Goal: Task Accomplishment & Management: Manage account settings

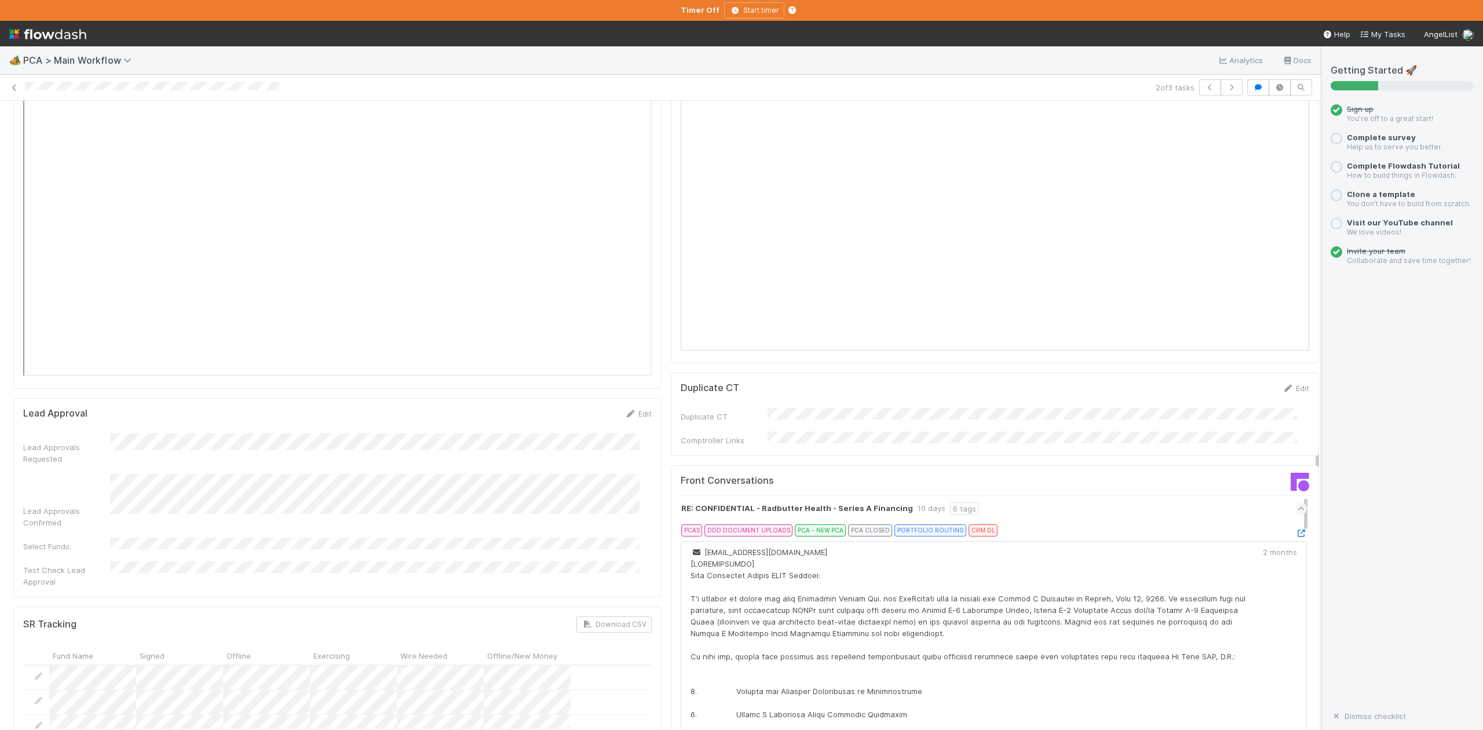
scroll to position [2008, 0]
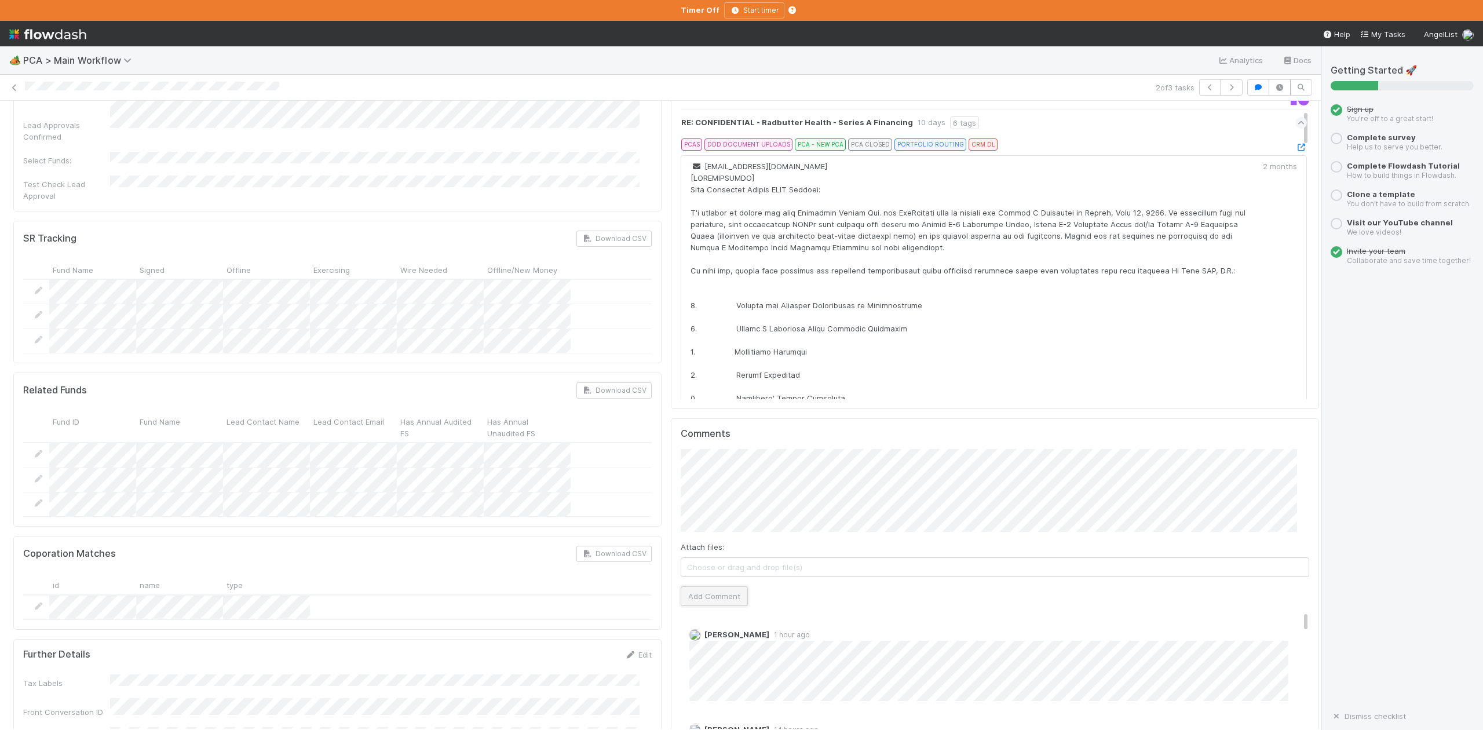
click at [718, 586] on button "Add Comment" at bounding box center [714, 596] width 67 height 20
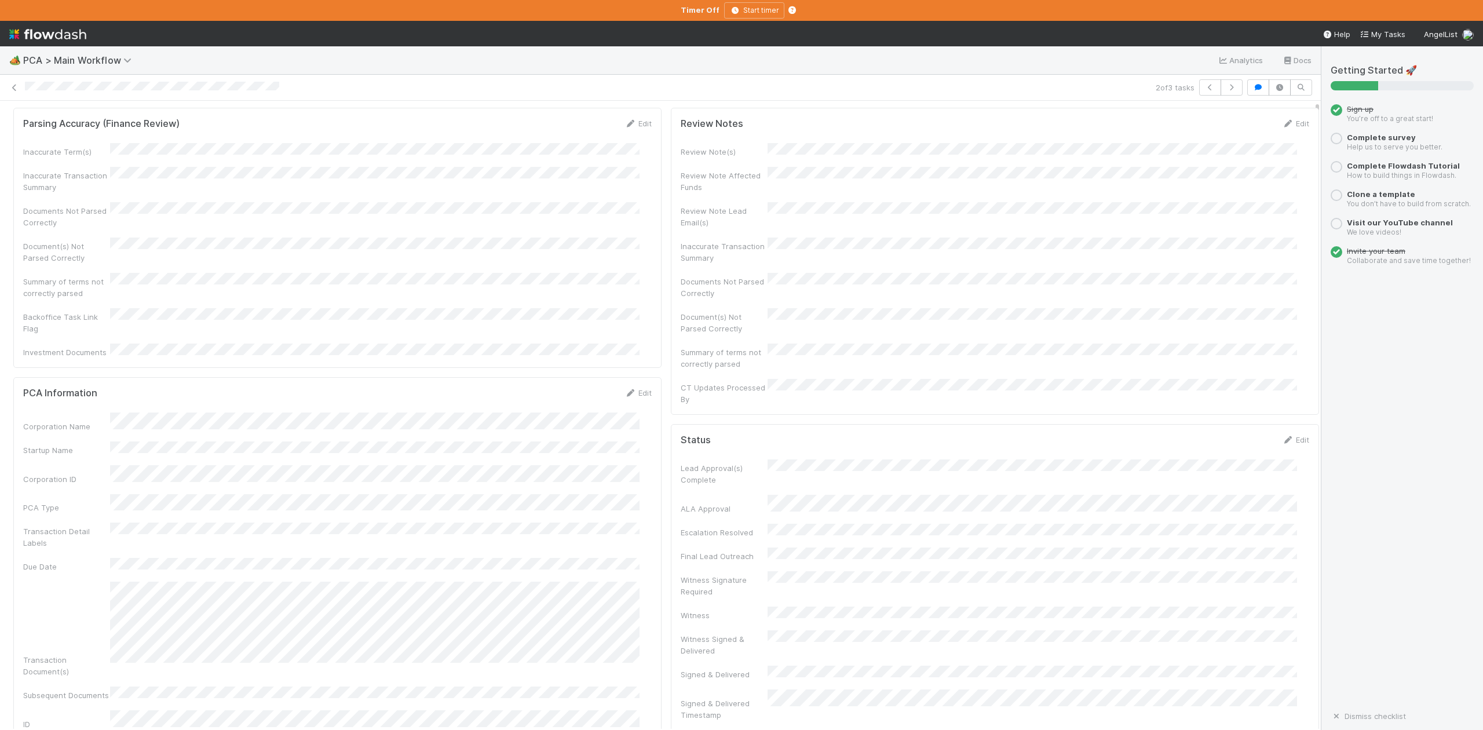
scroll to position [0, 0]
click at [53, 128] on button "IOS - ICU" at bounding box center [67, 120] width 108 height 20
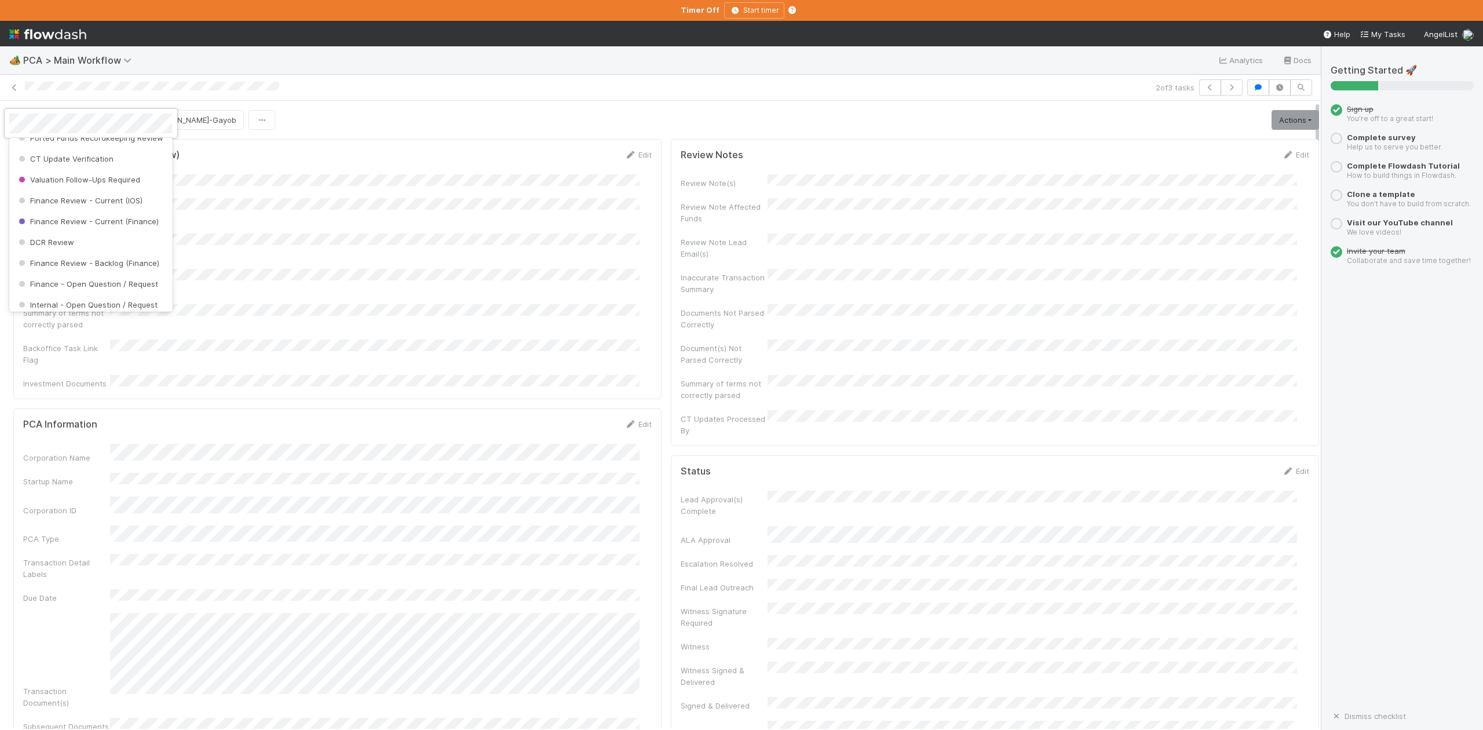
scroll to position [538, 0]
click at [98, 202] on span "Finance Review - Current (IOS)" at bounding box center [79, 196] width 126 height 9
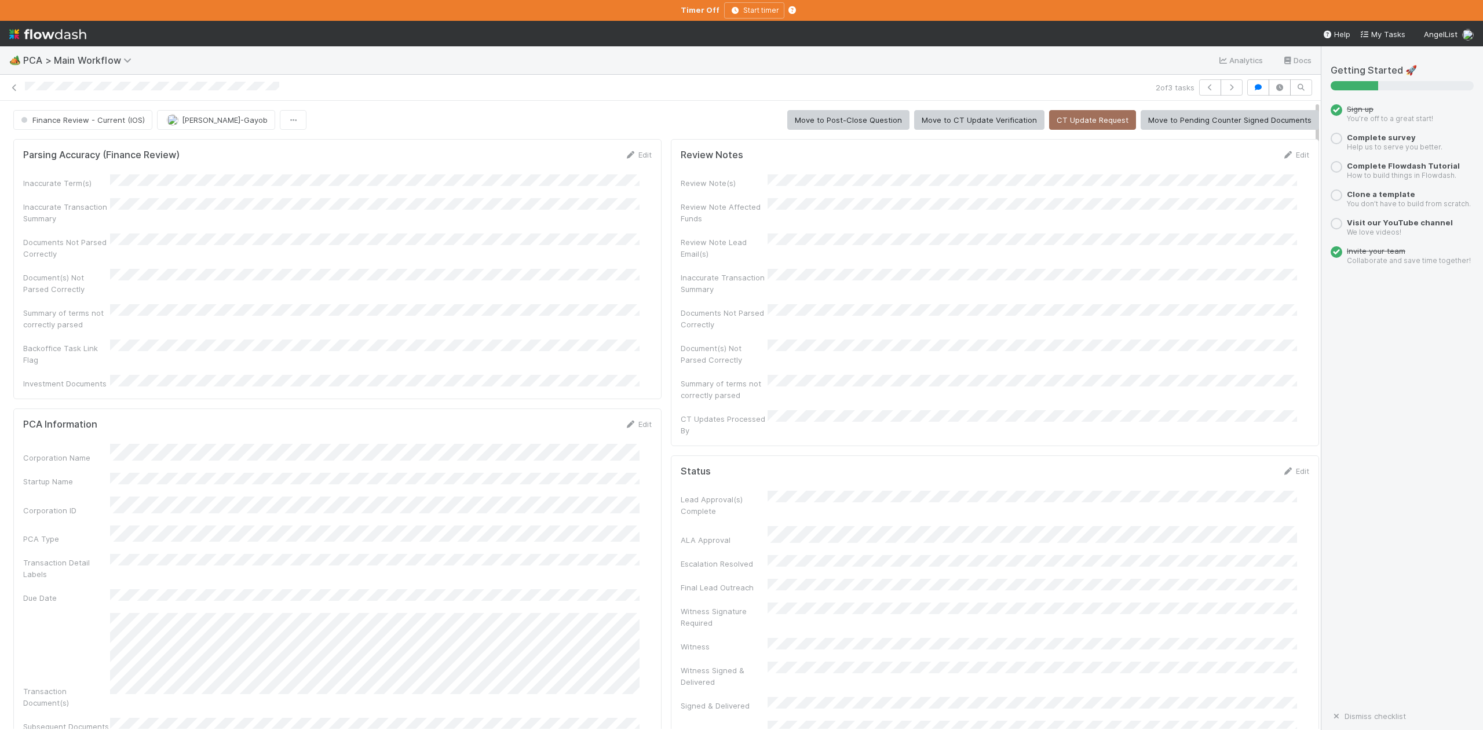
scroll to position [4759, 0]
click at [12, 87] on icon at bounding box center [15, 88] width 12 height 8
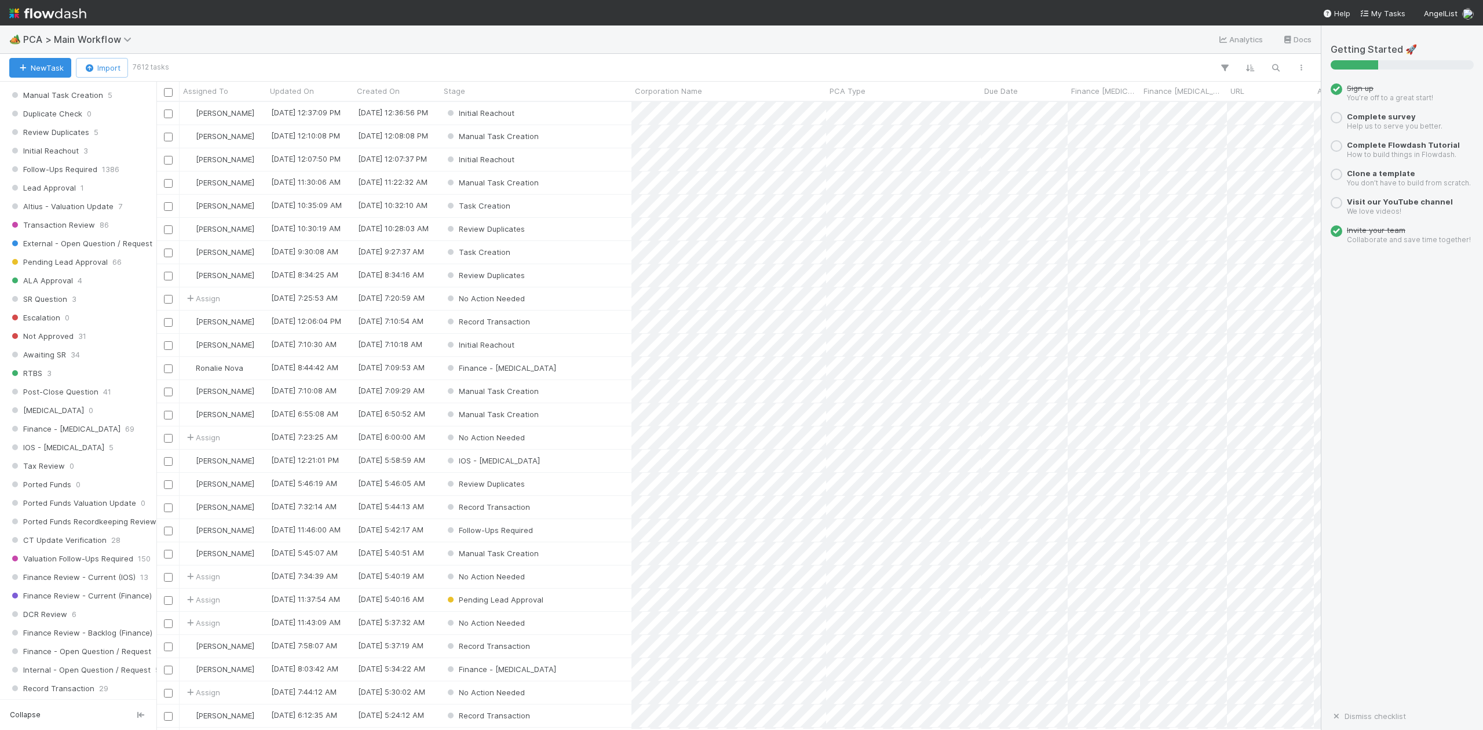
scroll to position [463, 0]
click at [47, 448] on span "IOS - ICU" at bounding box center [56, 441] width 95 height 14
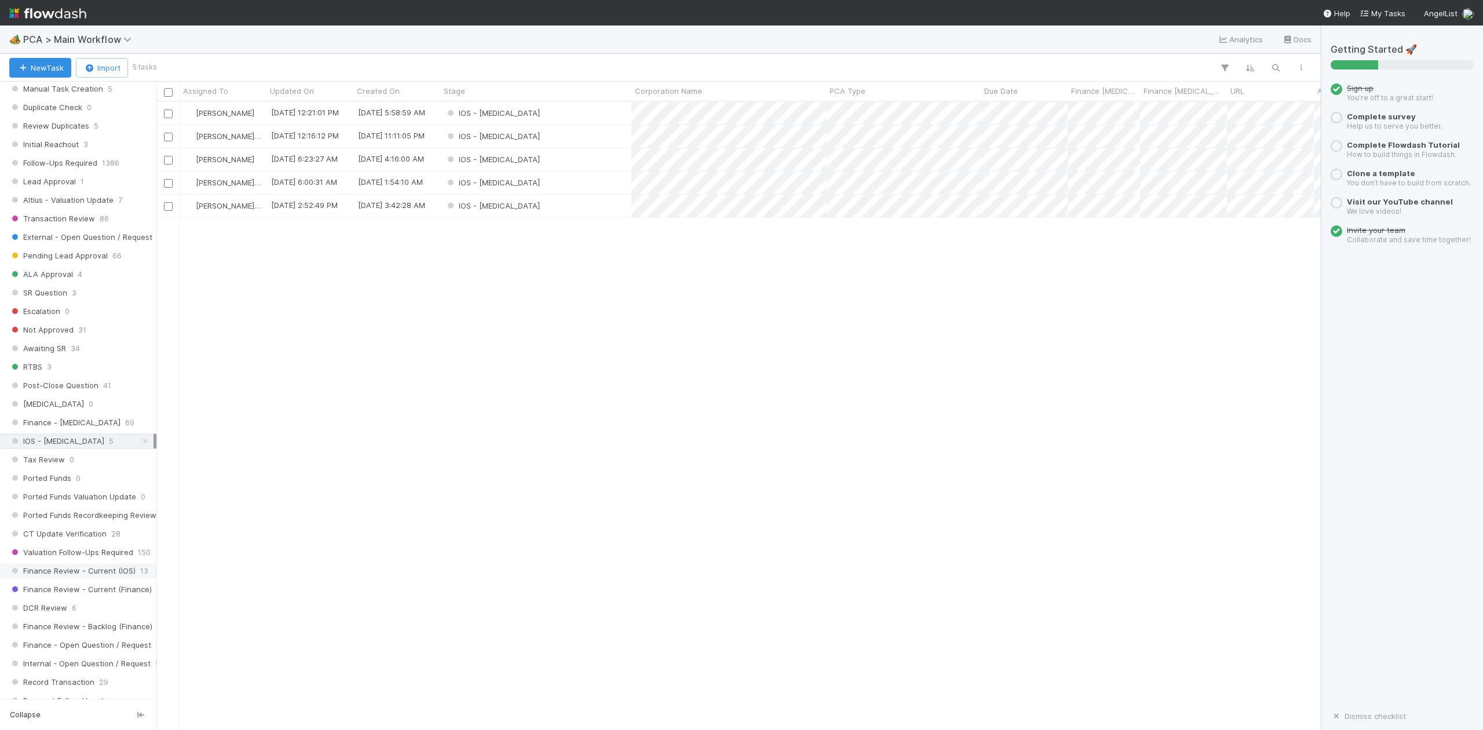
scroll to position [616, 1152]
click at [515, 139] on div "IOS - ICU" at bounding box center [535, 136] width 191 height 23
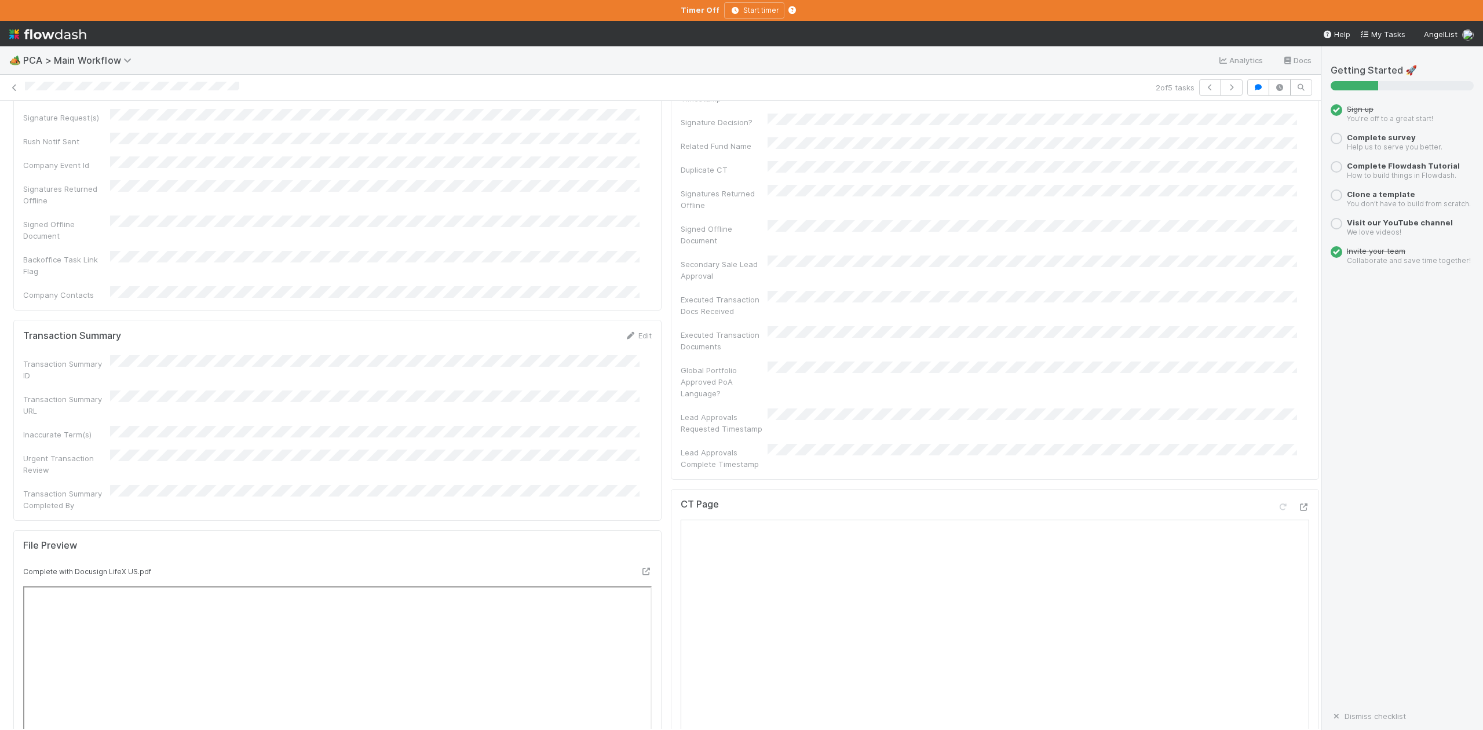
scroll to position [772, 0]
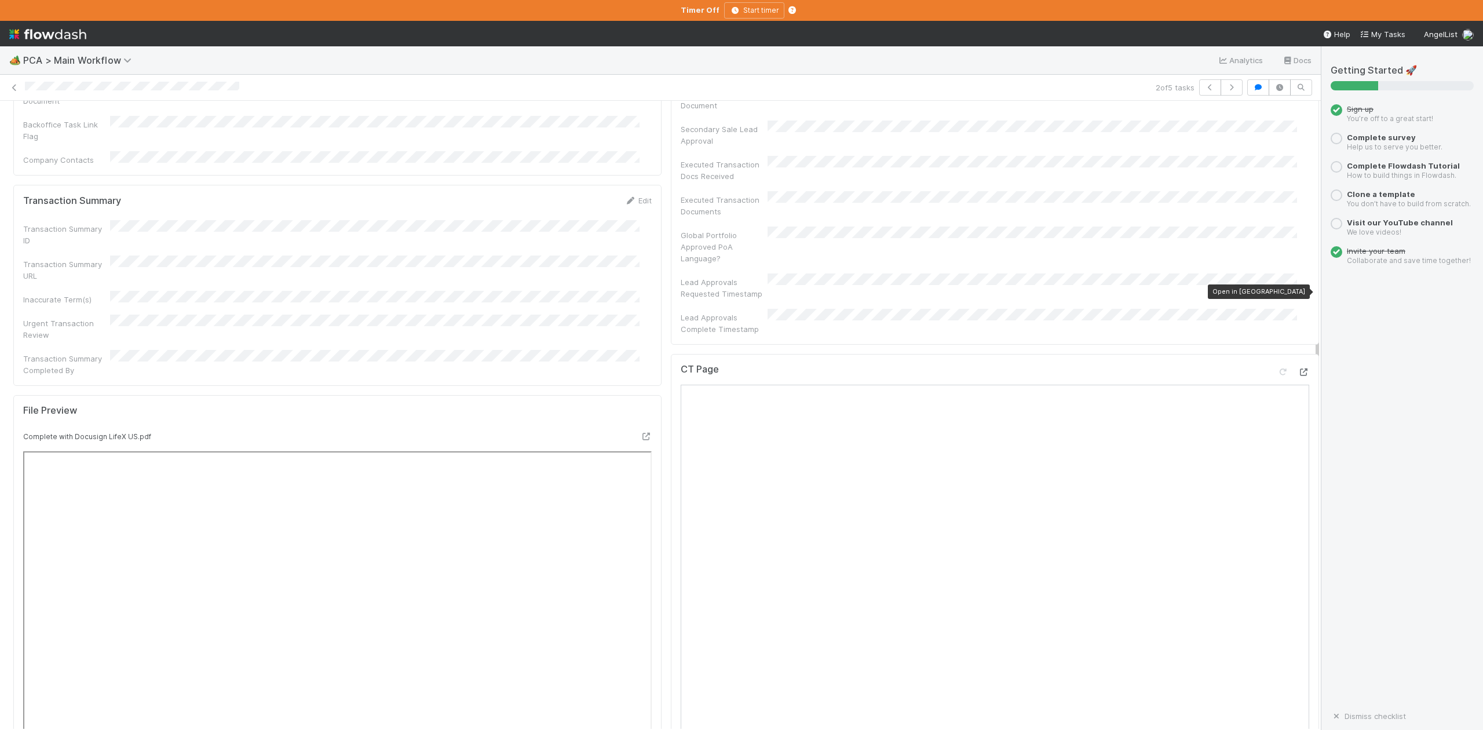
click at [1298, 368] on icon at bounding box center [1304, 372] width 12 height 8
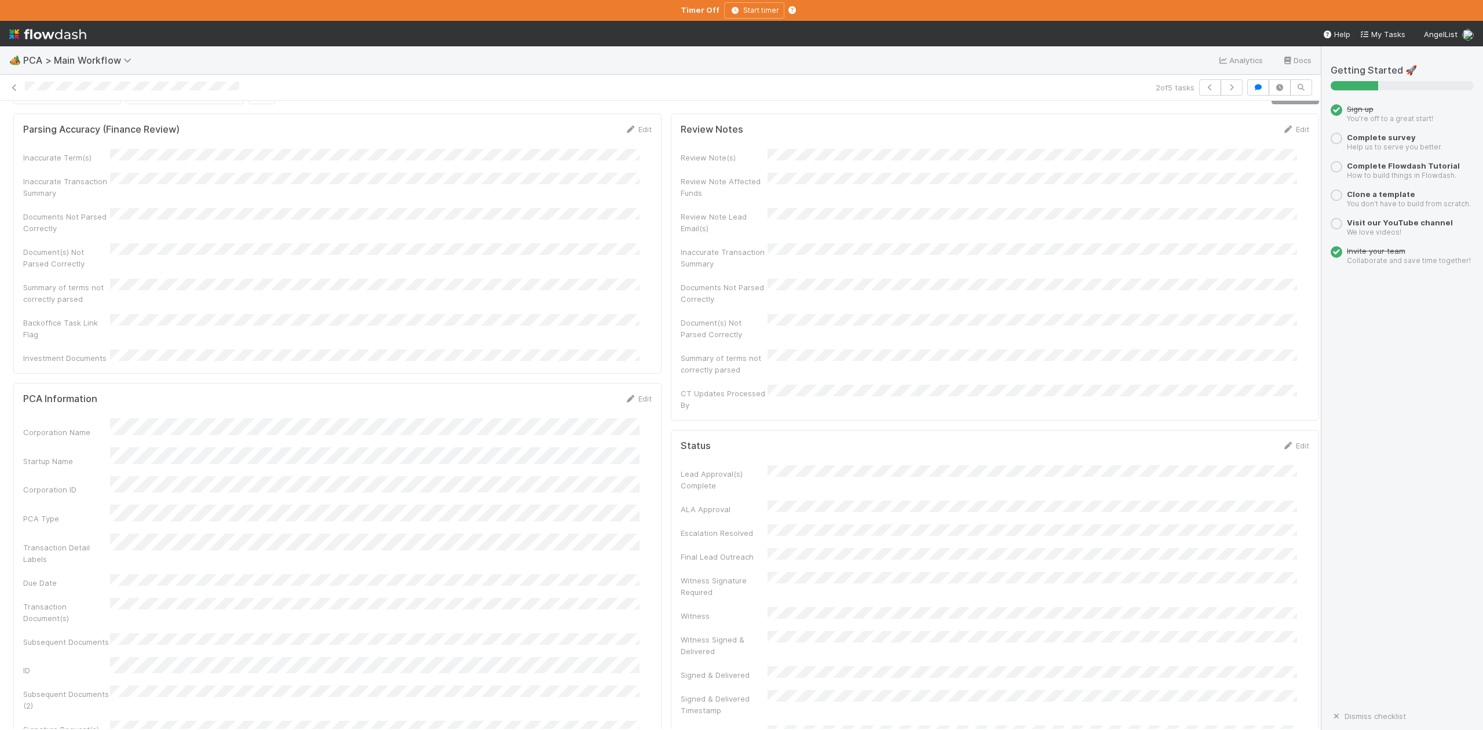
scroll to position [0, 0]
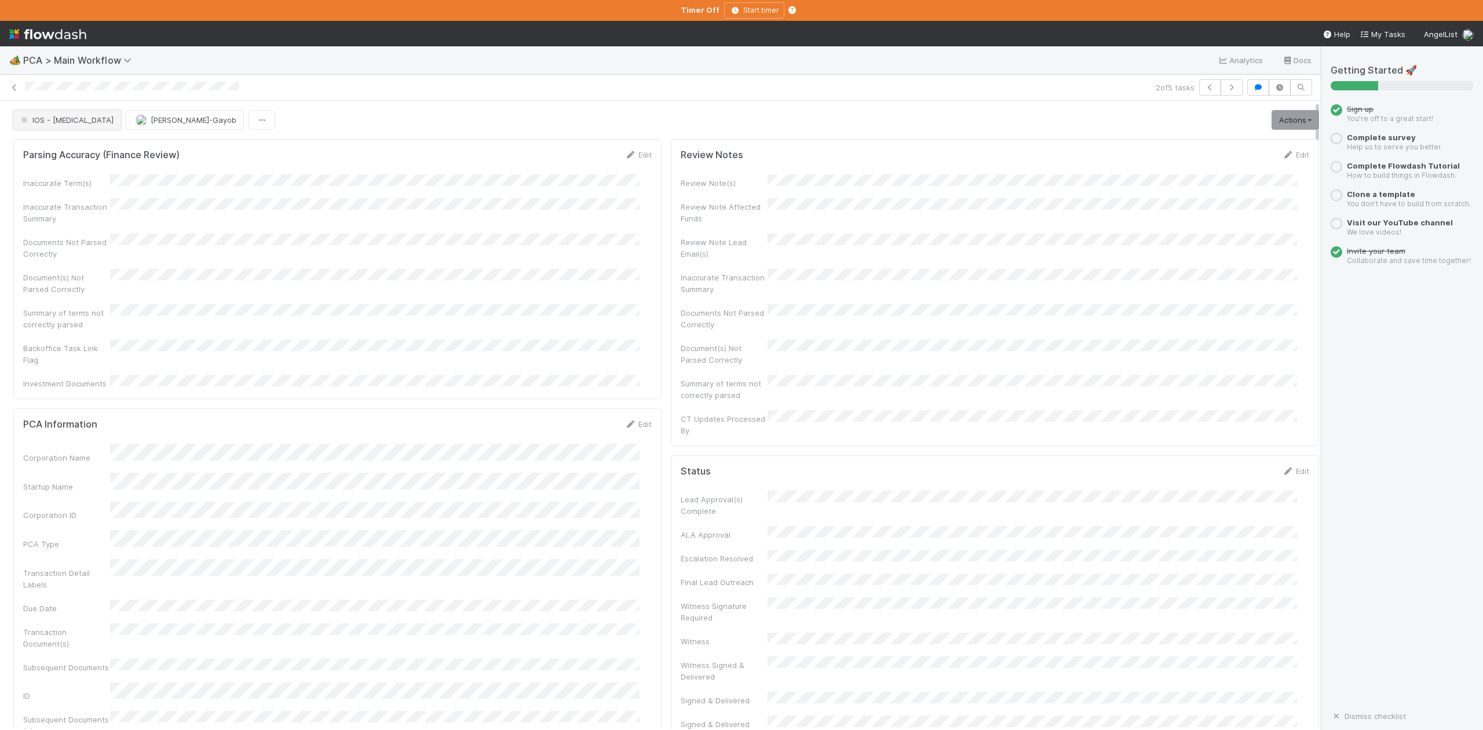
click at [58, 122] on span "IOS - [MEDICAL_DATA]" at bounding box center [66, 119] width 95 height 9
click at [109, 166] on span "Internal - Open Question / Request" at bounding box center [86, 160] width 141 height 9
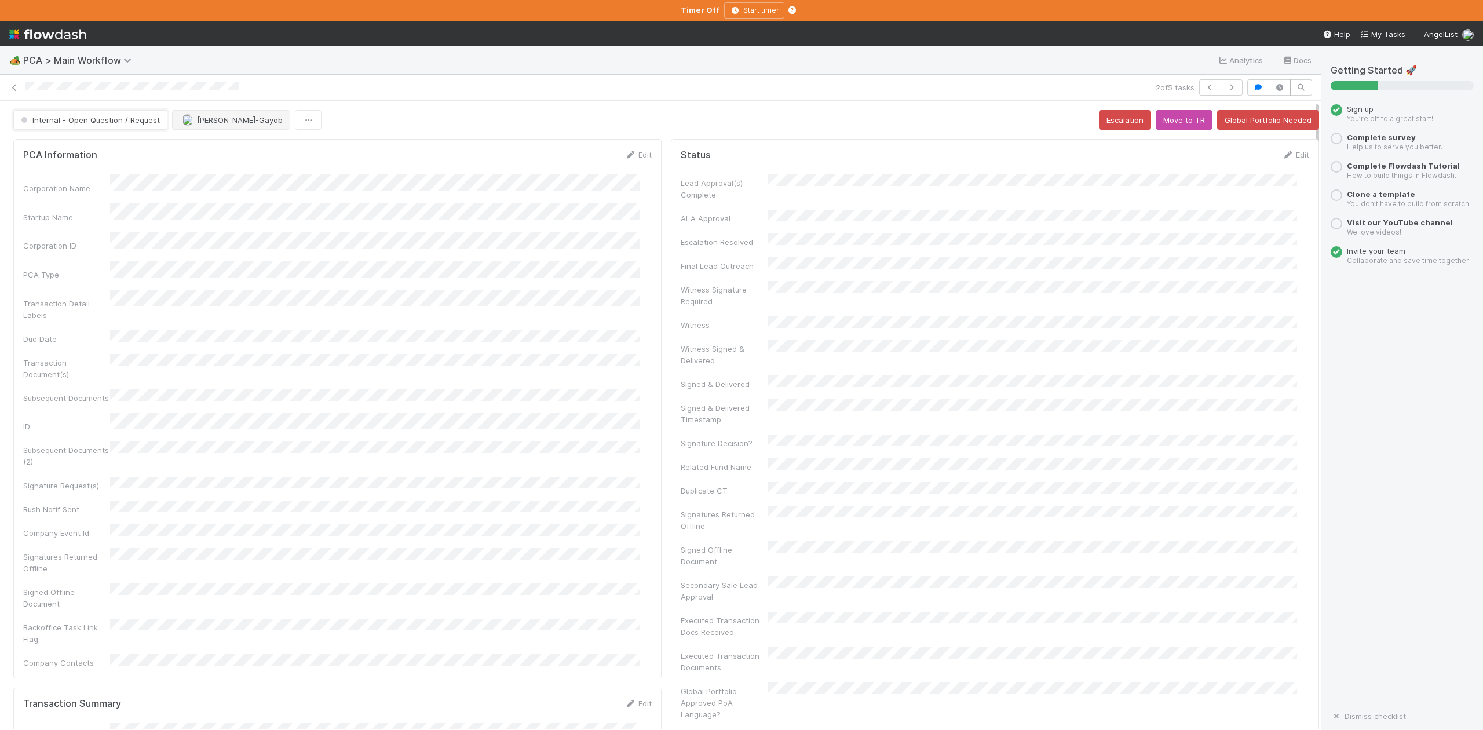
click at [145, 128] on button "Internal - Open Question / Request" at bounding box center [90, 120] width 154 height 20
click at [211, 119] on div at bounding box center [741, 365] width 1483 height 730
click at [221, 121] on span "Loraine Pati-Gayob" at bounding box center [240, 119] width 86 height 9
click at [226, 148] on span "Jemma Cunningham" at bounding box center [216, 150] width 59 height 9
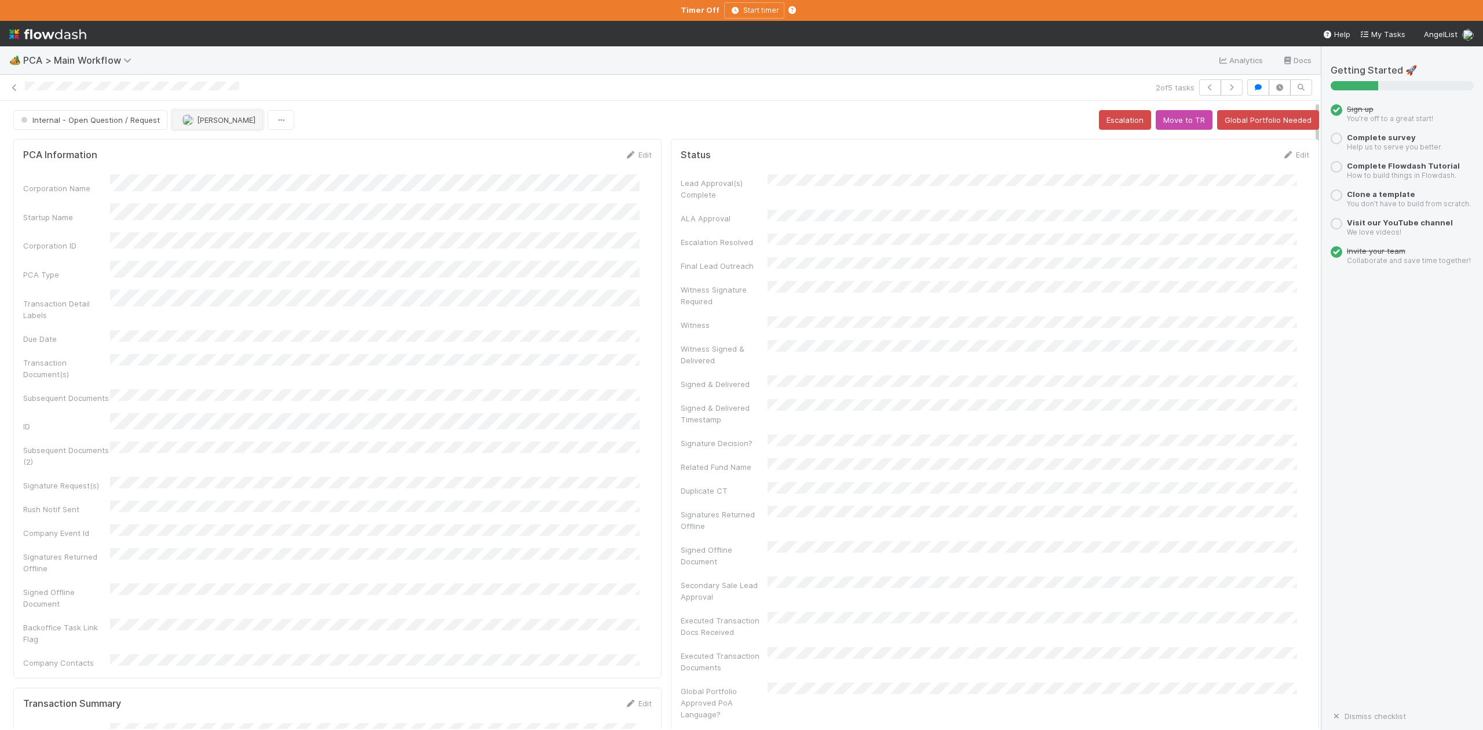
click at [219, 118] on span "[PERSON_NAME]" at bounding box center [226, 119] width 59 height 9
click at [244, 149] on span "Jemma Cunningham" at bounding box center [216, 150] width 59 height 9
click at [476, 96] on div "2 of 5 tasks" at bounding box center [660, 88] width 1321 height 26
click at [14, 89] on icon at bounding box center [15, 88] width 12 height 8
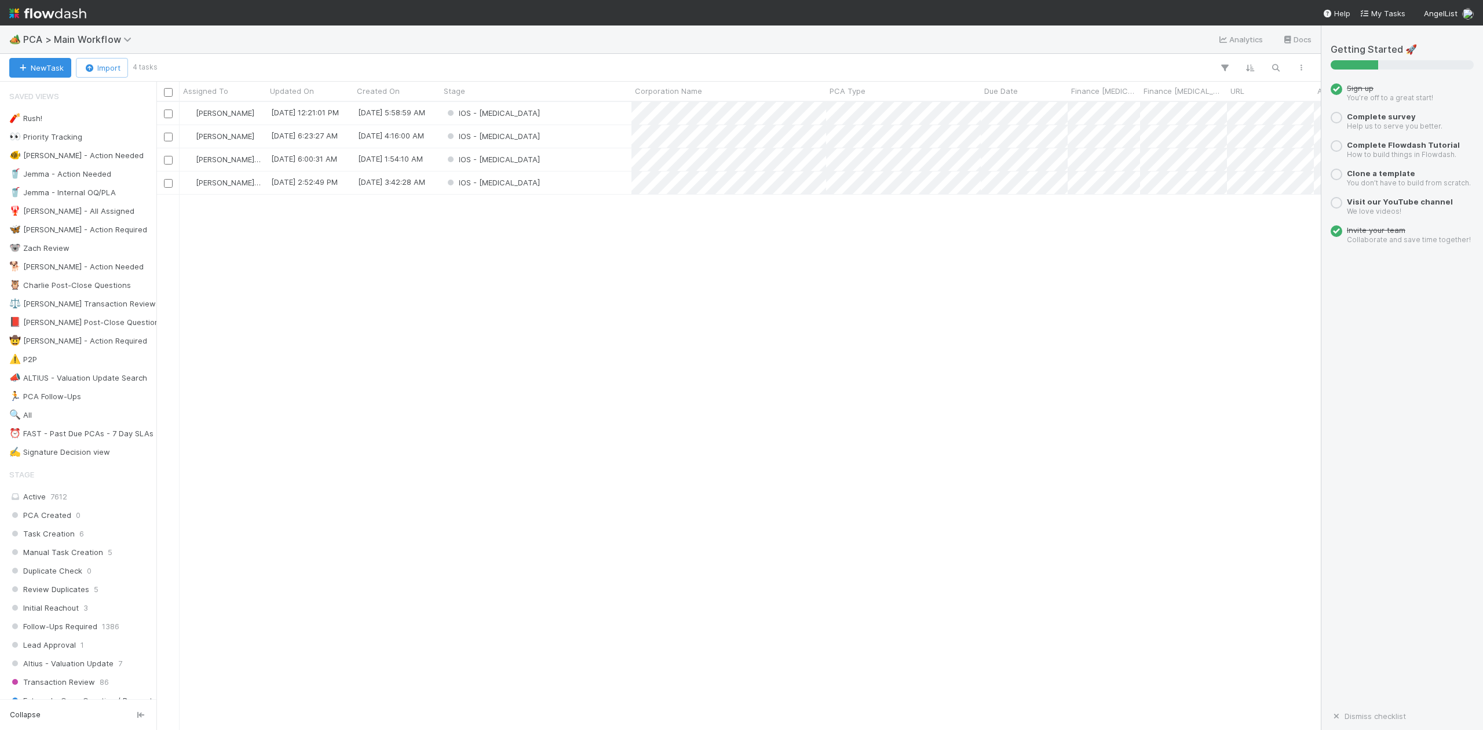
scroll to position [616, 1152]
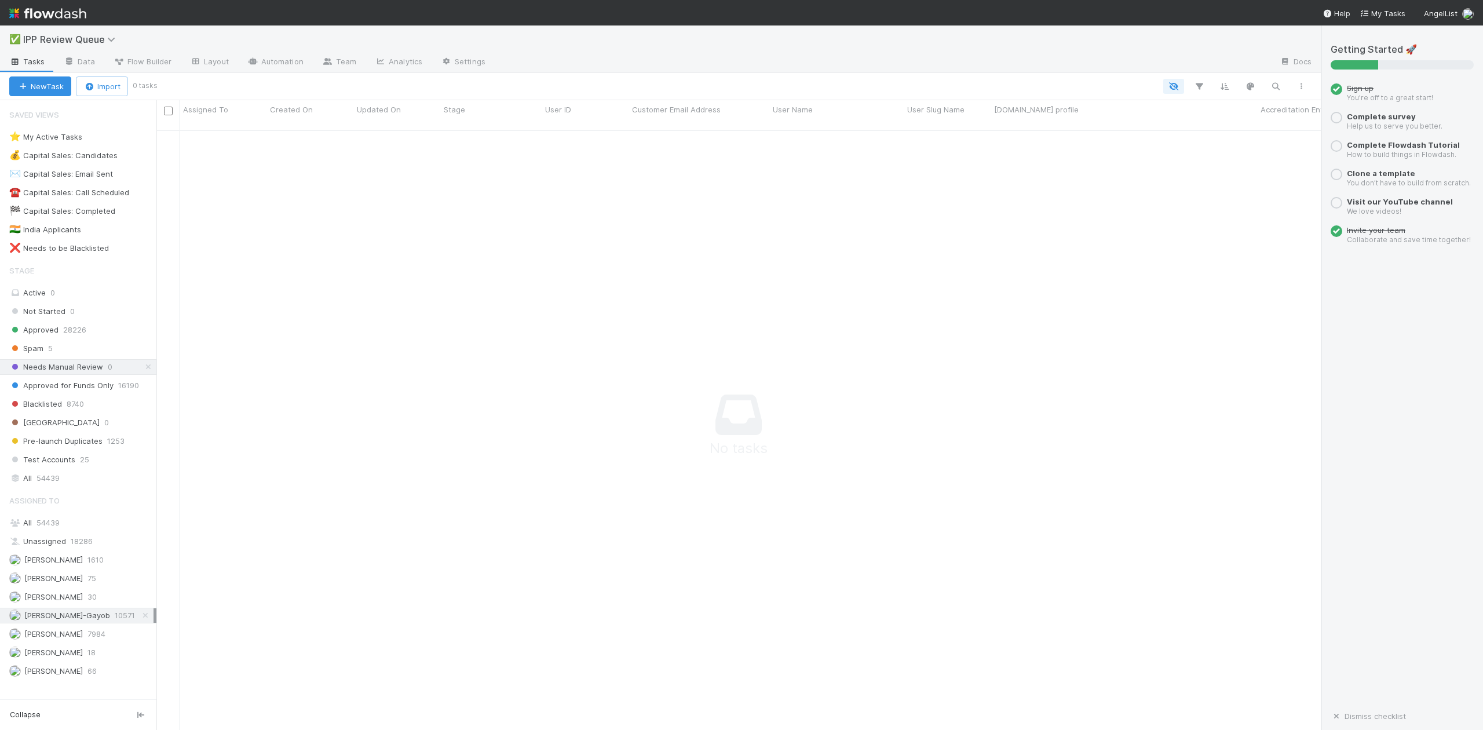
scroll to position [12, 12]
click at [31, 355] on span "Spam" at bounding box center [26, 348] width 34 height 14
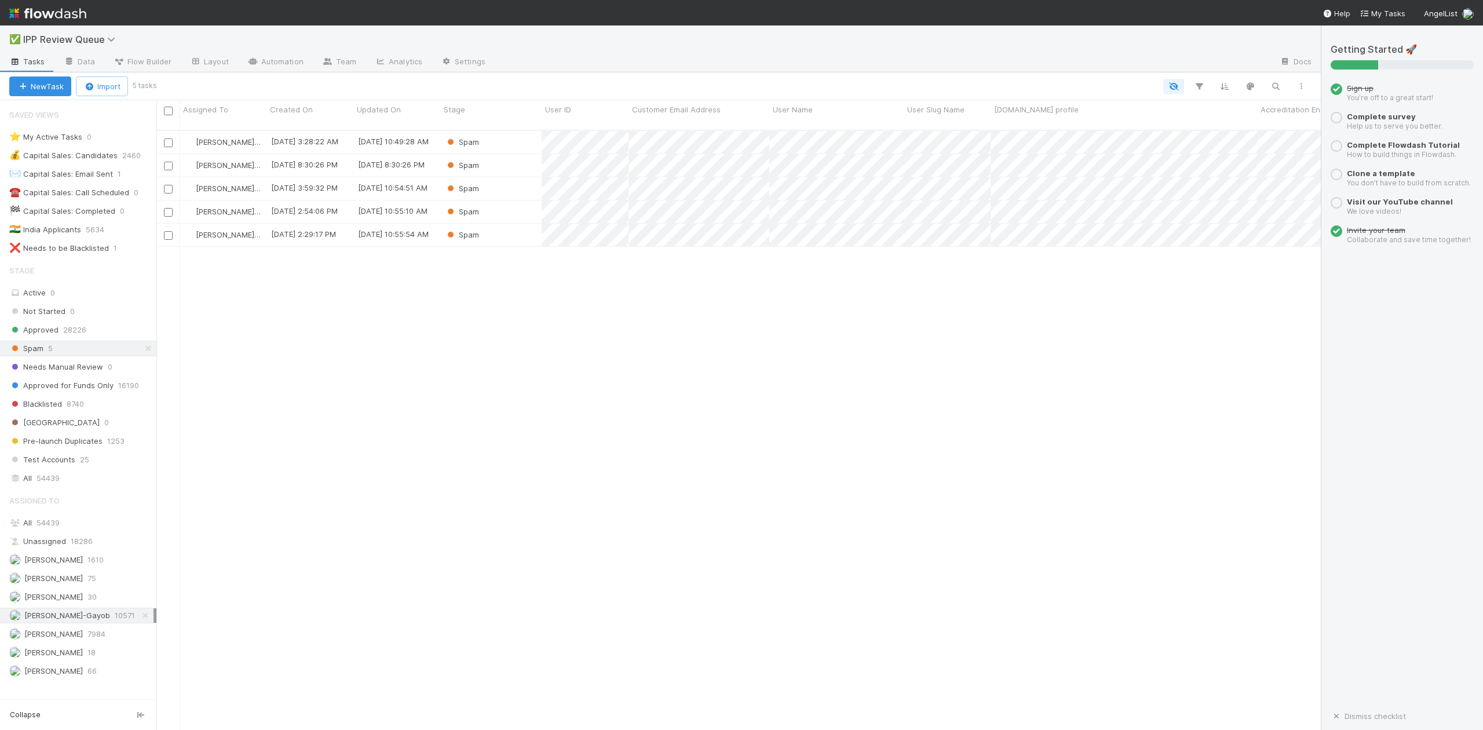
scroll to position [598, 1152]
click at [513, 159] on div "Spam" at bounding box center [490, 165] width 101 height 23
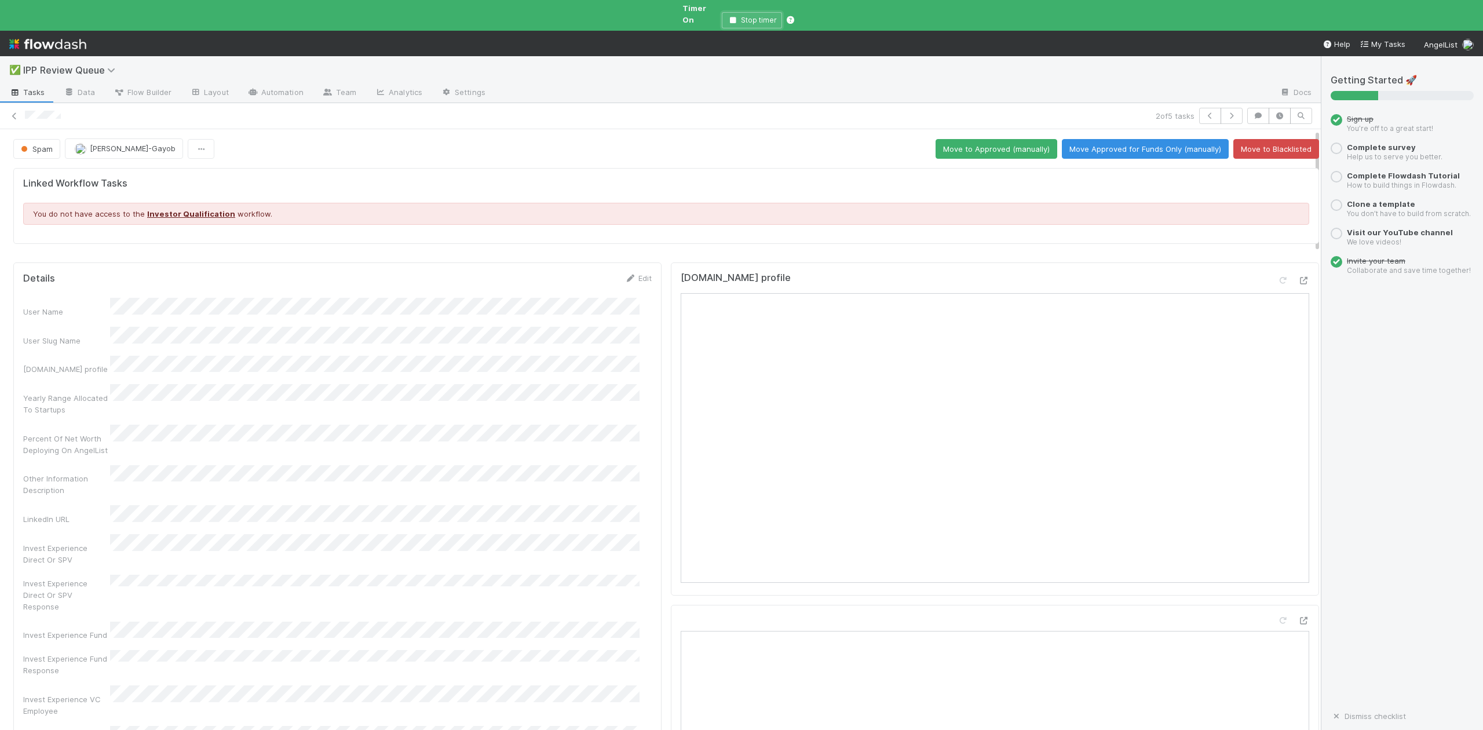
click at [733, 17] on icon "button" at bounding box center [733, 20] width 12 height 7
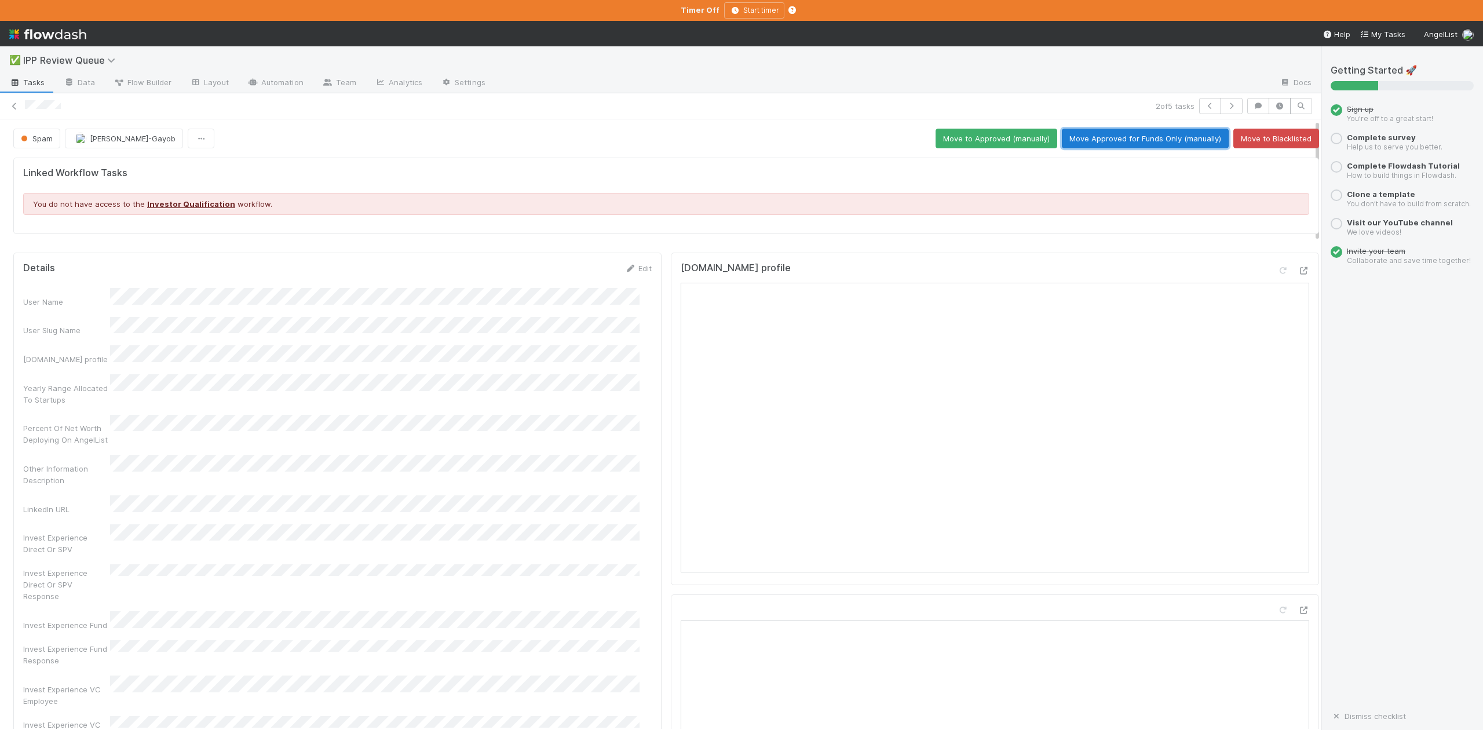
click at [1150, 142] on button "Move Approved for Funds Only (manually)" at bounding box center [1145, 139] width 167 height 20
click at [13, 109] on icon at bounding box center [15, 107] width 12 height 8
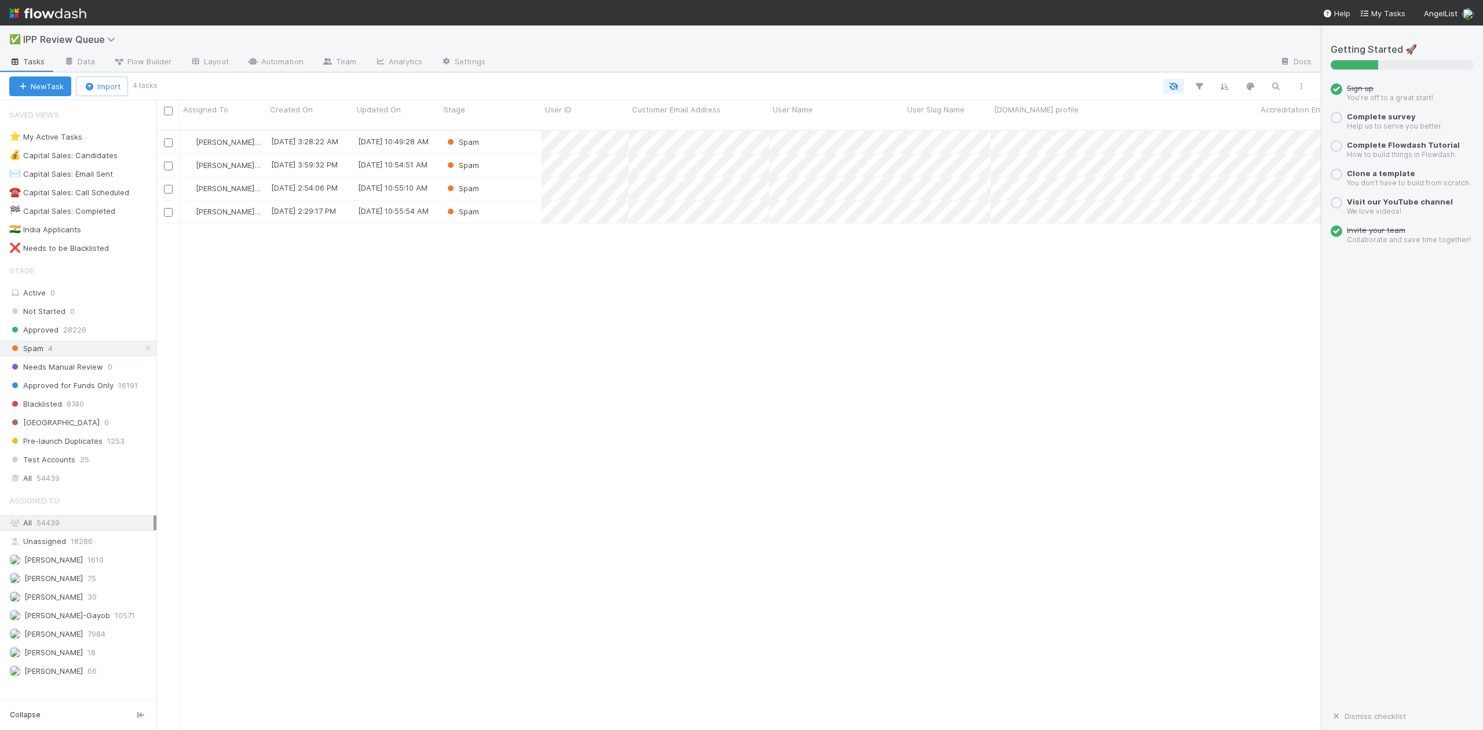
scroll to position [598, 1152]
click at [531, 206] on div "Spam" at bounding box center [490, 211] width 101 height 23
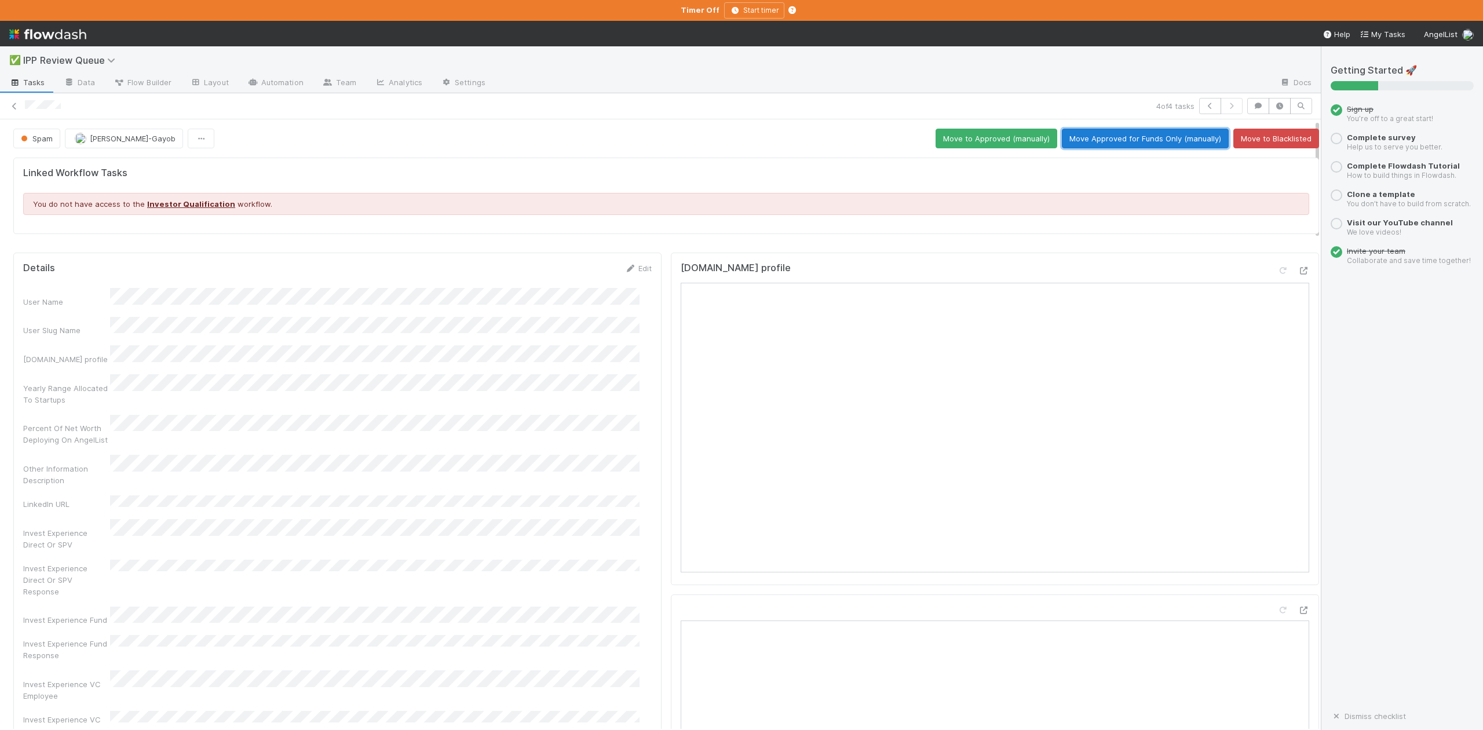
click at [1113, 137] on button "Move Approved for Funds Only (manually)" at bounding box center [1145, 139] width 167 height 20
click at [1204, 105] on icon "button" at bounding box center [1210, 106] width 12 height 7
click at [1277, 275] on icon at bounding box center [1283, 271] width 12 height 8
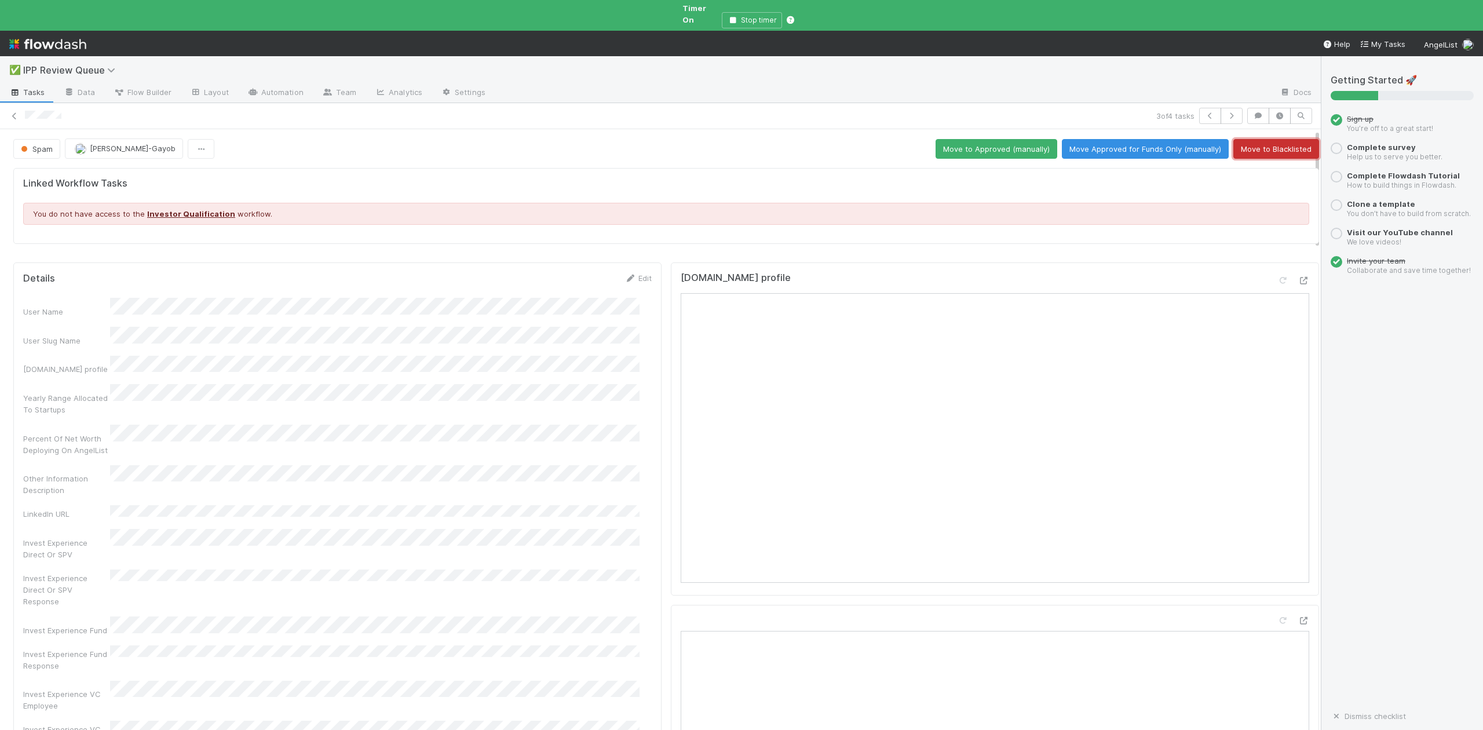
click at [1251, 139] on button "Move to Blacklisted" at bounding box center [1276, 149] width 86 height 20
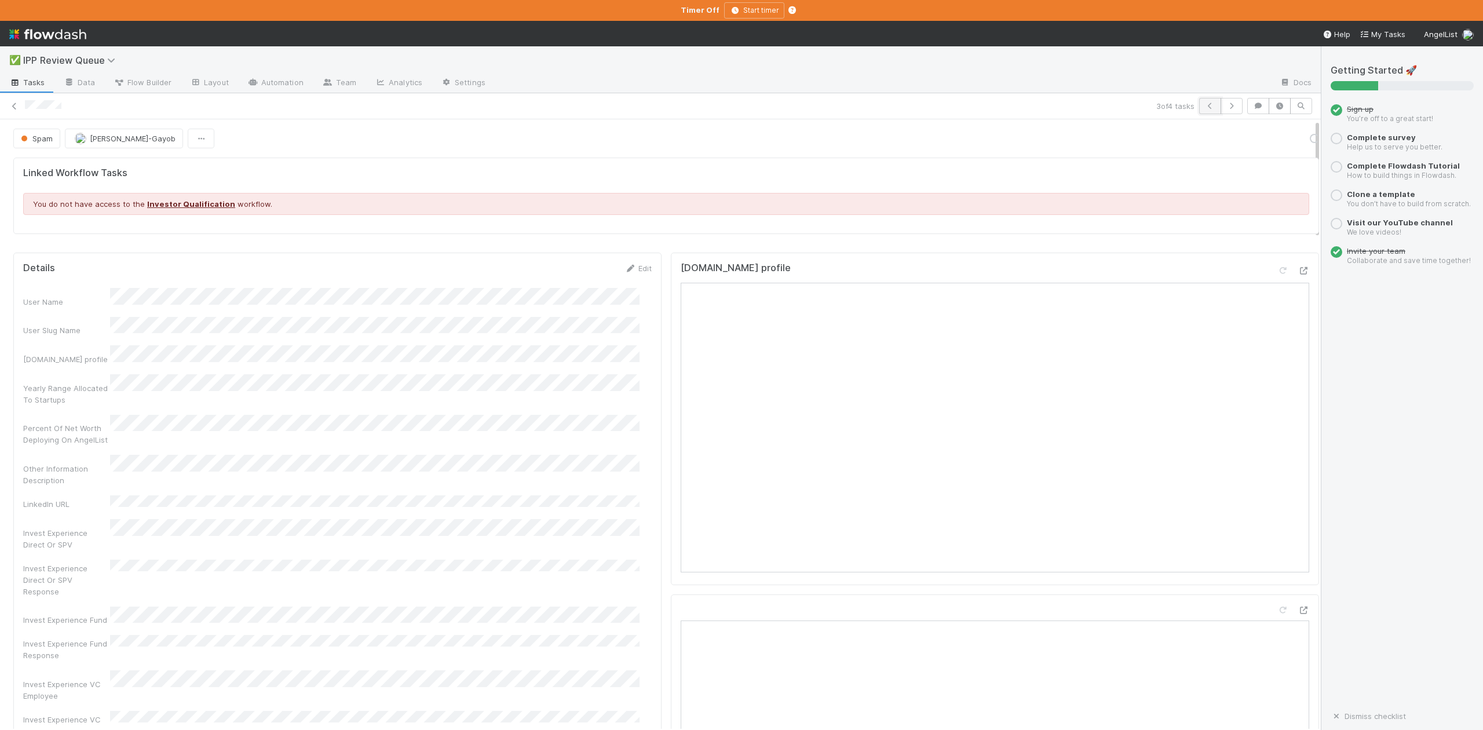
click at [1204, 105] on icon "button" at bounding box center [1210, 106] width 12 height 7
click at [1254, 142] on button "Move to Blacklisted" at bounding box center [1276, 139] width 86 height 20
click at [1204, 107] on icon "button" at bounding box center [1210, 106] width 12 height 7
click at [1254, 137] on button "Move to Blacklisted" at bounding box center [1276, 139] width 86 height 20
click at [12, 104] on icon at bounding box center [15, 107] width 12 height 8
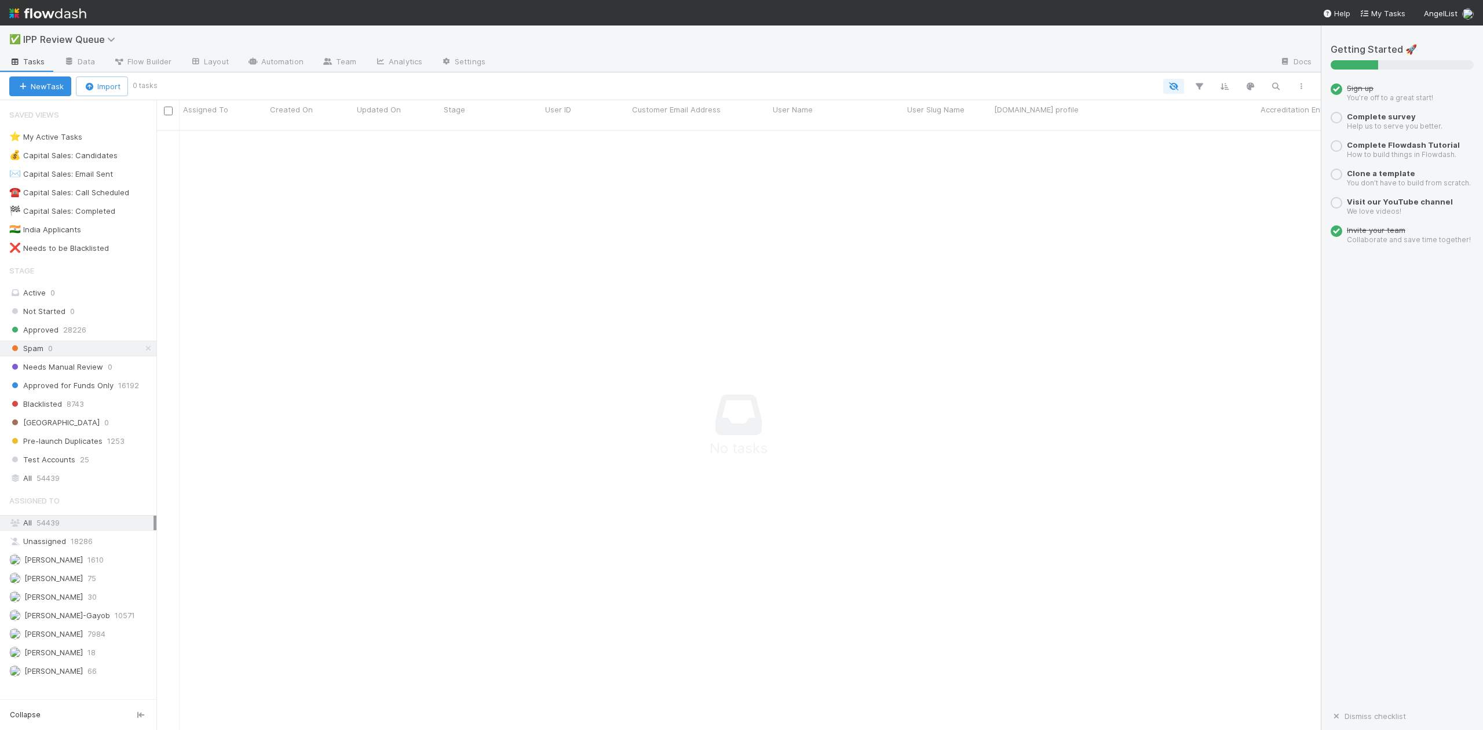
scroll to position [586, 1141]
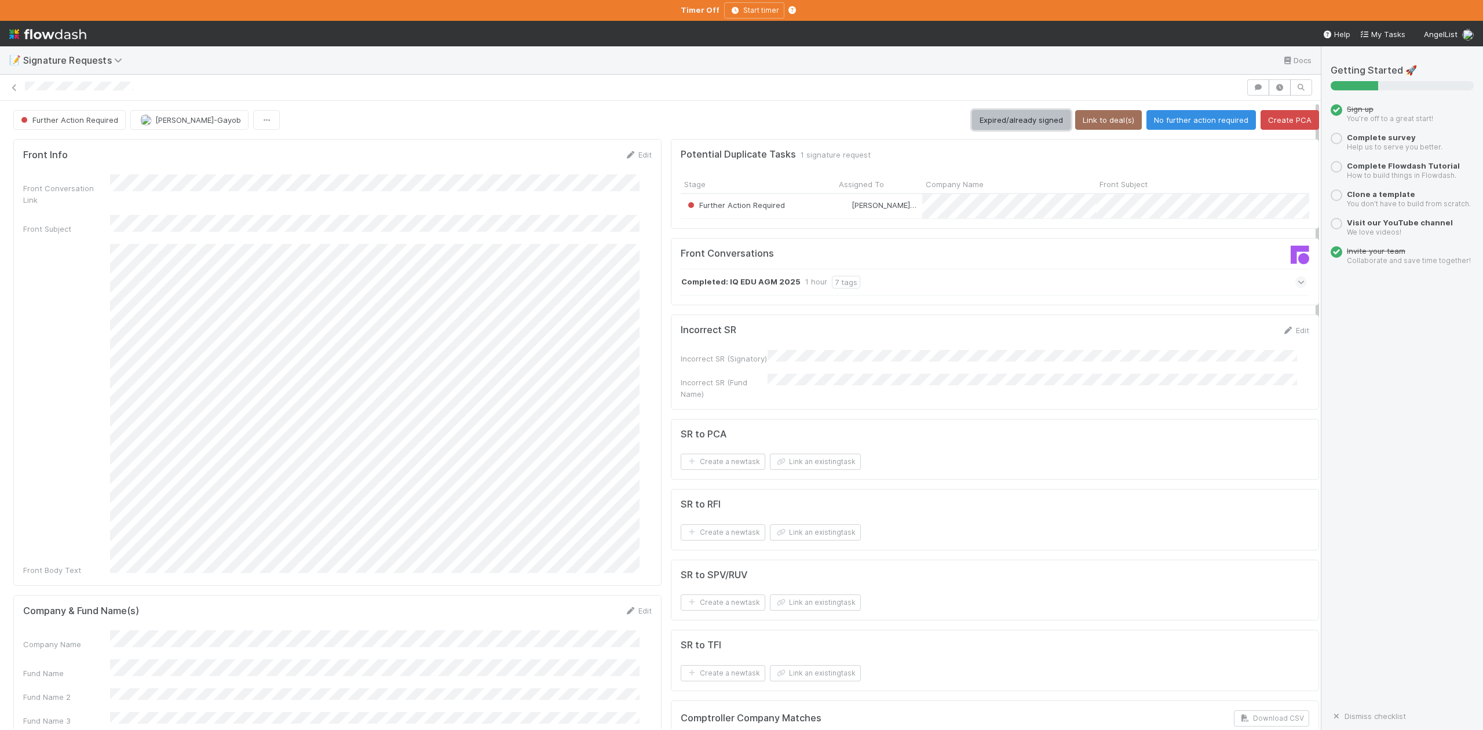
click at [979, 116] on button "Expired/already signed" at bounding box center [1021, 120] width 98 height 20
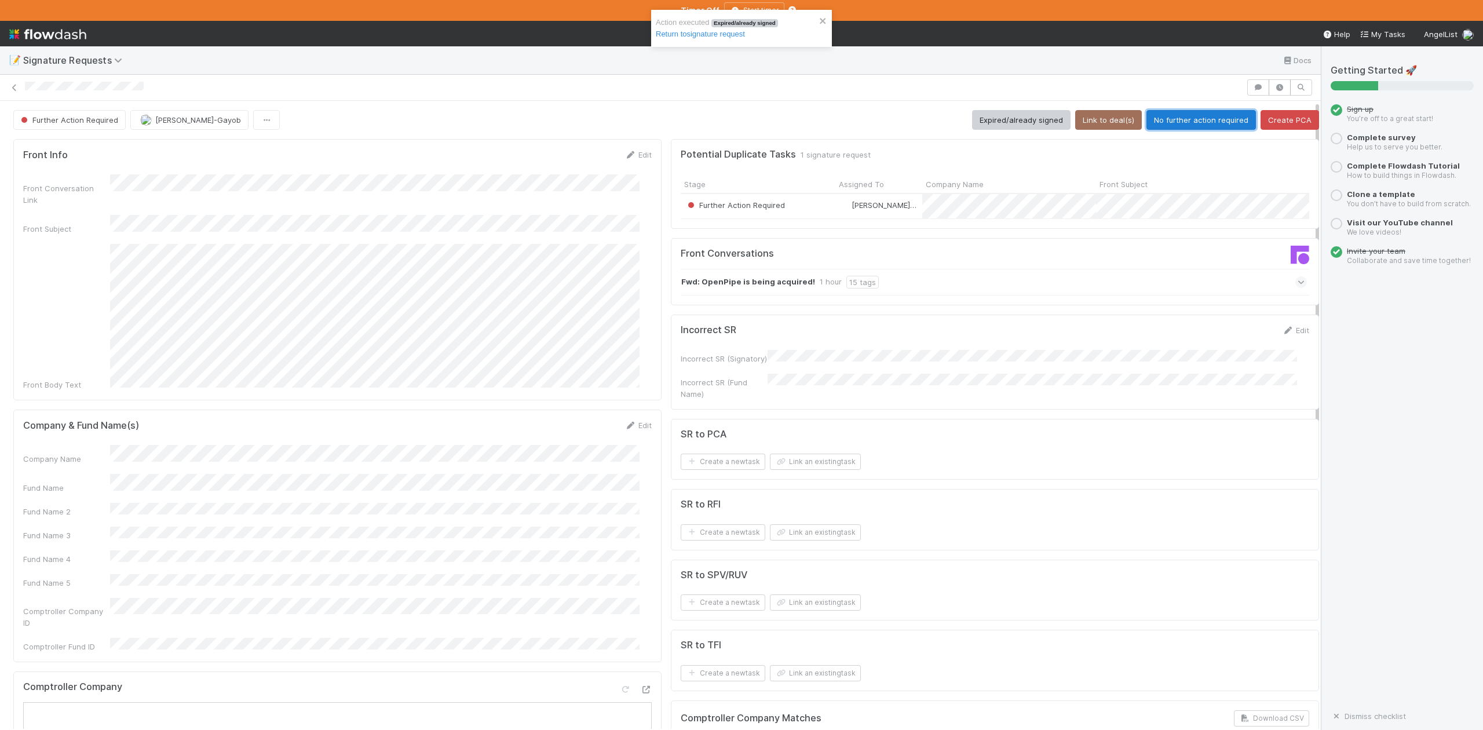
click at [1161, 119] on button "No further action required" at bounding box center [1200, 120] width 109 height 20
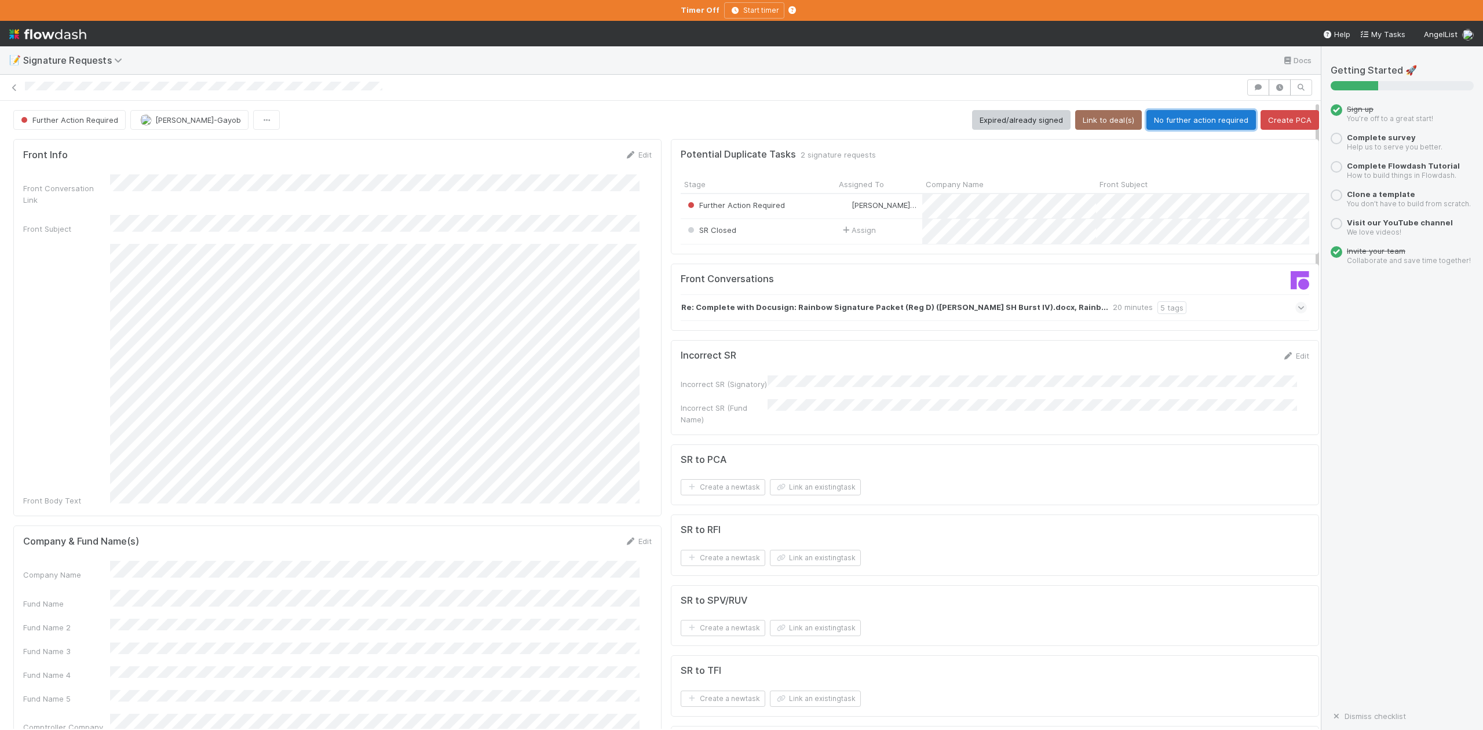
click at [1171, 122] on button "No further action required" at bounding box center [1200, 120] width 109 height 20
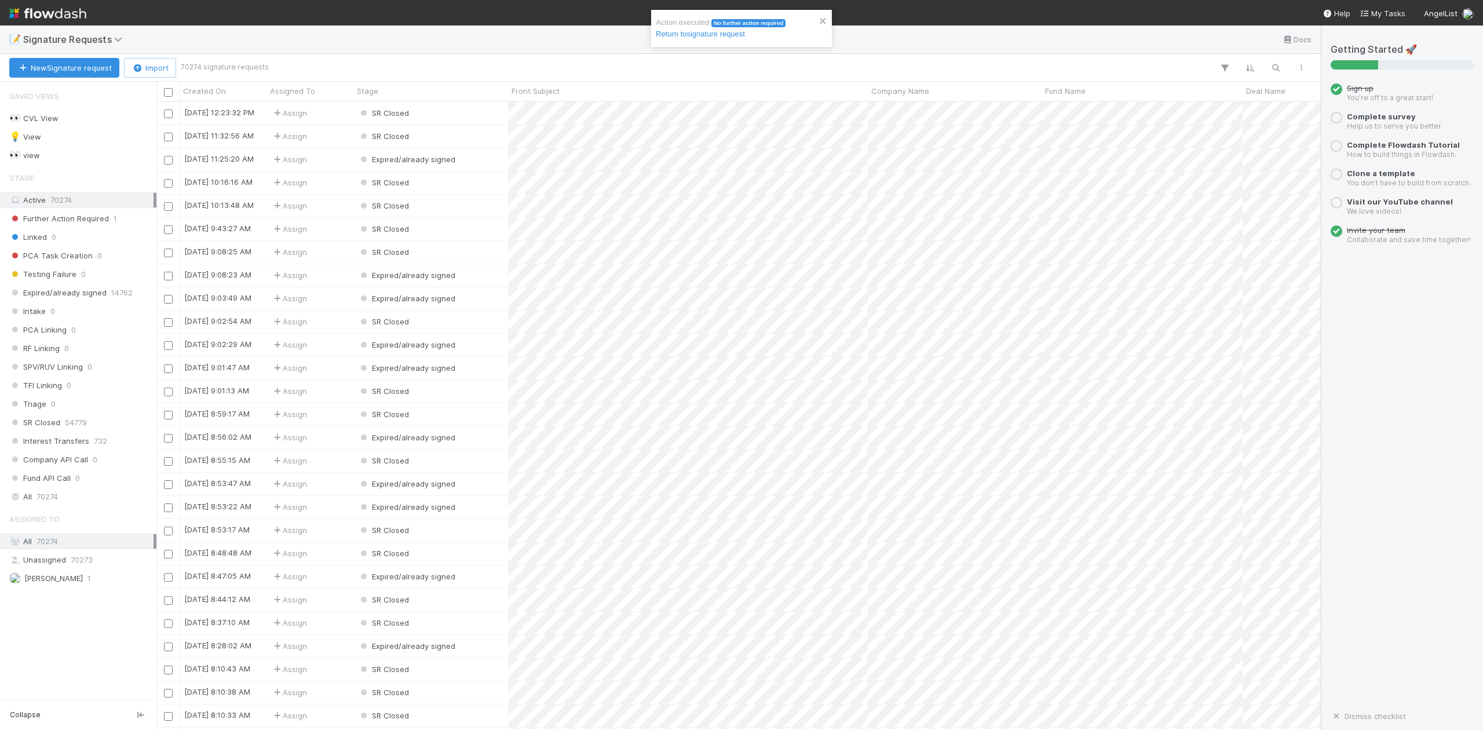
scroll to position [616, 1152]
click at [115, 37] on icon at bounding box center [120, 39] width 12 height 9
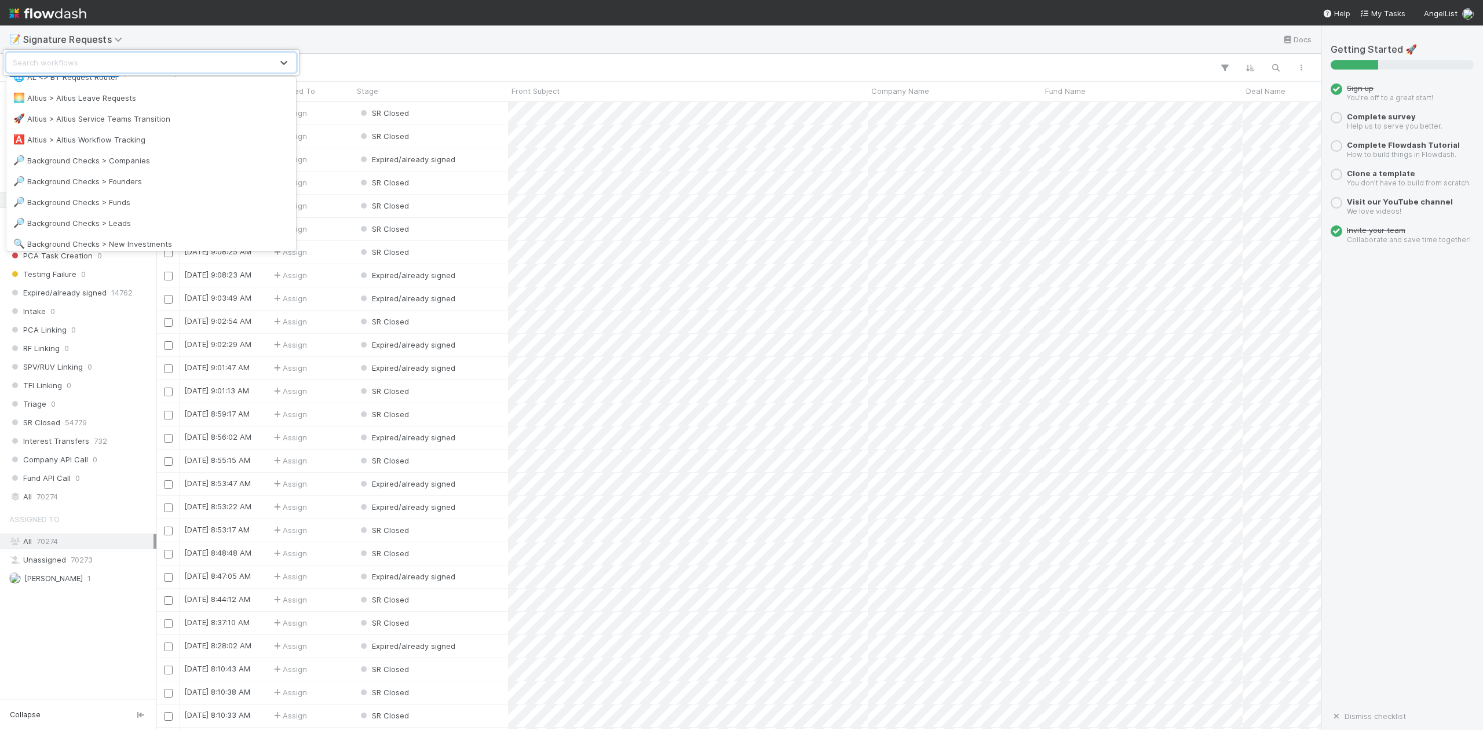
scroll to position [154, 0]
click at [160, 177] on div "🔍 Background Checks > New Investments" at bounding box center [151, 177] width 276 height 12
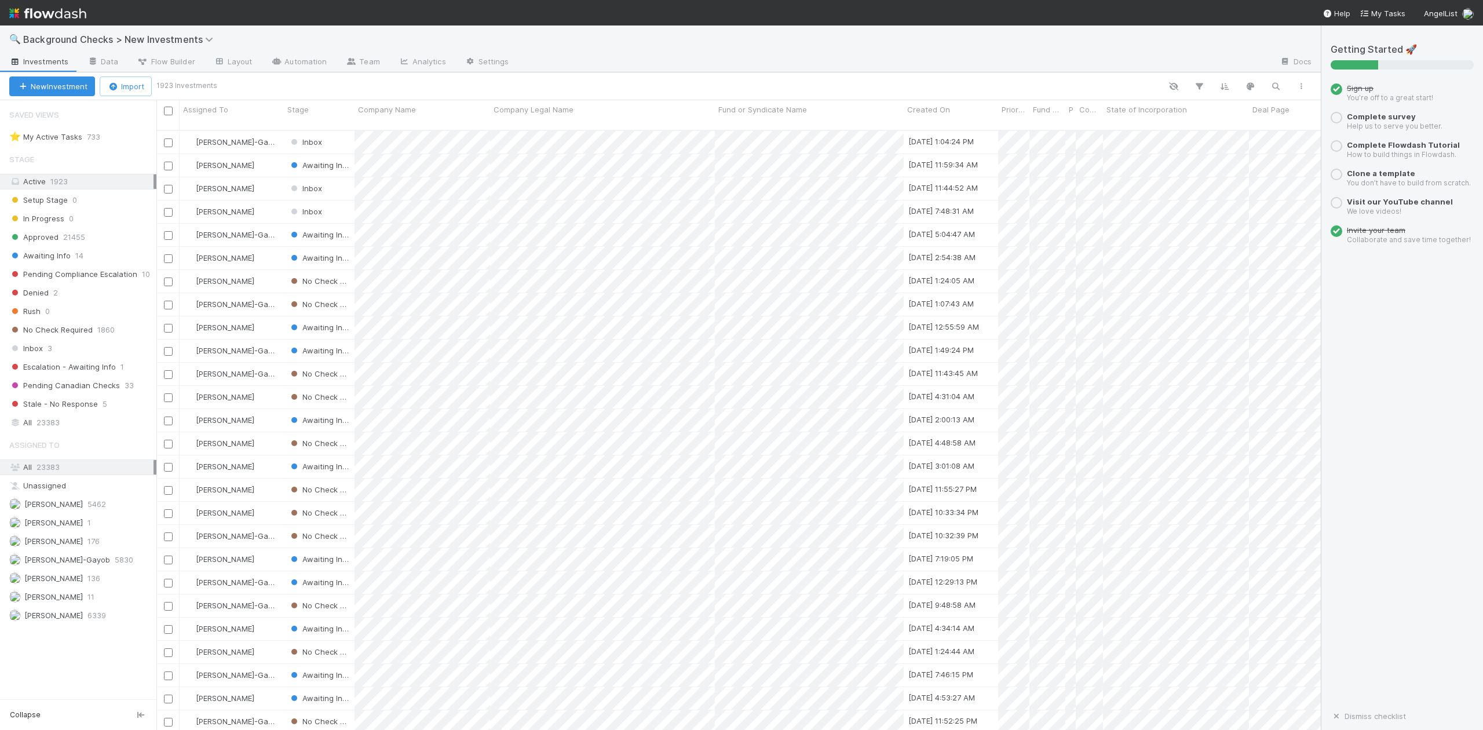
scroll to position [598, 1152]
click at [534, 357] on div at bounding box center [741, 365] width 1483 height 730
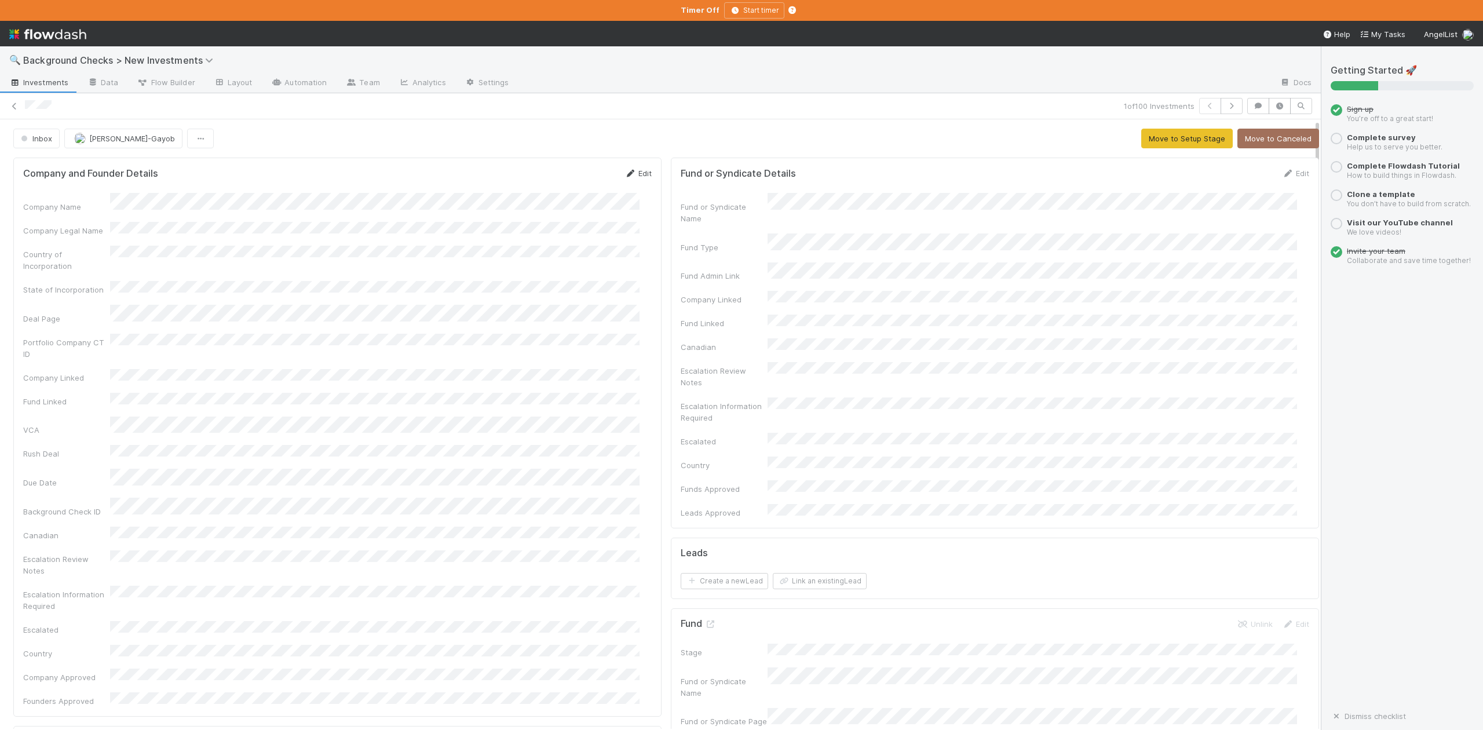
click at [633, 175] on link "Edit" at bounding box center [637, 173] width 27 height 9
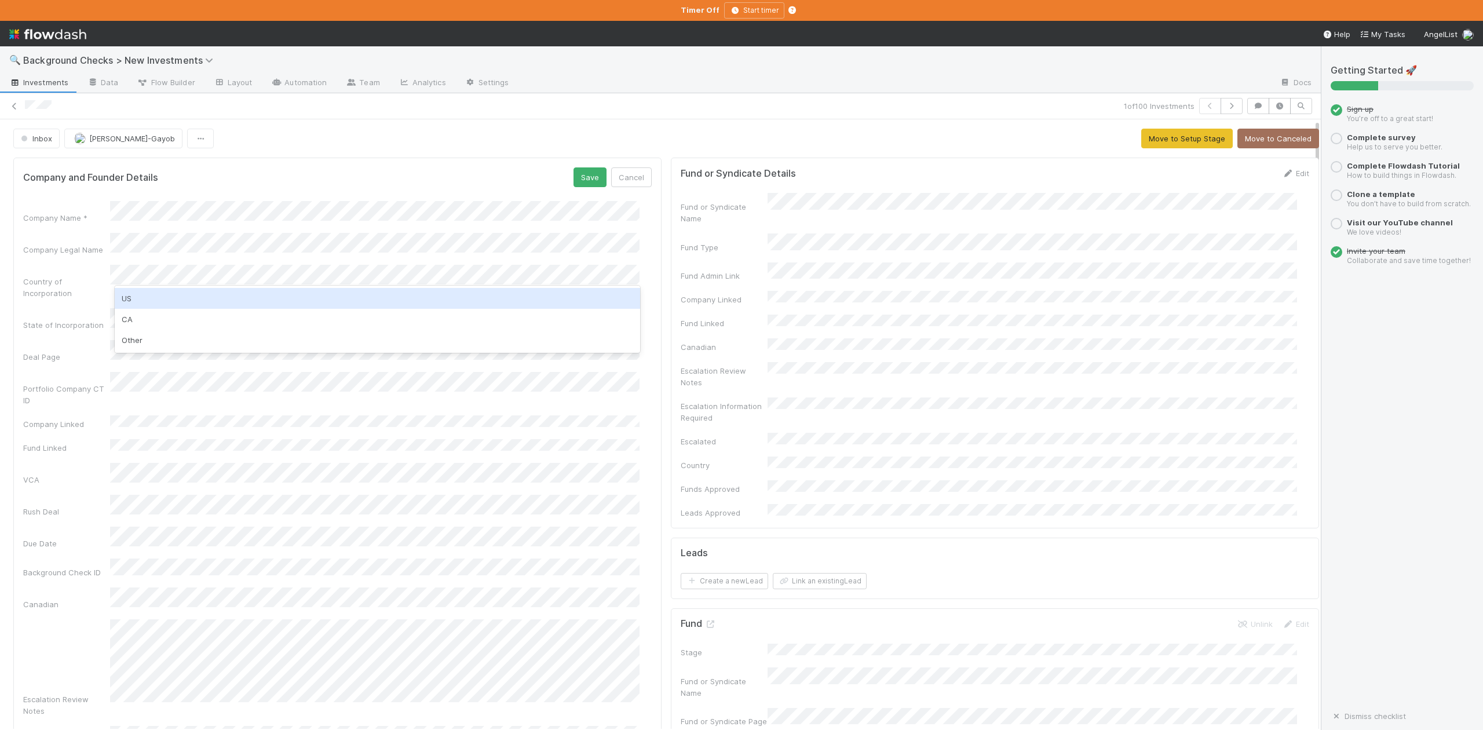
click at [130, 295] on div "US" at bounding box center [377, 298] width 525 height 21
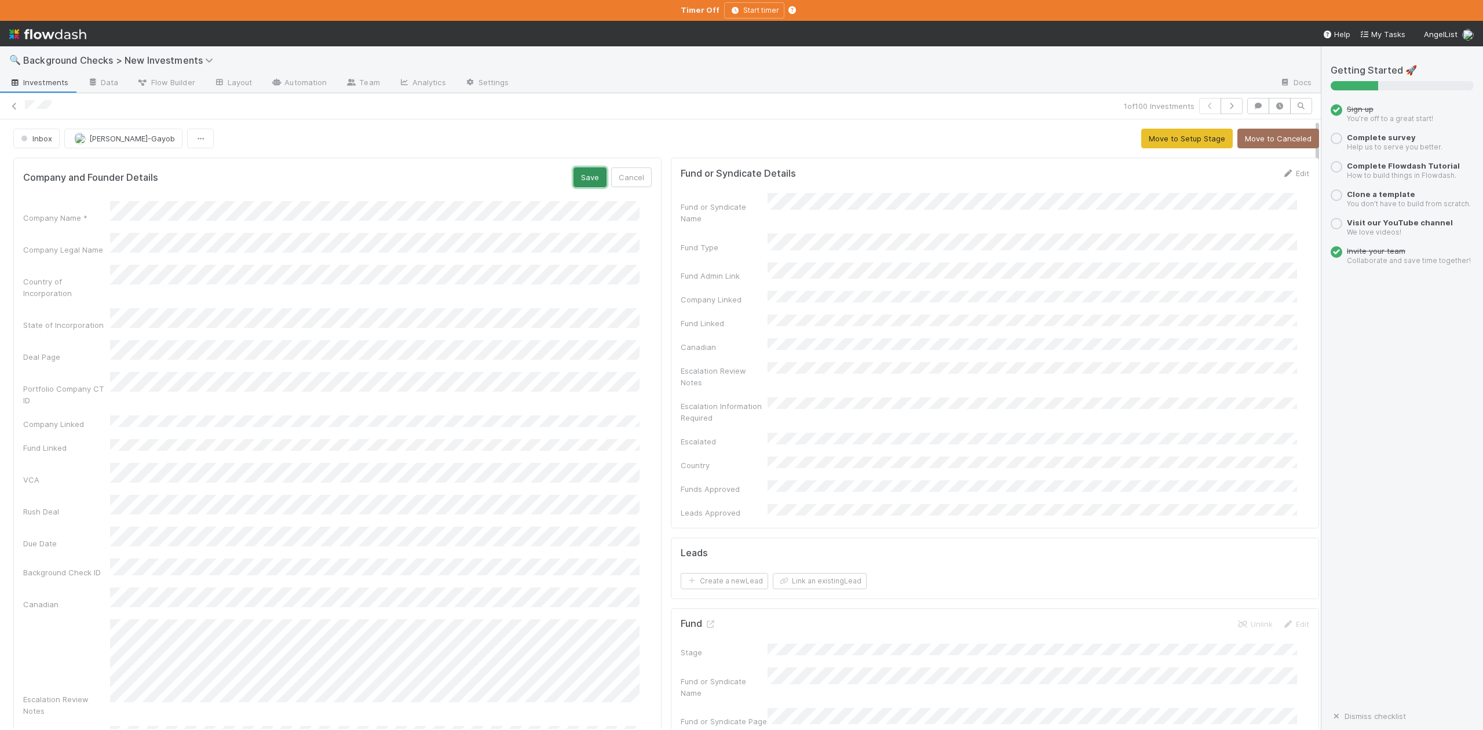
click at [577, 184] on button "Save" at bounding box center [589, 177] width 33 height 20
click at [1145, 136] on button "Move to Setup Stage" at bounding box center [1187, 139] width 92 height 20
click at [983, 141] on button "Create Company" at bounding box center [1008, 139] width 78 height 20
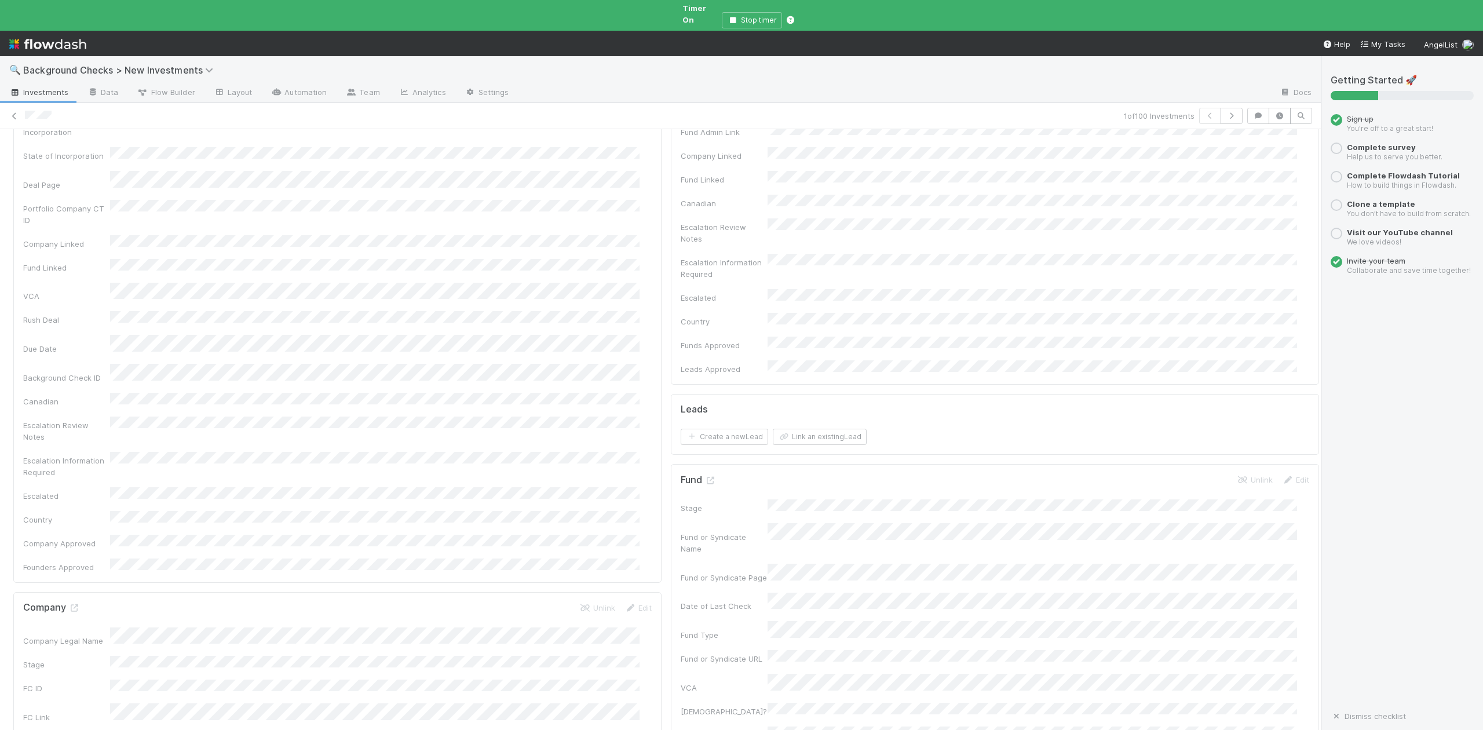
scroll to position [386, 0]
click at [690, 606] on input "checkbox" at bounding box center [696, 612] width 12 height 12
click at [690, 632] on input "checkbox" at bounding box center [696, 638] width 12 height 12
click at [690, 658] on input "checkbox" at bounding box center [696, 664] width 12 height 12
click at [690, 684] on input "checkbox" at bounding box center [696, 690] width 12 height 12
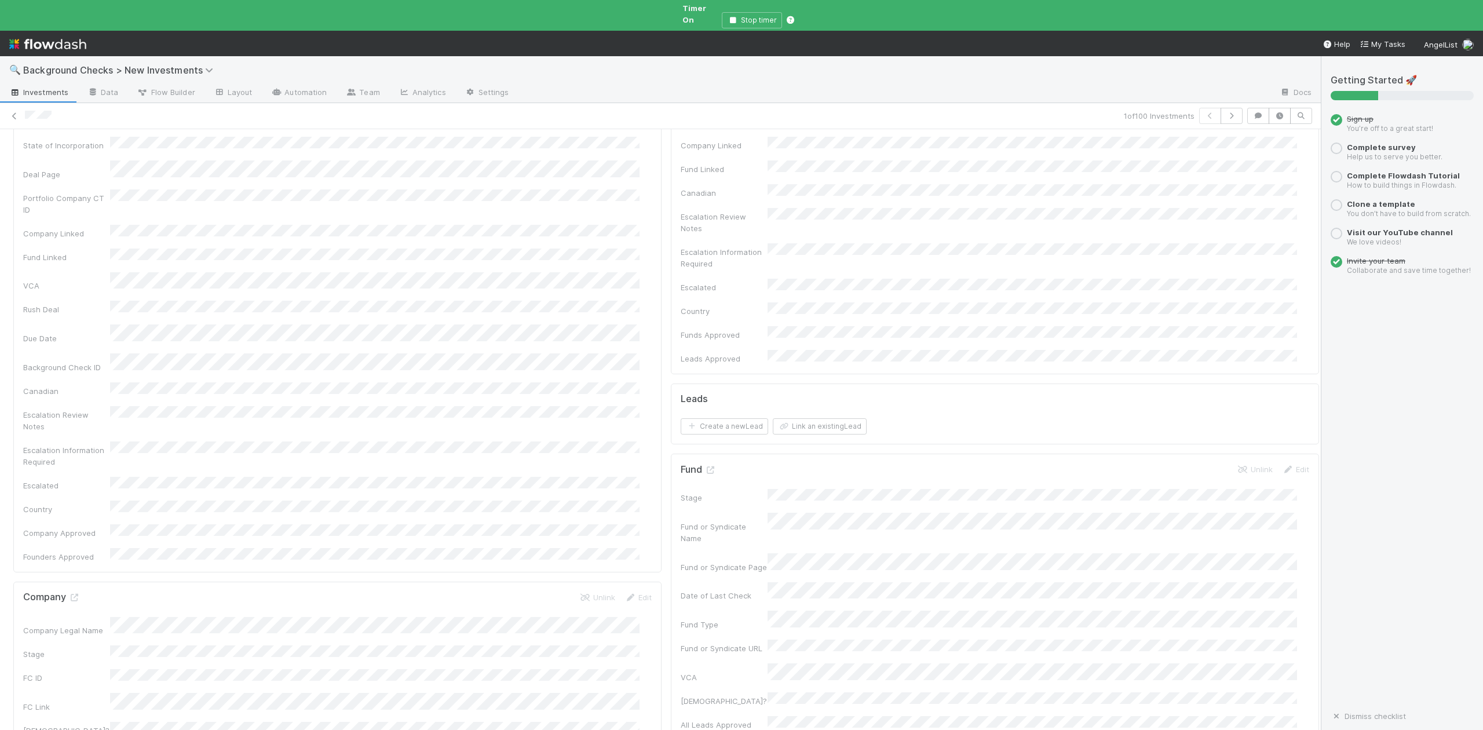
scroll to position [0, 0]
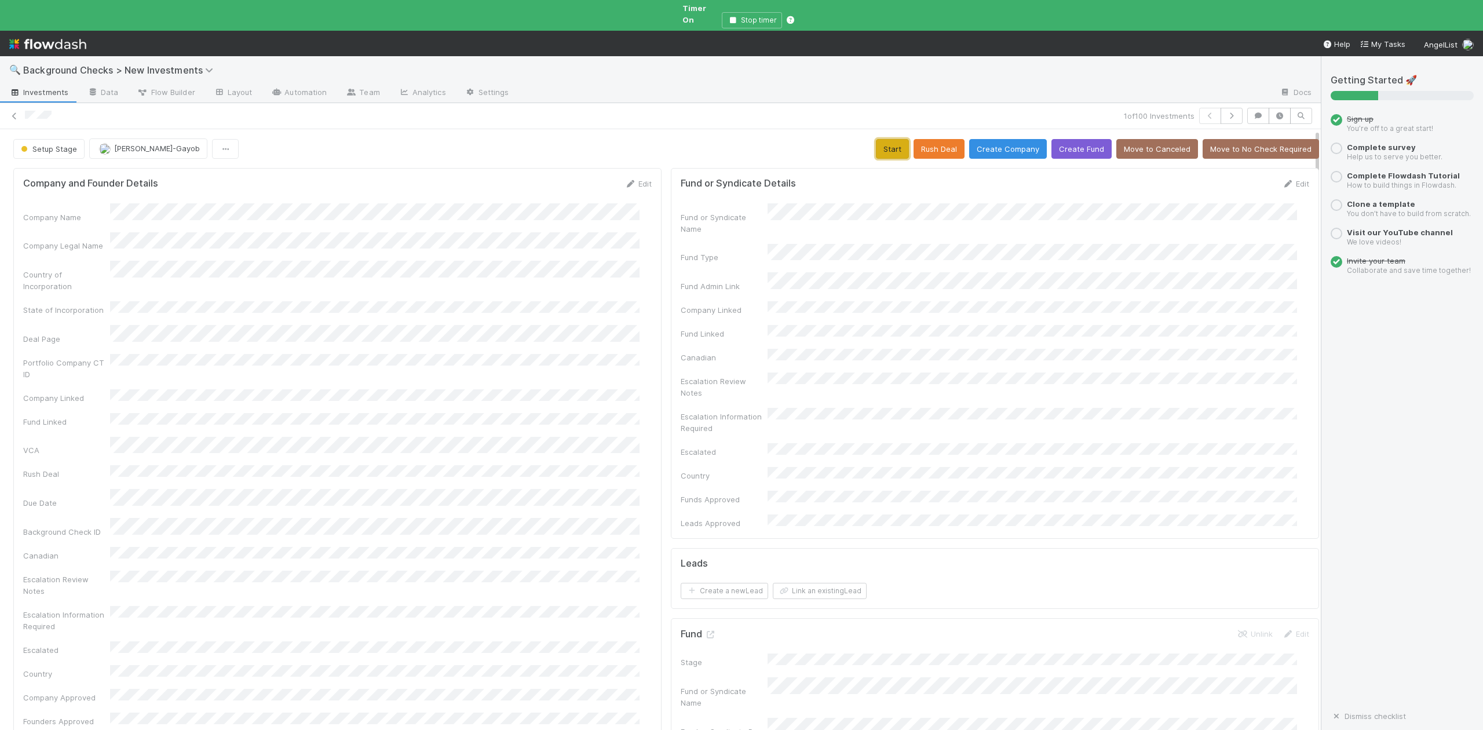
click at [876, 142] on button "Start" at bounding box center [892, 149] width 33 height 20
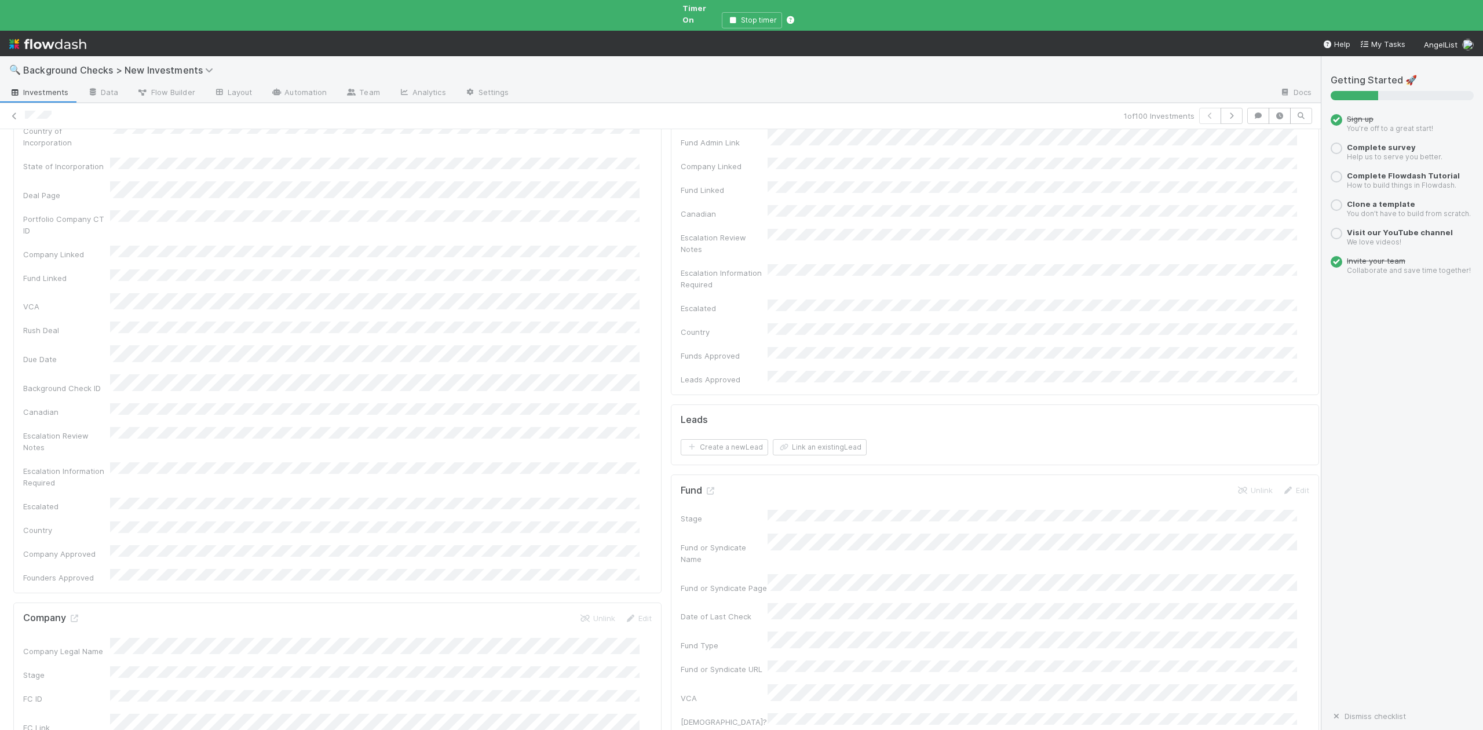
scroll to position [309, 0]
click at [72, 450] on icon at bounding box center [74, 454] width 12 height 8
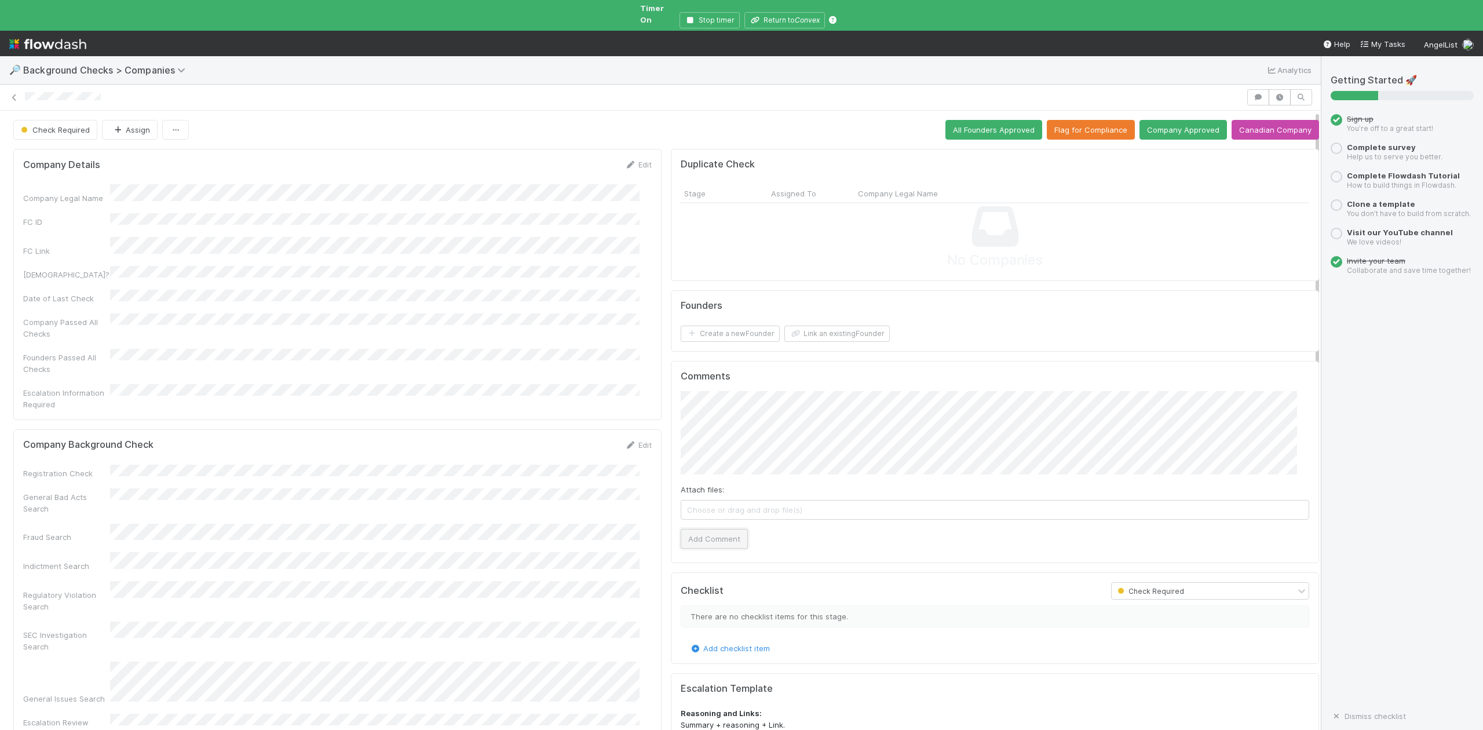
click at [703, 529] on button "Add Comment" at bounding box center [714, 539] width 67 height 20
click at [820, 326] on button "Link an existing Founder" at bounding box center [836, 334] width 105 height 16
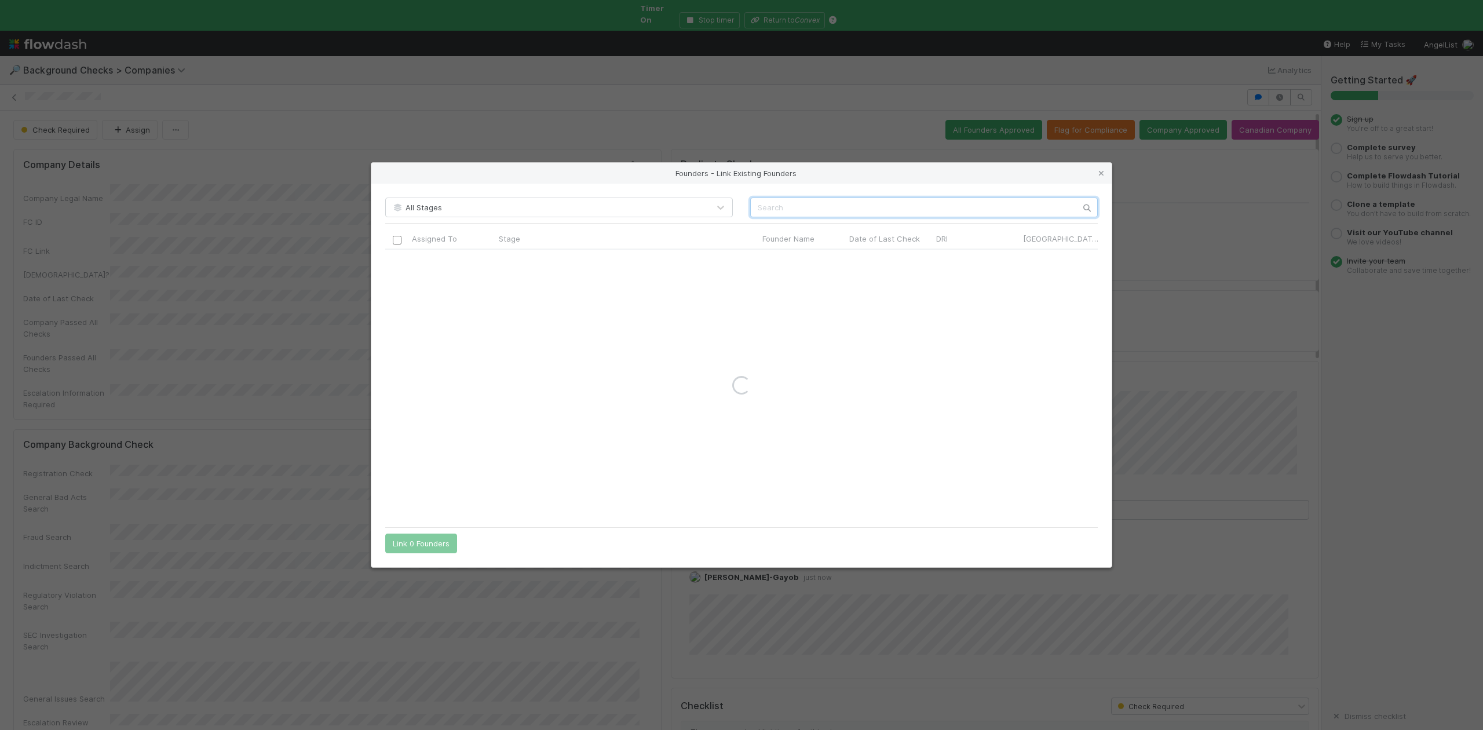
click at [785, 211] on input "text" at bounding box center [924, 208] width 348 height 20
paste input "Jamie Turner"
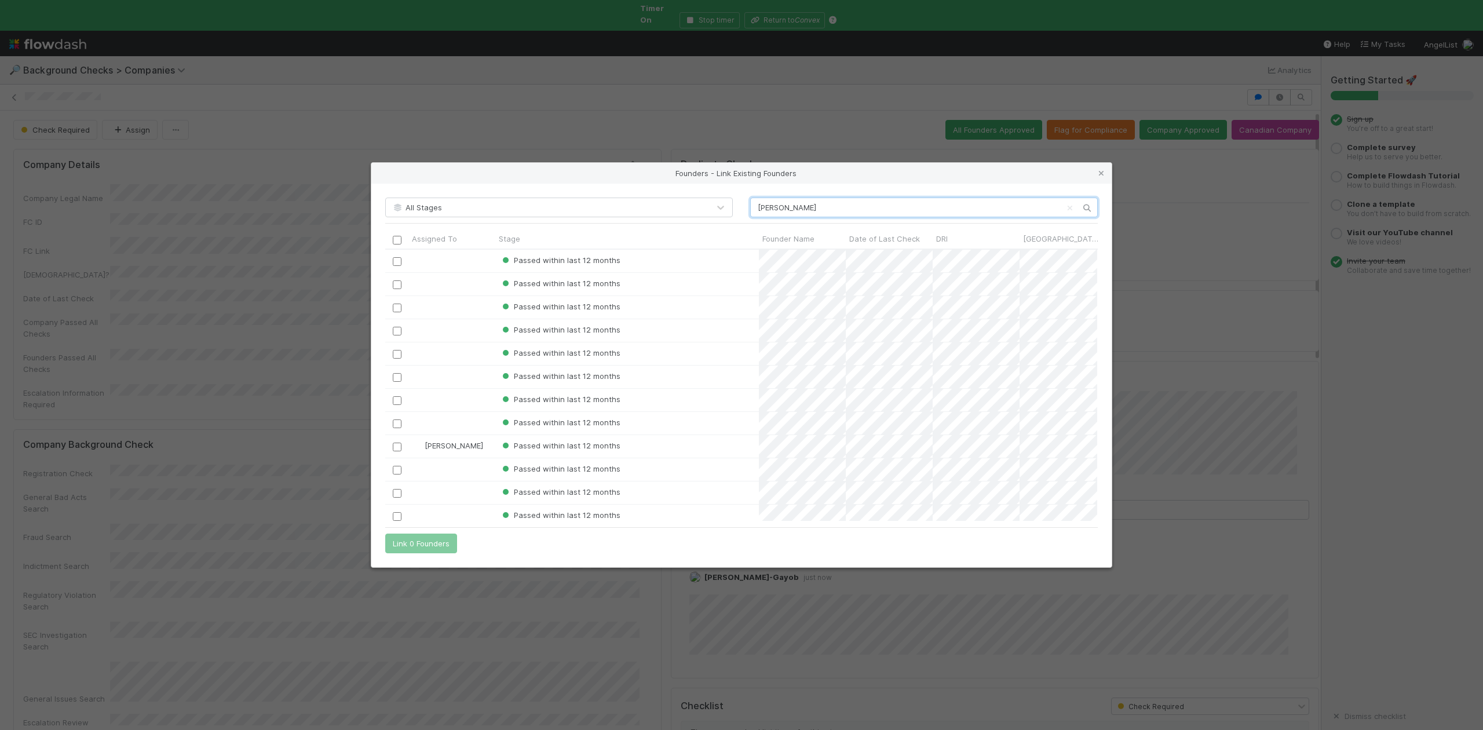
scroll to position [260, 700]
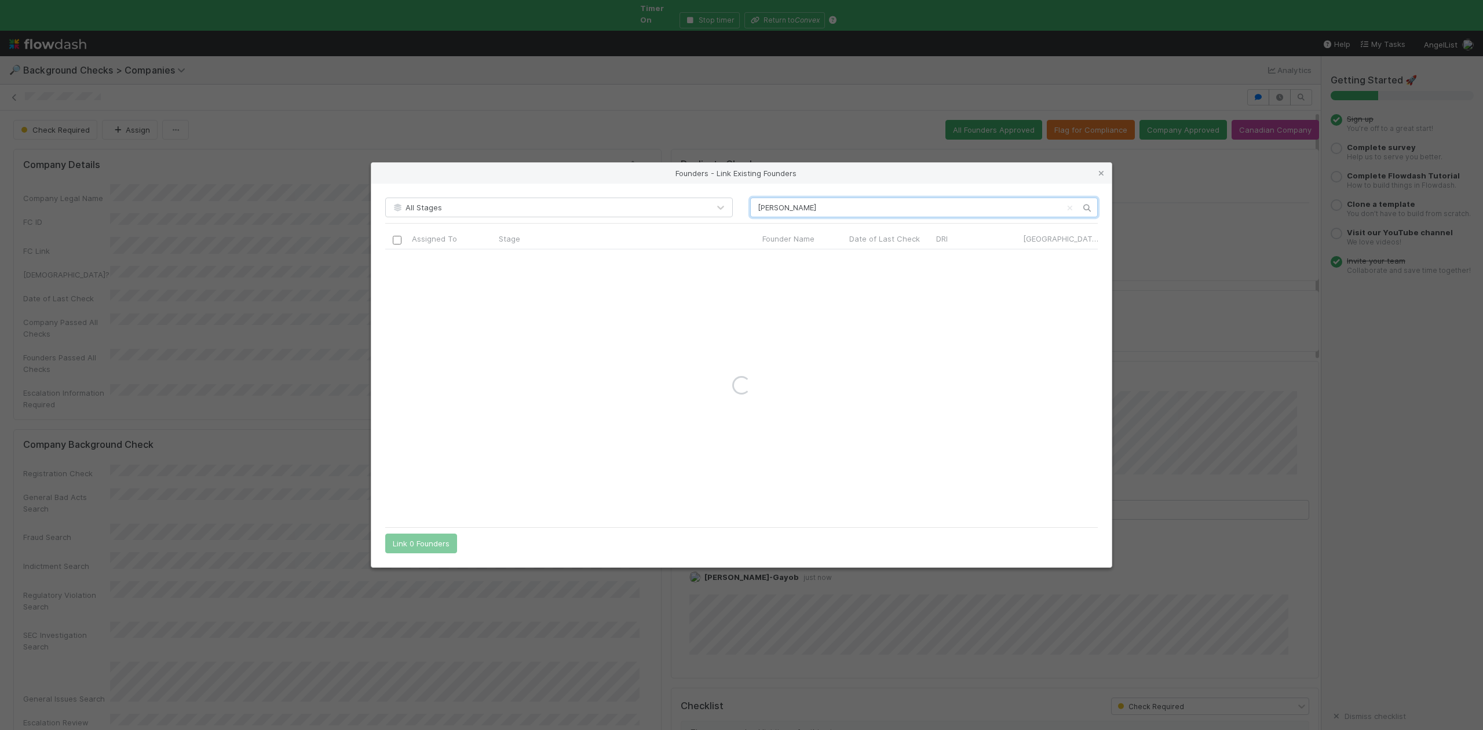
click at [757, 207] on input "Jamie Turner" at bounding box center [924, 208] width 348 height 20
type input "Jamie Turner"
click at [1104, 173] on icon at bounding box center [1101, 174] width 12 height 8
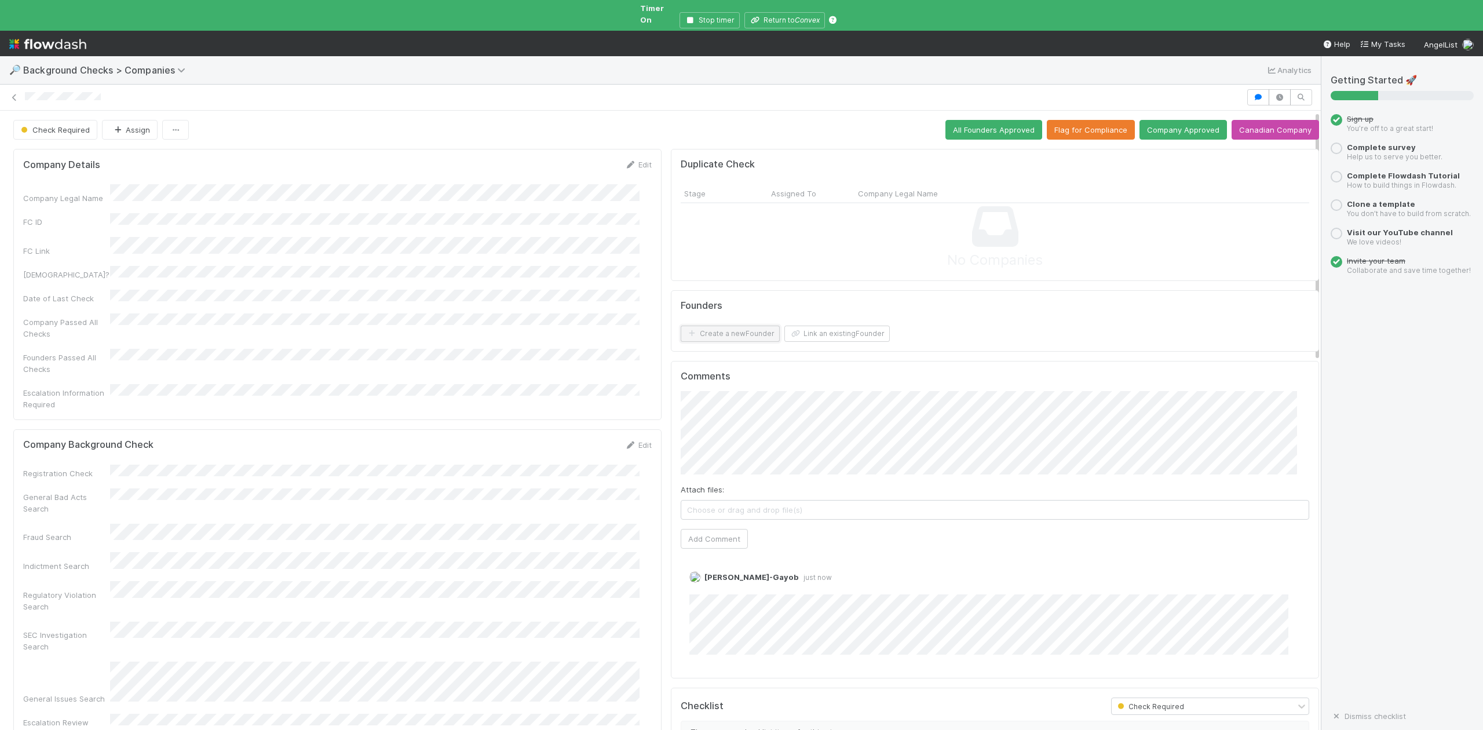
click at [718, 326] on button "Create a new Founder" at bounding box center [730, 334] width 99 height 16
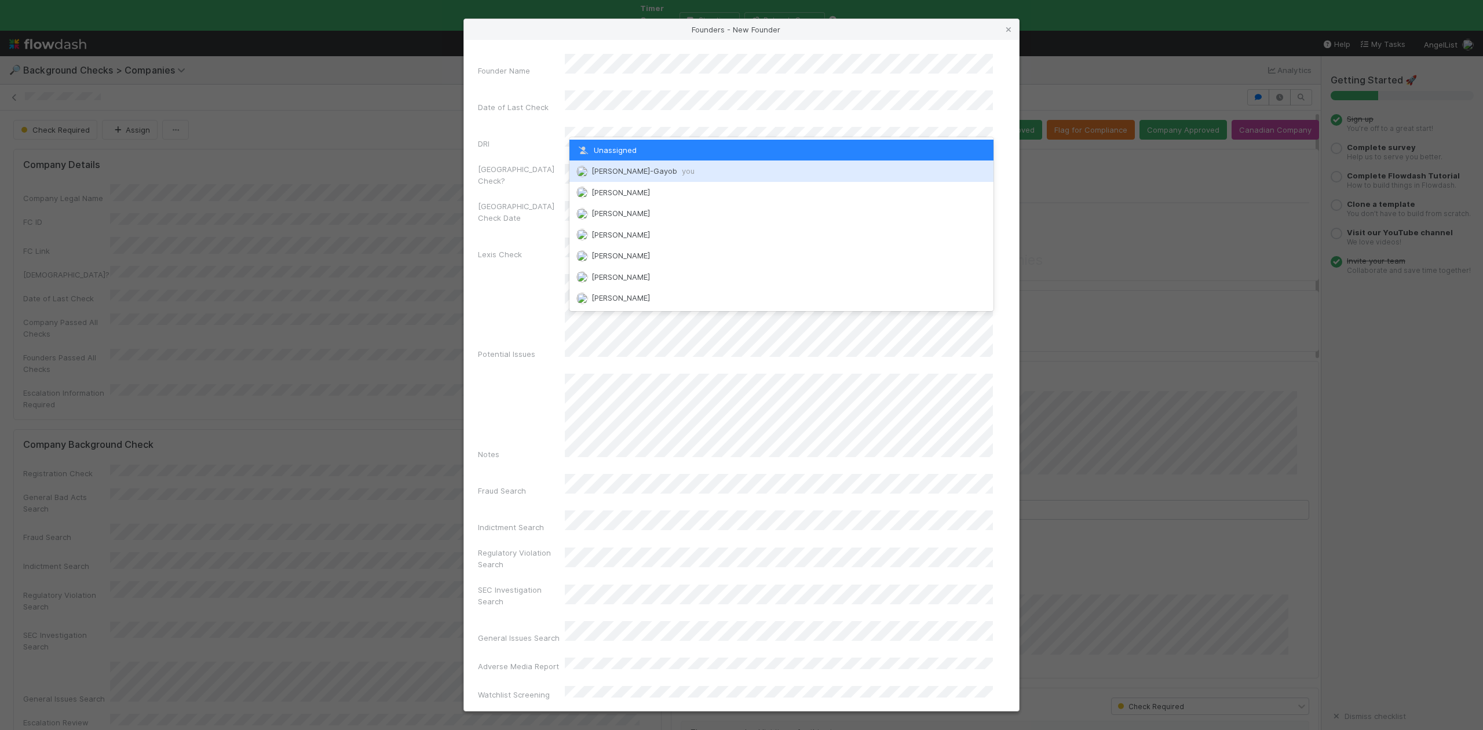
click at [624, 171] on span "Loraine Pati-Gayob you" at bounding box center [642, 170] width 103 height 9
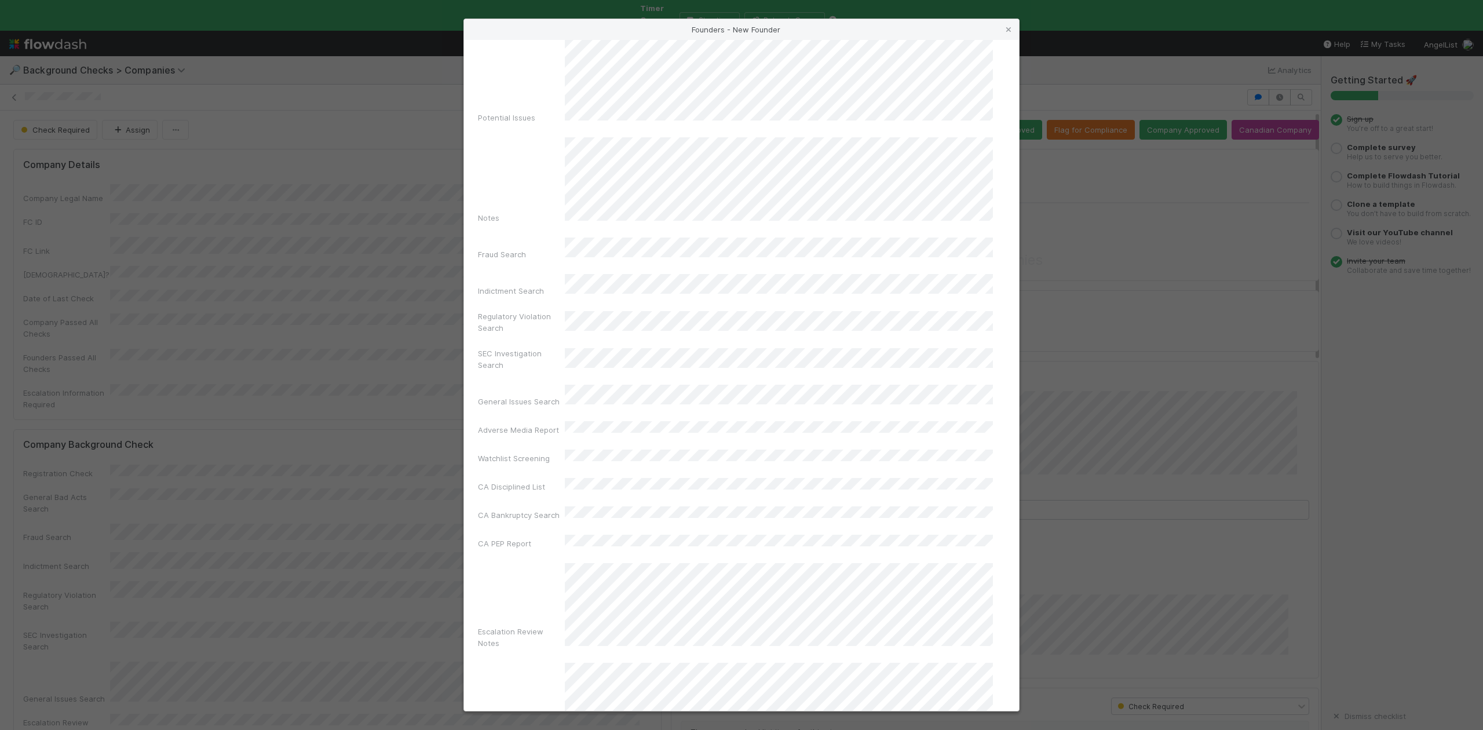
scroll to position [268, 0]
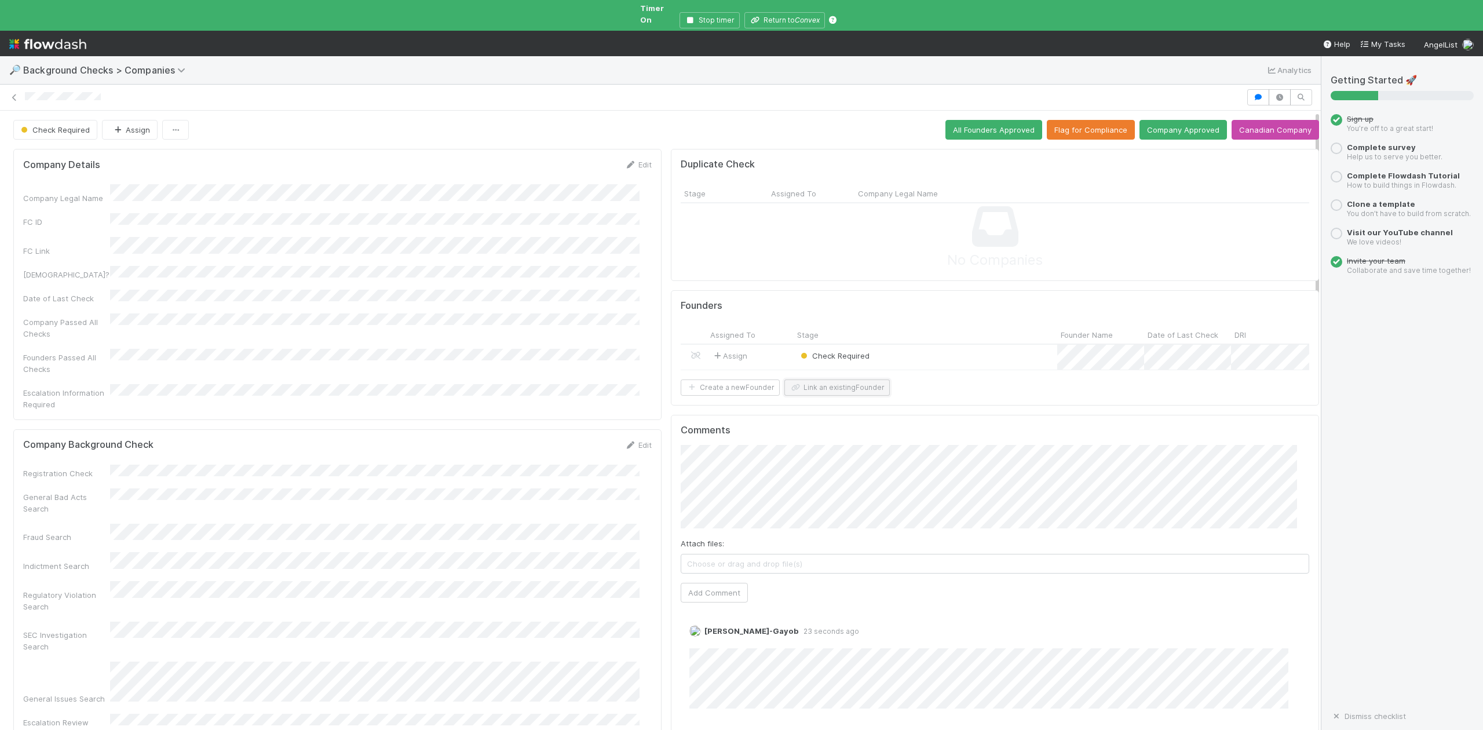
click at [817, 390] on button "Link an existing Founder" at bounding box center [836, 387] width 105 height 16
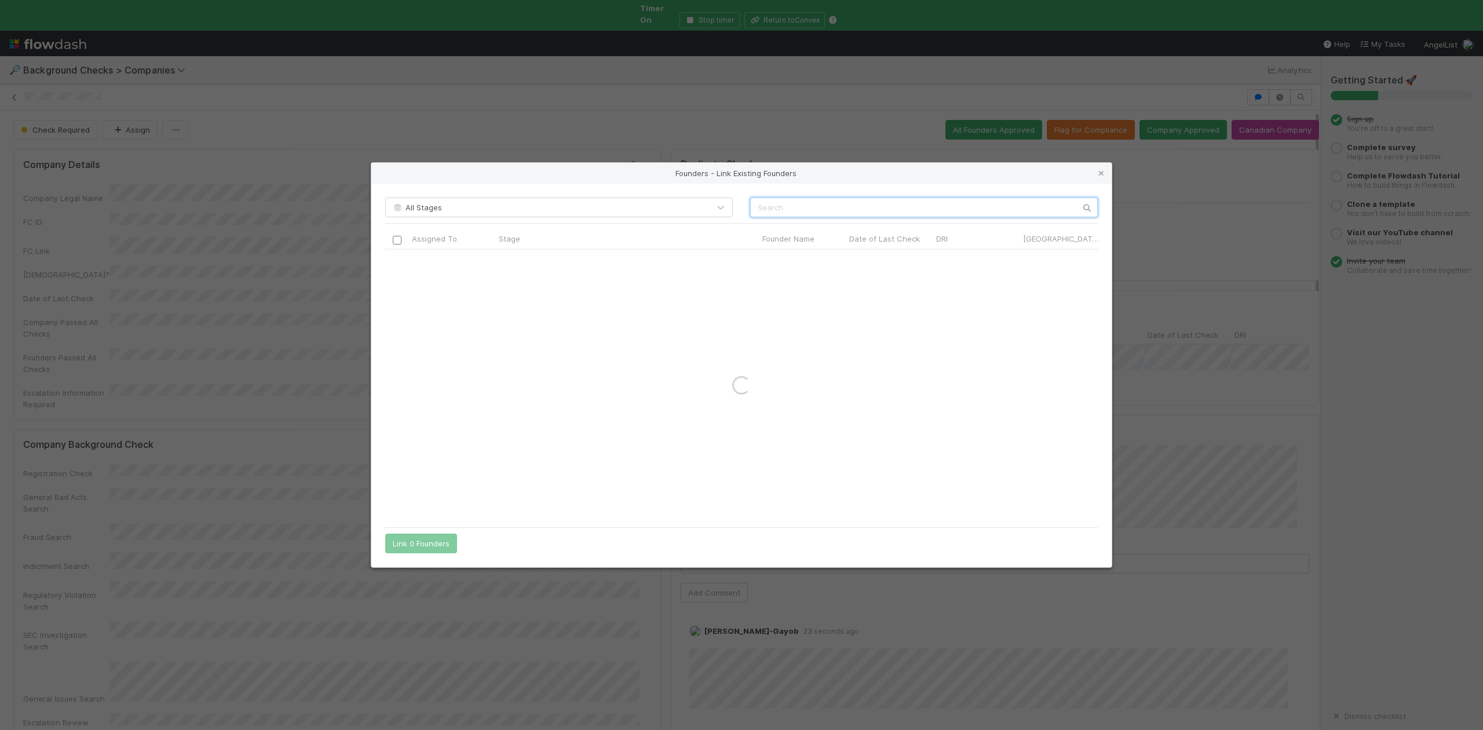
click at [759, 200] on input "text" at bounding box center [924, 208] width 348 height 20
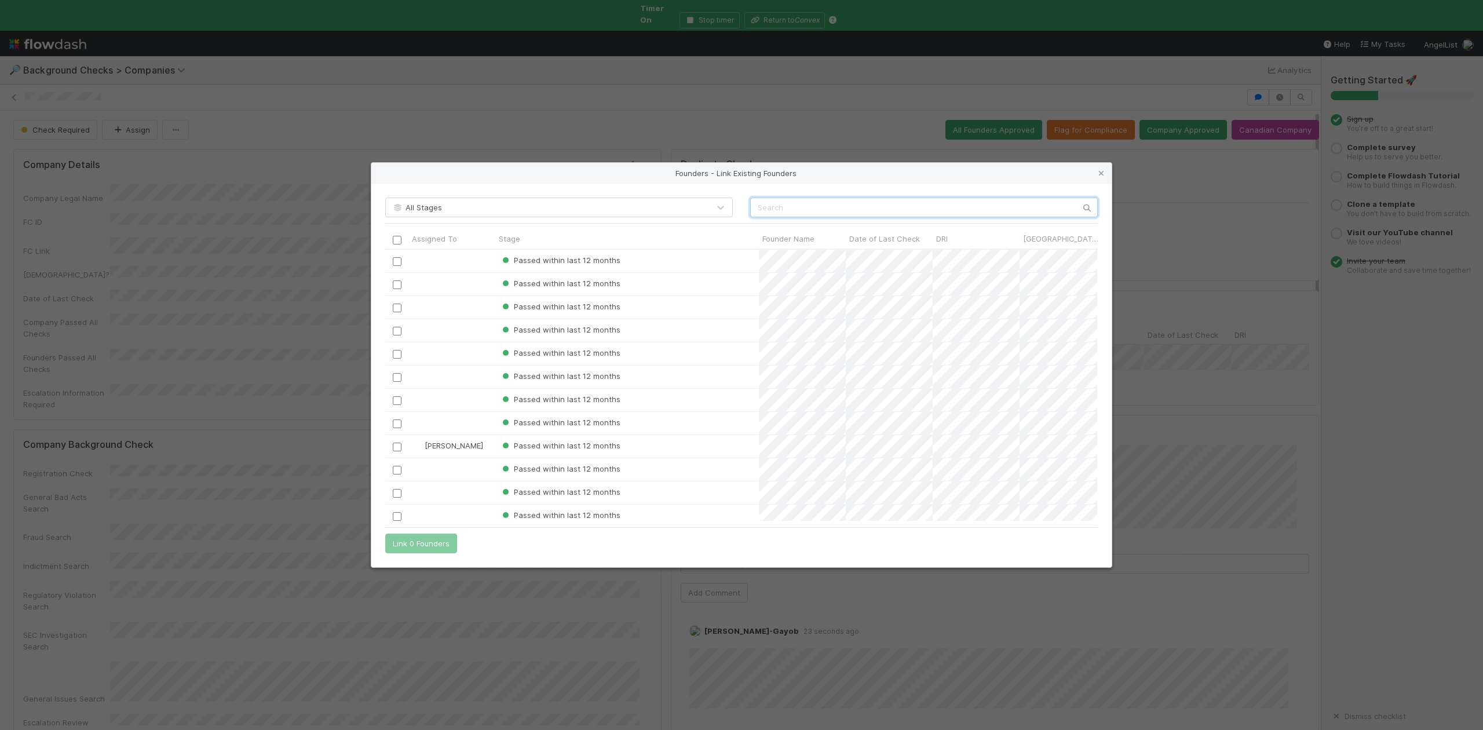
scroll to position [260, 700]
paste input "James Cowling"
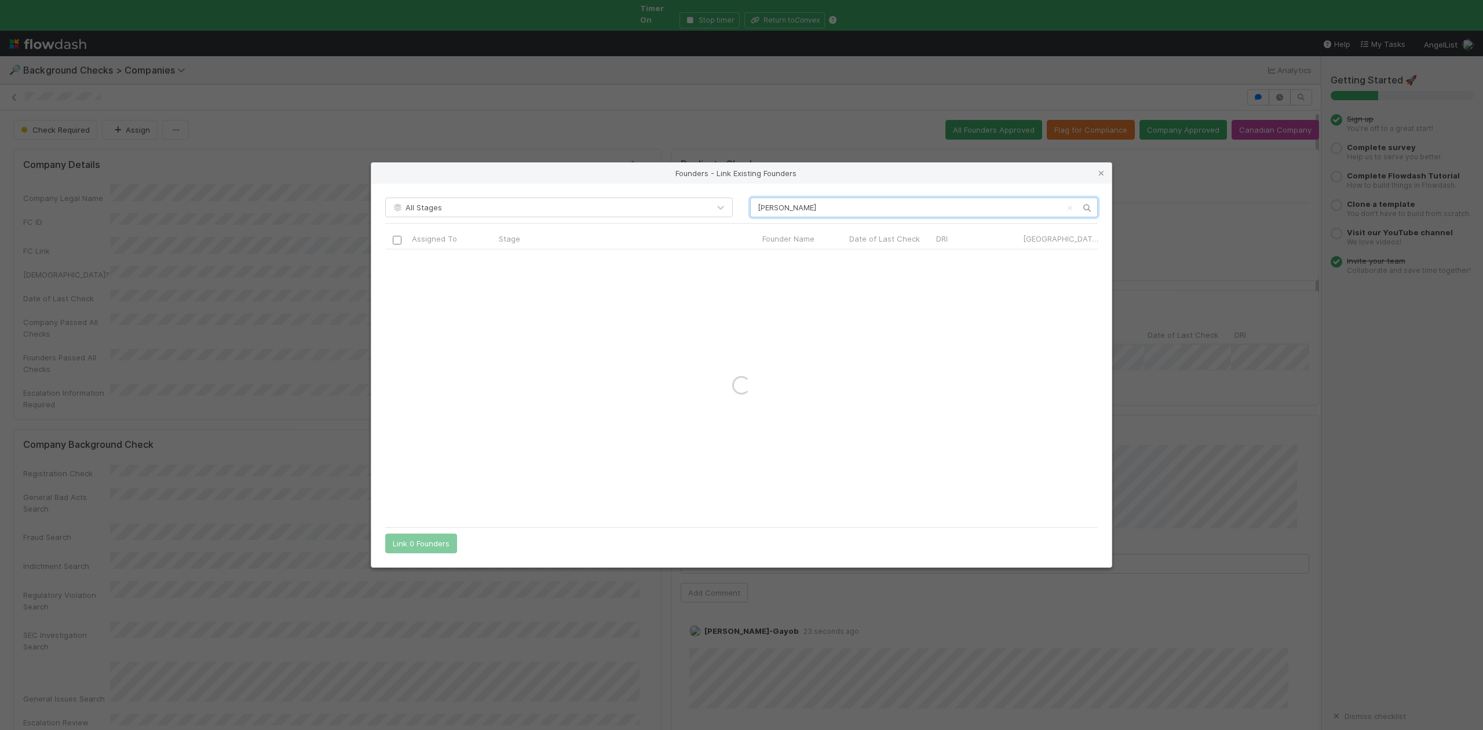
click at [754, 209] on input "James Cowling" at bounding box center [924, 208] width 348 height 20
type input "James Cowling"
click at [1101, 171] on icon at bounding box center [1101, 174] width 12 height 8
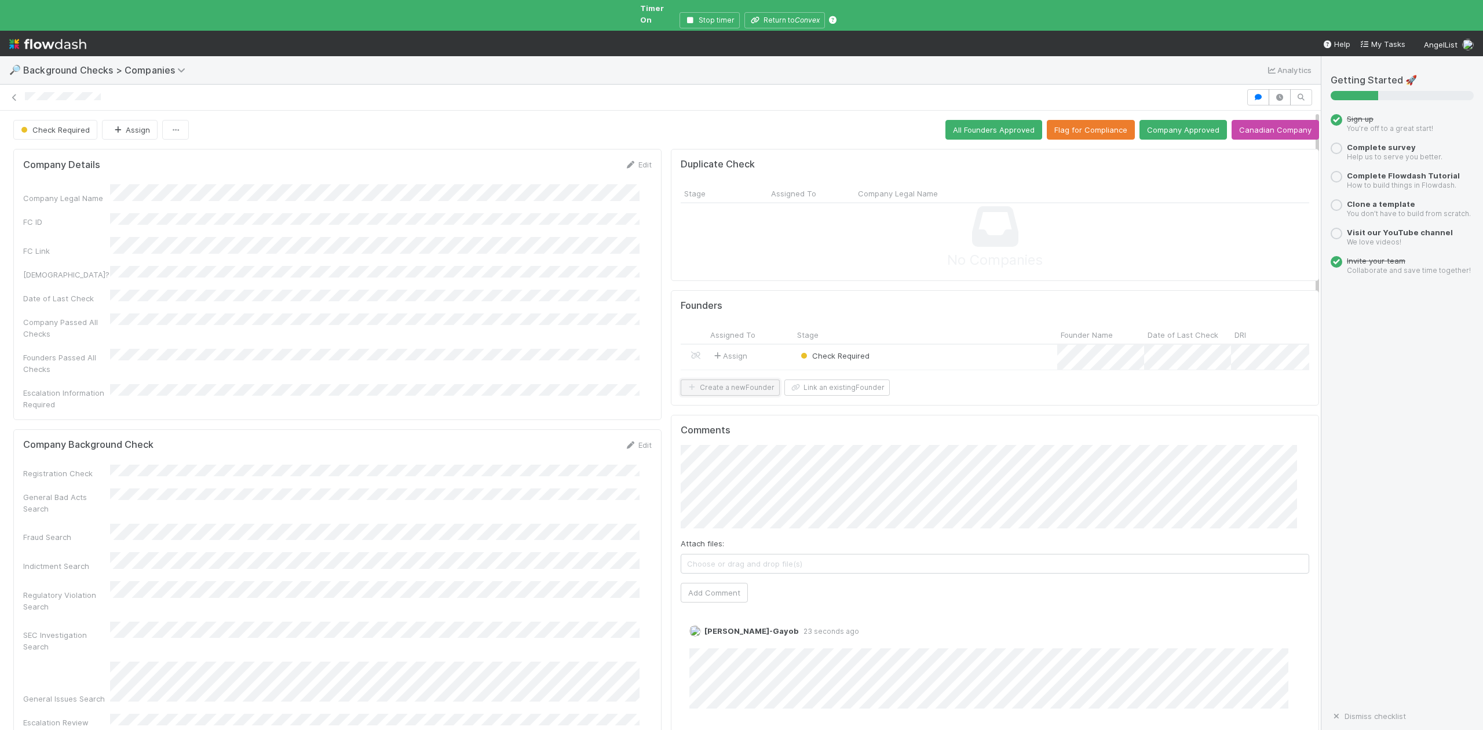
click at [748, 388] on button "Create a new Founder" at bounding box center [730, 387] width 99 height 16
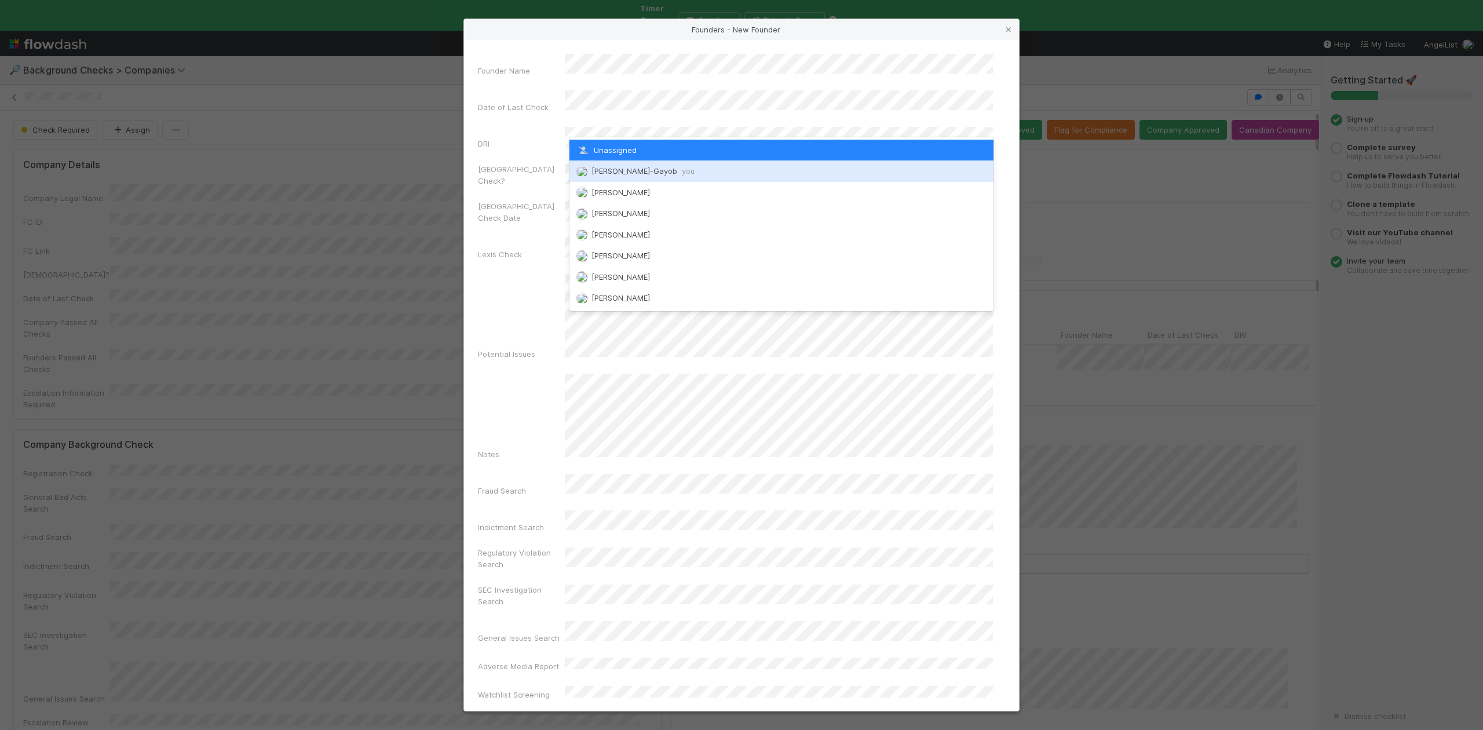
click at [623, 173] on span "Loraine Pati-Gayob you" at bounding box center [642, 170] width 103 height 9
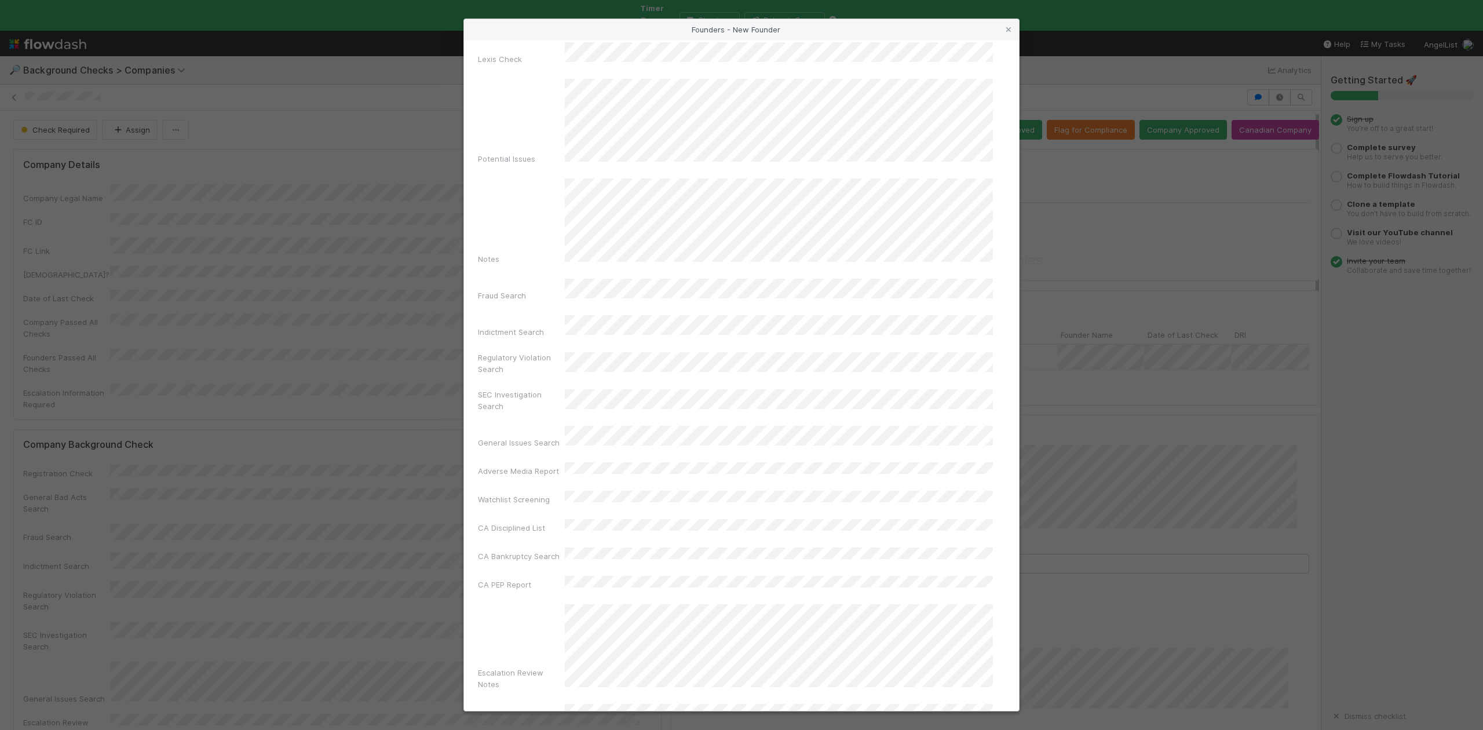
scroll to position [268, 0]
drag, startPoint x: 730, startPoint y: 692, endPoint x: 721, endPoint y: 663, distance: 29.9
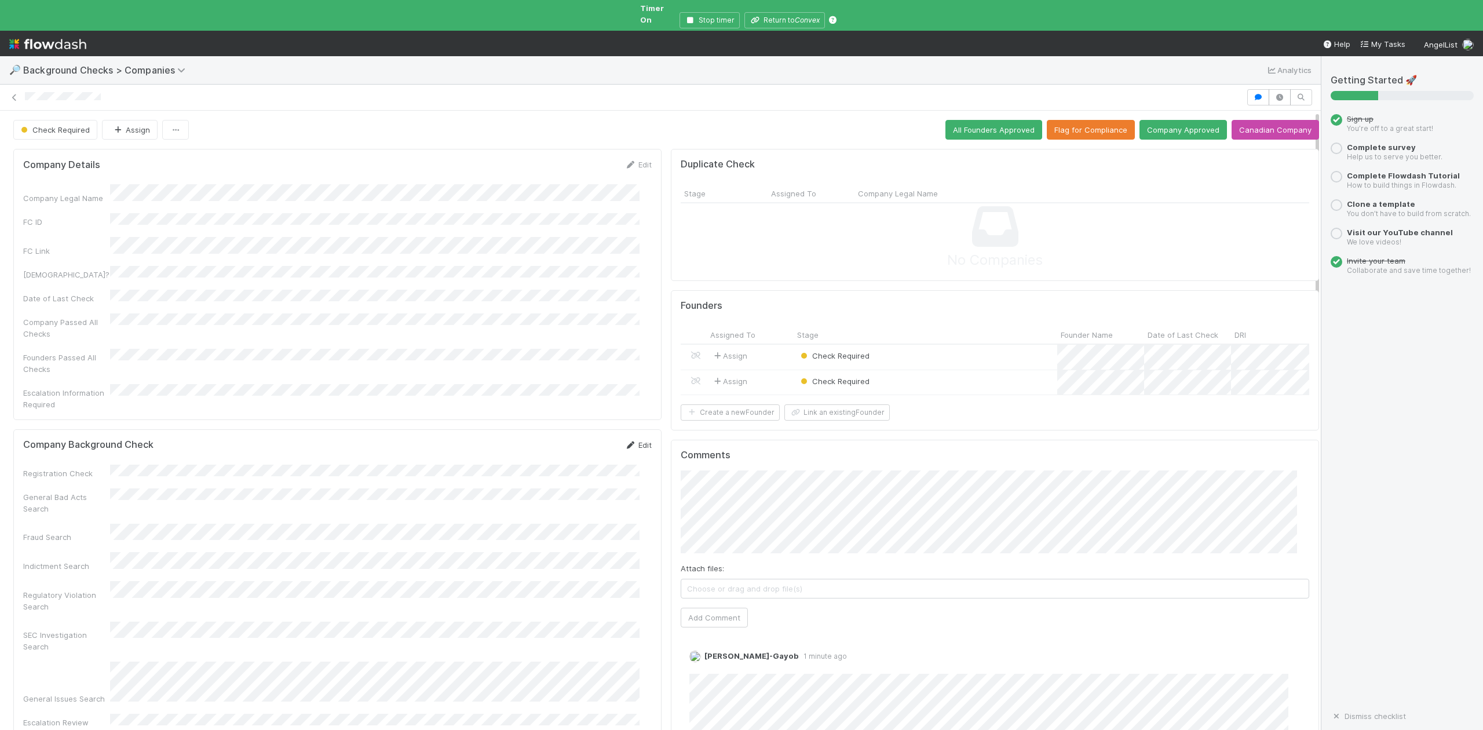
click at [631, 440] on link "Edit" at bounding box center [637, 444] width 27 height 9
click at [170, 516] on div "Passed" at bounding box center [377, 520] width 525 height 21
click at [177, 547] on div "Passed" at bounding box center [377, 549] width 525 height 21
click at [573, 439] on button "Save" at bounding box center [589, 449] width 33 height 20
click at [903, 348] on div "Check Required" at bounding box center [926, 357] width 264 height 25
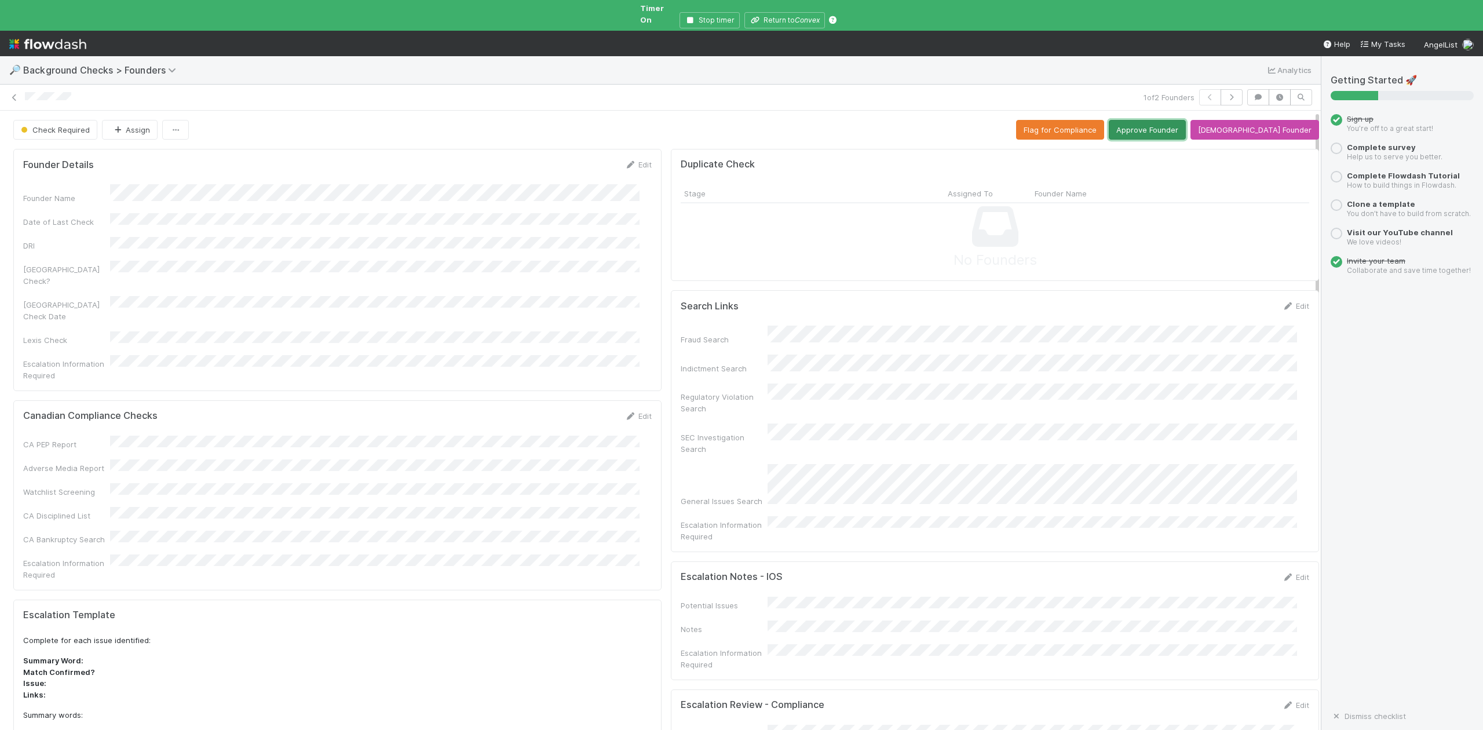
click at [1171, 121] on button "Approve Founder" at bounding box center [1147, 130] width 77 height 20
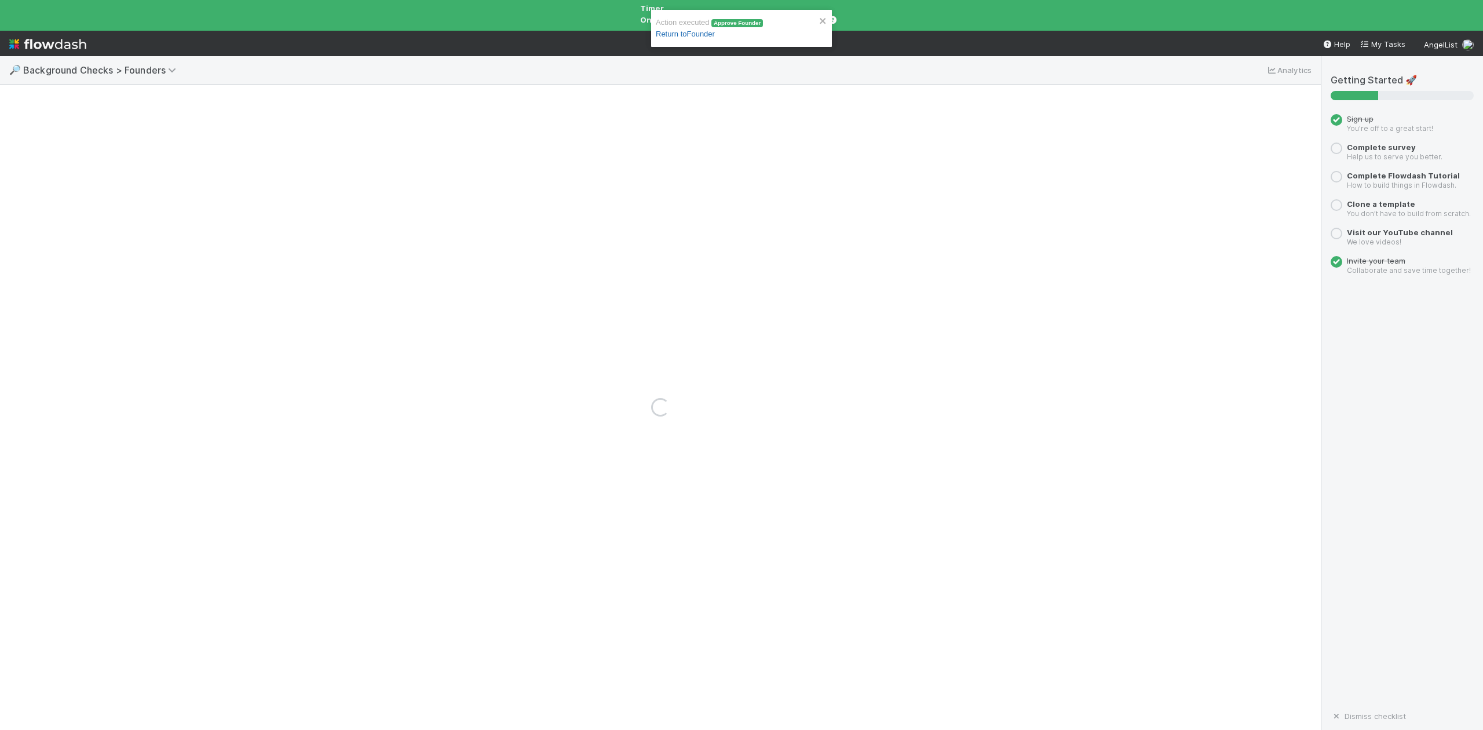
click at [677, 35] on link "Return to Founder" at bounding box center [685, 34] width 59 height 9
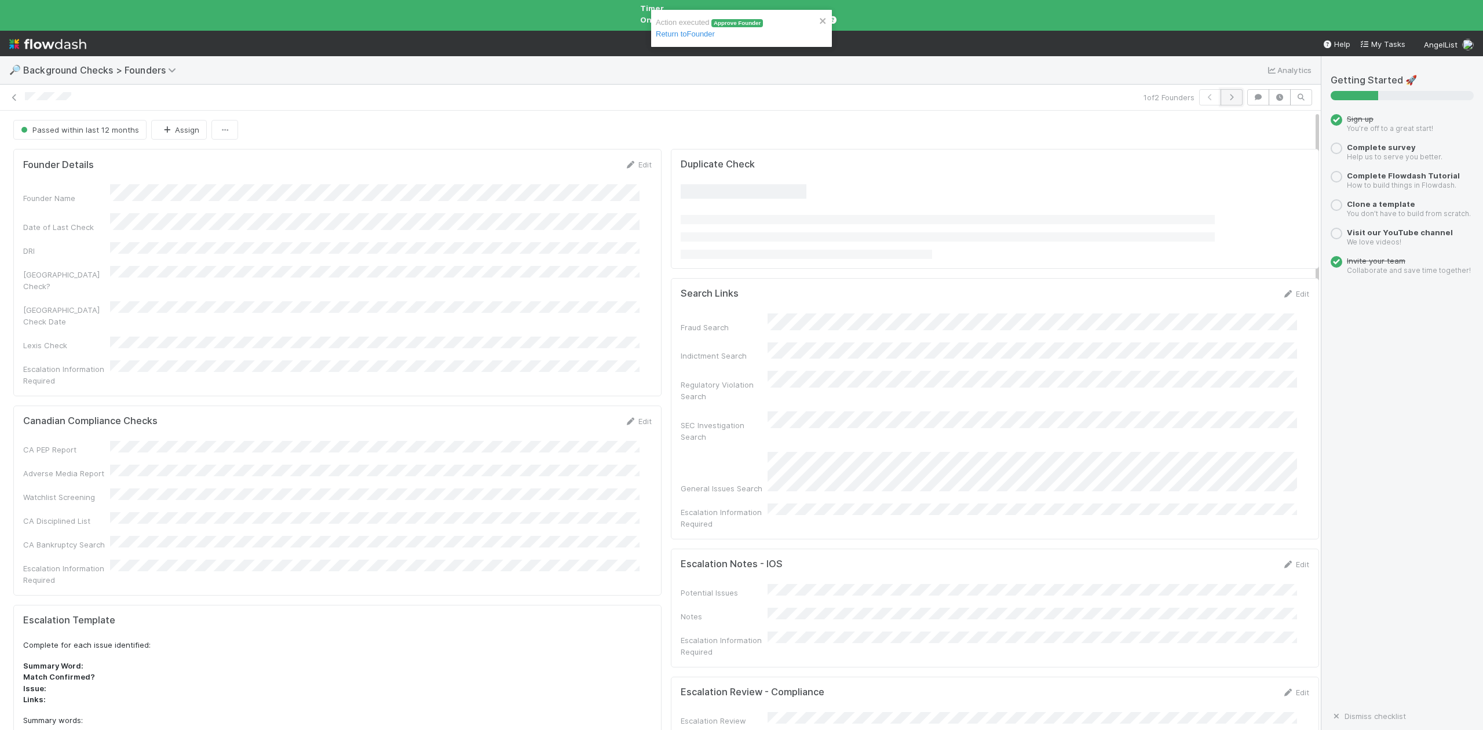
click at [1226, 94] on icon "button" at bounding box center [1232, 97] width 12 height 7
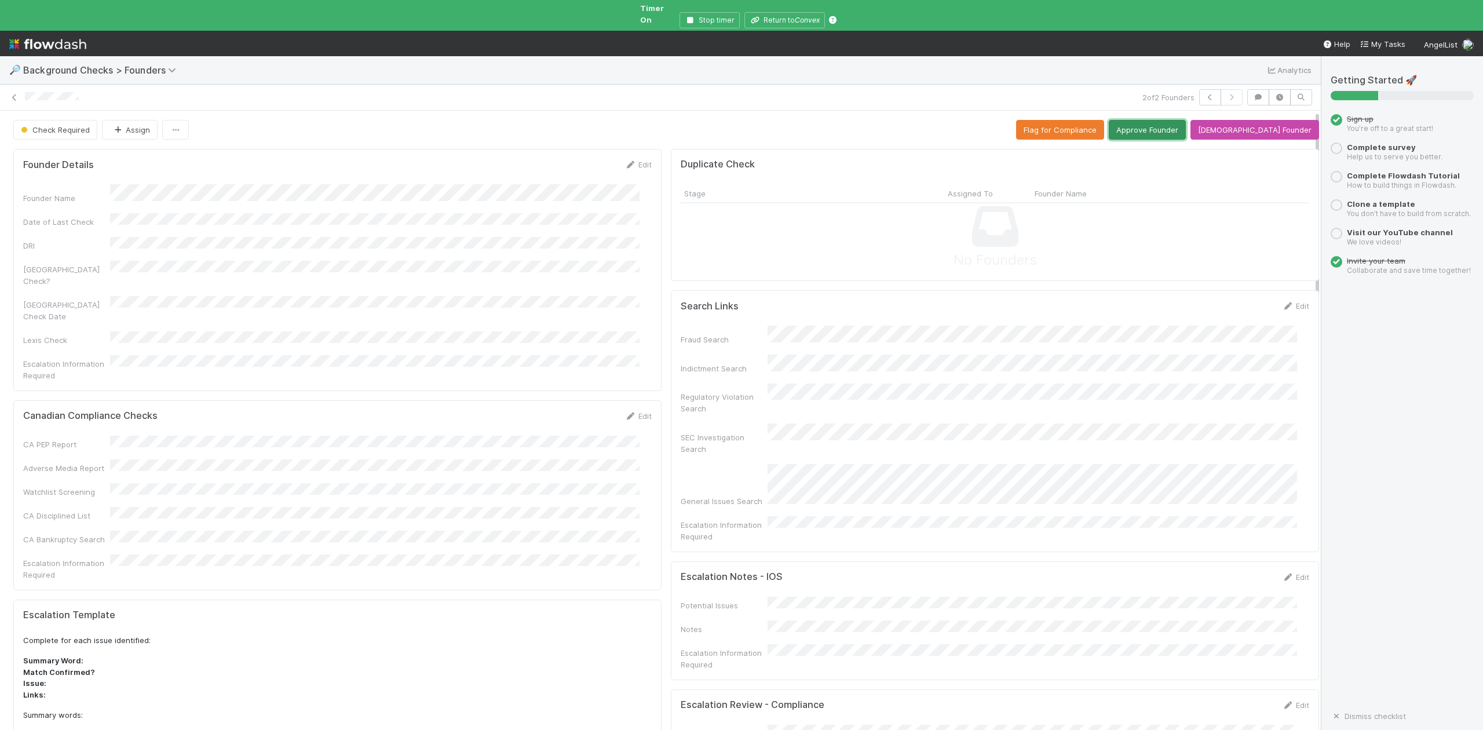
click at [1177, 120] on button "Approve Founder" at bounding box center [1147, 130] width 77 height 20
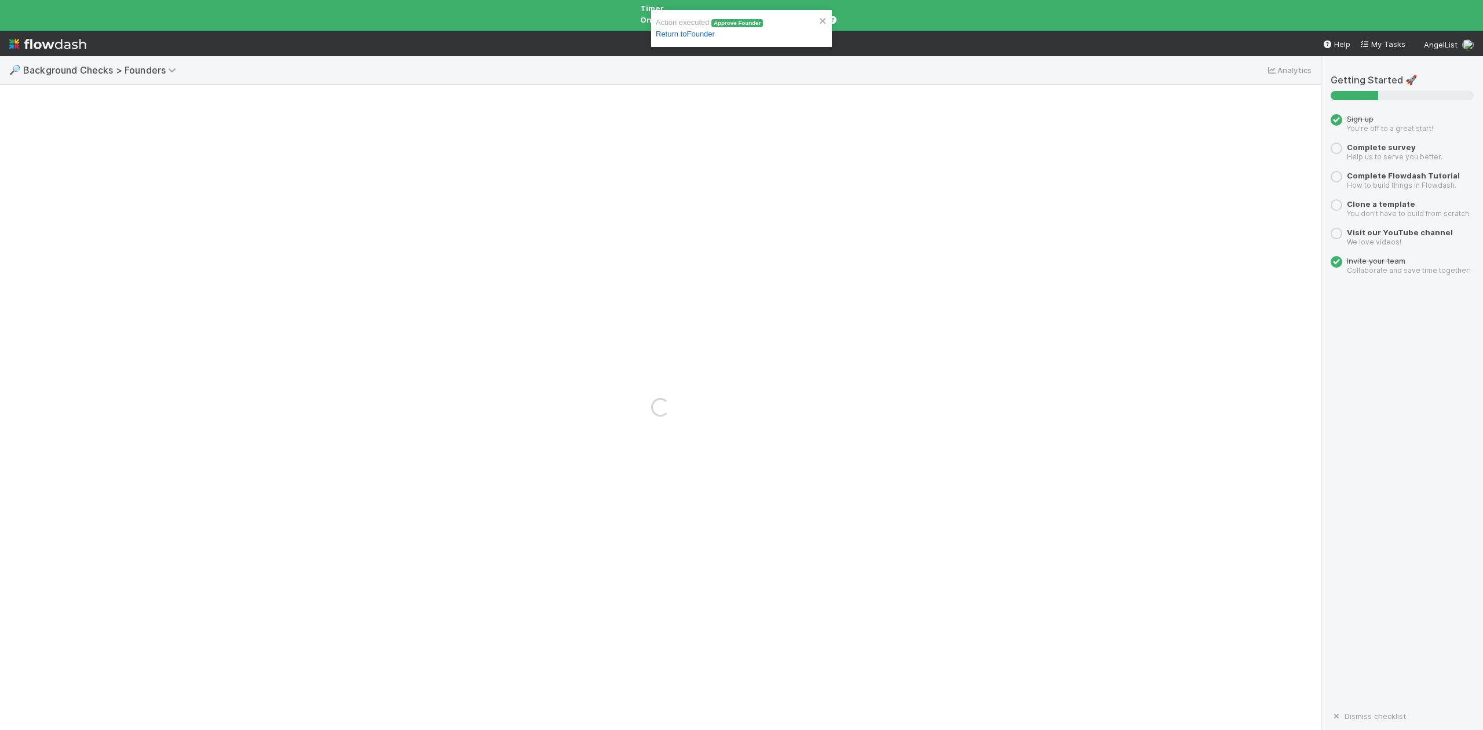
click at [713, 31] on link "Return to Founder" at bounding box center [685, 34] width 59 height 9
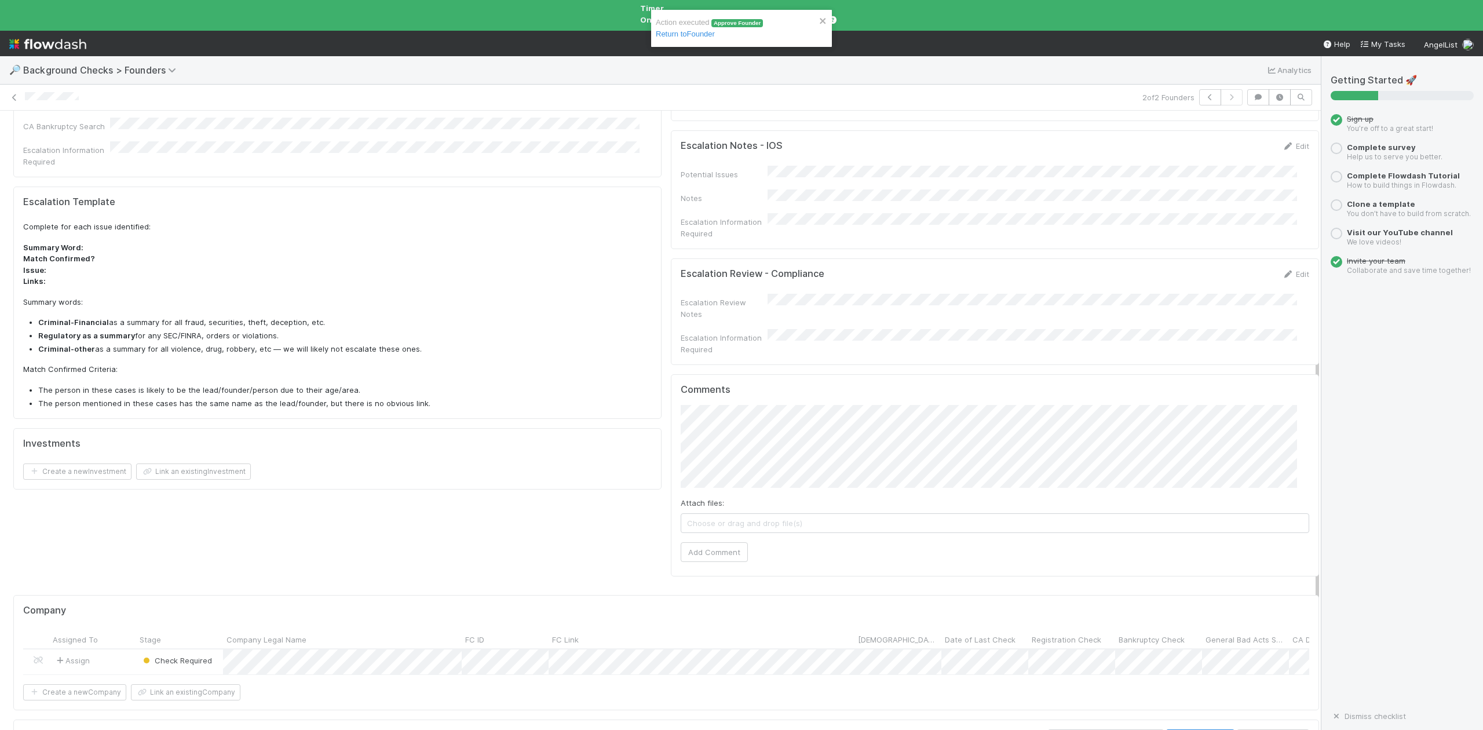
scroll to position [484, 0]
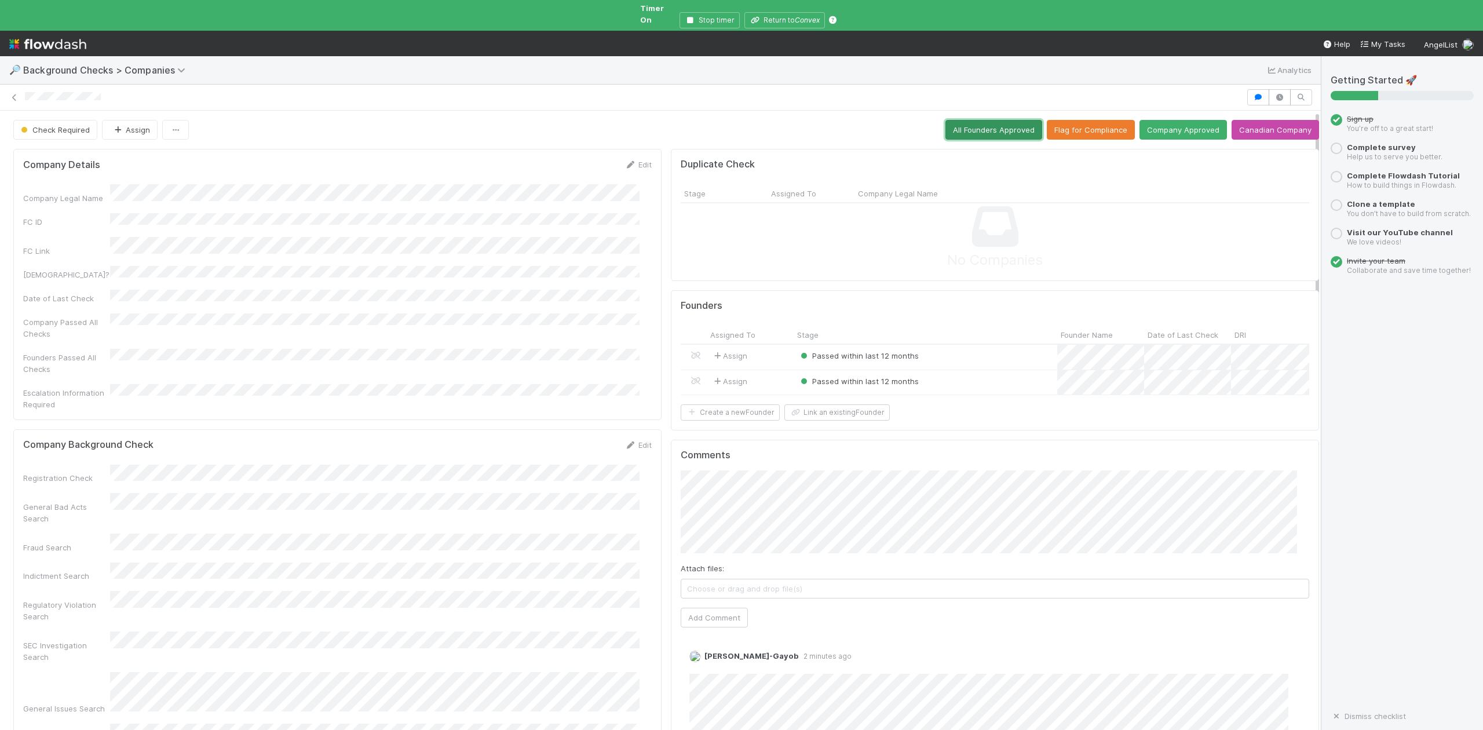
click at [955, 121] on button "All Founders Approved" at bounding box center [993, 130] width 97 height 20
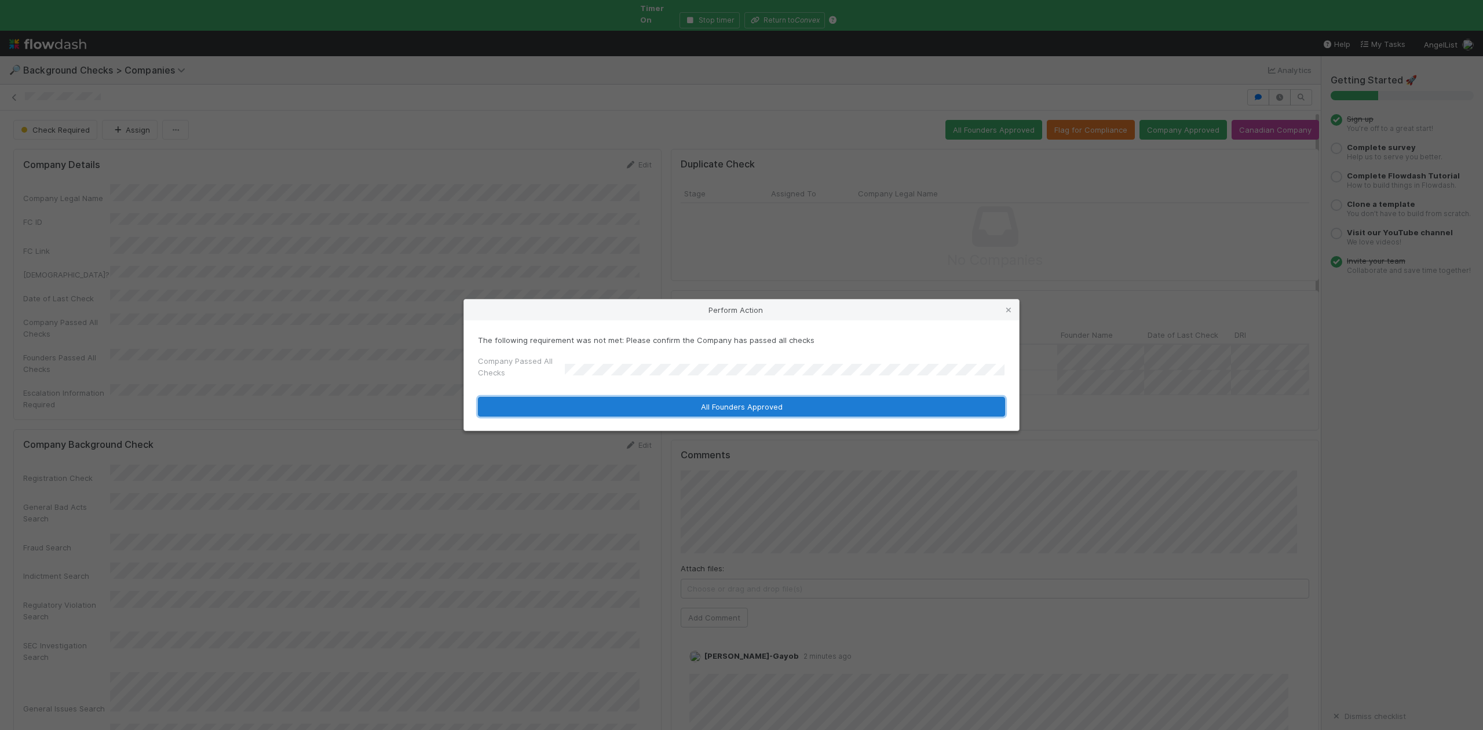
click at [591, 410] on button "All Founders Approved" at bounding box center [741, 407] width 527 height 20
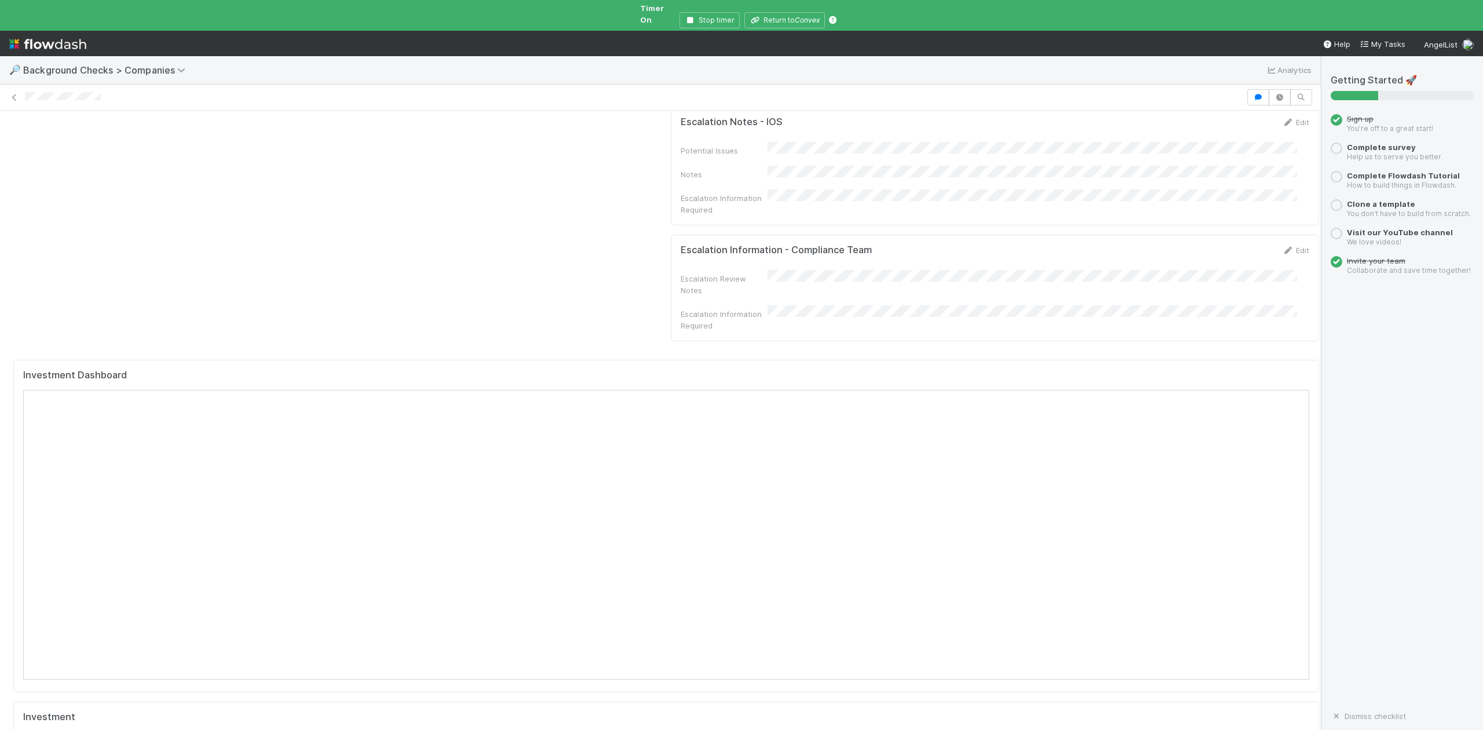
scroll to position [1122, 0]
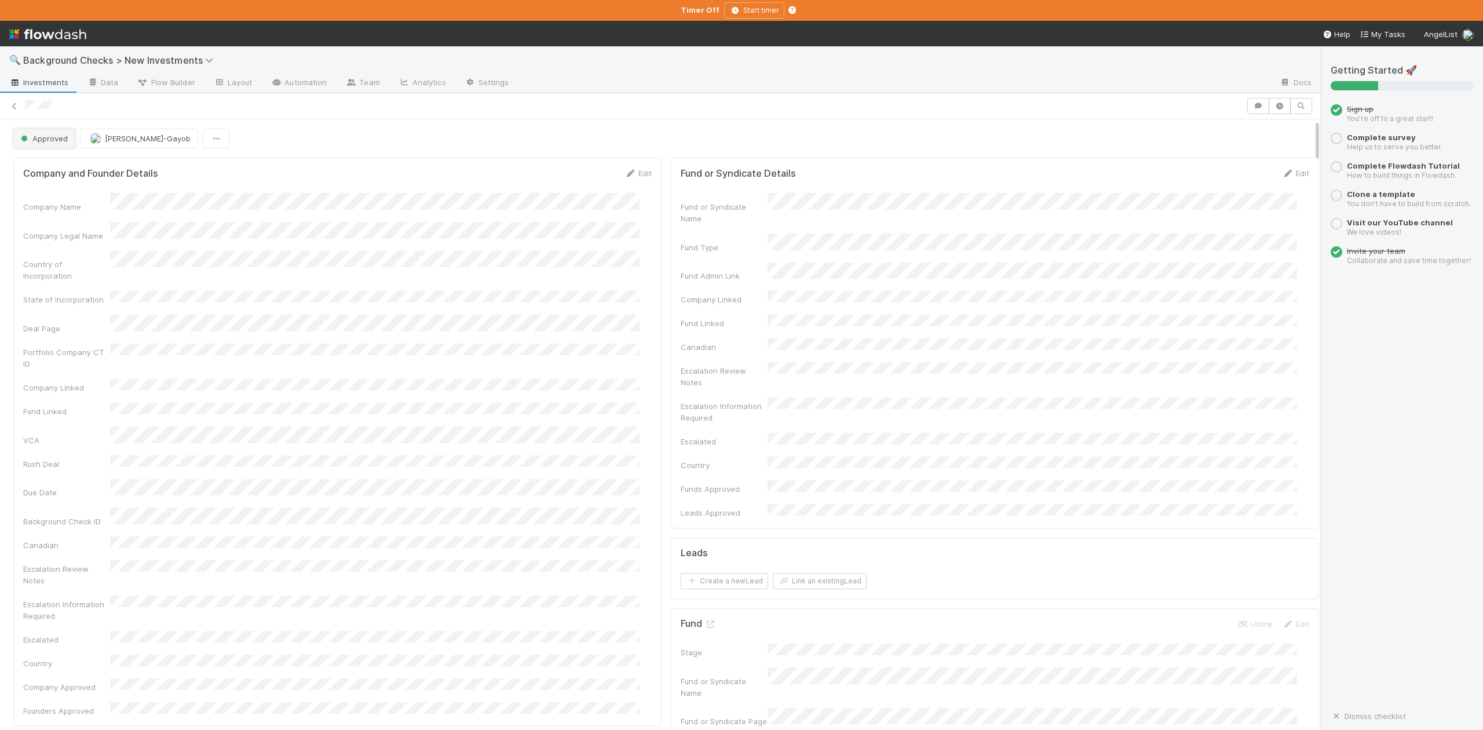
click at [53, 143] on span "Approved" at bounding box center [43, 138] width 49 height 9
click at [58, 192] on span "In Progress" at bounding box center [43, 189] width 55 height 9
click at [828, 573] on button "Link an existing Lead" at bounding box center [820, 581] width 94 height 16
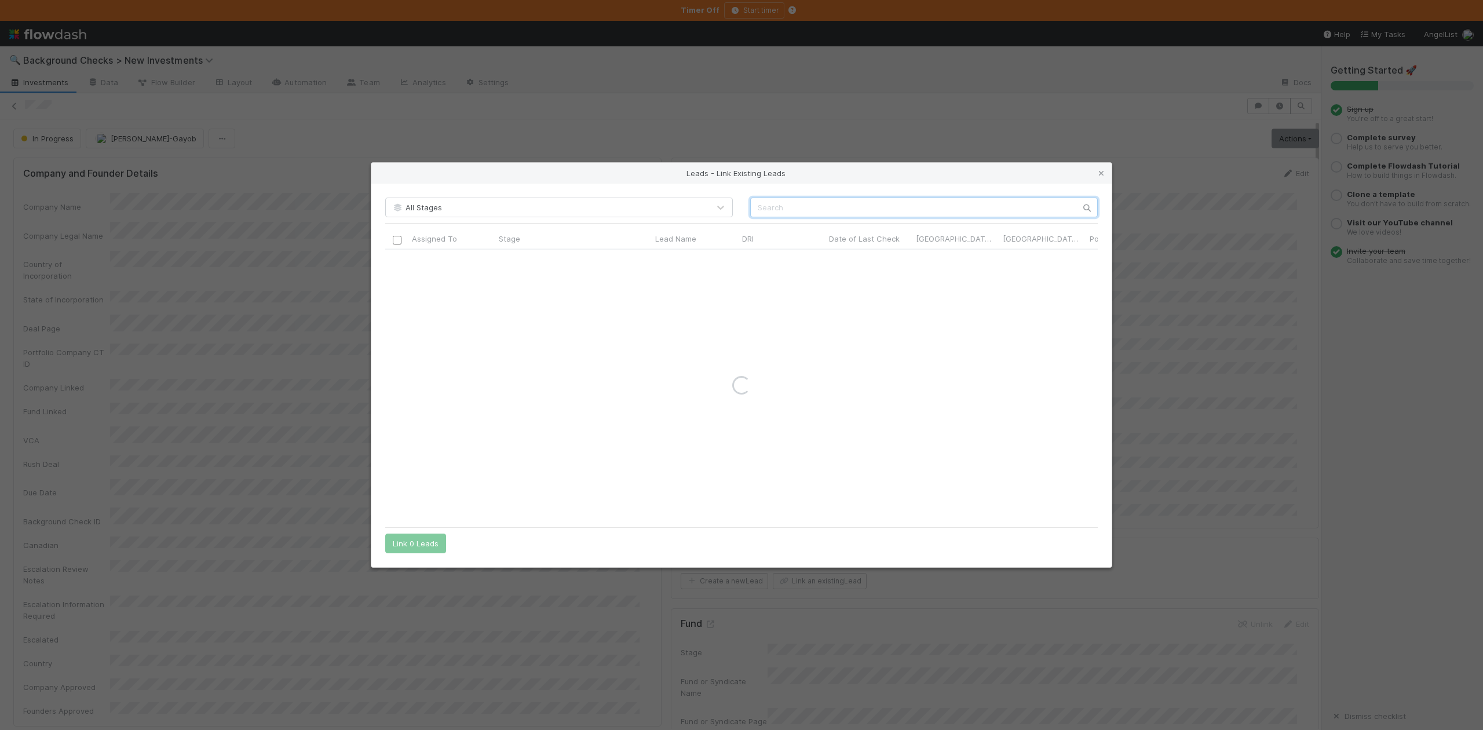
click at [786, 211] on input "text" at bounding box center [924, 208] width 348 height 20
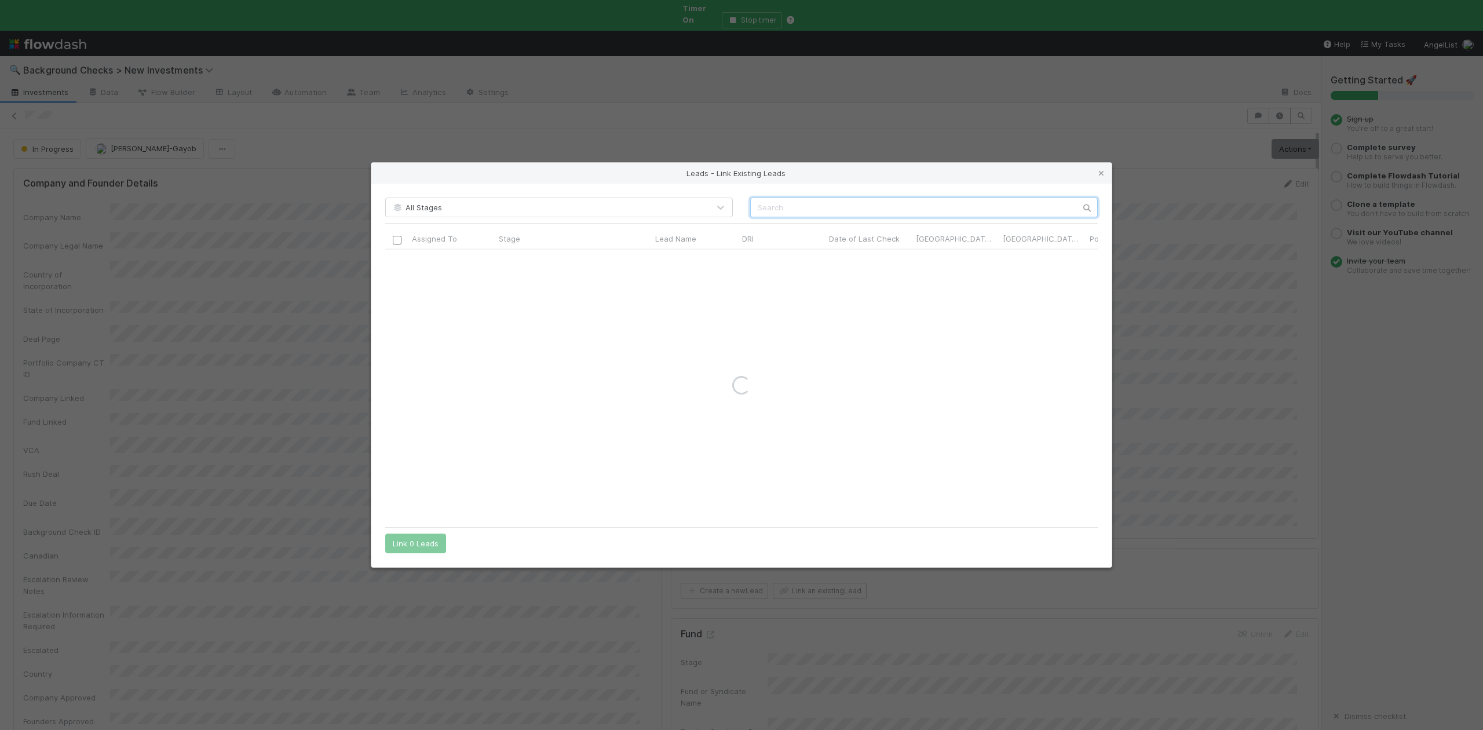
paste input "Colin McDonnell"
click at [758, 212] on input "Colin McDonnell" at bounding box center [924, 208] width 348 height 20
type input "Colin McDonnell"
click at [399, 262] on input "checkbox" at bounding box center [397, 261] width 9 height 9
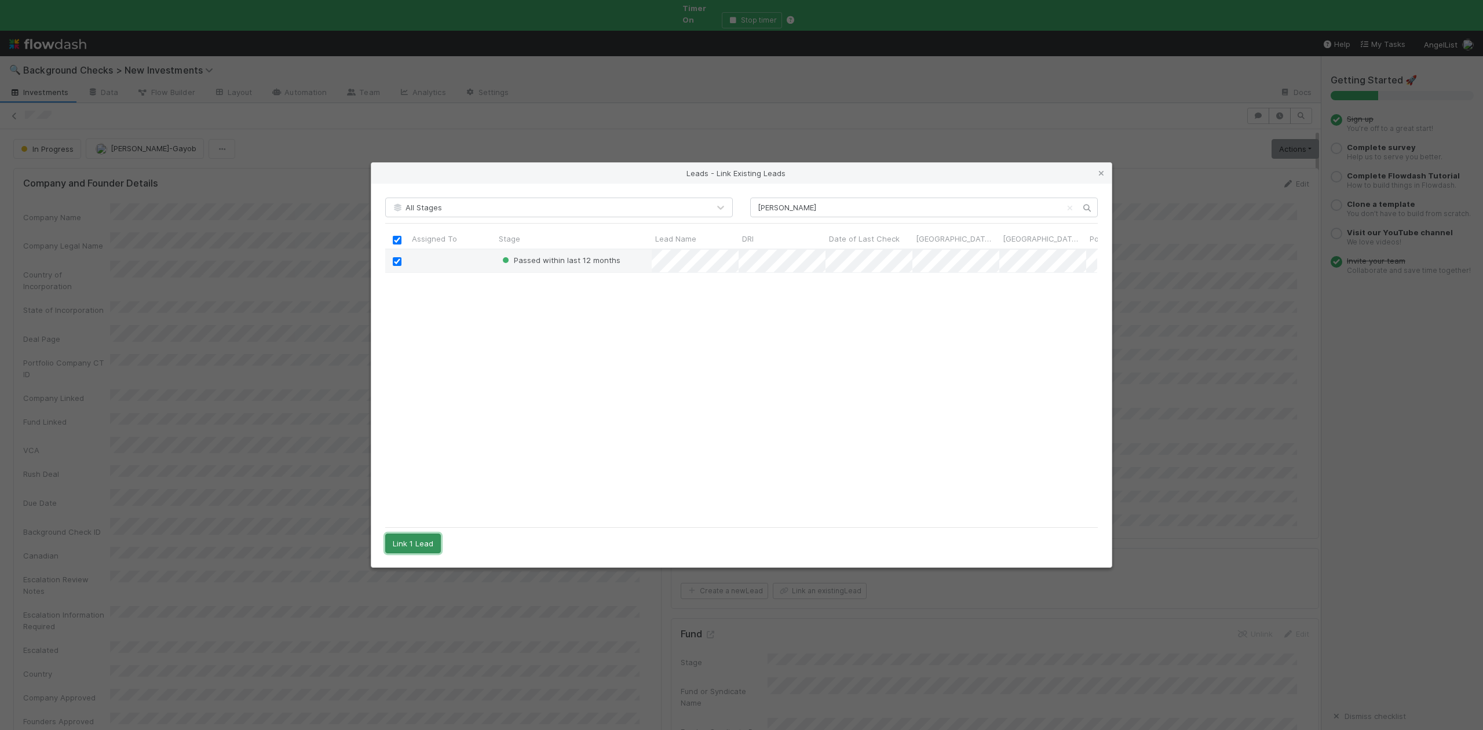
click at [429, 545] on button "Link 1 Lead" at bounding box center [413, 544] width 56 height 20
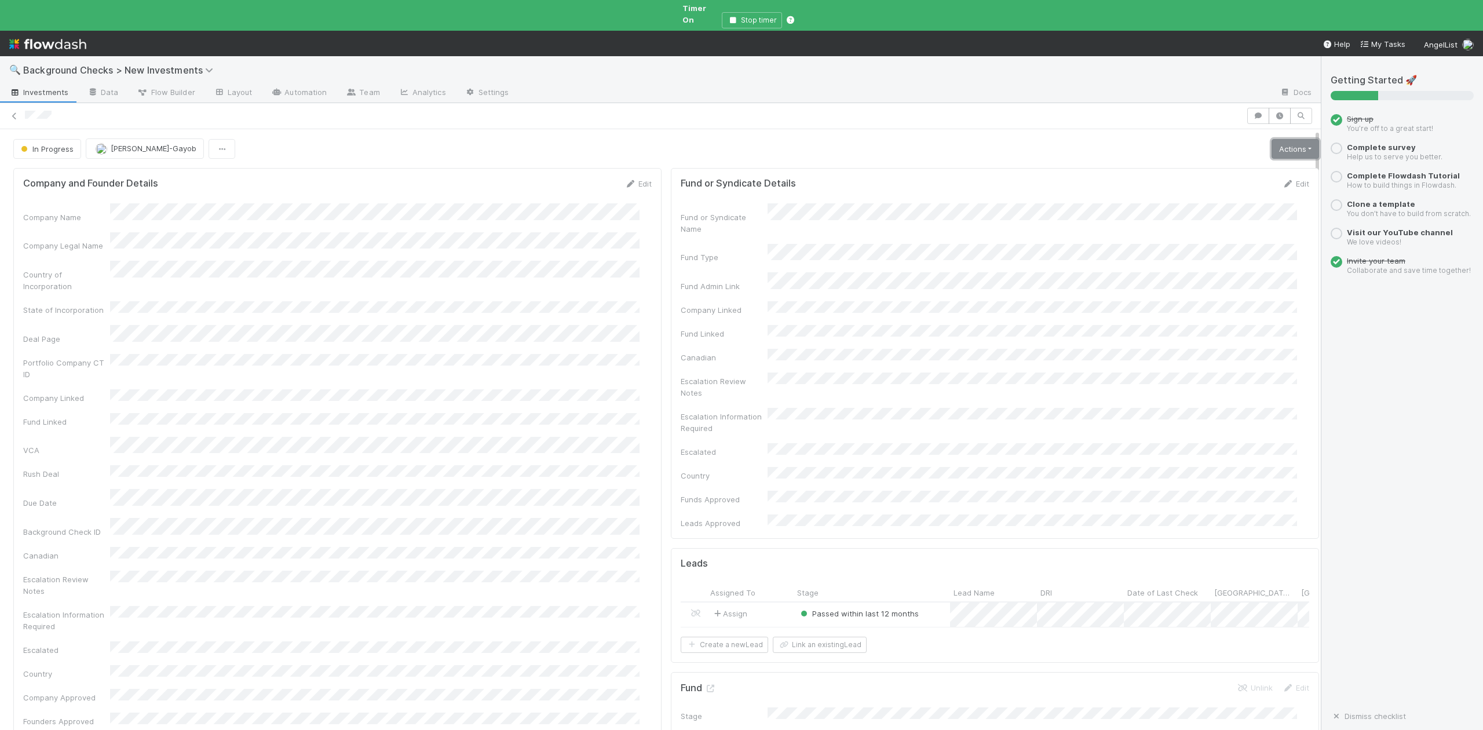
click at [1272, 139] on link "Actions" at bounding box center [1296, 149] width 48 height 20
click at [1198, 165] on button "Finish" at bounding box center [1254, 173] width 129 height 16
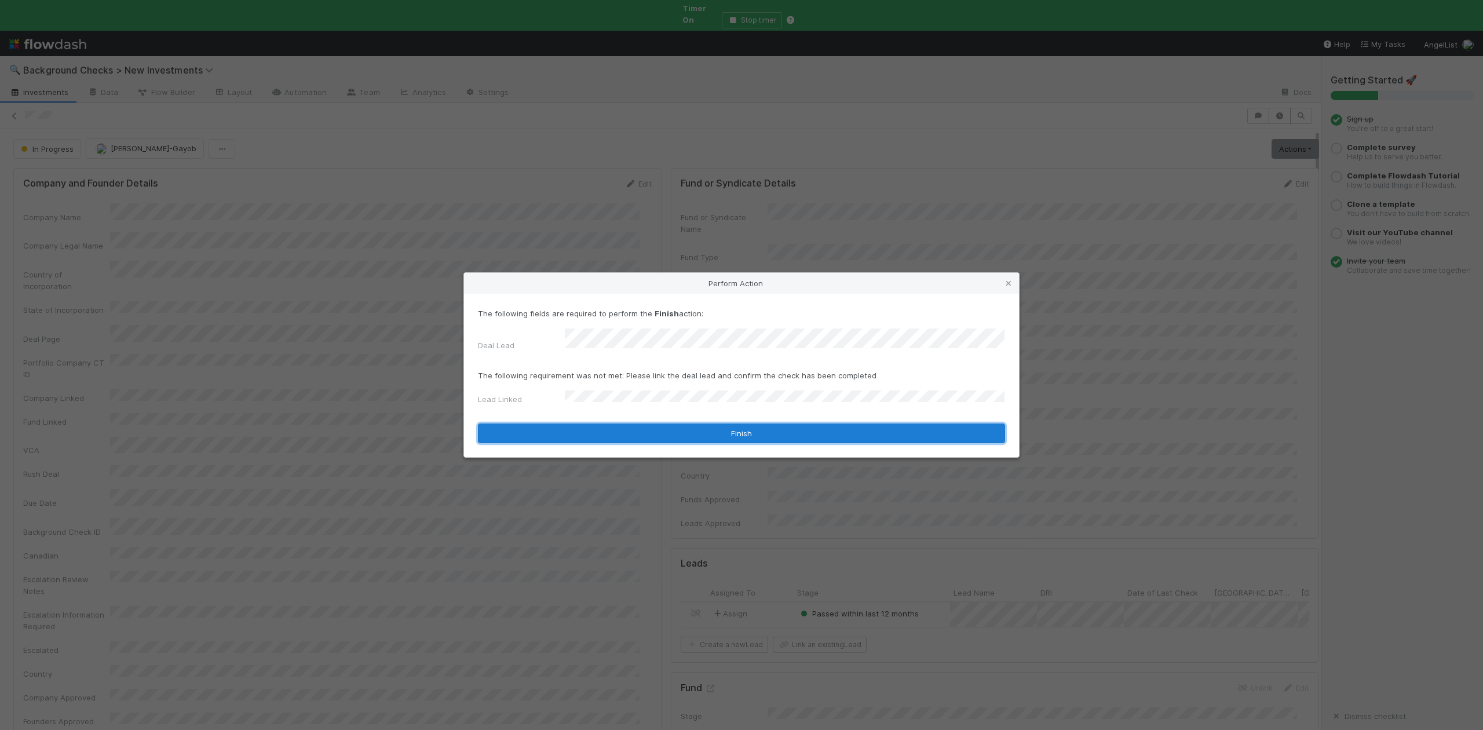
click at [600, 429] on button "Finish" at bounding box center [741, 433] width 527 height 20
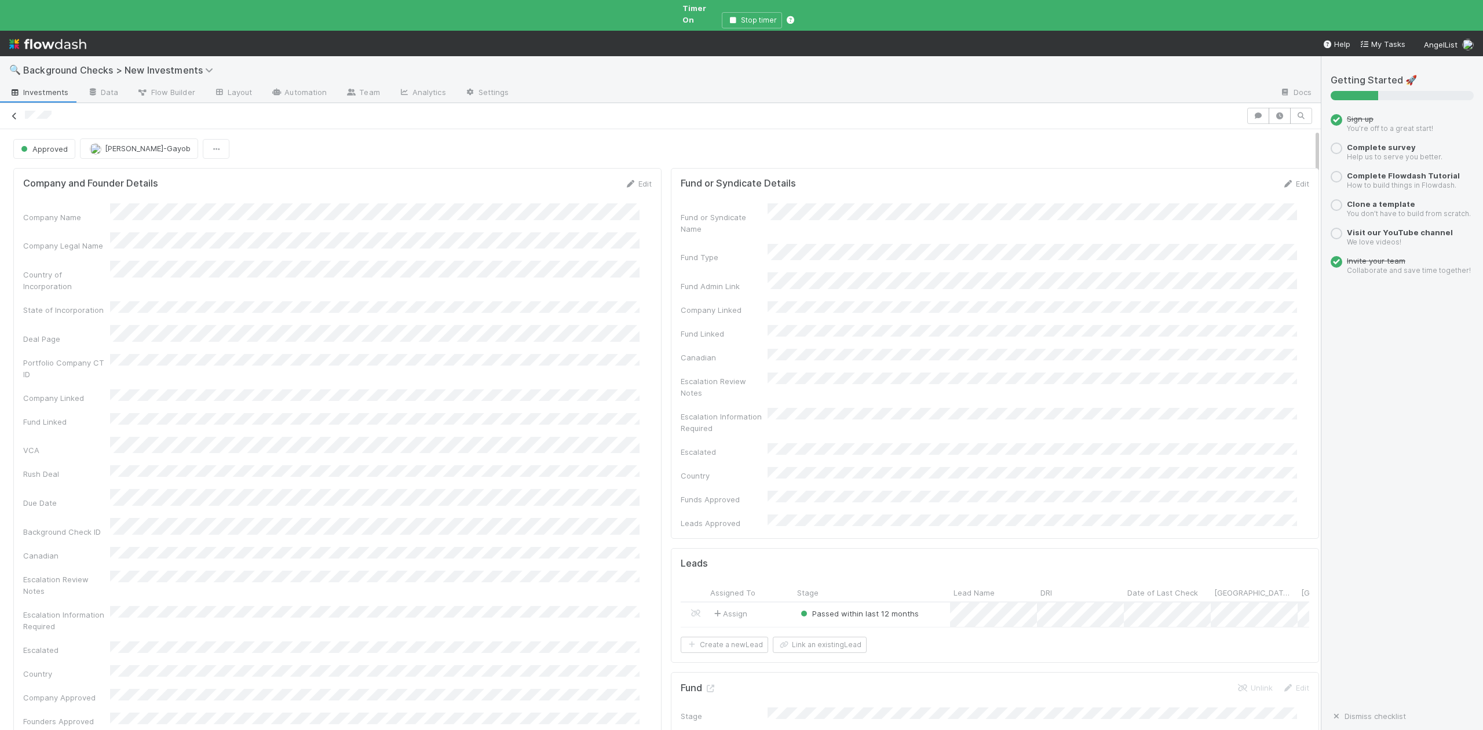
click at [17, 112] on icon at bounding box center [15, 116] width 12 height 8
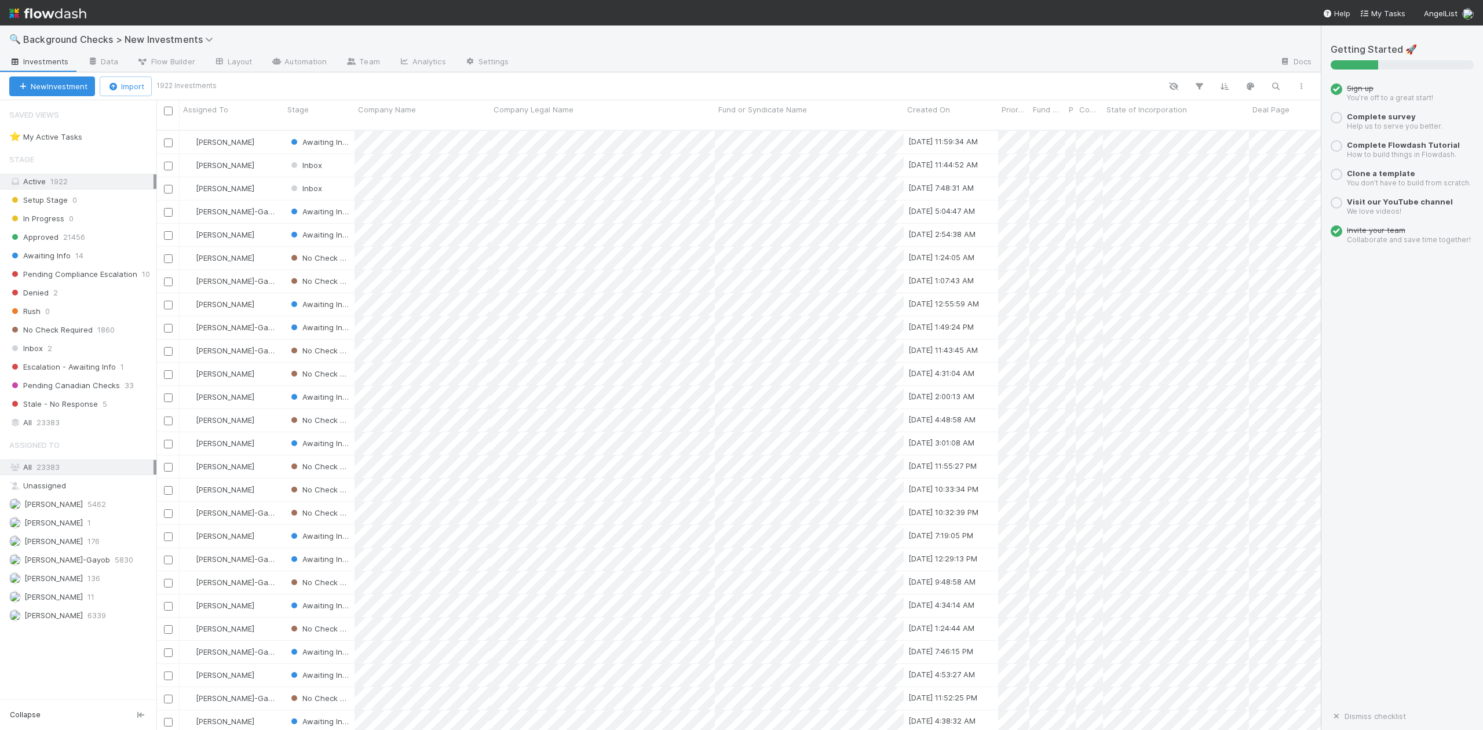
scroll to position [598, 1152]
click at [49, 257] on span "Awaiting Info" at bounding box center [39, 256] width 61 height 14
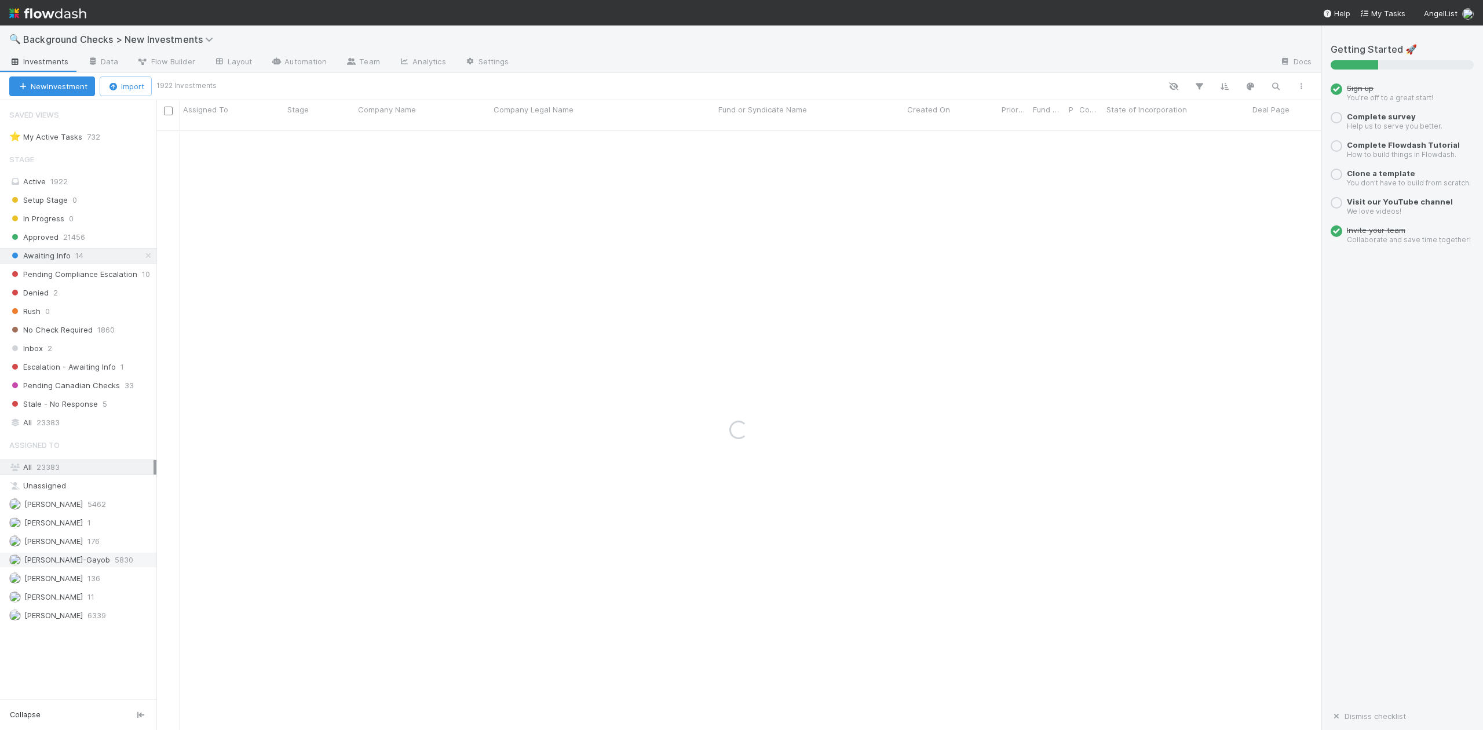
click at [59, 564] on span "[PERSON_NAME]-Gayob" at bounding box center [67, 559] width 86 height 9
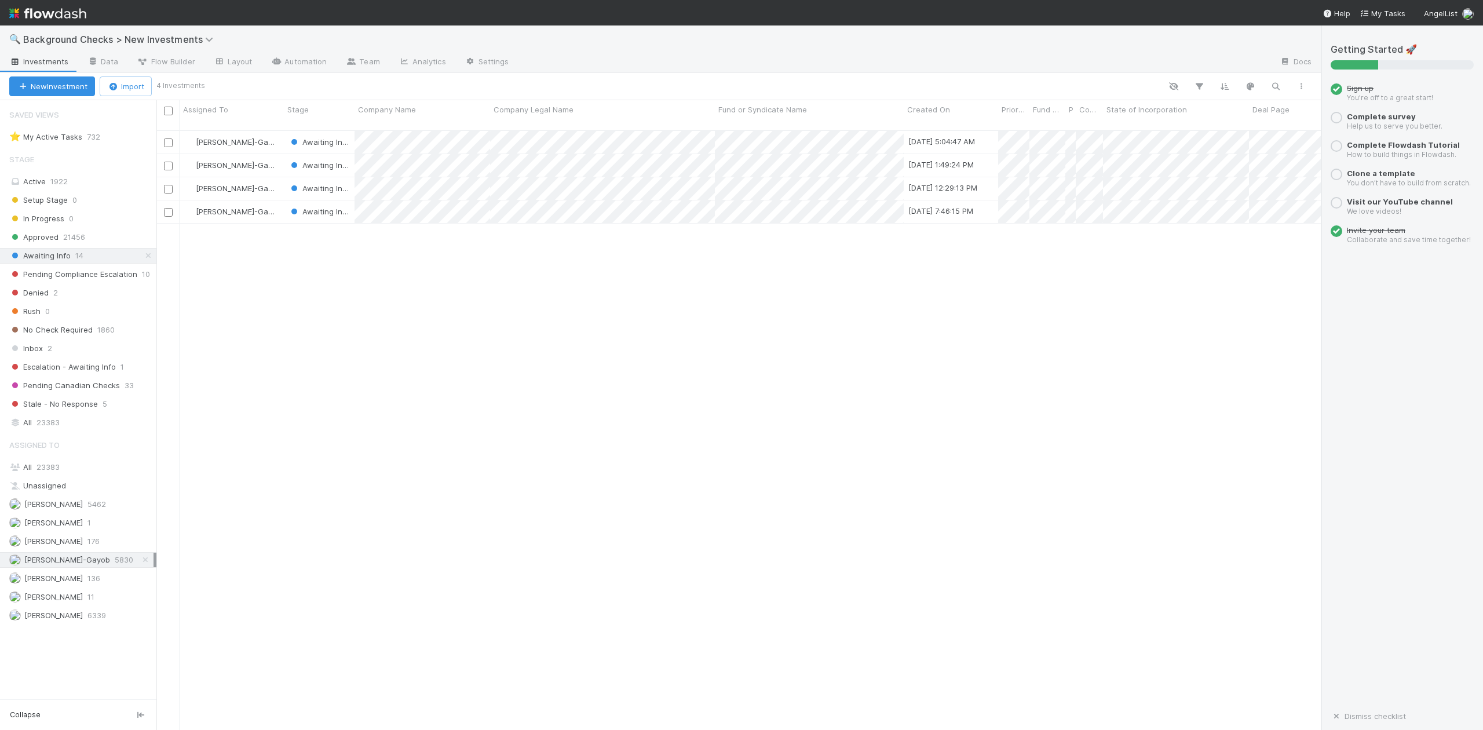
scroll to position [598, 1152]
click at [469, 320] on div at bounding box center [741, 365] width 1483 height 730
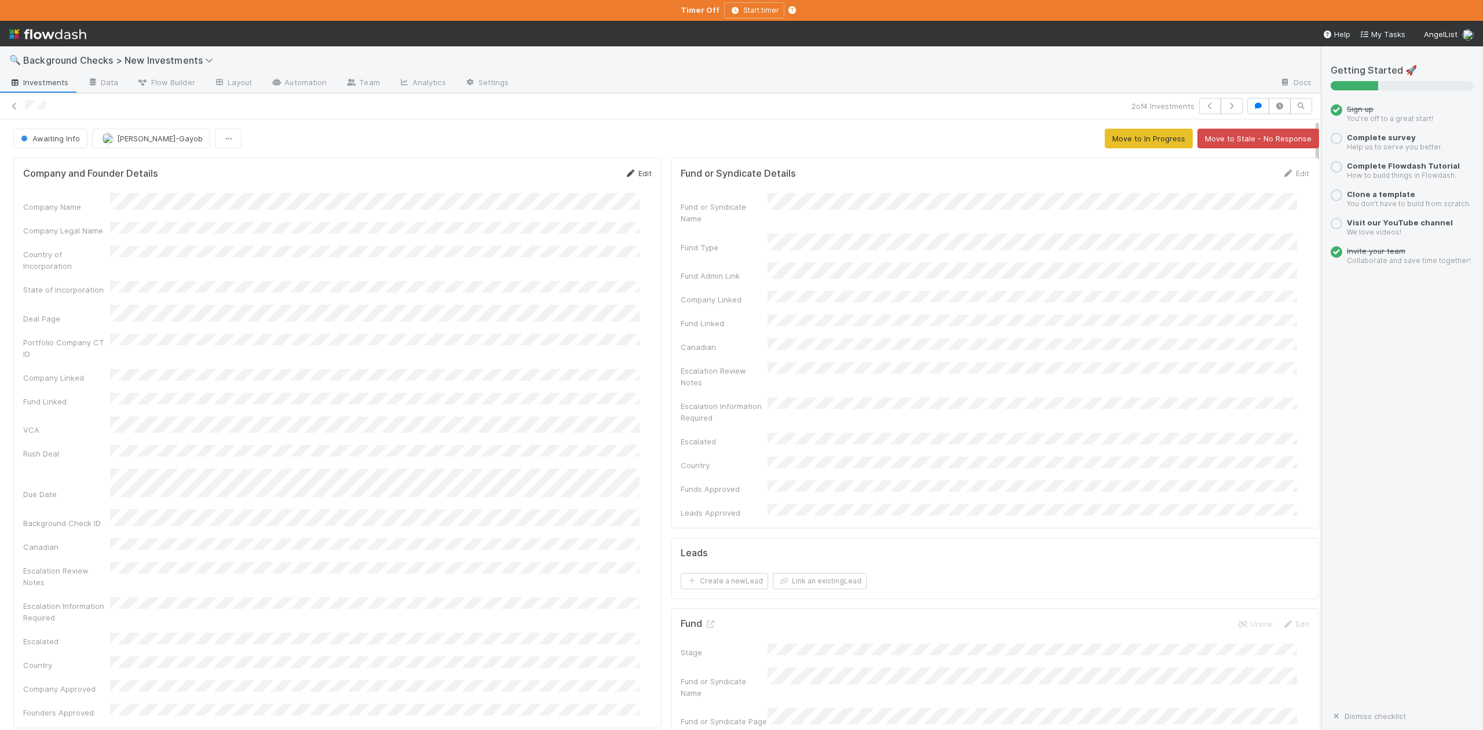
click at [634, 173] on link "Edit" at bounding box center [637, 173] width 27 height 9
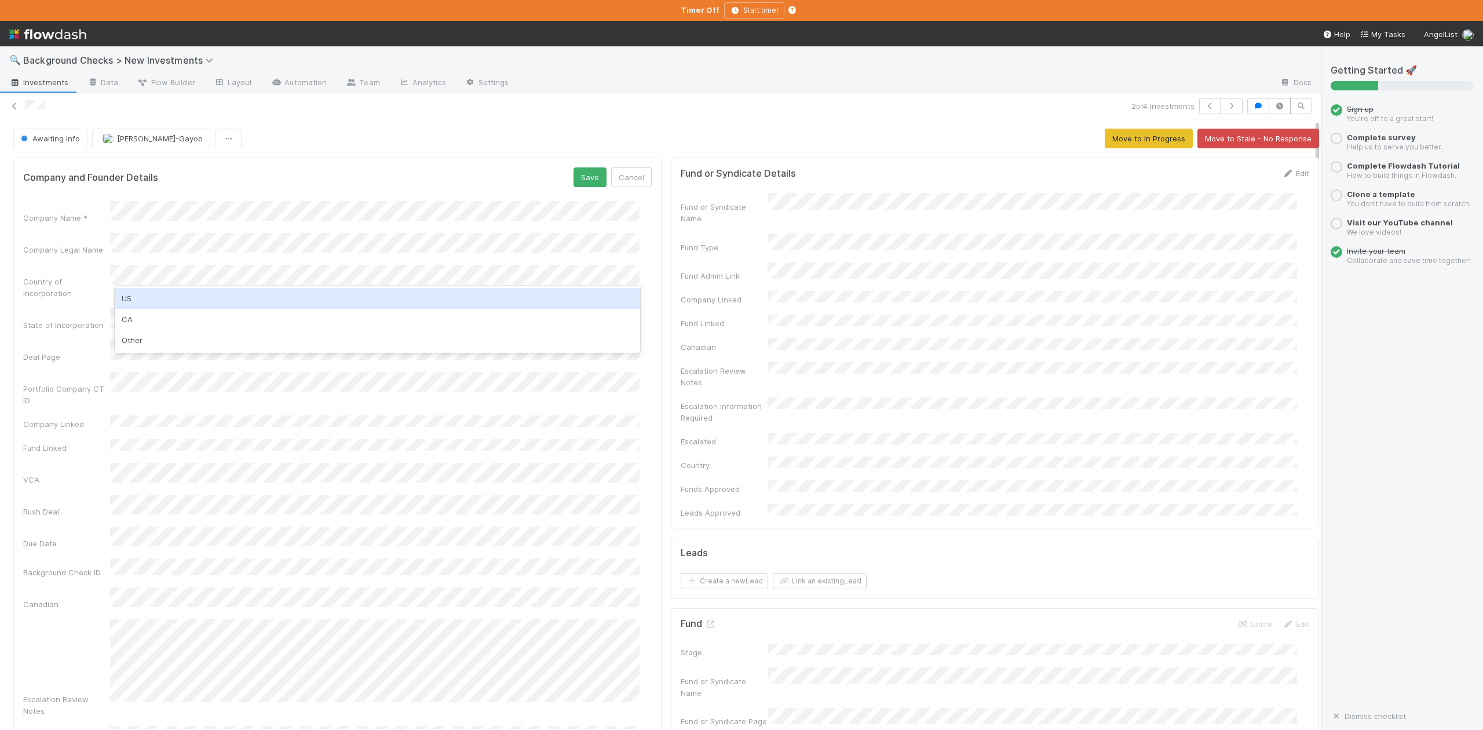
click at [130, 295] on div "US" at bounding box center [377, 298] width 525 height 21
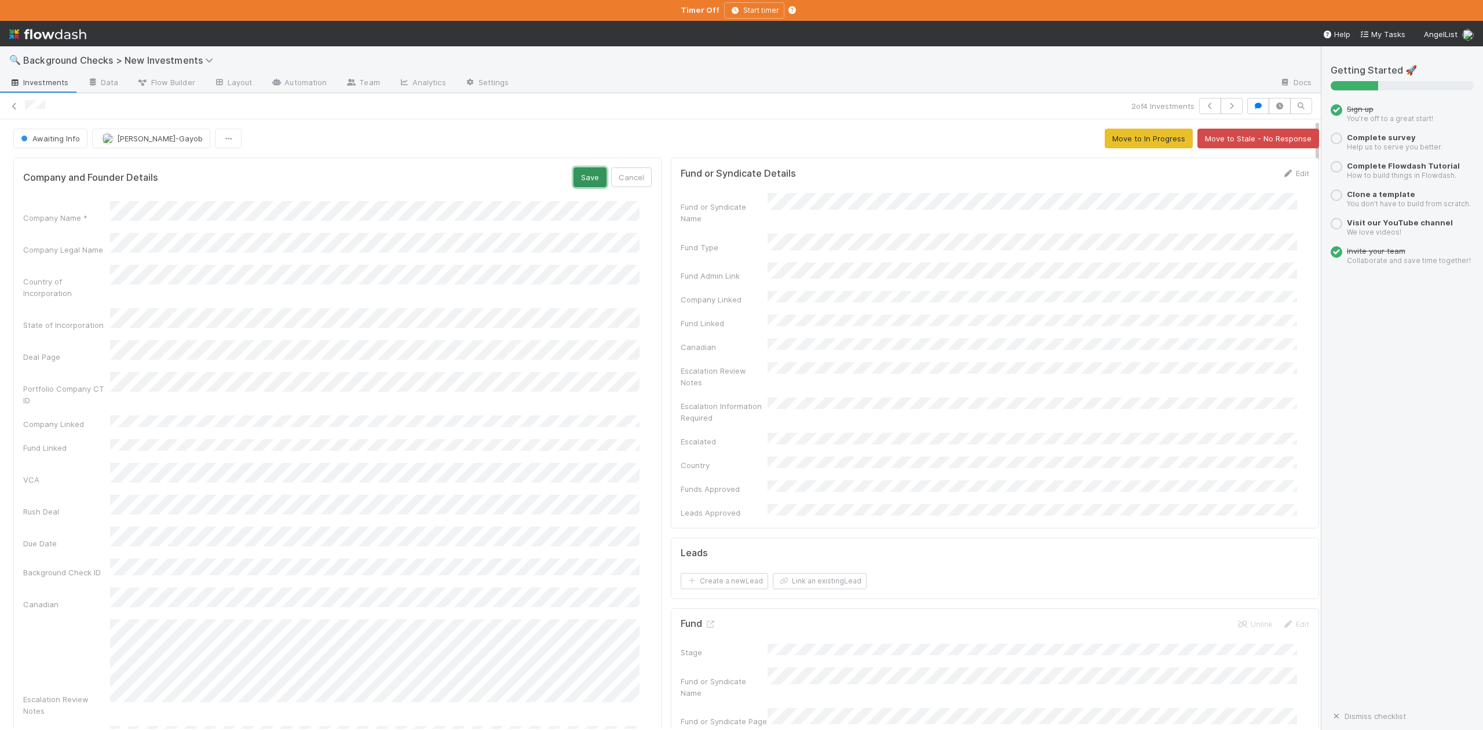
click at [578, 180] on button "Save" at bounding box center [589, 177] width 33 height 20
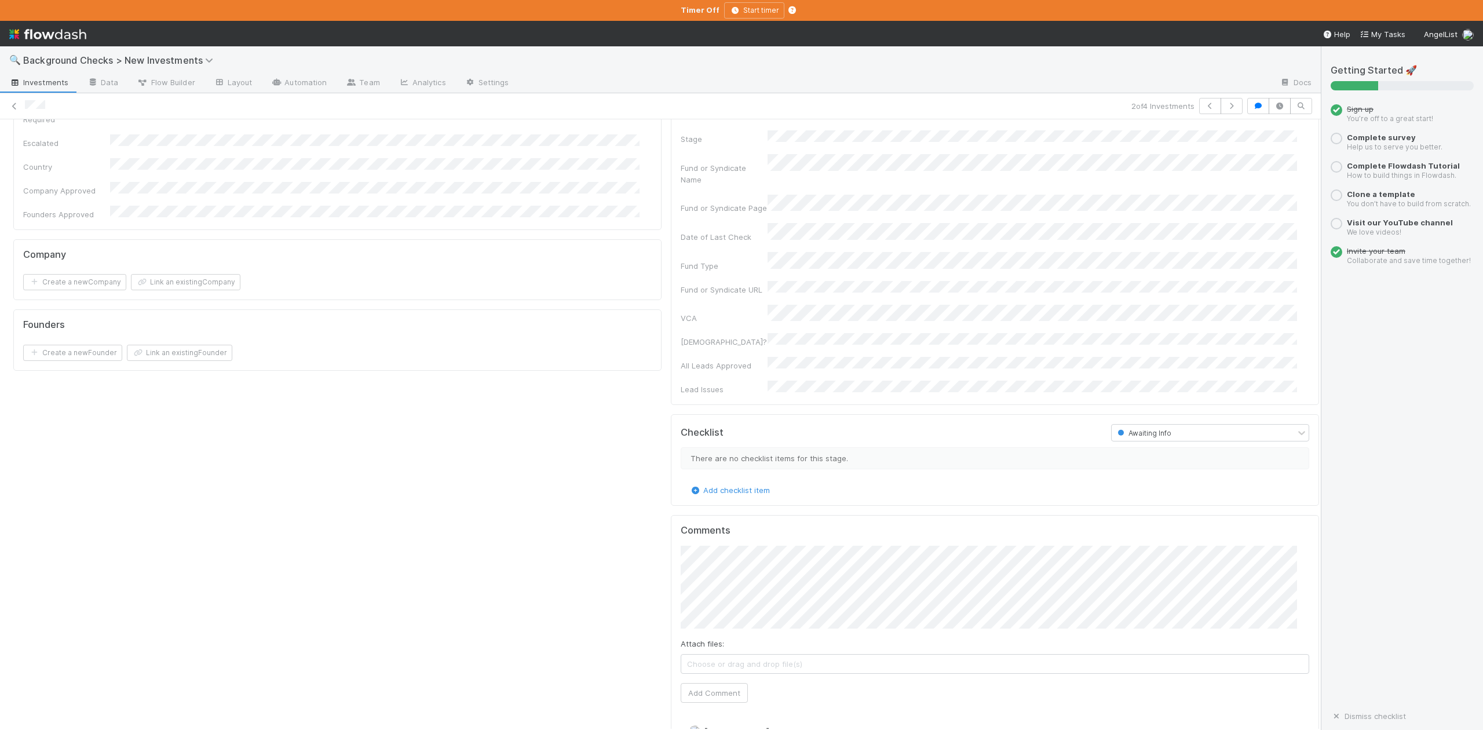
scroll to position [540, 0]
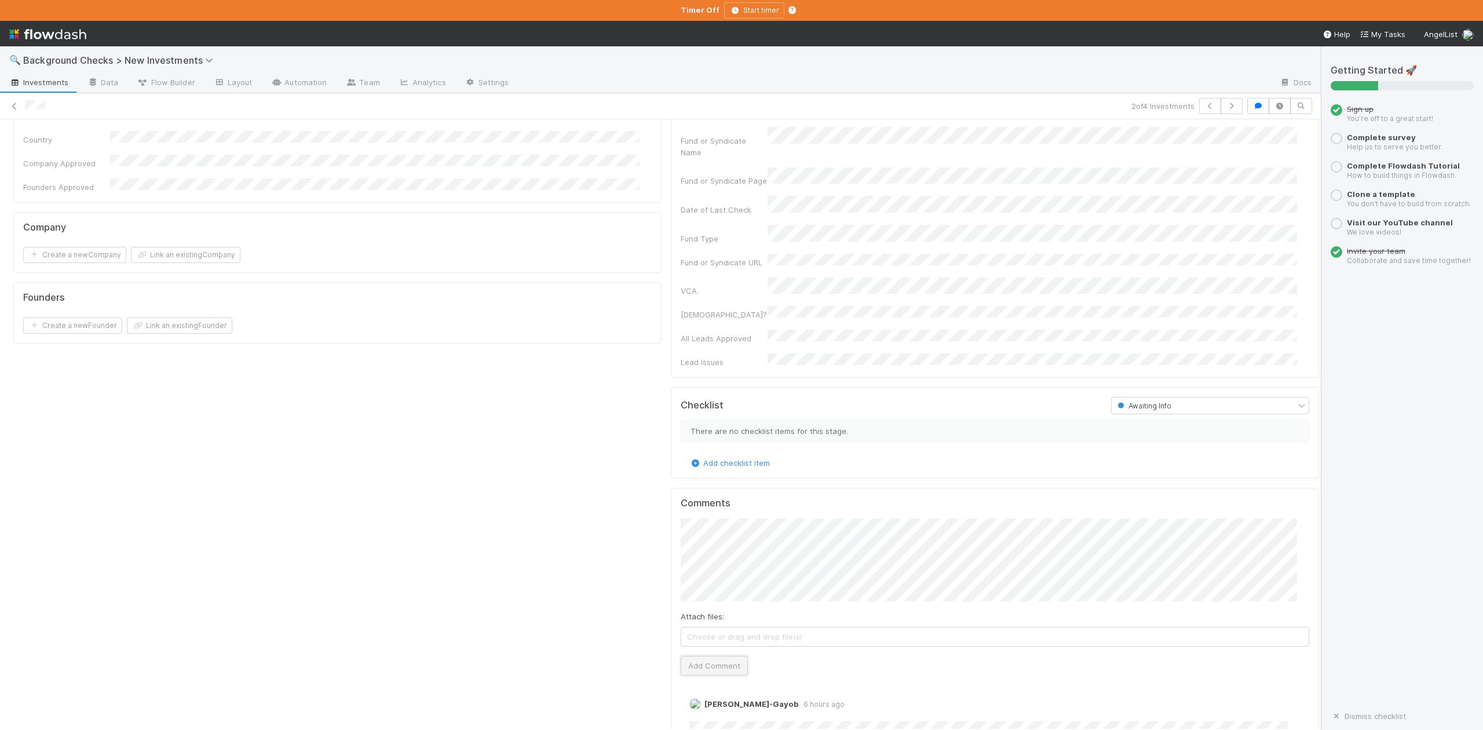
click at [706, 656] on button "Add Comment" at bounding box center [714, 666] width 67 height 20
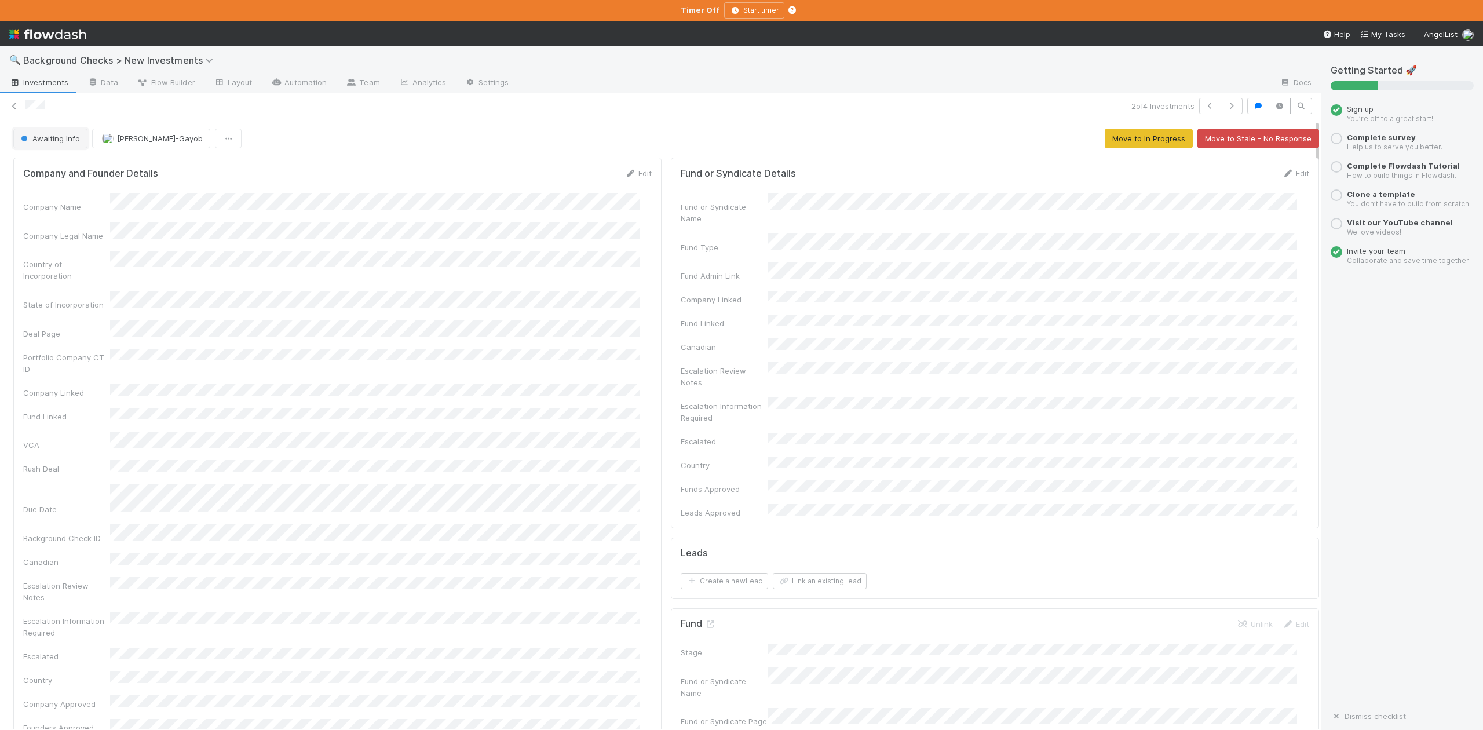
click at [64, 146] on button "Awaiting Info" at bounding box center [50, 139] width 74 height 20
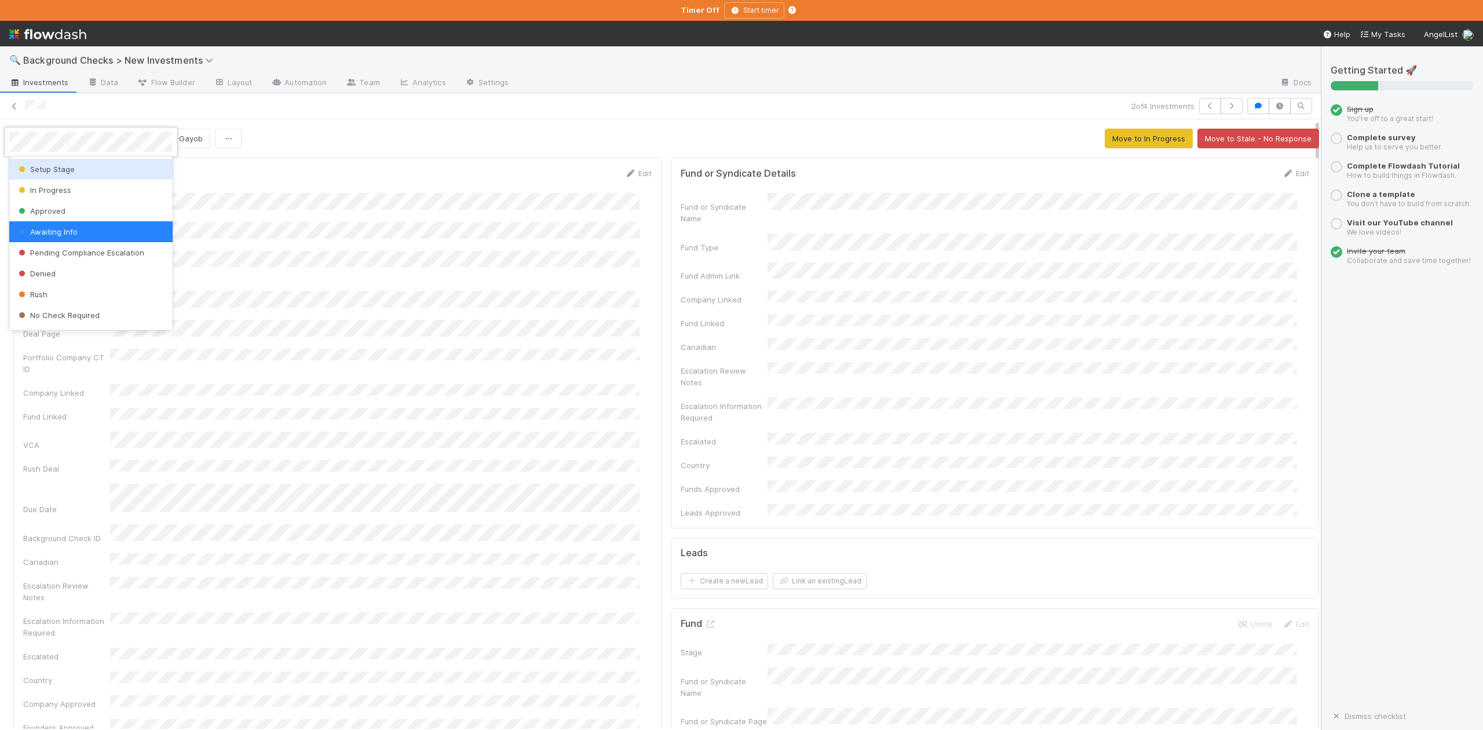
click at [63, 168] on span "Setup Stage" at bounding box center [45, 169] width 59 height 9
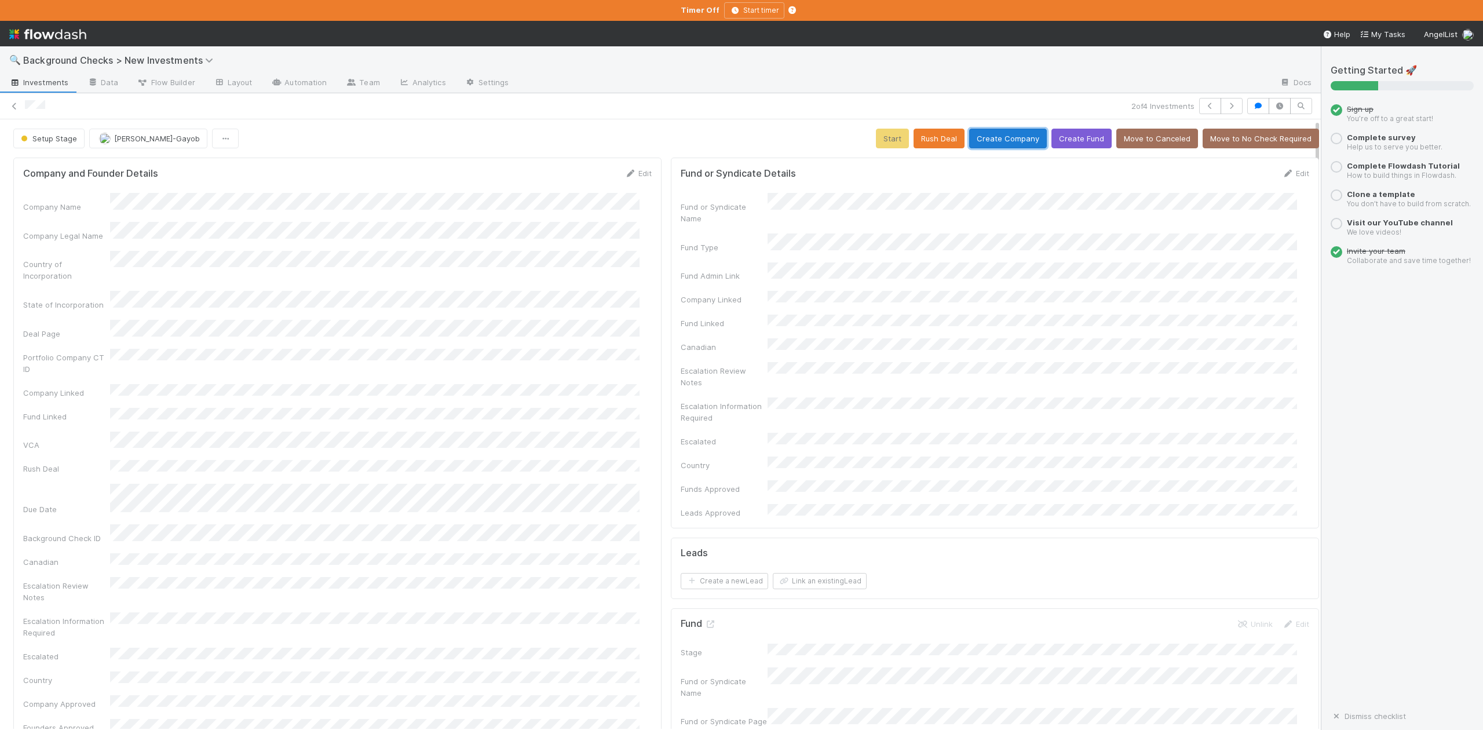
click at [988, 140] on button "Create Company" at bounding box center [1008, 139] width 78 height 20
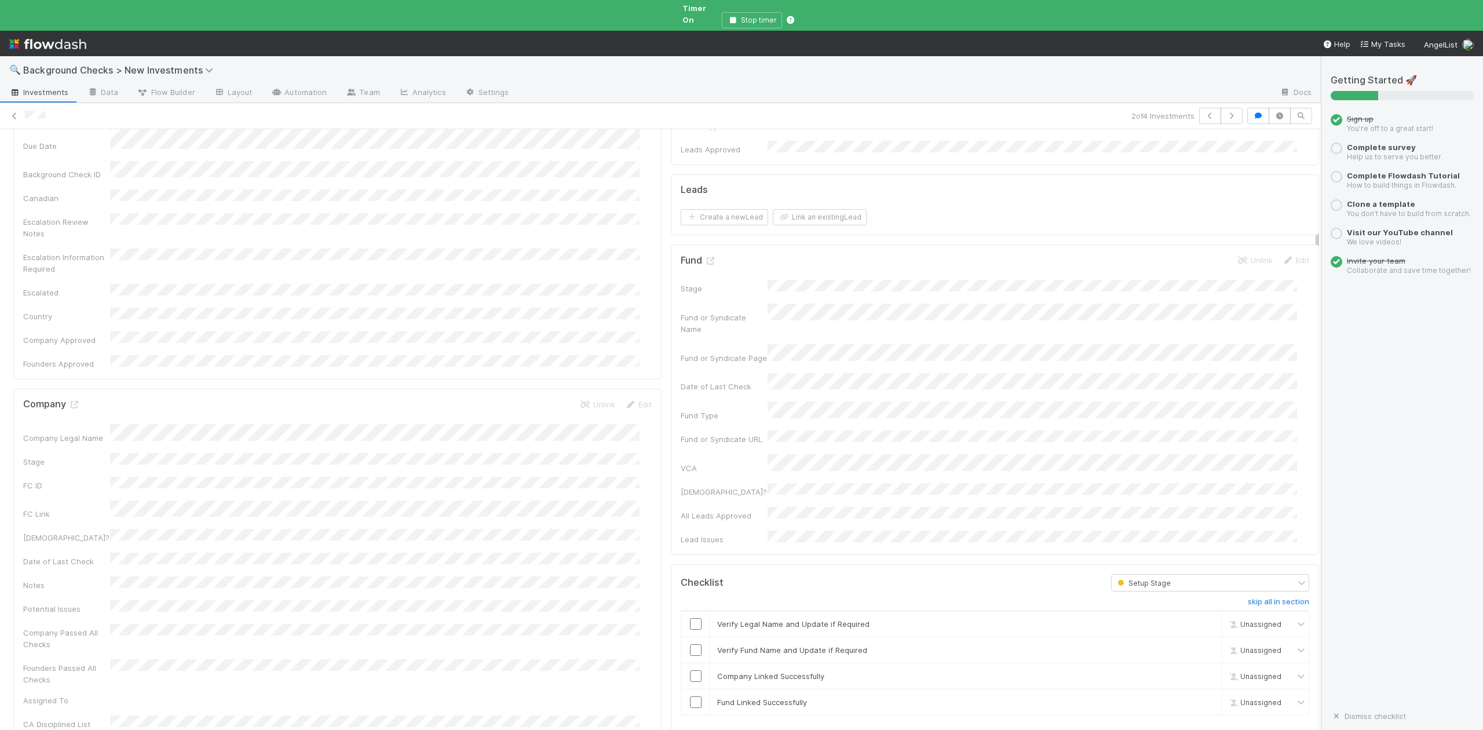
scroll to position [386, 0]
click at [690, 606] on input "checkbox" at bounding box center [696, 612] width 12 height 12
click at [690, 632] on input "checkbox" at bounding box center [696, 638] width 12 height 12
click at [690, 658] on input "checkbox" at bounding box center [696, 664] width 12 height 12
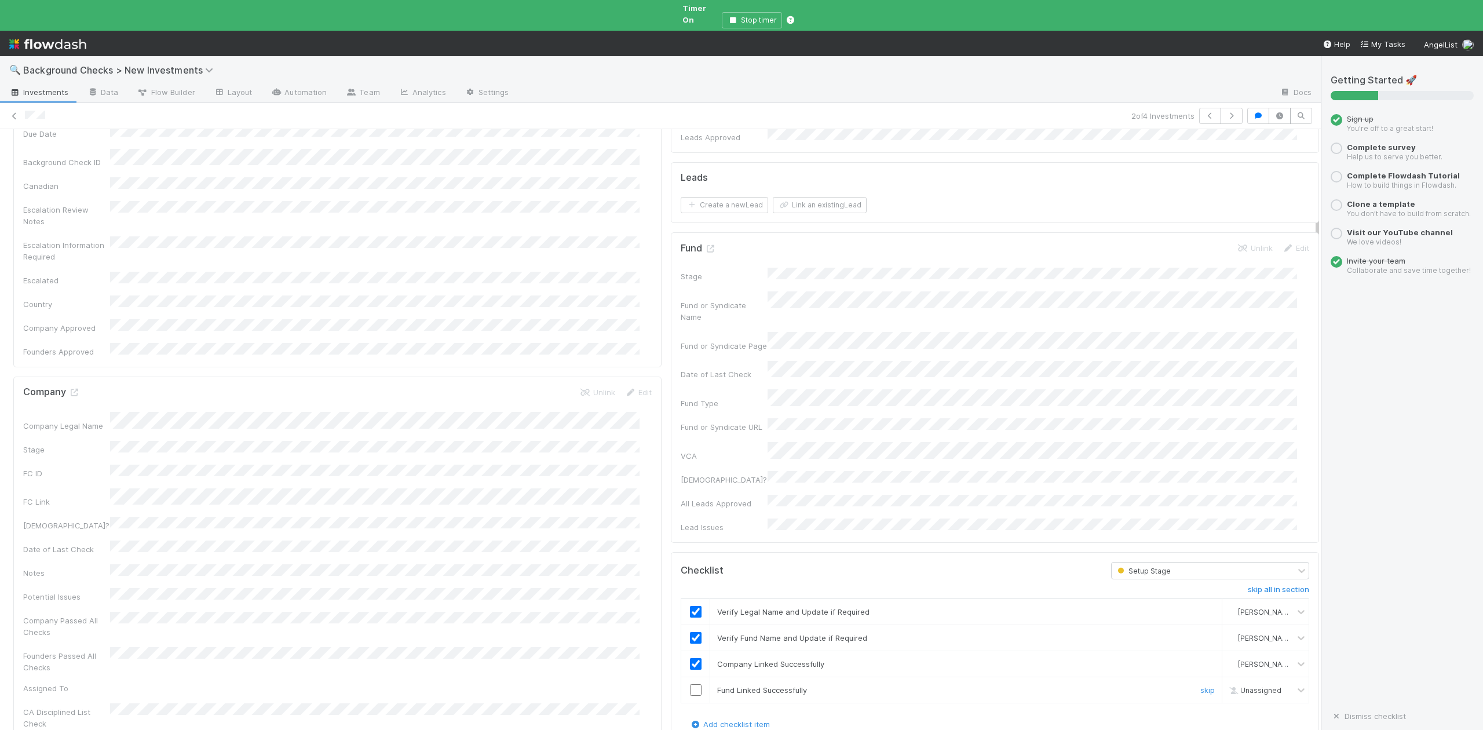
click at [690, 684] on input "checkbox" at bounding box center [696, 690] width 12 height 12
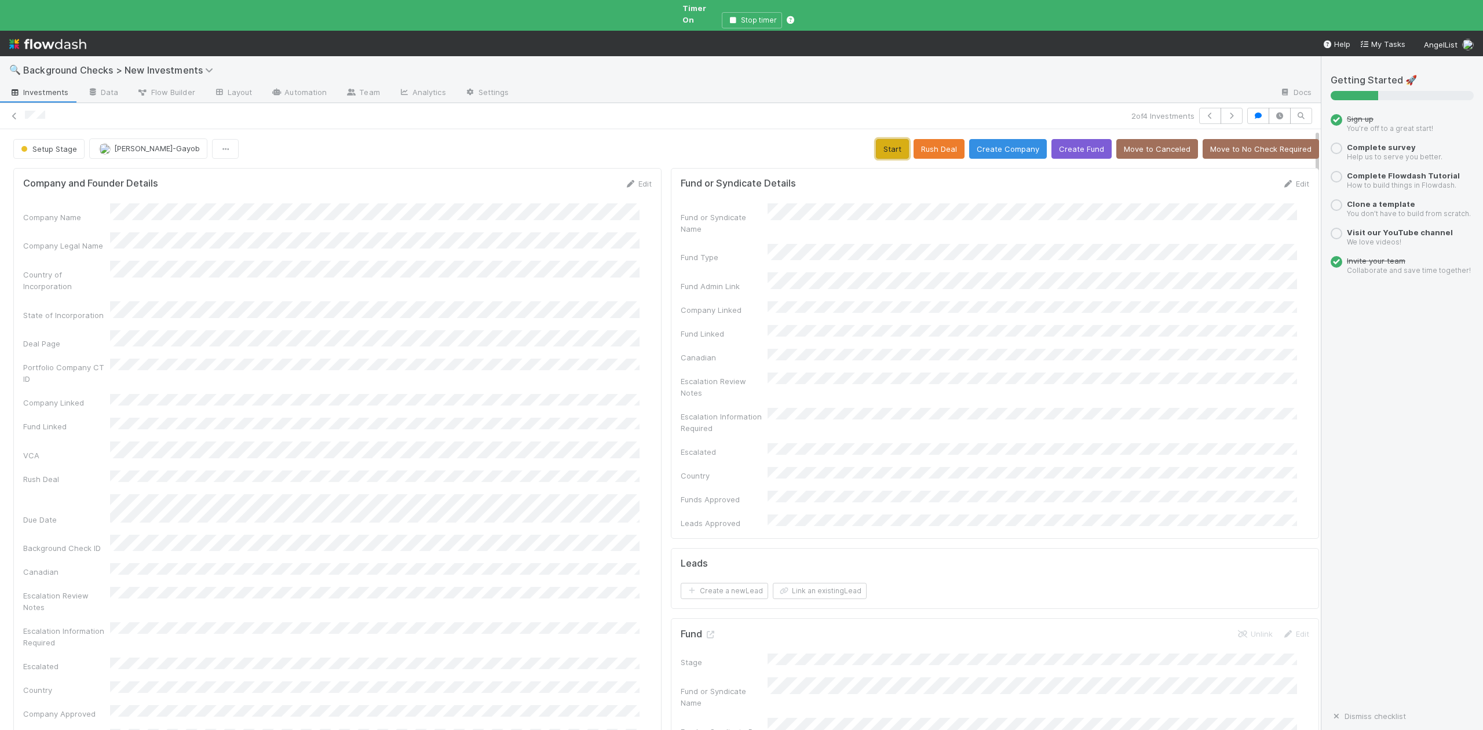
click at [879, 139] on button "Start" at bounding box center [892, 149] width 33 height 20
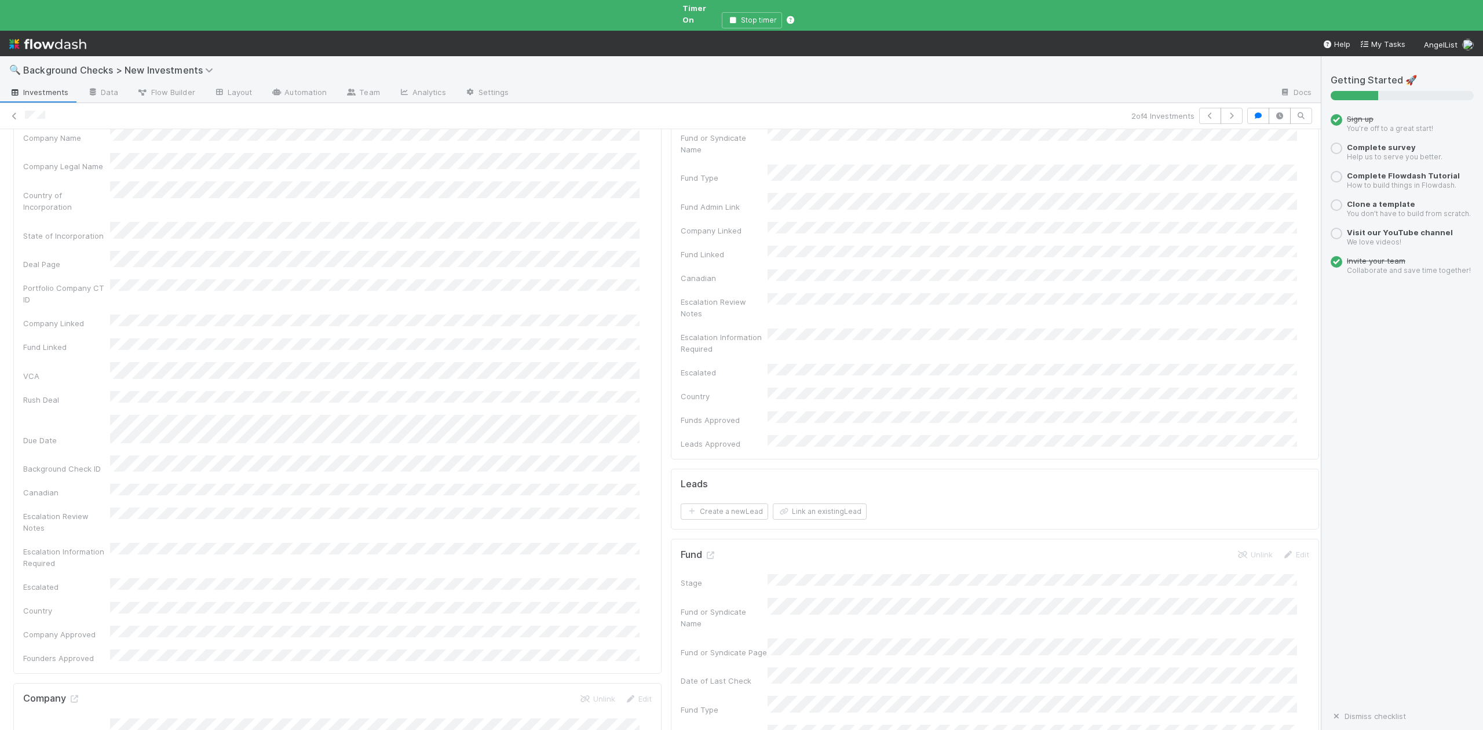
scroll to position [232, 0]
click at [71, 543] on icon at bounding box center [74, 547] width 12 height 8
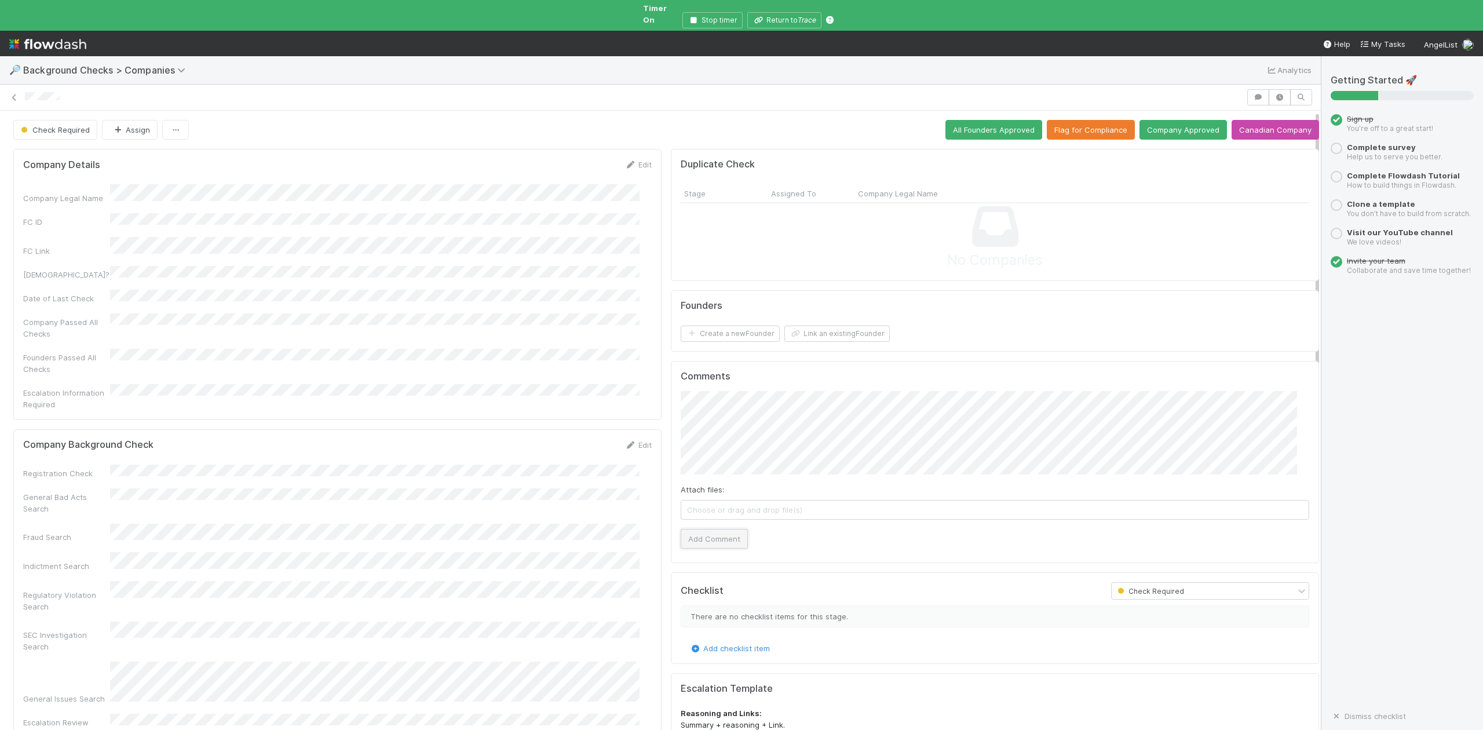
click at [705, 534] on button "Add Comment" at bounding box center [714, 539] width 67 height 20
click at [635, 440] on link "Edit" at bounding box center [637, 444] width 27 height 9
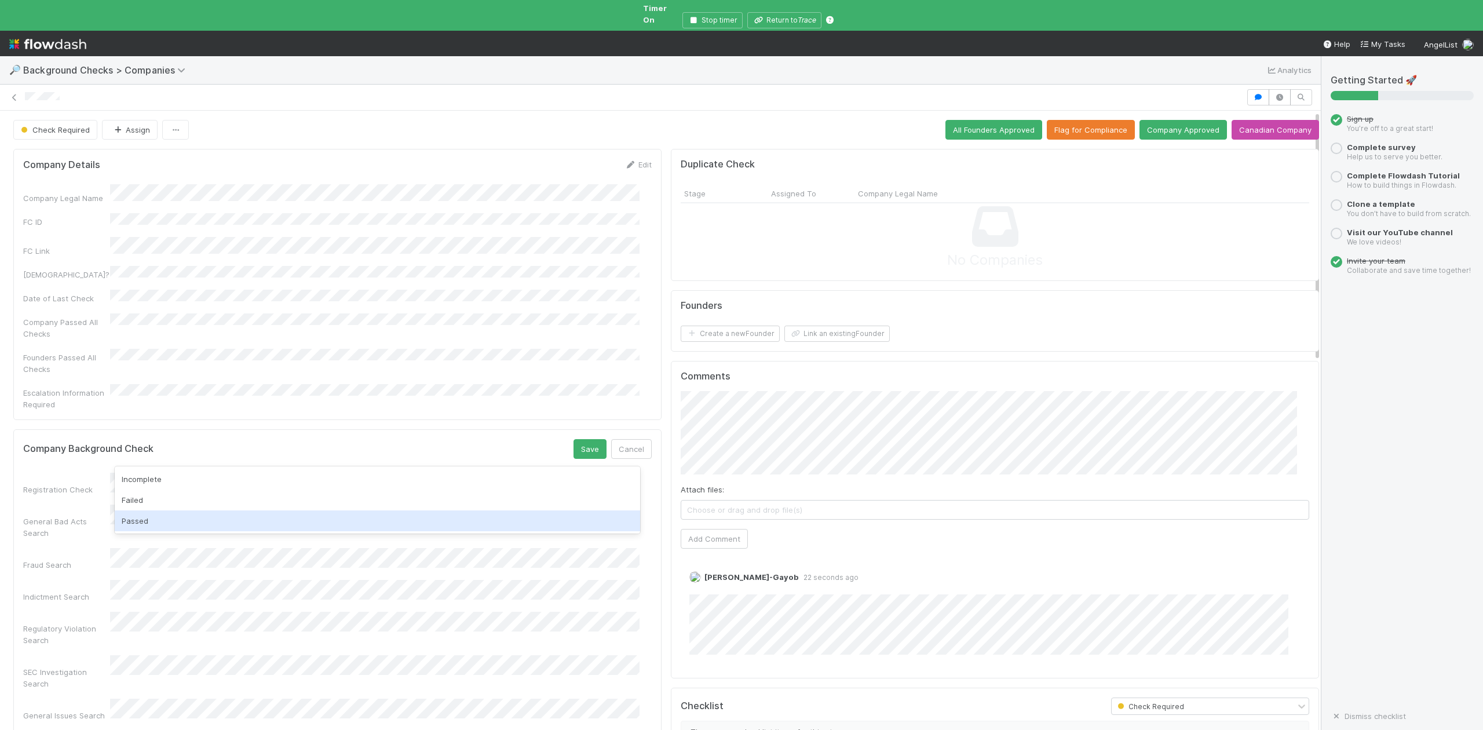
click at [159, 515] on div "Passed" at bounding box center [377, 520] width 525 height 21
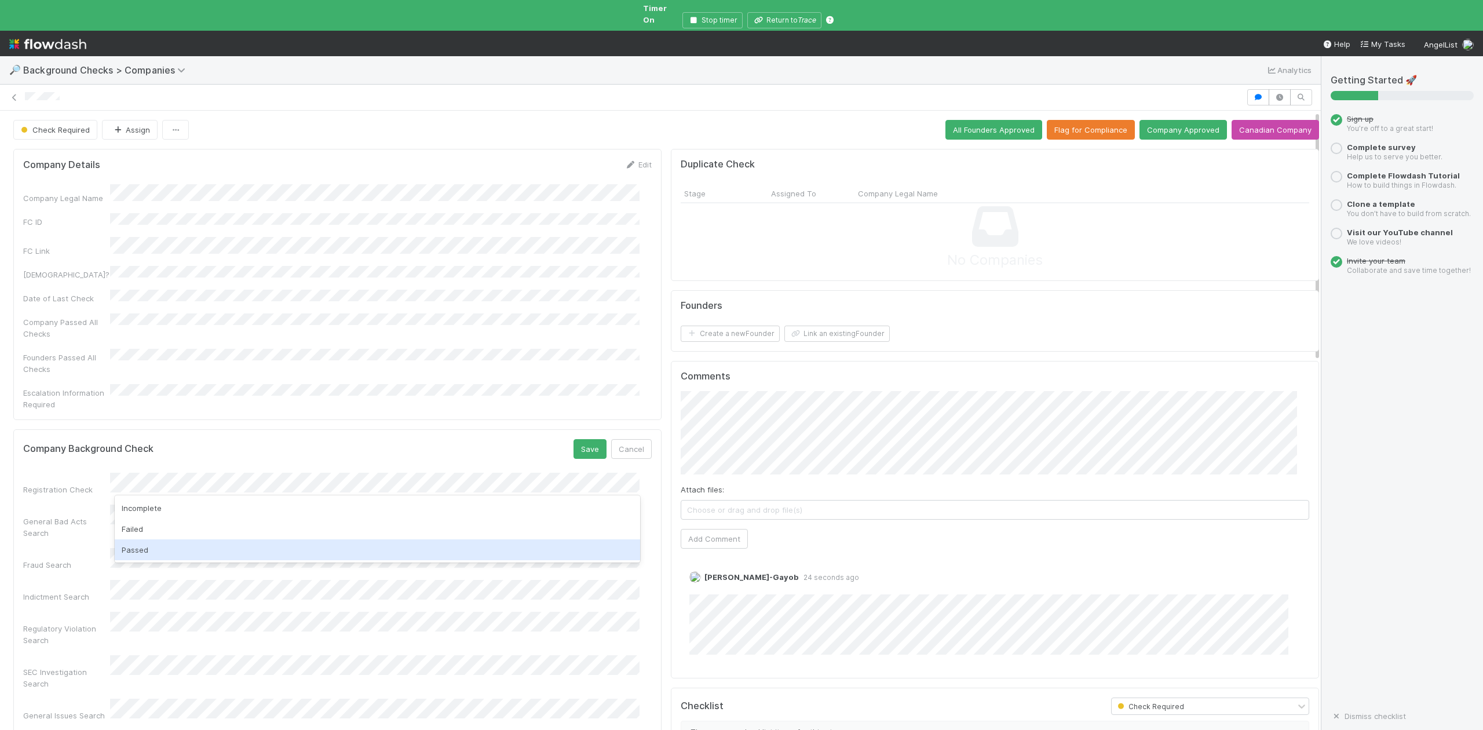
click at [165, 543] on div "Passed" at bounding box center [377, 549] width 525 height 21
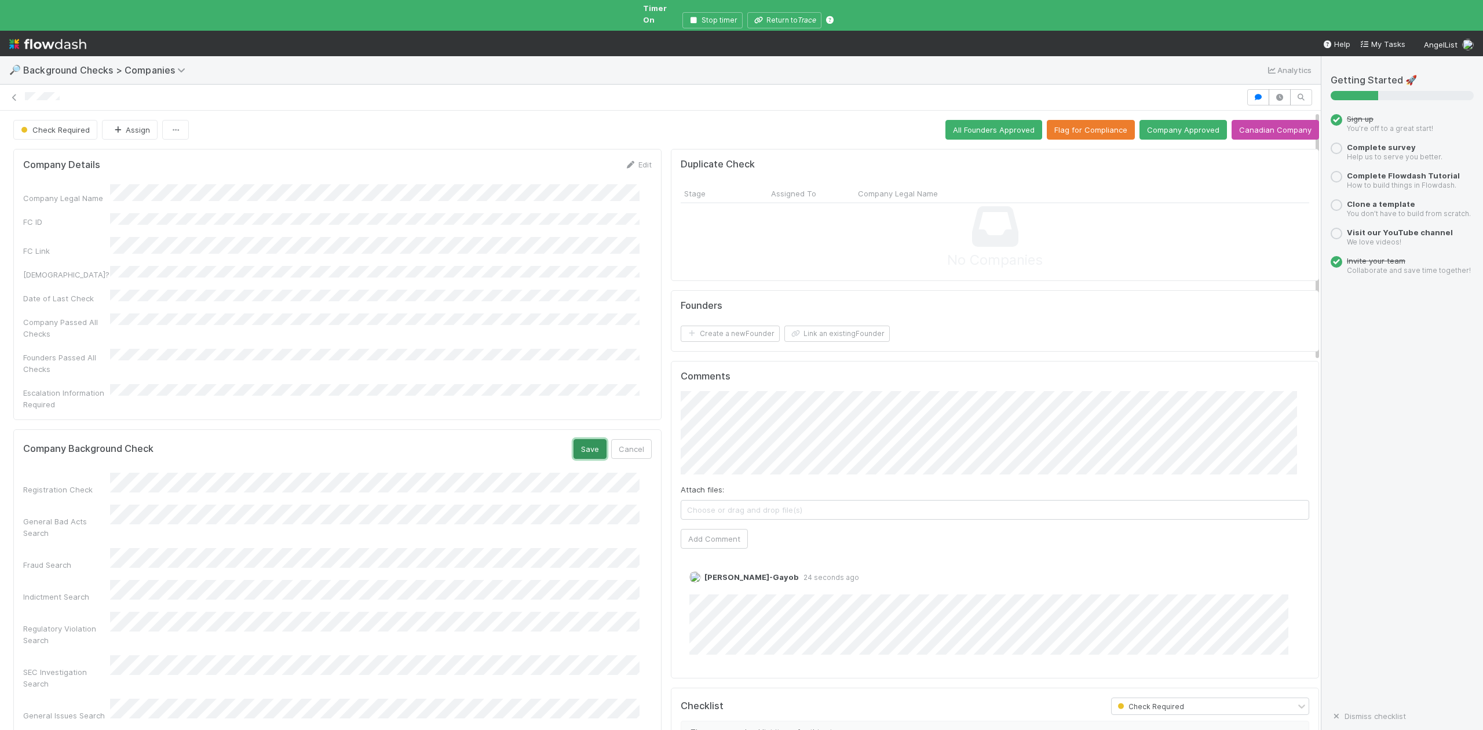
click at [573, 439] on button "Save" at bounding box center [589, 449] width 33 height 20
click at [801, 329] on button "Link an existing Founder" at bounding box center [836, 334] width 105 height 16
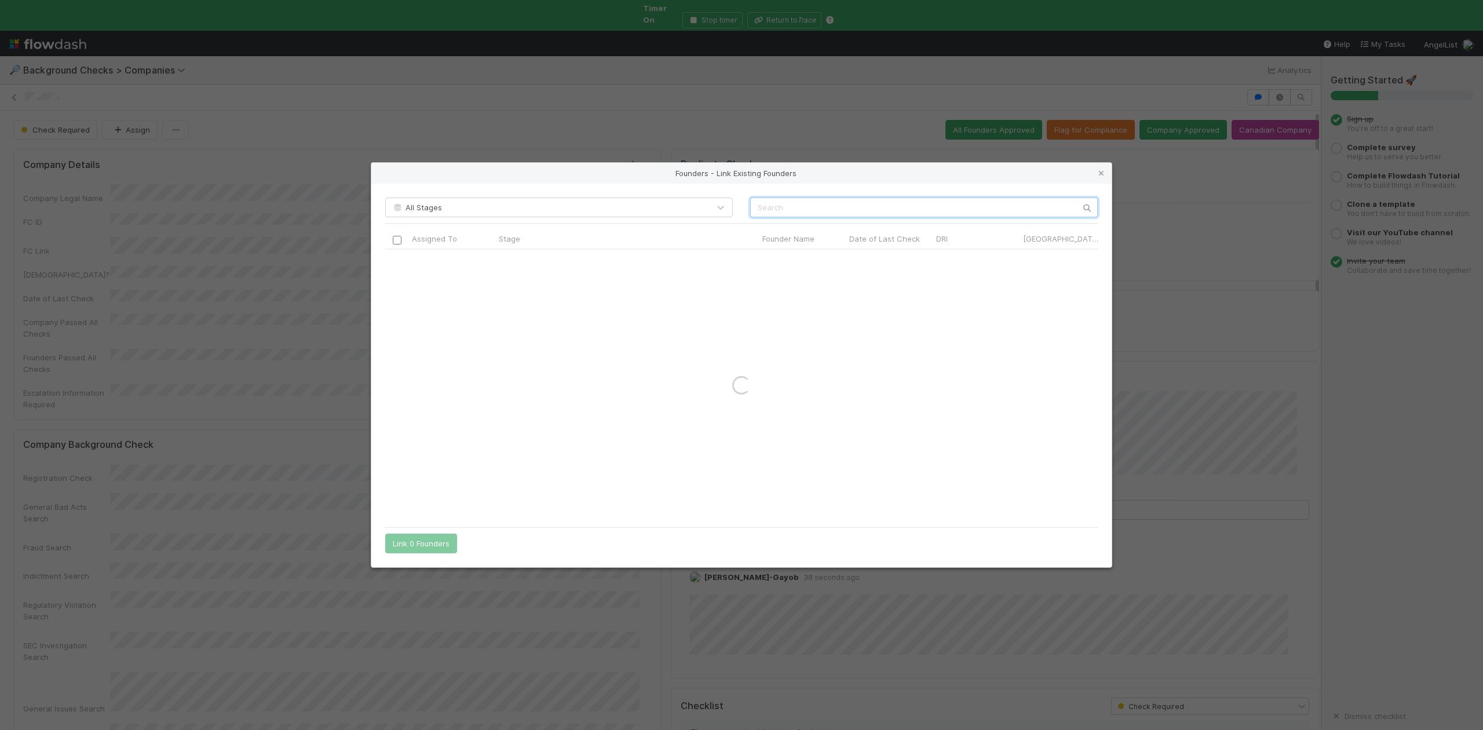
click at [766, 198] on input "text" at bounding box center [924, 208] width 348 height 20
type input "Timofey Cherkasov"
click at [1098, 167] on link at bounding box center [1101, 173] width 12 height 12
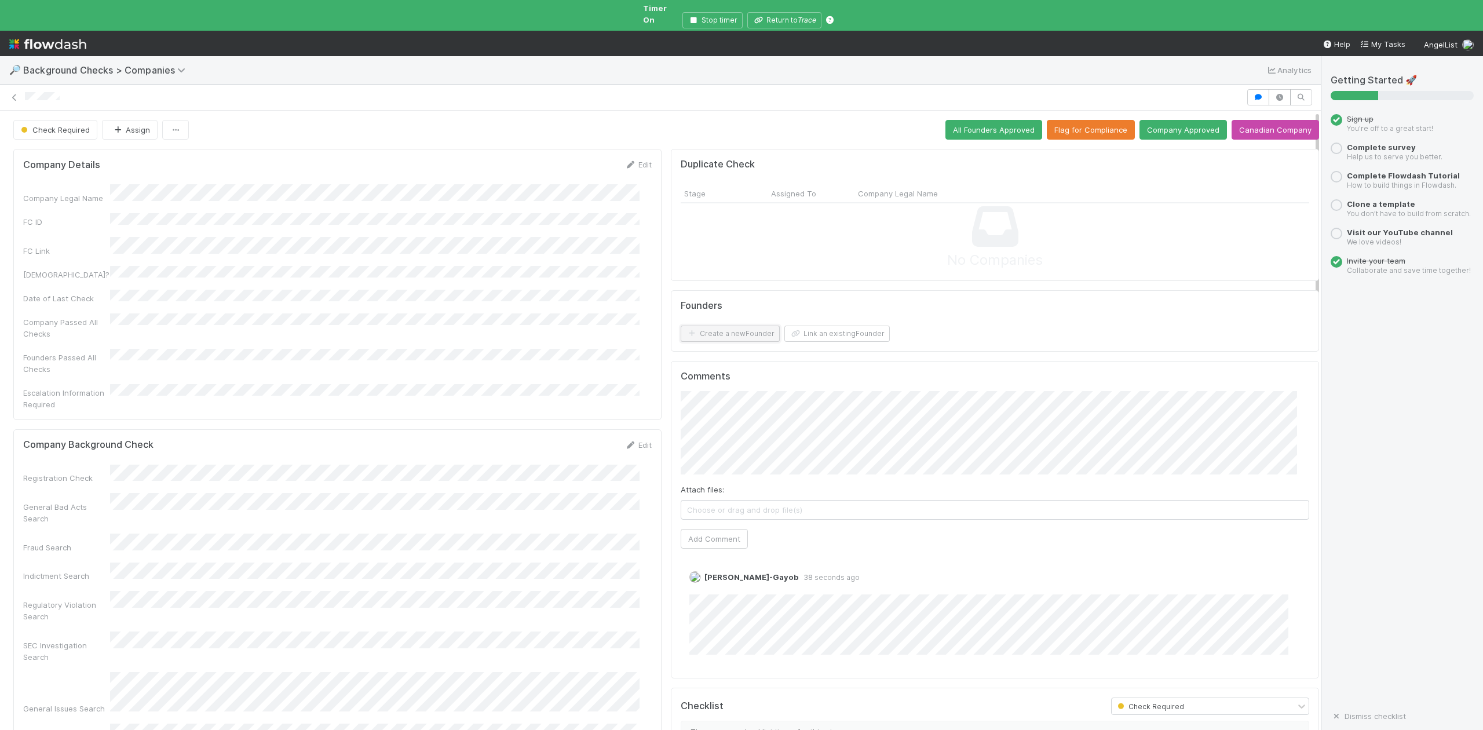
click at [722, 326] on button "Create a new Founder" at bounding box center [730, 334] width 99 height 16
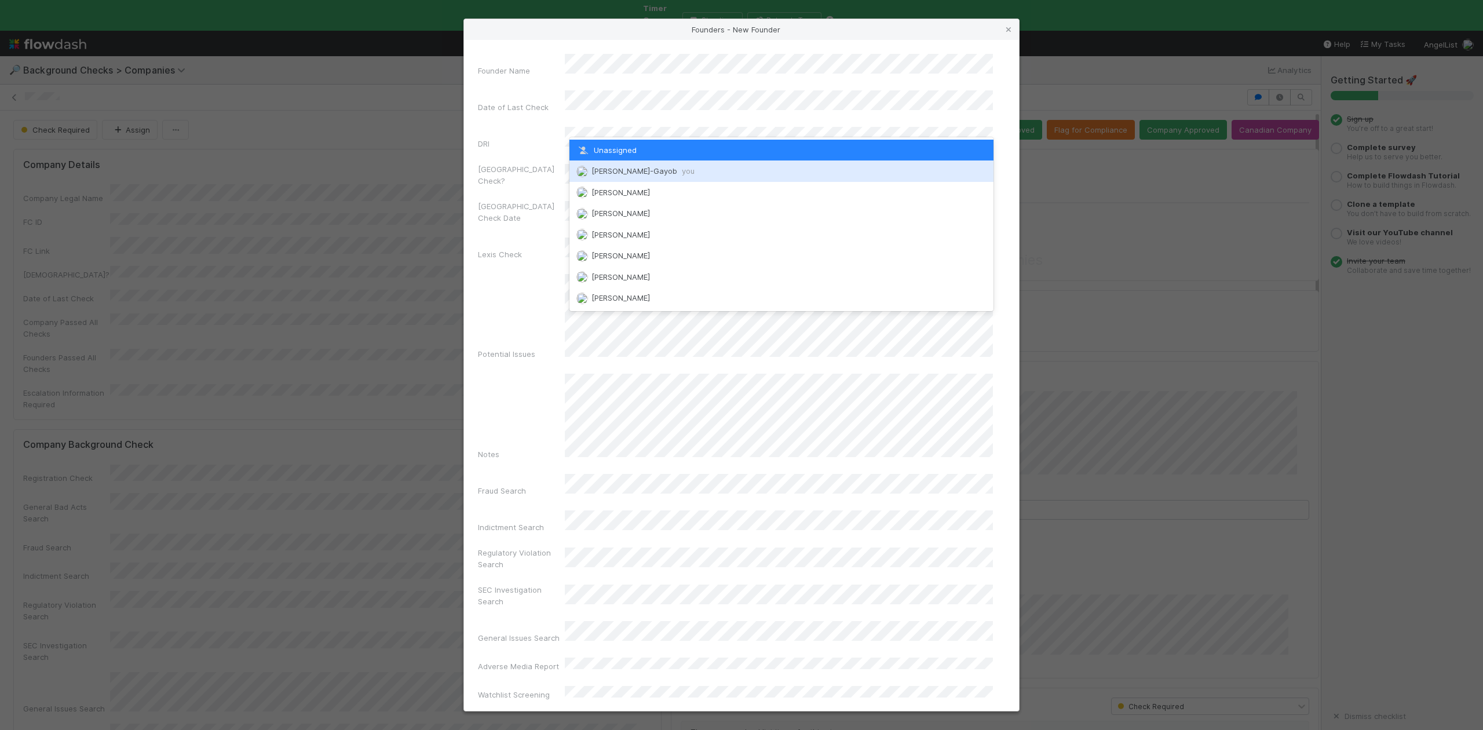
click at [618, 163] on div "Loraine Pati-Gayob you" at bounding box center [780, 170] width 423 height 21
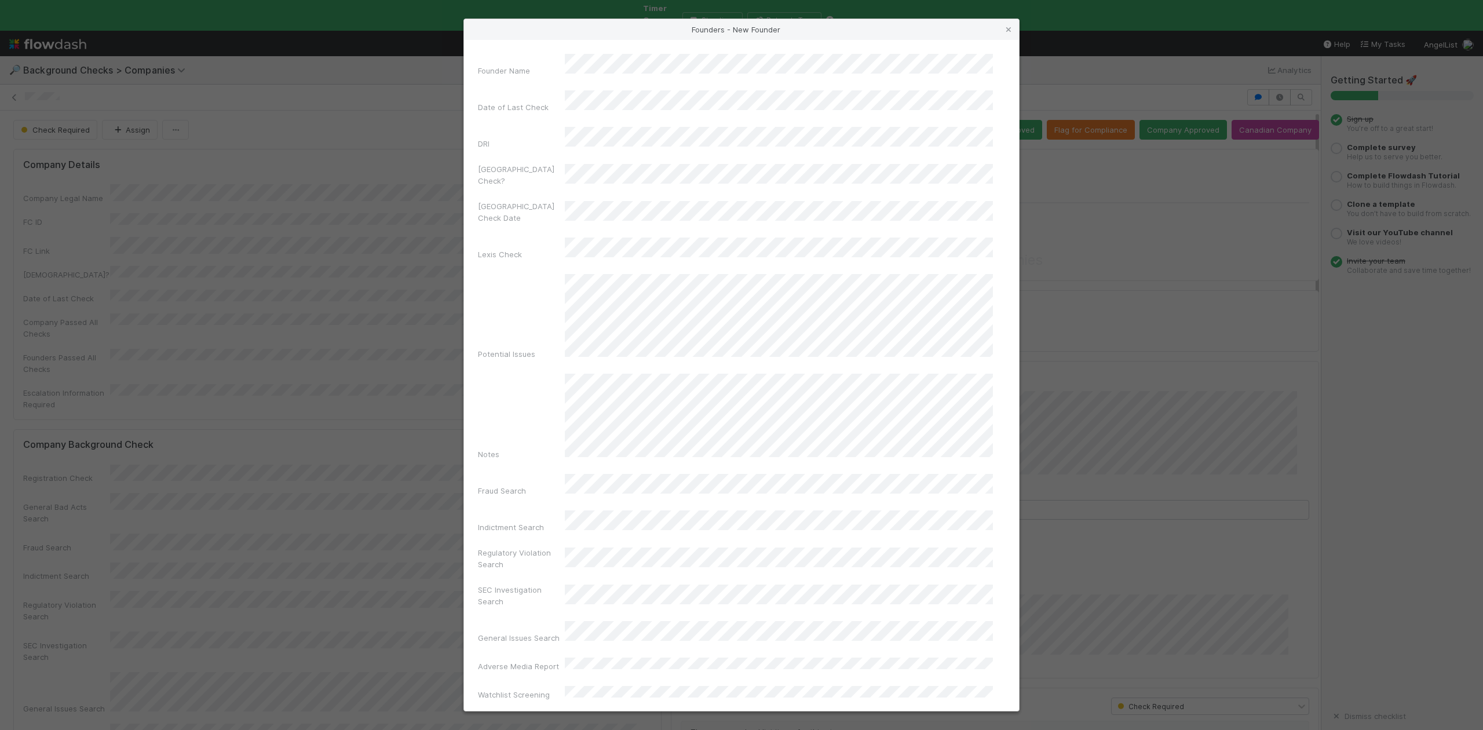
scroll to position [268, 0]
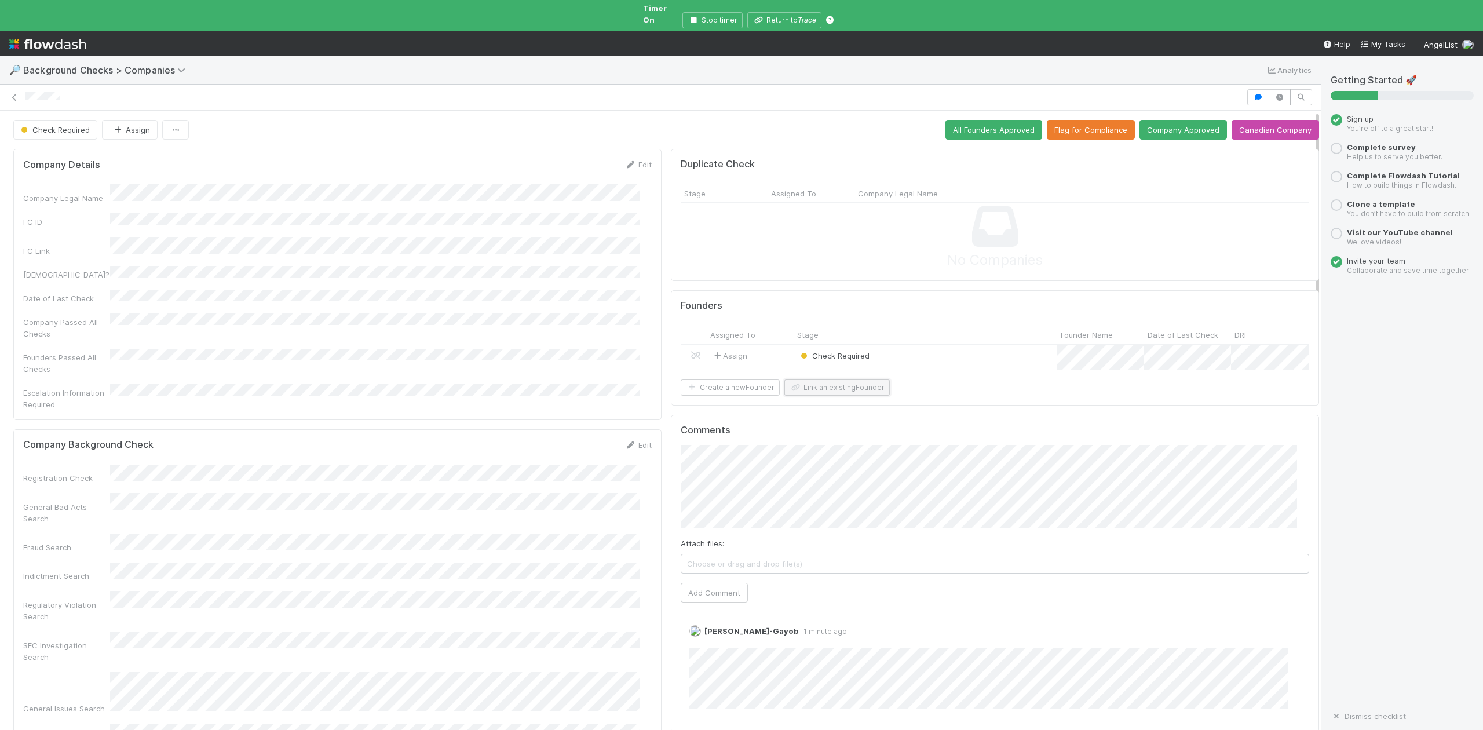
click at [826, 385] on button "Link an existing Founder" at bounding box center [836, 387] width 105 height 16
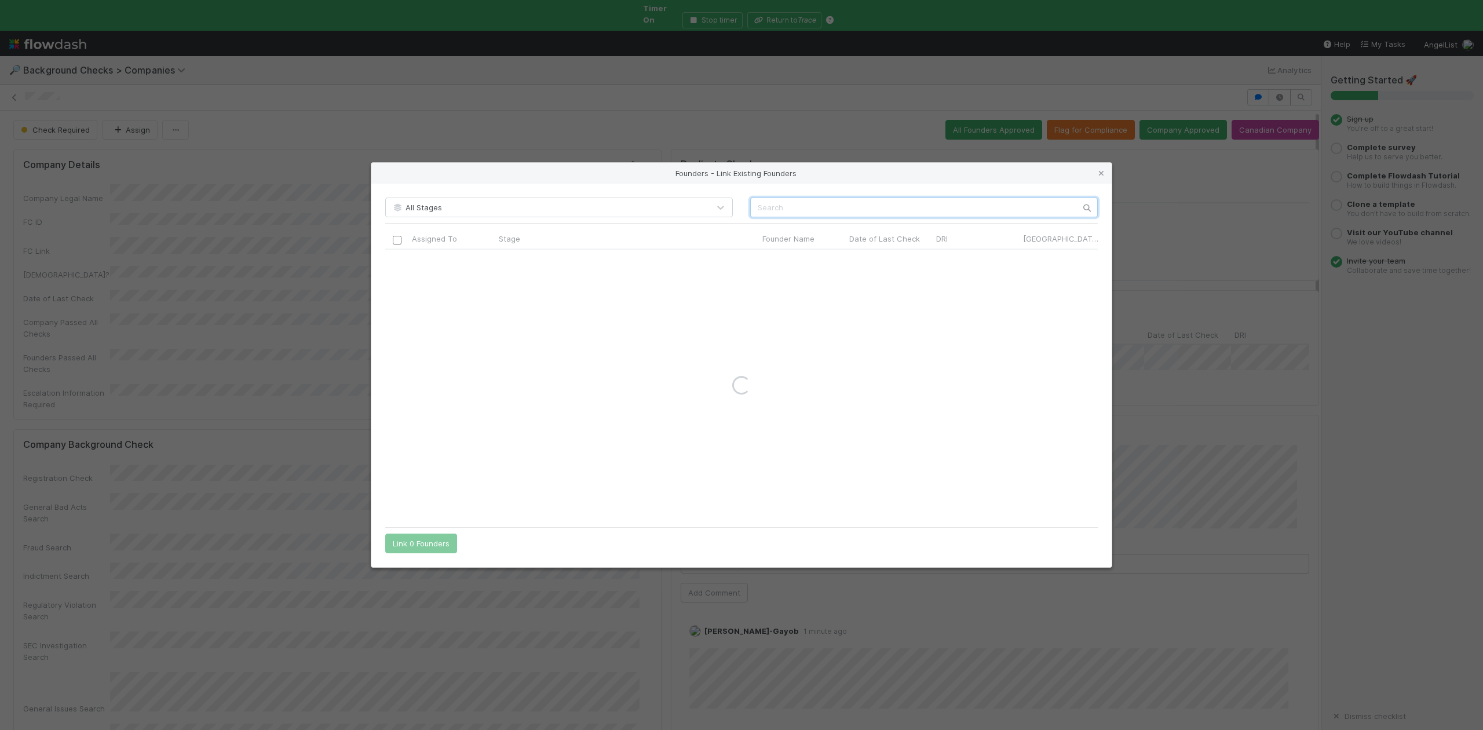
drag, startPoint x: 779, startPoint y: 216, endPoint x: 777, endPoint y: 206, distance: 9.9
click at [779, 210] on input "text" at bounding box center [924, 208] width 348 height 20
paste input "Artur Romanov"
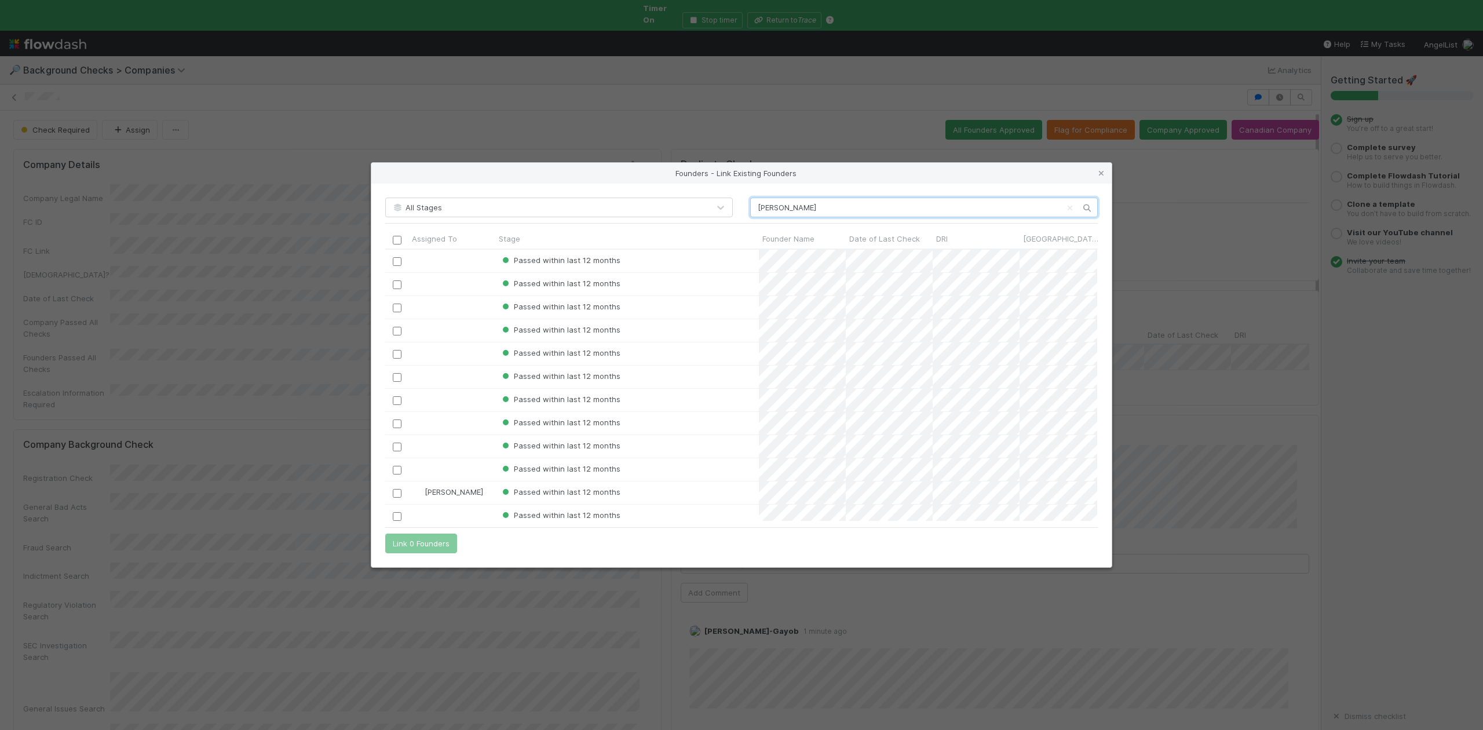
scroll to position [260, 700]
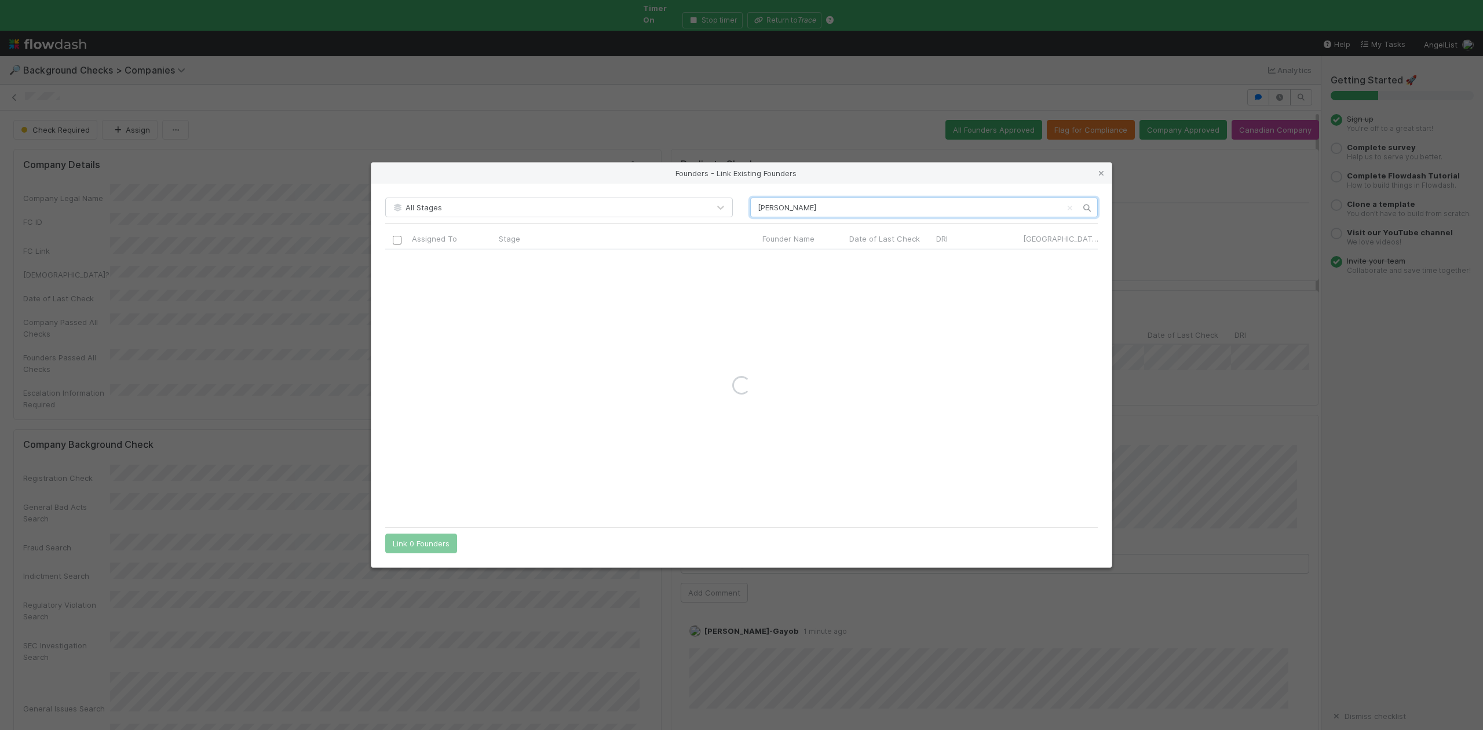
click at [763, 204] on input "Artur Romanov" at bounding box center [924, 208] width 348 height 20
click at [757, 204] on input "Artur Romanov" at bounding box center [924, 208] width 348 height 20
type input "Artur Romanov"
click at [1106, 170] on div "Founders - Link Existing Founders" at bounding box center [741, 173] width 740 height 21
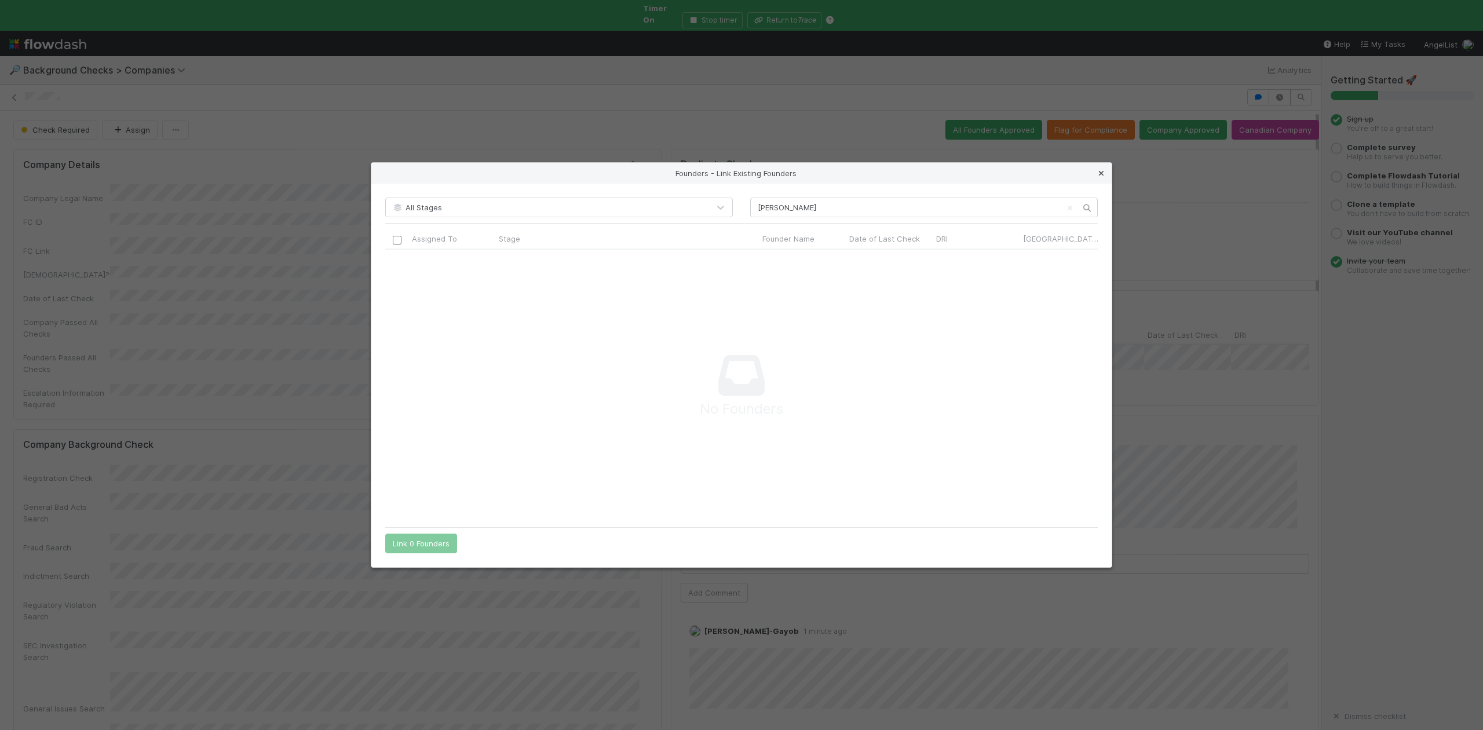
click at [1098, 174] on icon at bounding box center [1101, 174] width 12 height 8
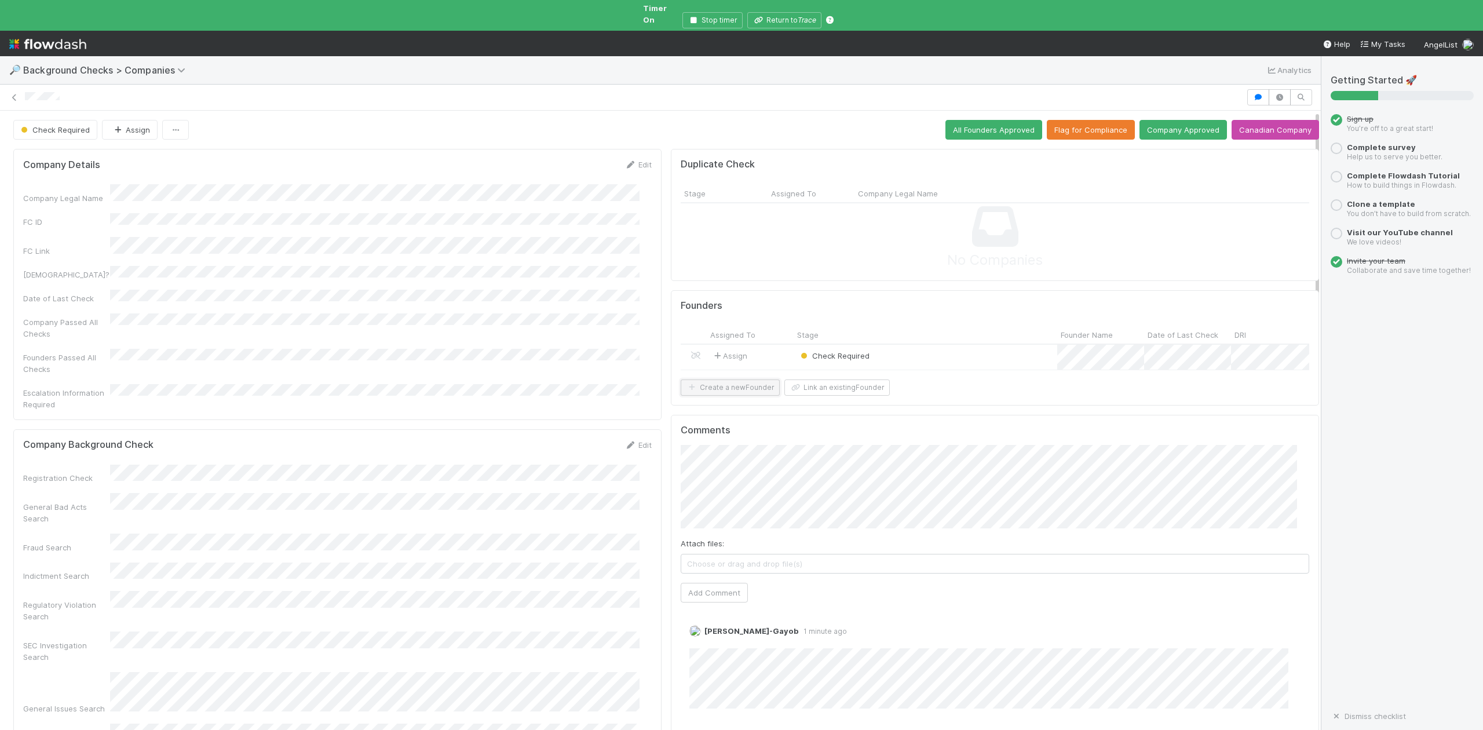
click at [733, 392] on button "Create a new Founder" at bounding box center [730, 387] width 99 height 16
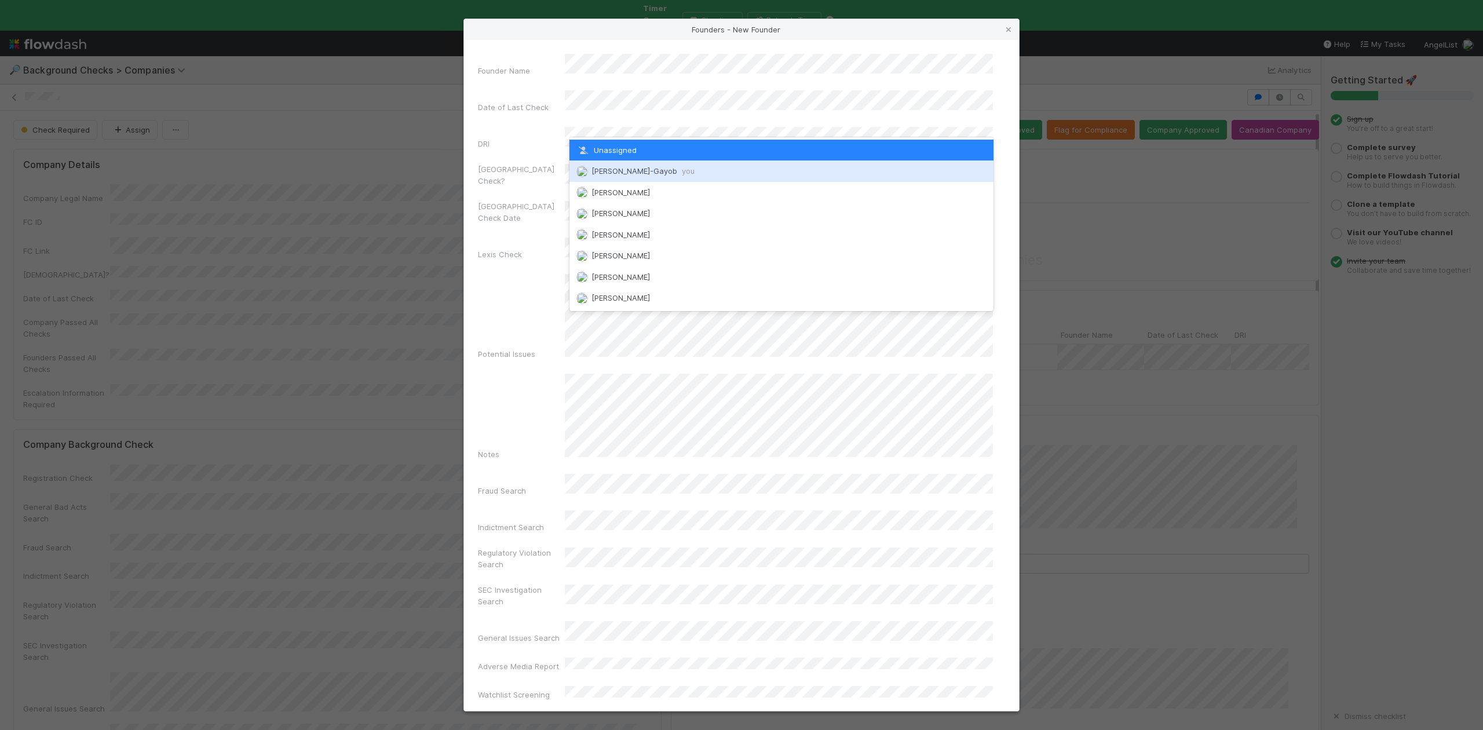
click at [613, 168] on span "Loraine Pati-Gayob you" at bounding box center [642, 170] width 103 height 9
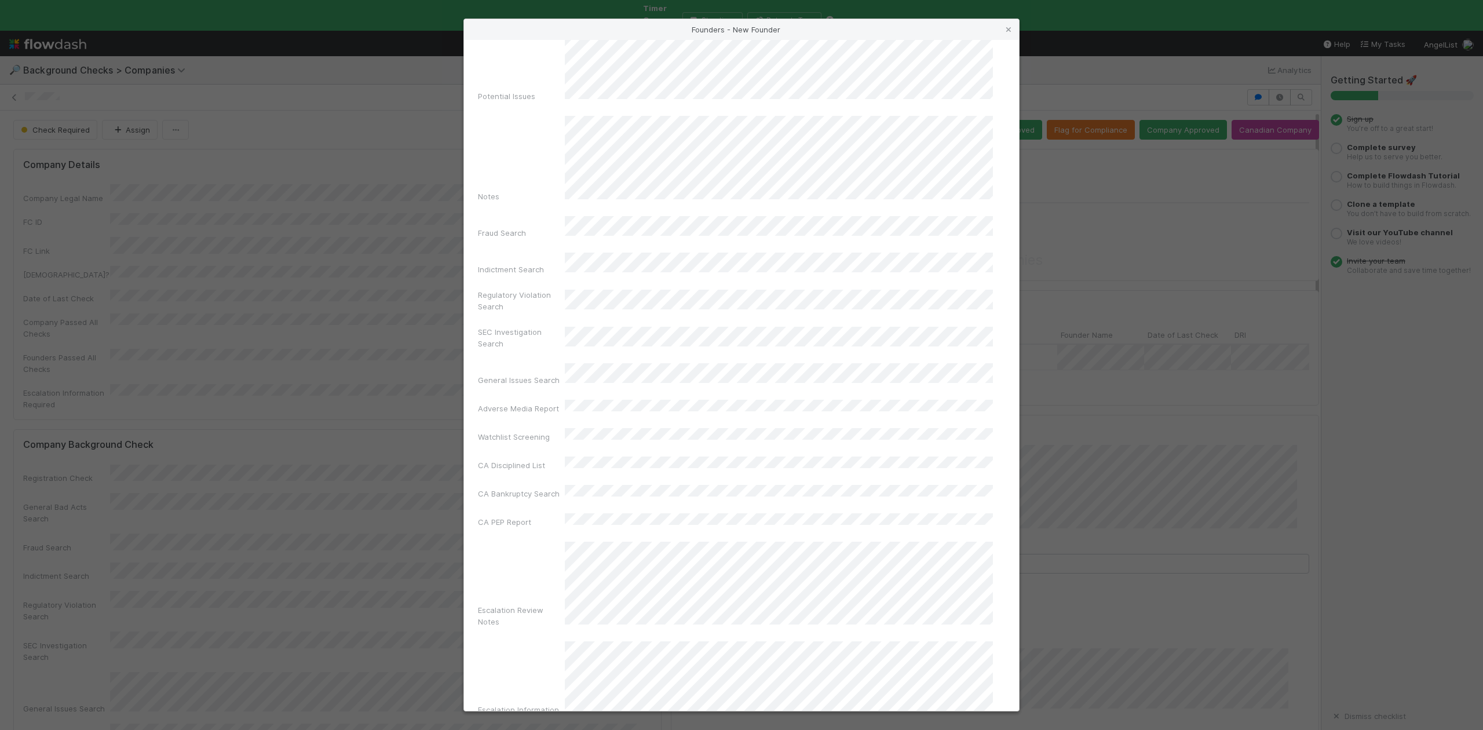
scroll to position [268, 0]
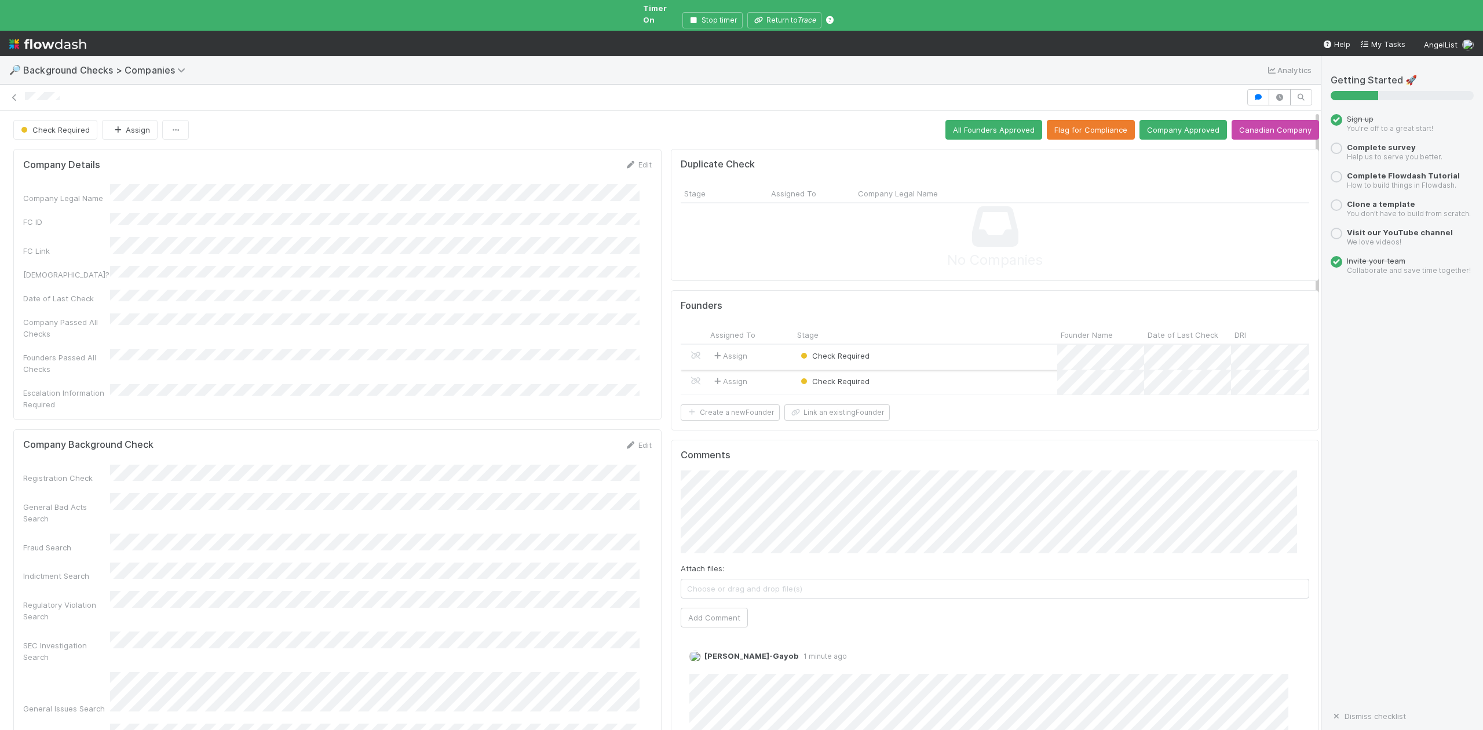
click at [902, 345] on div "Check Required" at bounding box center [926, 357] width 264 height 25
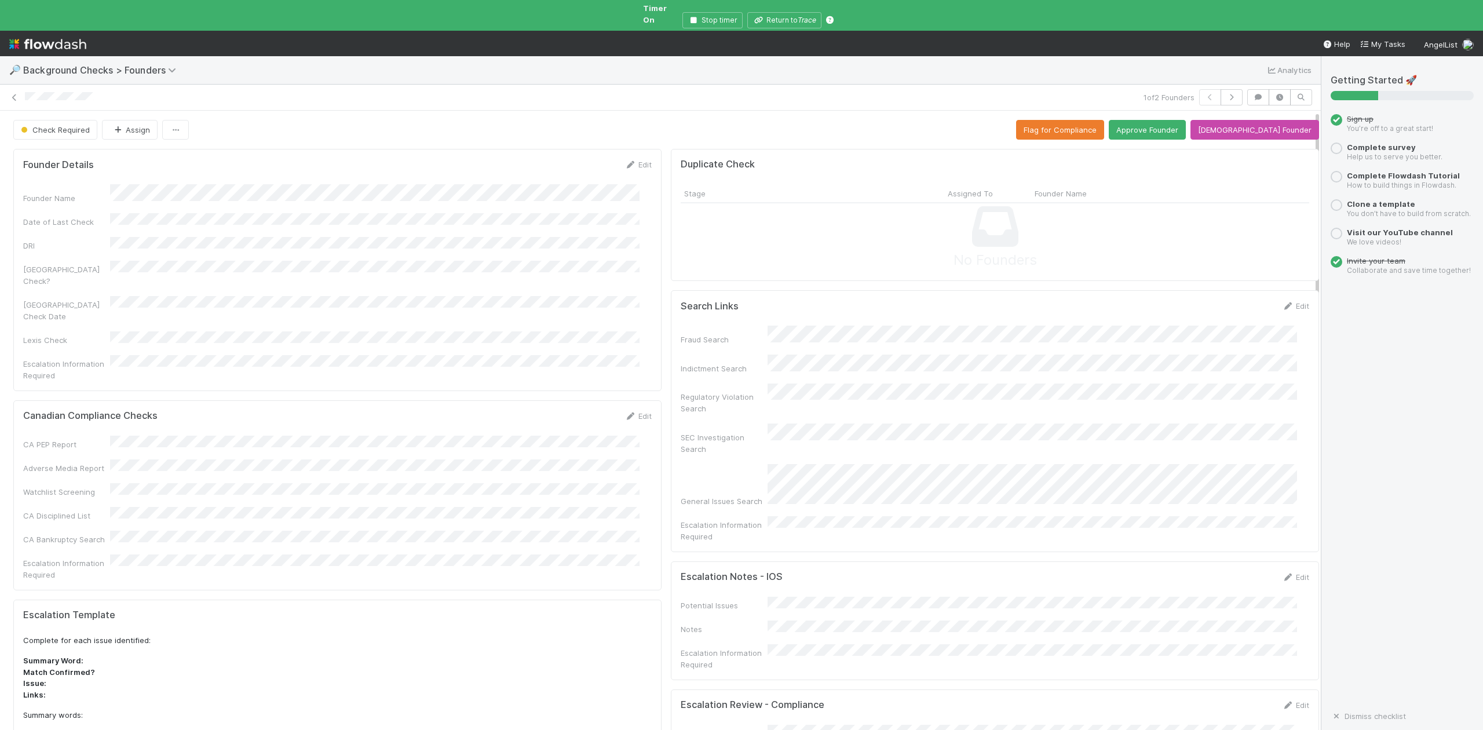
drag, startPoint x: 903, startPoint y: 323, endPoint x: 906, endPoint y: 313, distance: 10.4
click at [1171, 122] on button "Approve Founder" at bounding box center [1147, 130] width 77 height 20
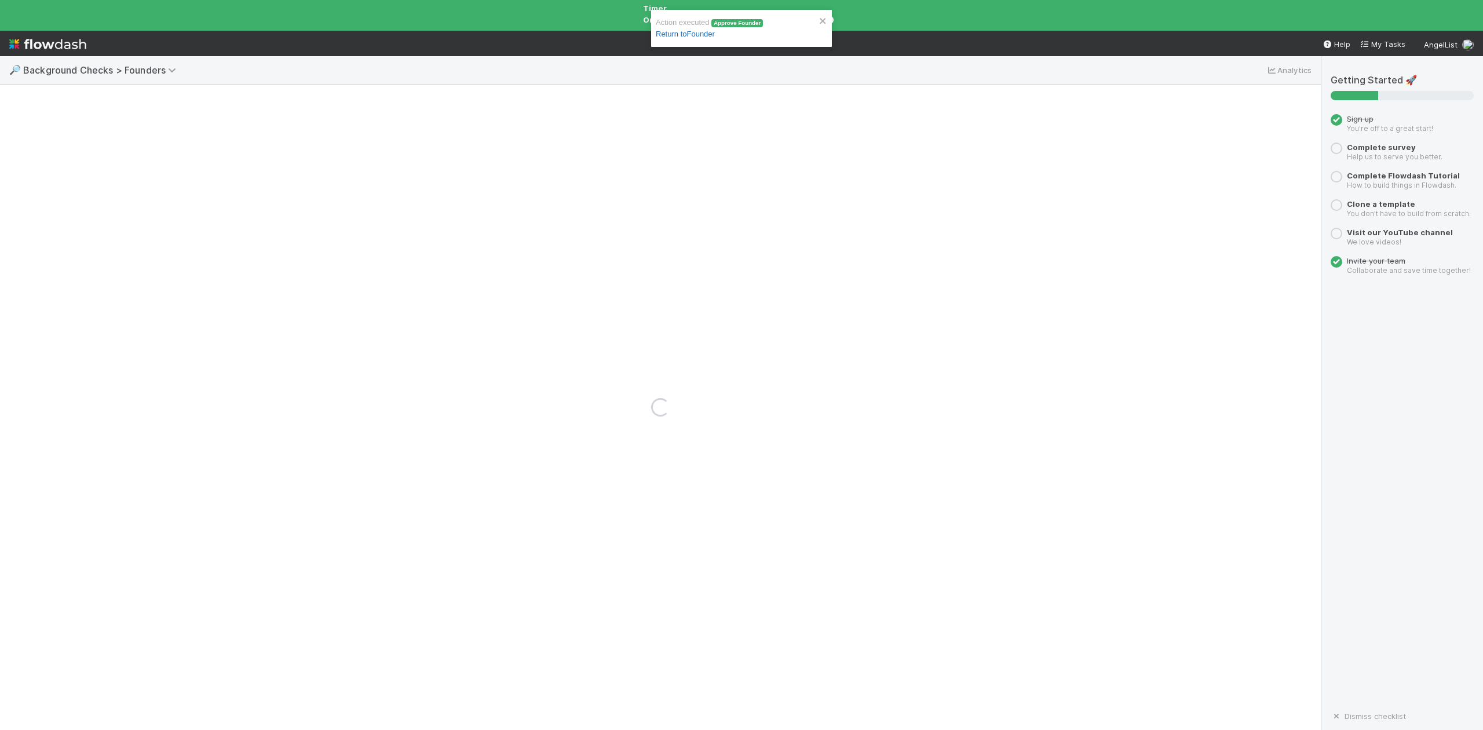
click at [707, 33] on link "Return to Founder" at bounding box center [685, 34] width 59 height 9
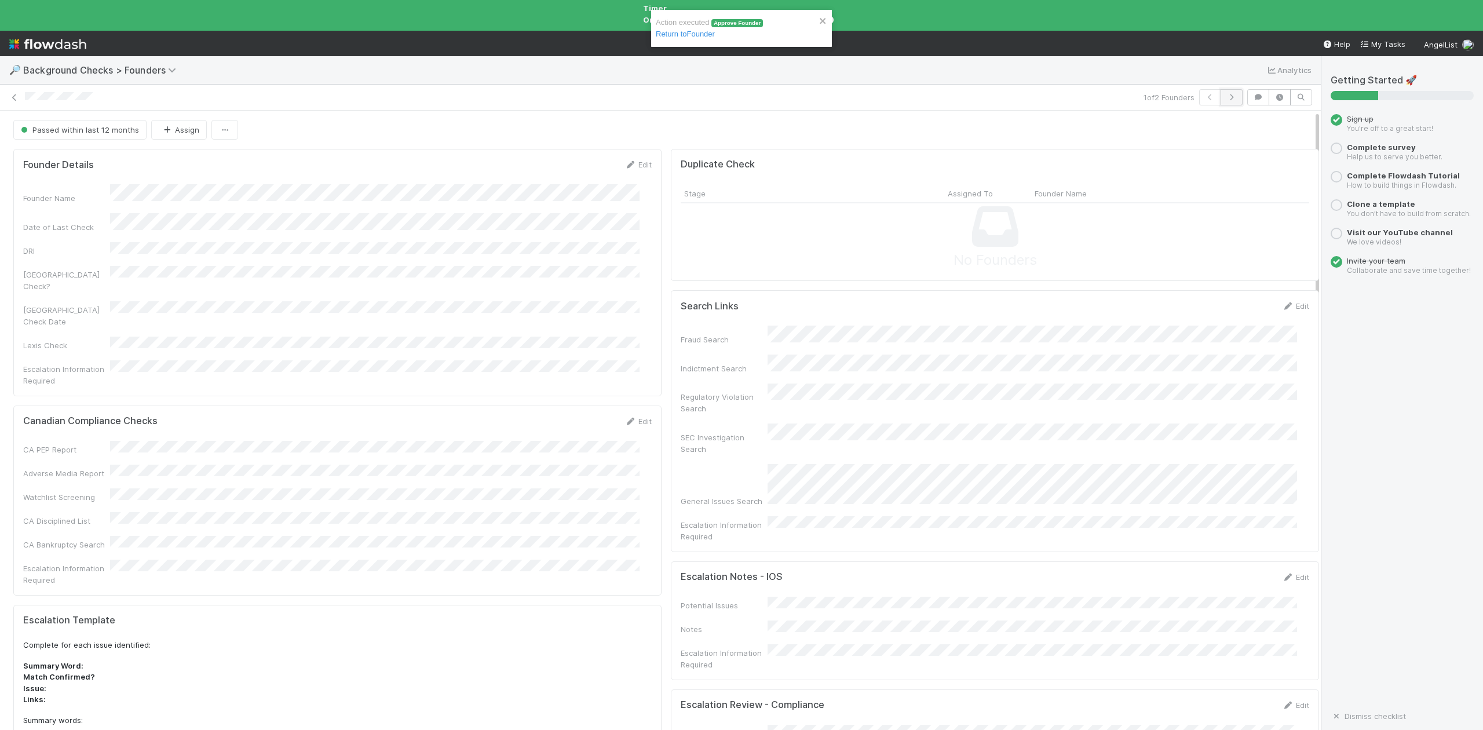
click at [1226, 94] on icon "button" at bounding box center [1232, 97] width 12 height 7
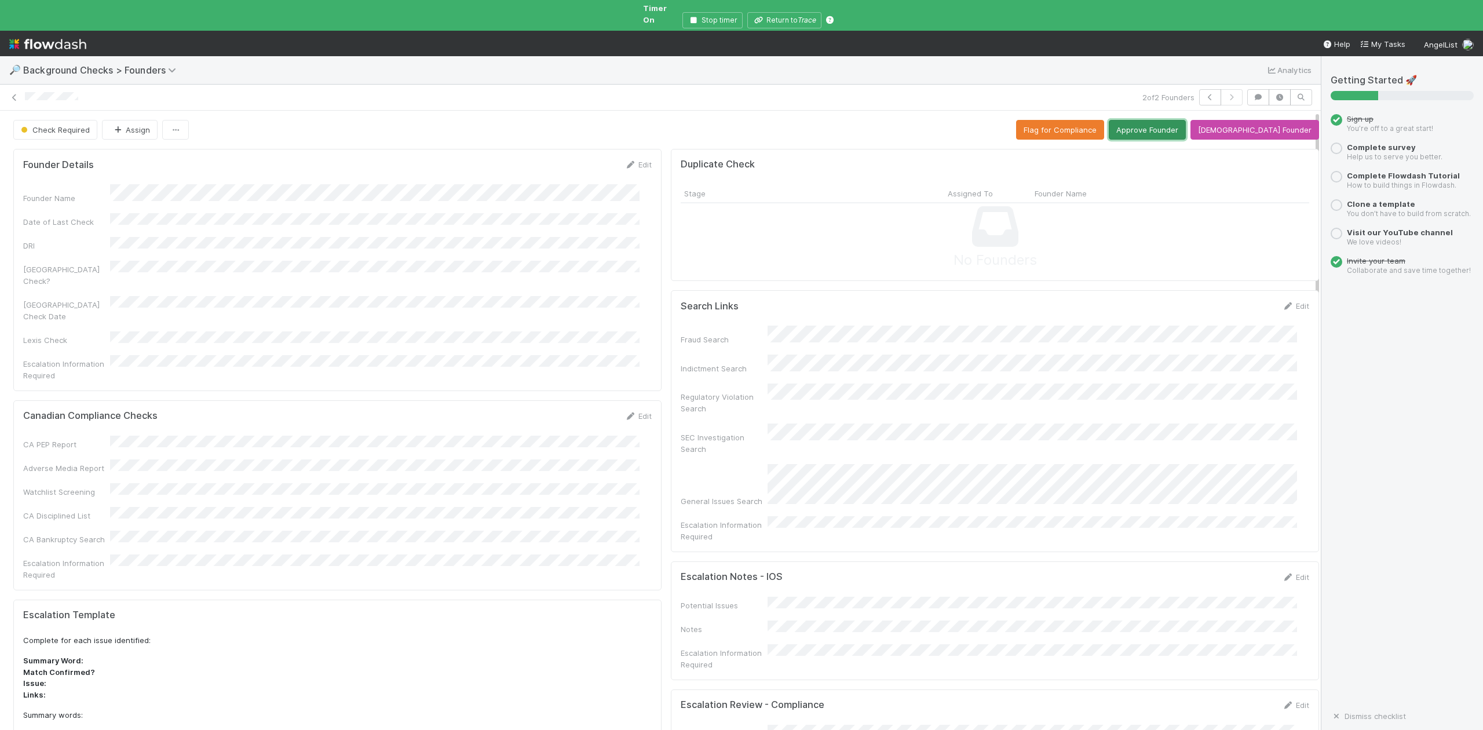
click at [1161, 122] on button "Approve Founder" at bounding box center [1147, 130] width 77 height 20
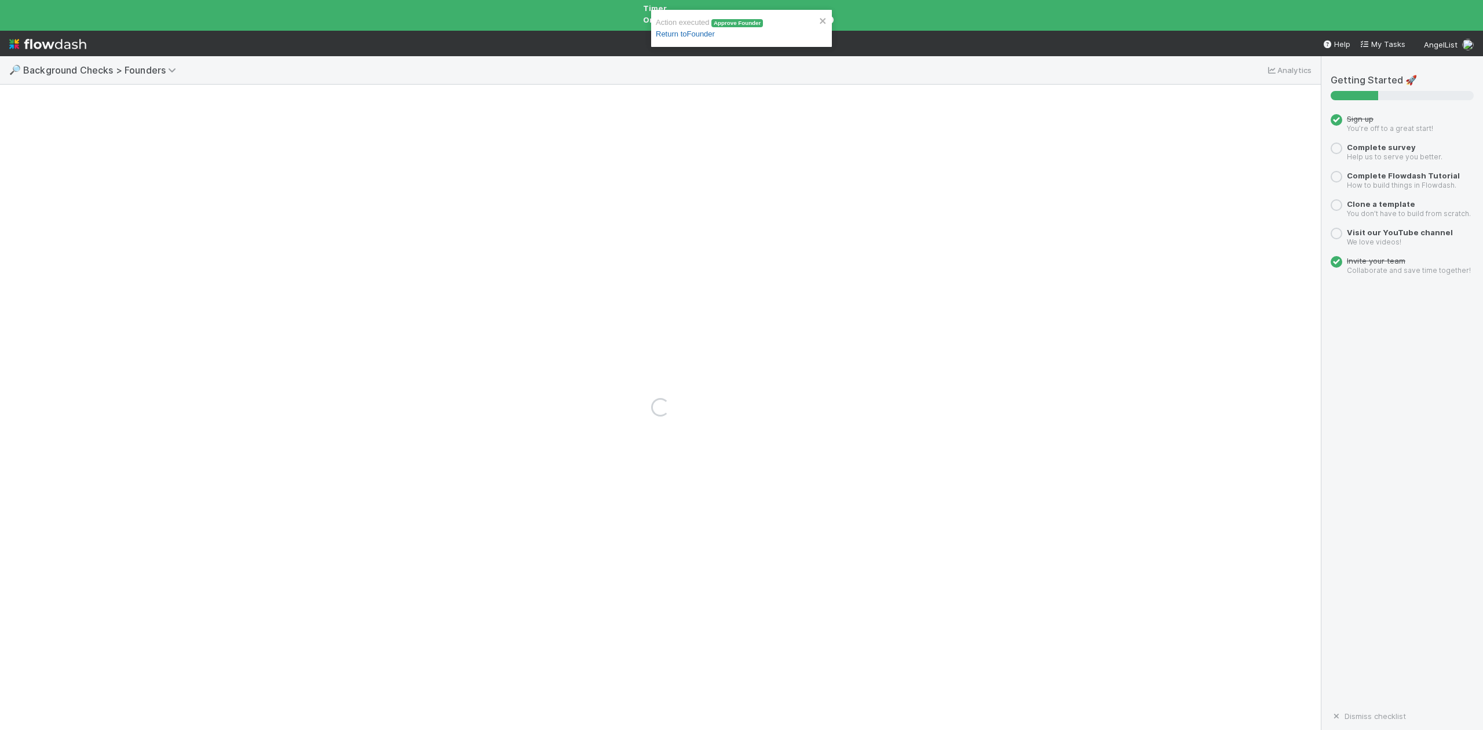
click at [679, 33] on link "Return to Founder" at bounding box center [685, 34] width 59 height 9
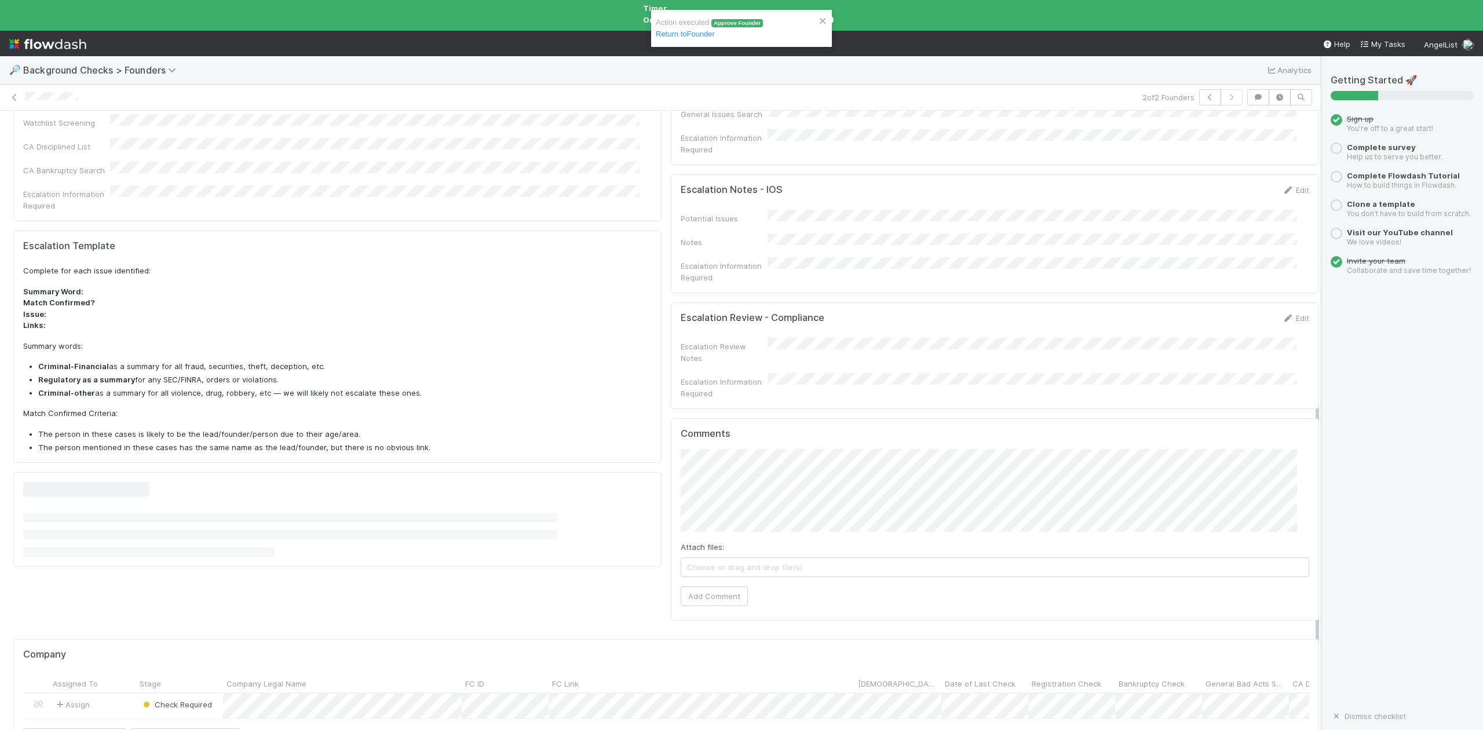
scroll to position [667, 0]
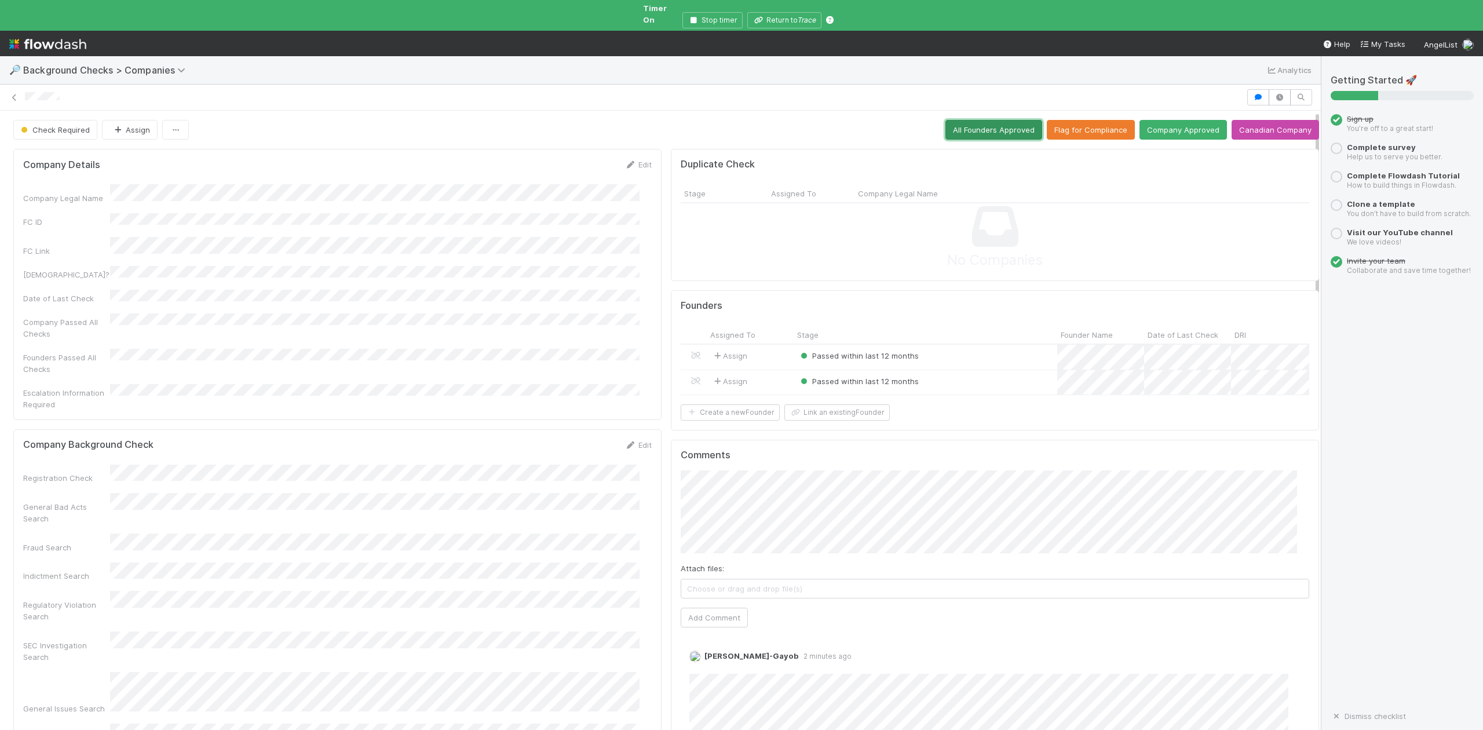
click at [969, 122] on button "All Founders Approved" at bounding box center [993, 130] width 97 height 20
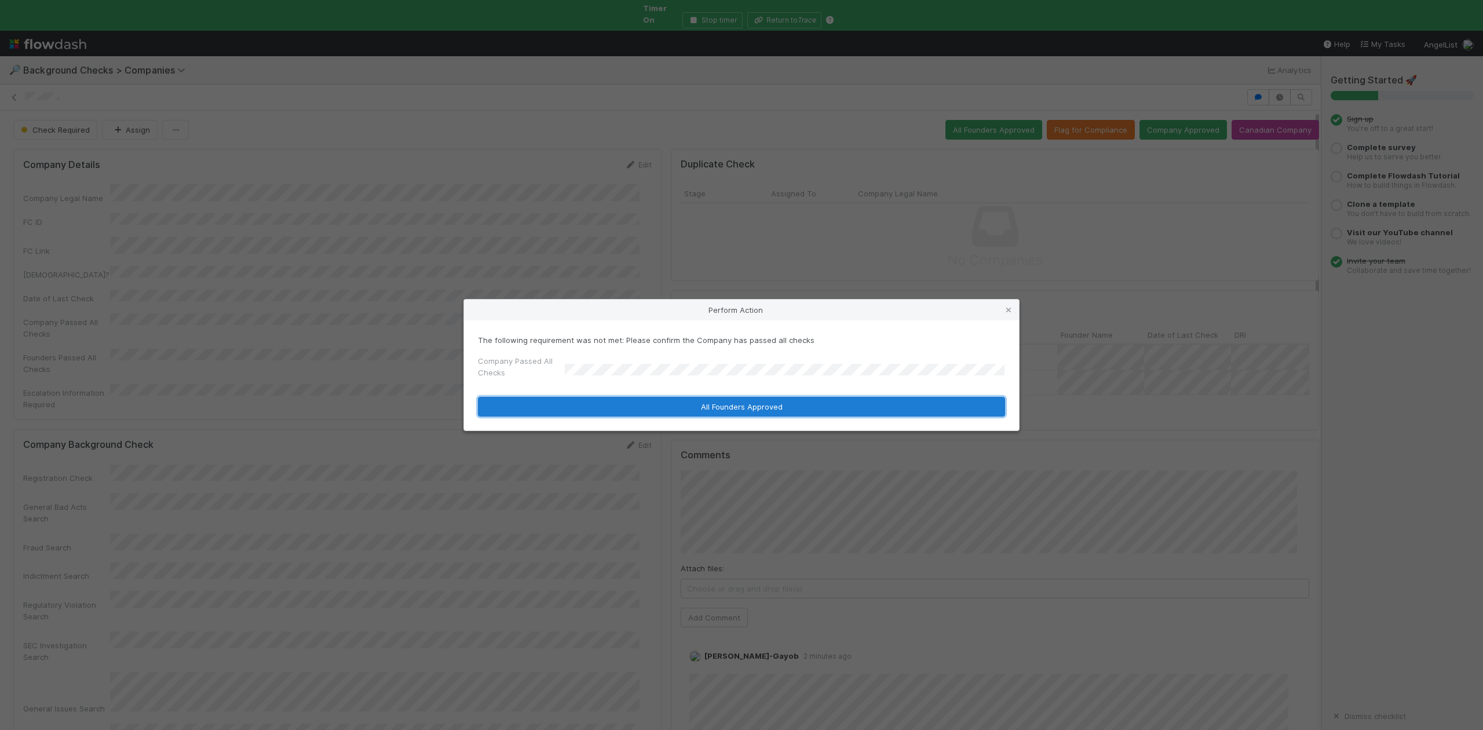
click at [599, 406] on button "All Founders Approved" at bounding box center [741, 407] width 527 height 20
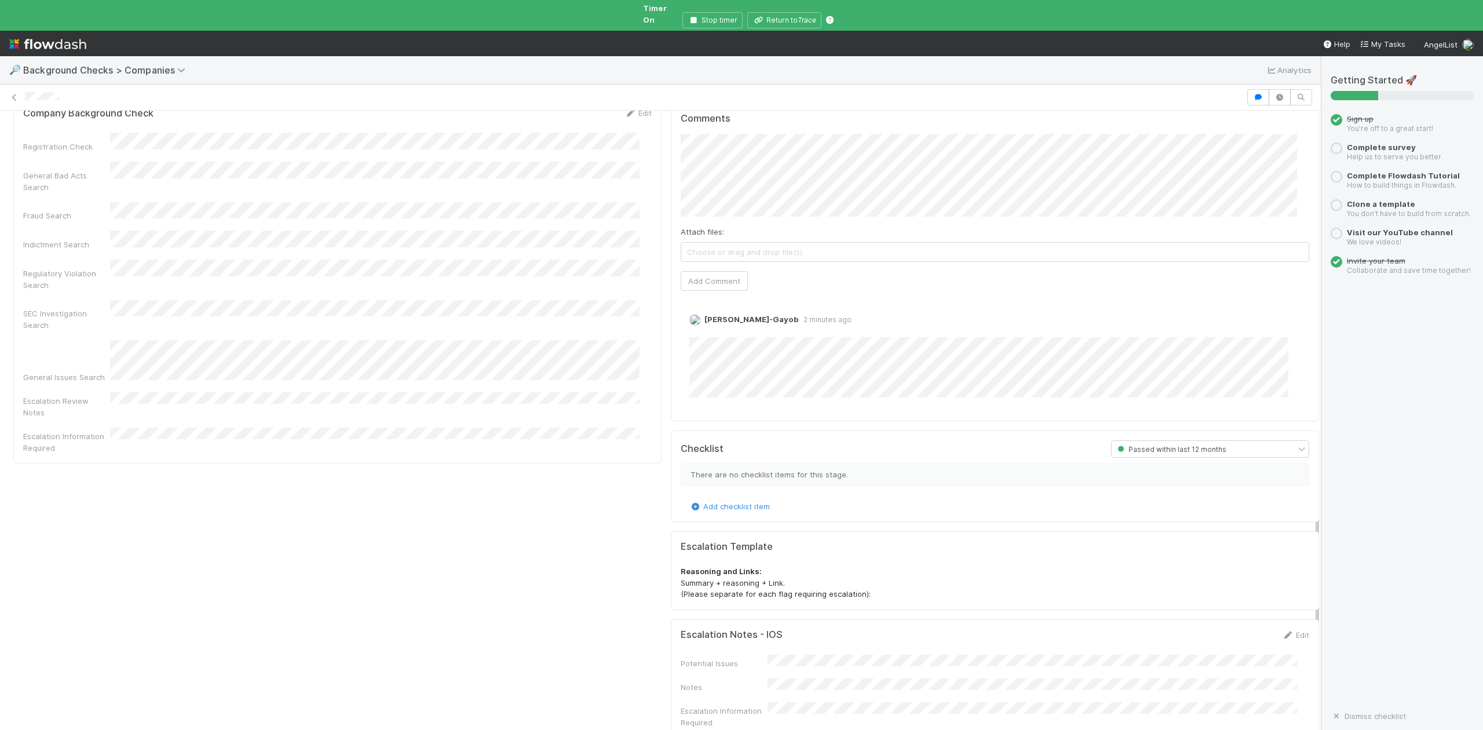
scroll to position [1122, 0]
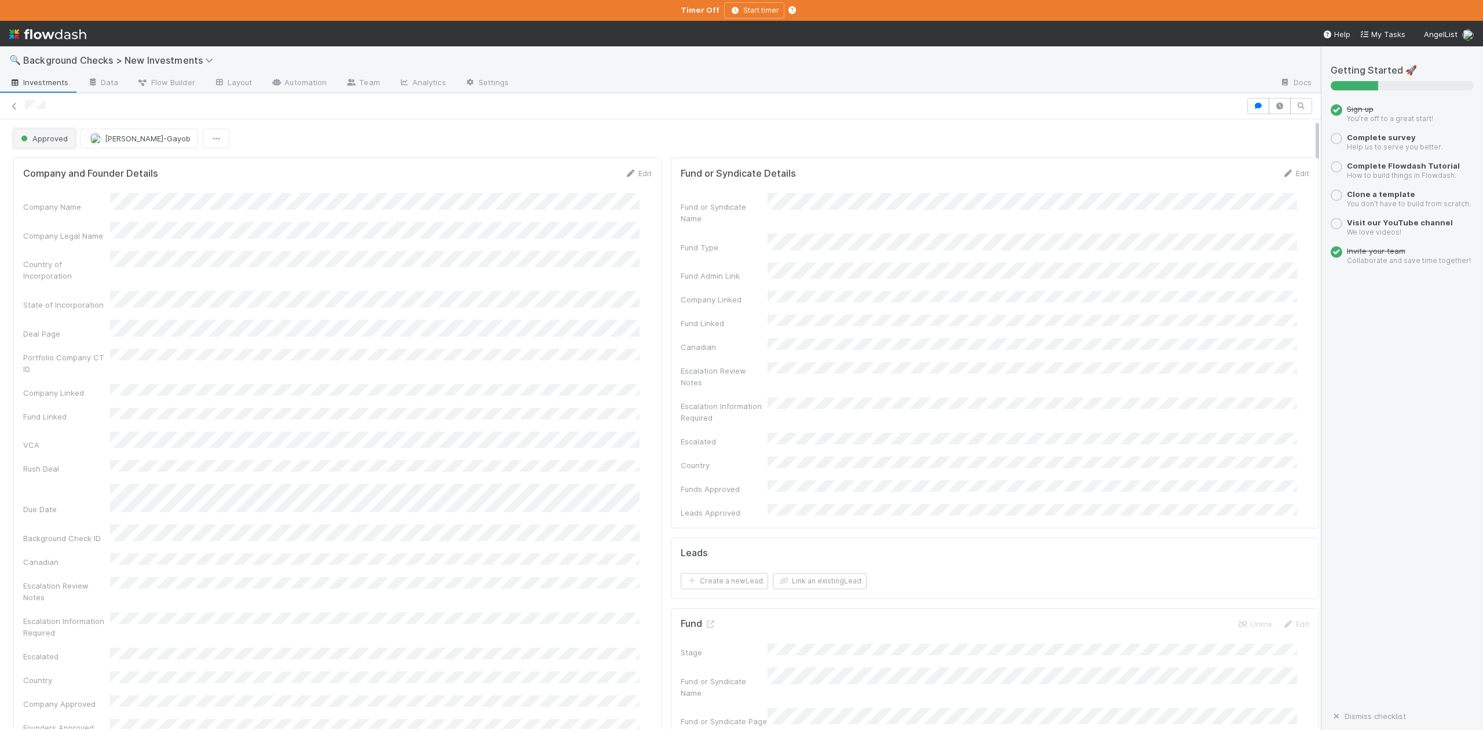
click at [58, 138] on span "Approved" at bounding box center [43, 138] width 49 height 9
click at [59, 195] on div "In Progress" at bounding box center [90, 190] width 163 height 21
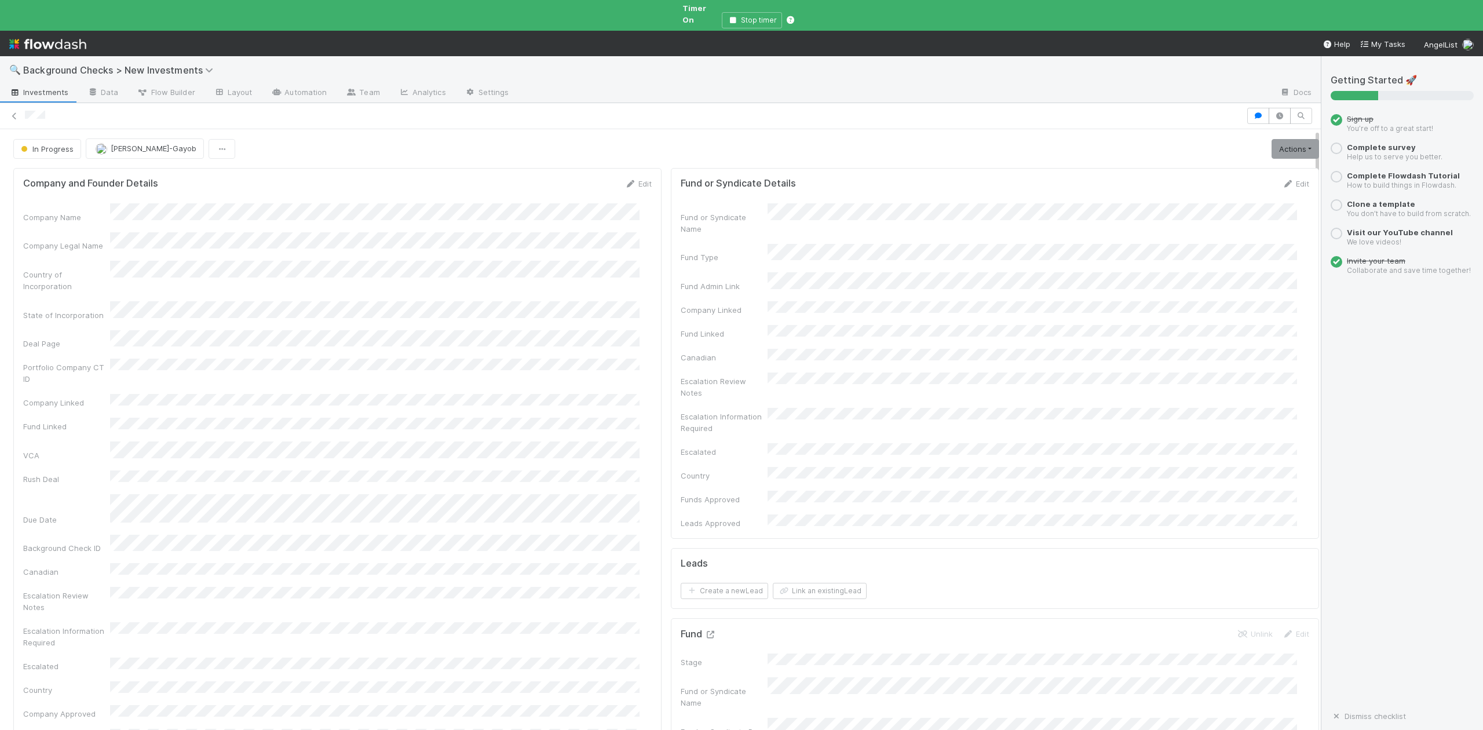
click at [704, 631] on icon at bounding box center [710, 635] width 12 height 8
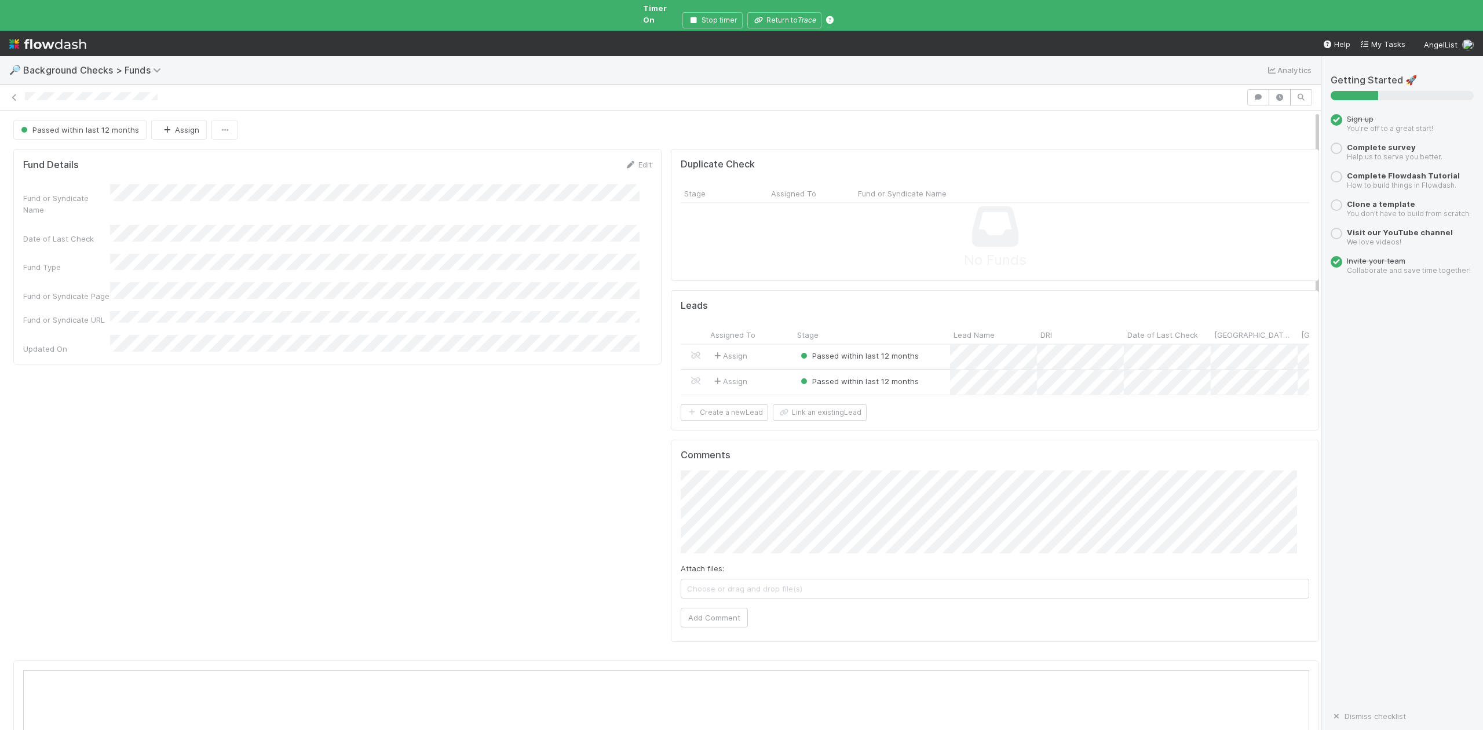
scroll to position [224, 1250]
click at [781, 14] on div at bounding box center [741, 365] width 1483 height 730
click at [780, 12] on button "Return to Trace" at bounding box center [784, 20] width 74 height 16
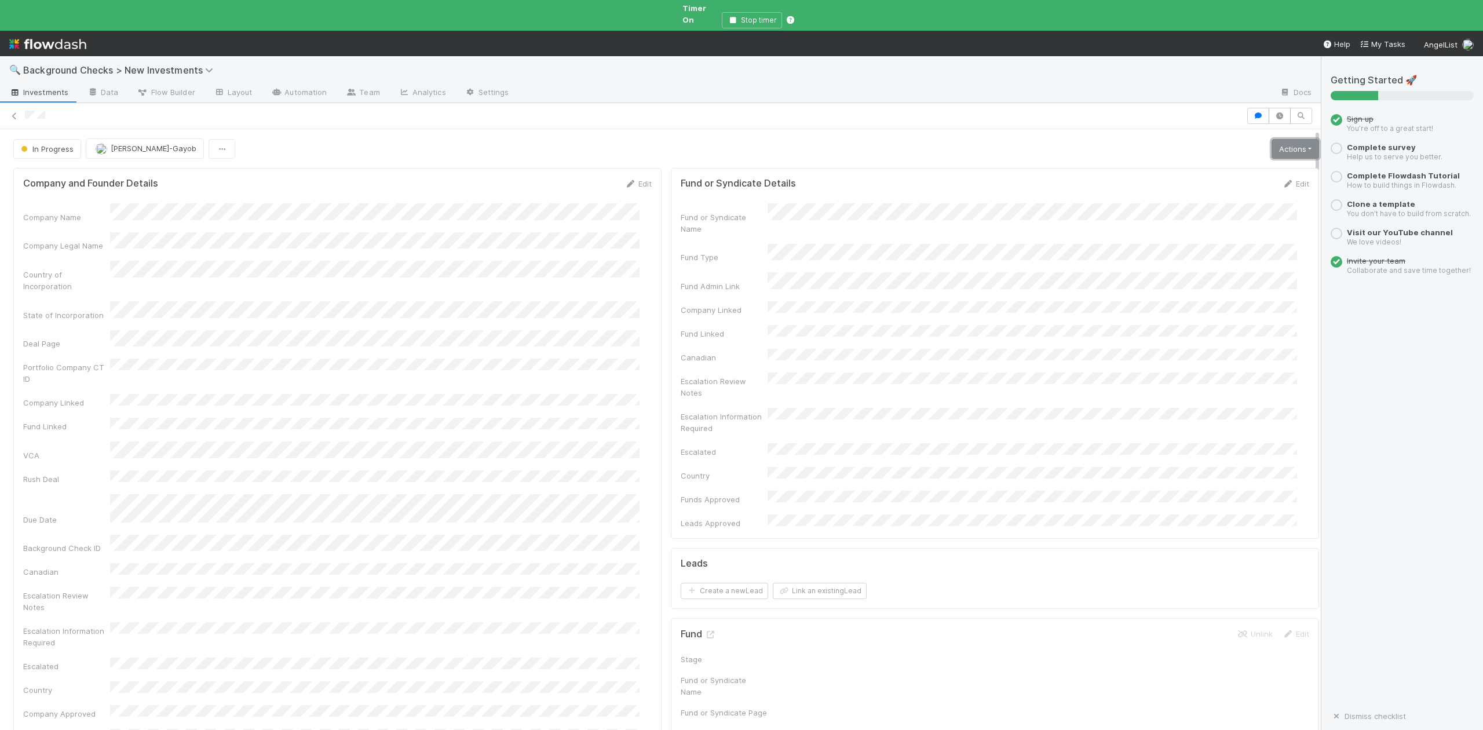
click at [1272, 139] on link "Actions" at bounding box center [1296, 149] width 48 height 20
click at [1190, 166] on button "Finish" at bounding box center [1254, 173] width 129 height 16
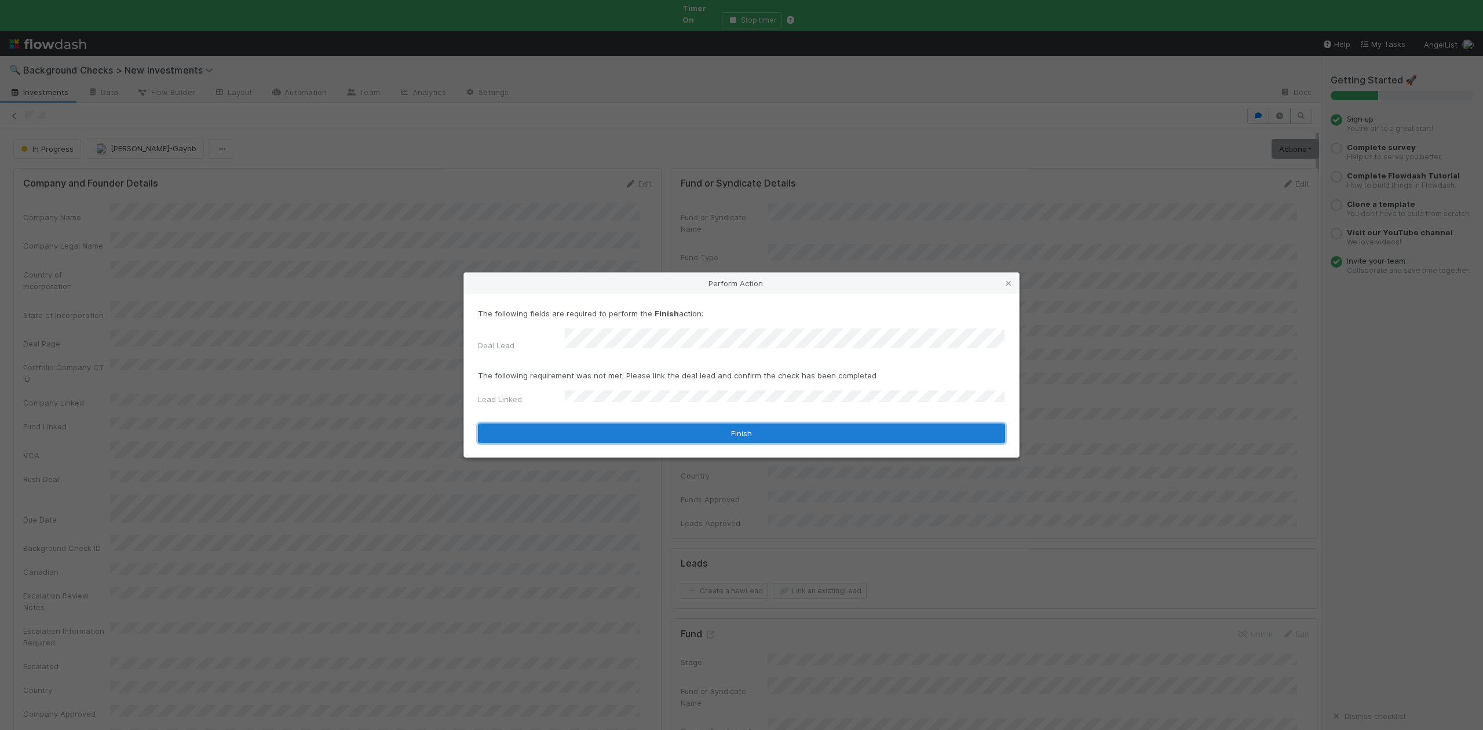
click at [587, 432] on button "Finish" at bounding box center [741, 433] width 527 height 20
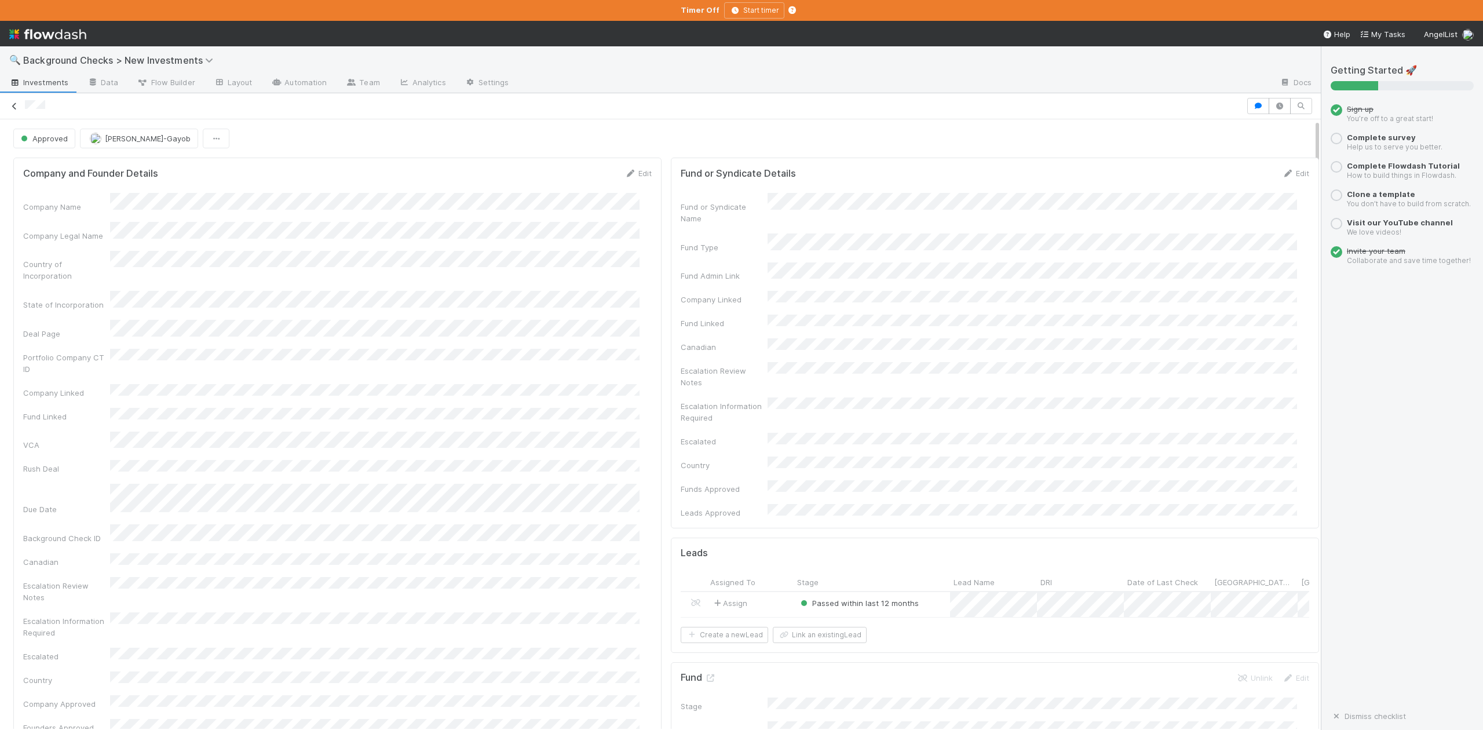
click at [12, 108] on icon at bounding box center [15, 107] width 12 height 8
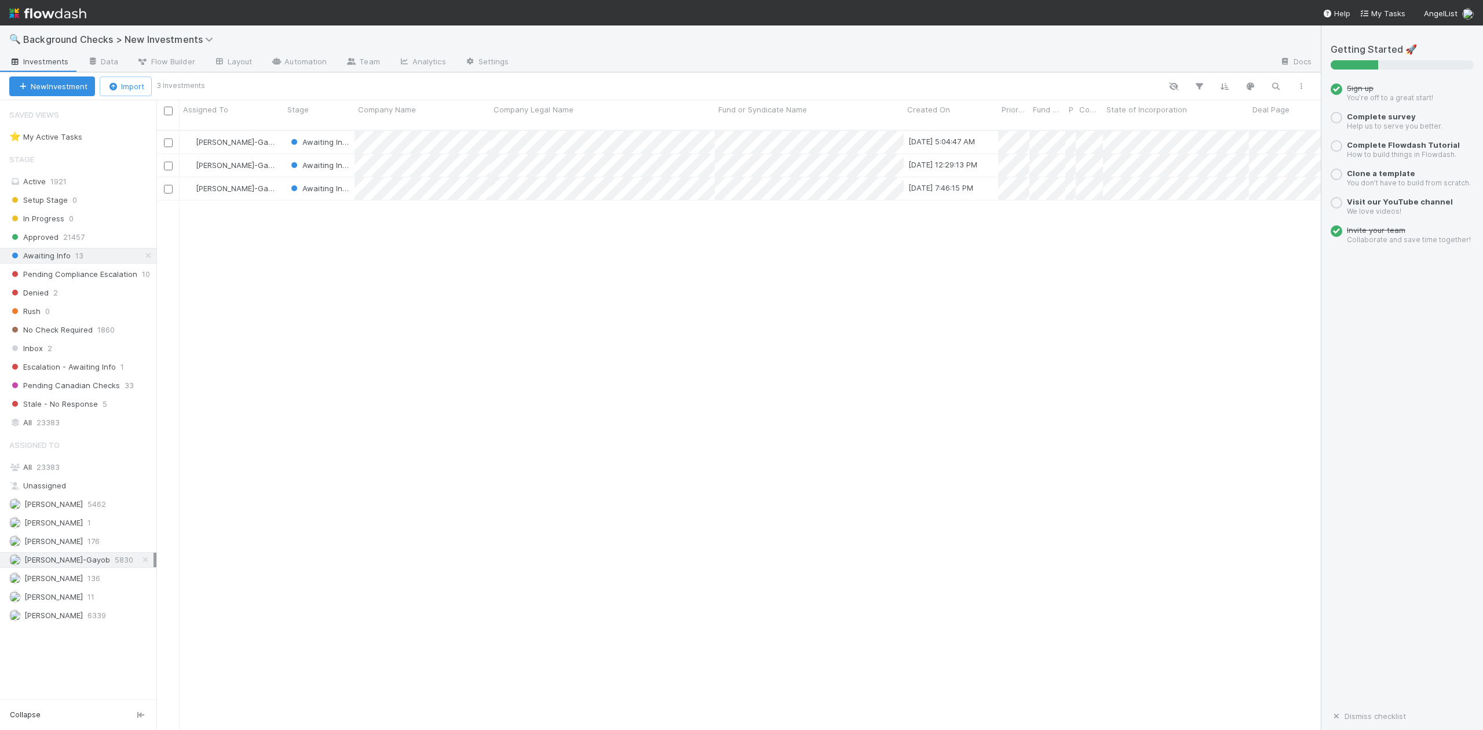
scroll to position [598, 1152]
click at [383, 469] on div at bounding box center [741, 365] width 1483 height 730
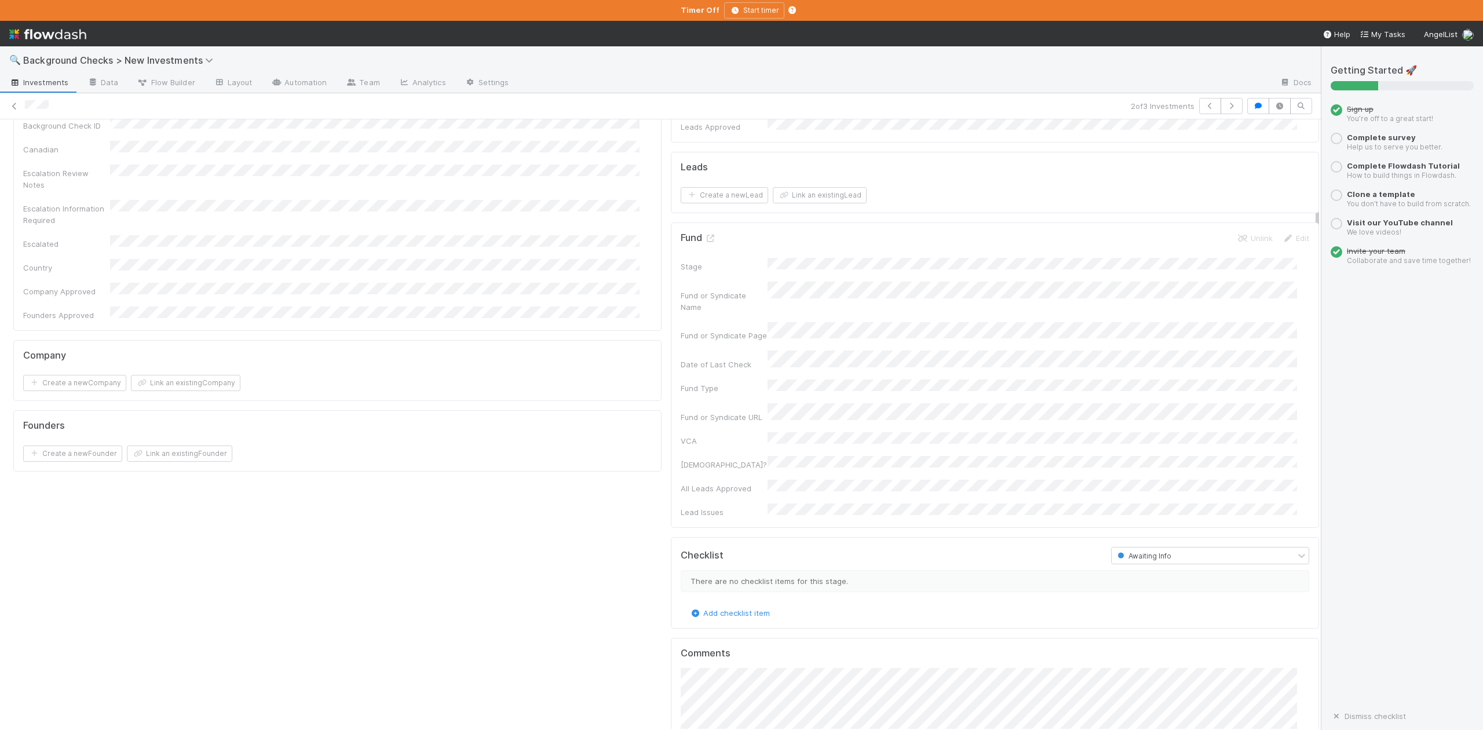
scroll to position [772, 0]
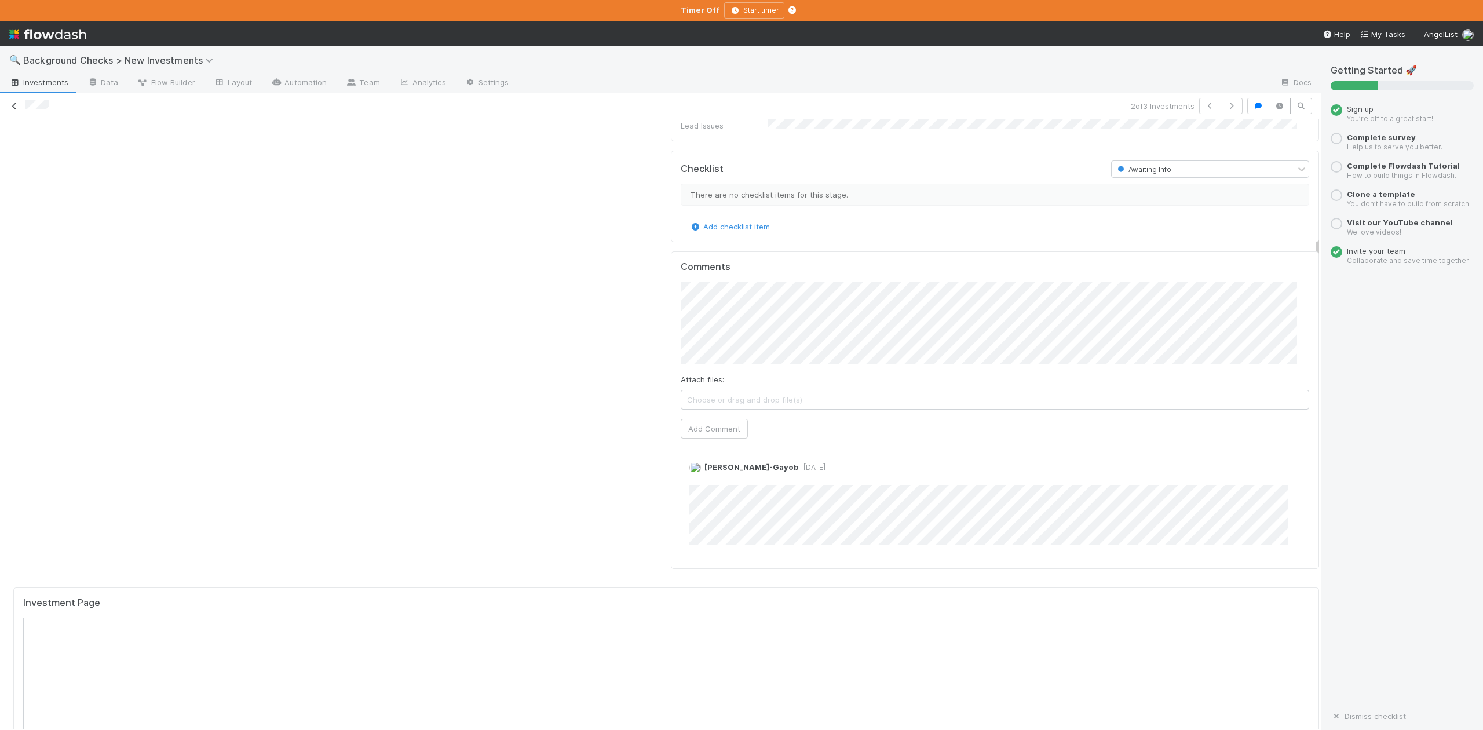
click at [14, 107] on icon at bounding box center [15, 107] width 12 height 8
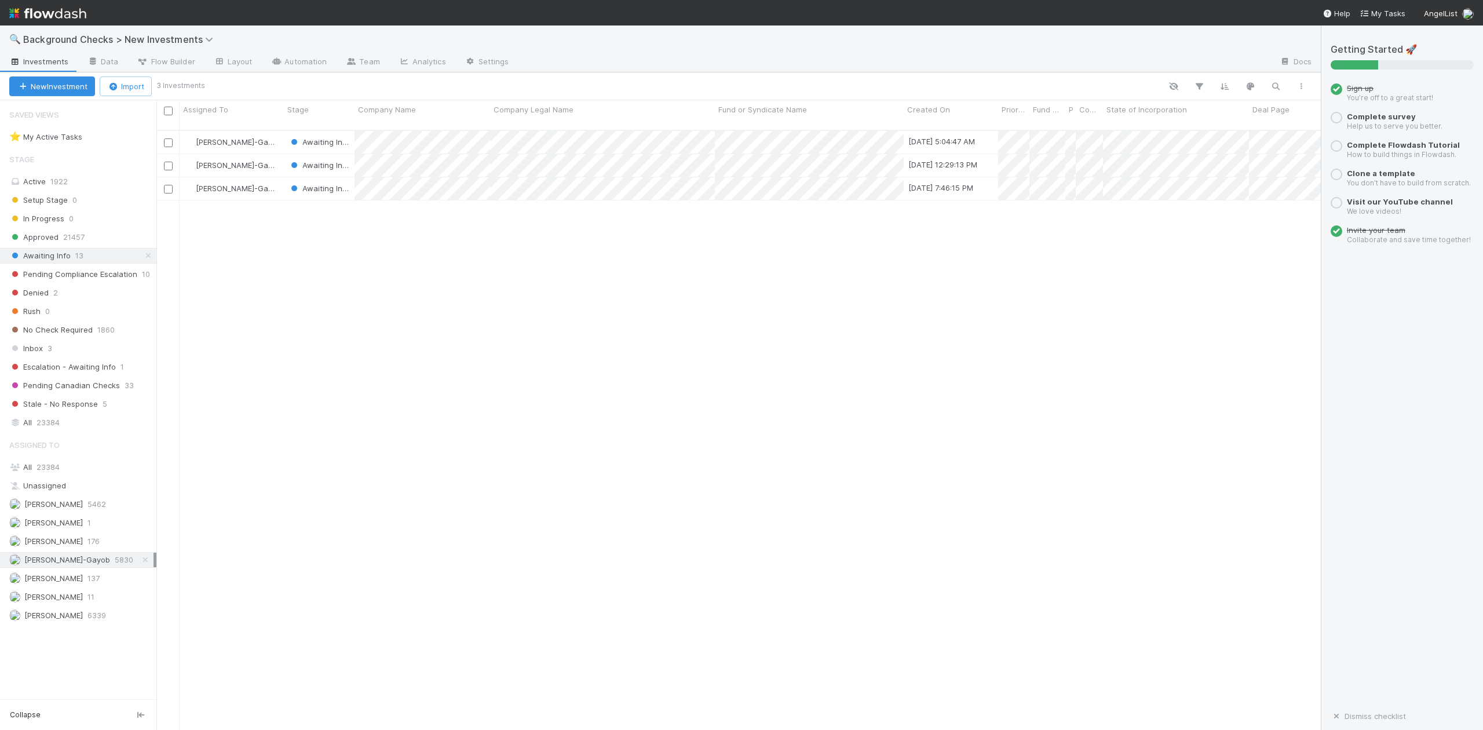
scroll to position [598, 1152]
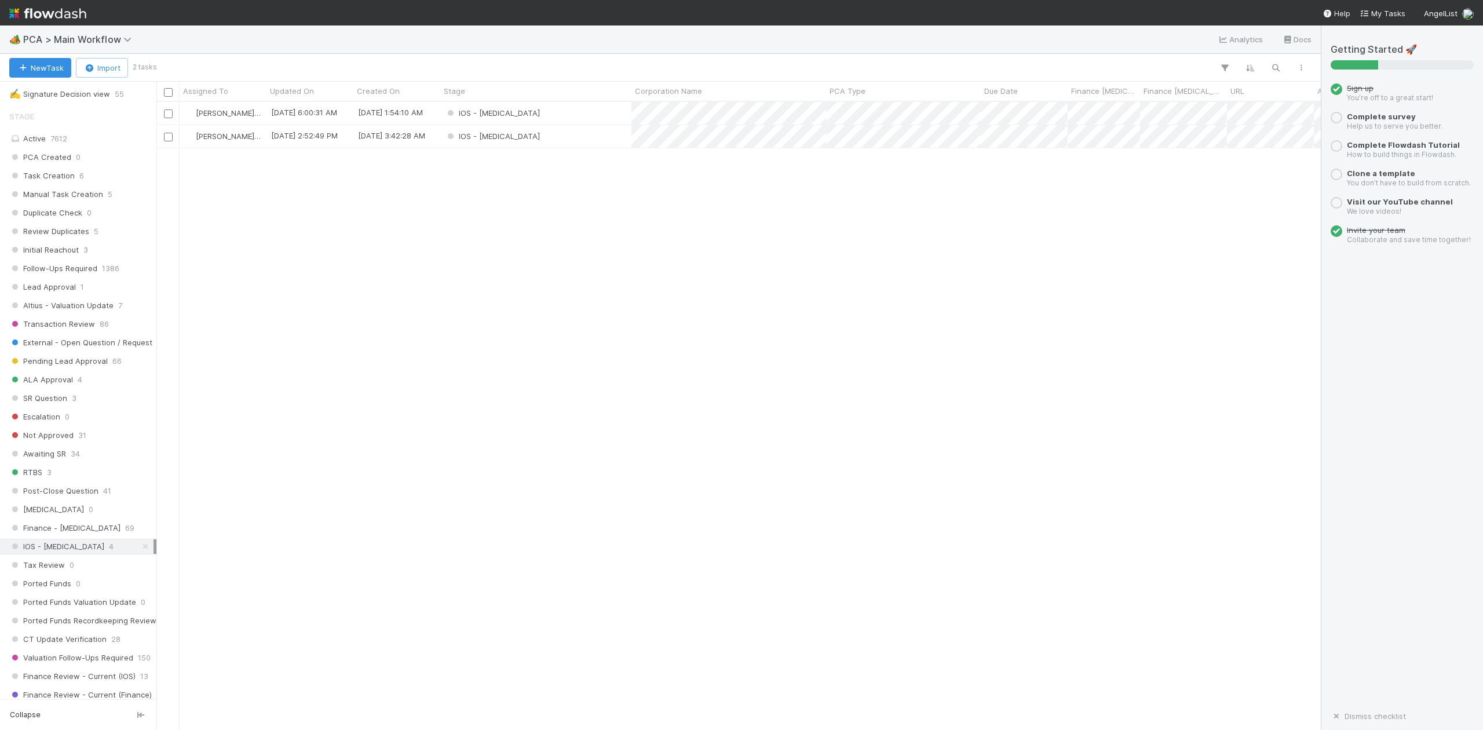
scroll to position [309, 0]
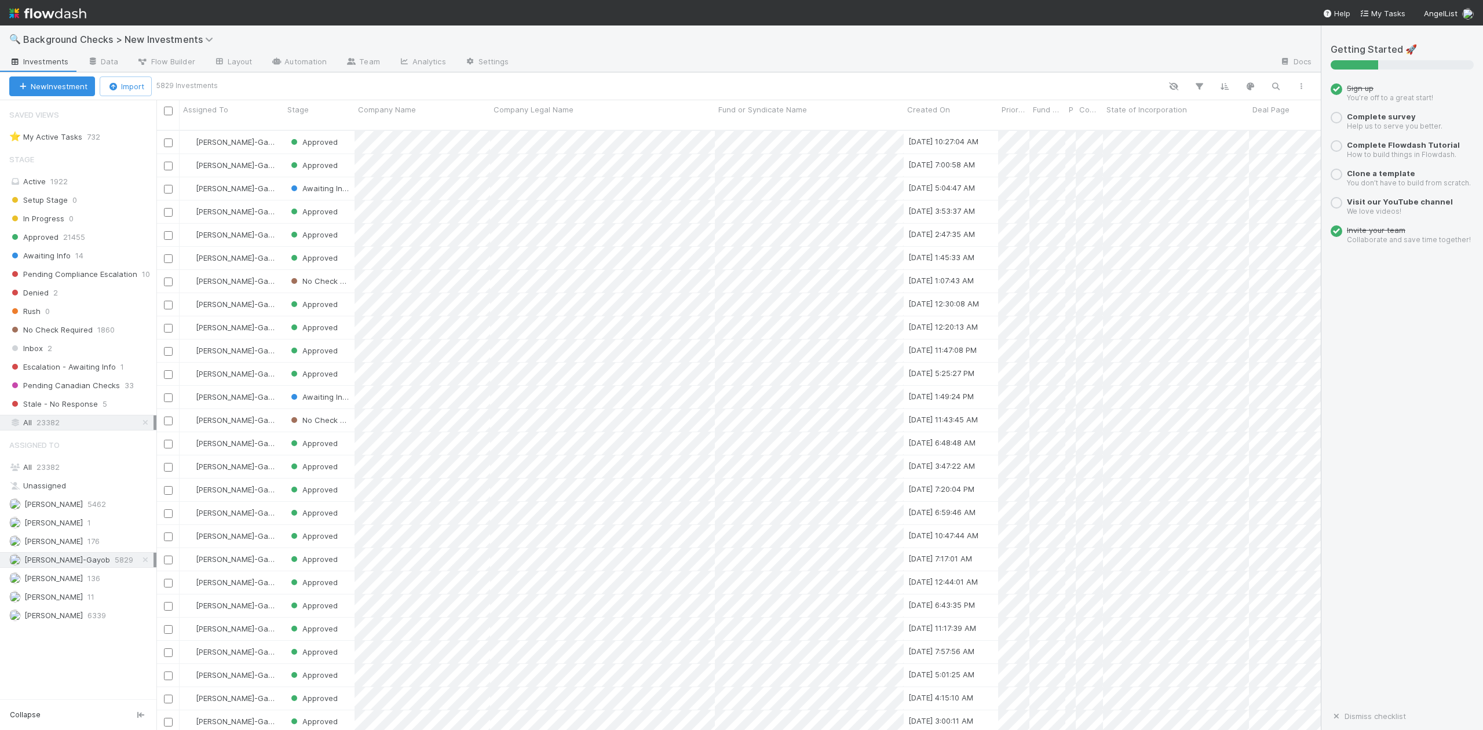
scroll to position [598, 1152]
click at [34, 353] on span "Inbox" at bounding box center [26, 348] width 34 height 14
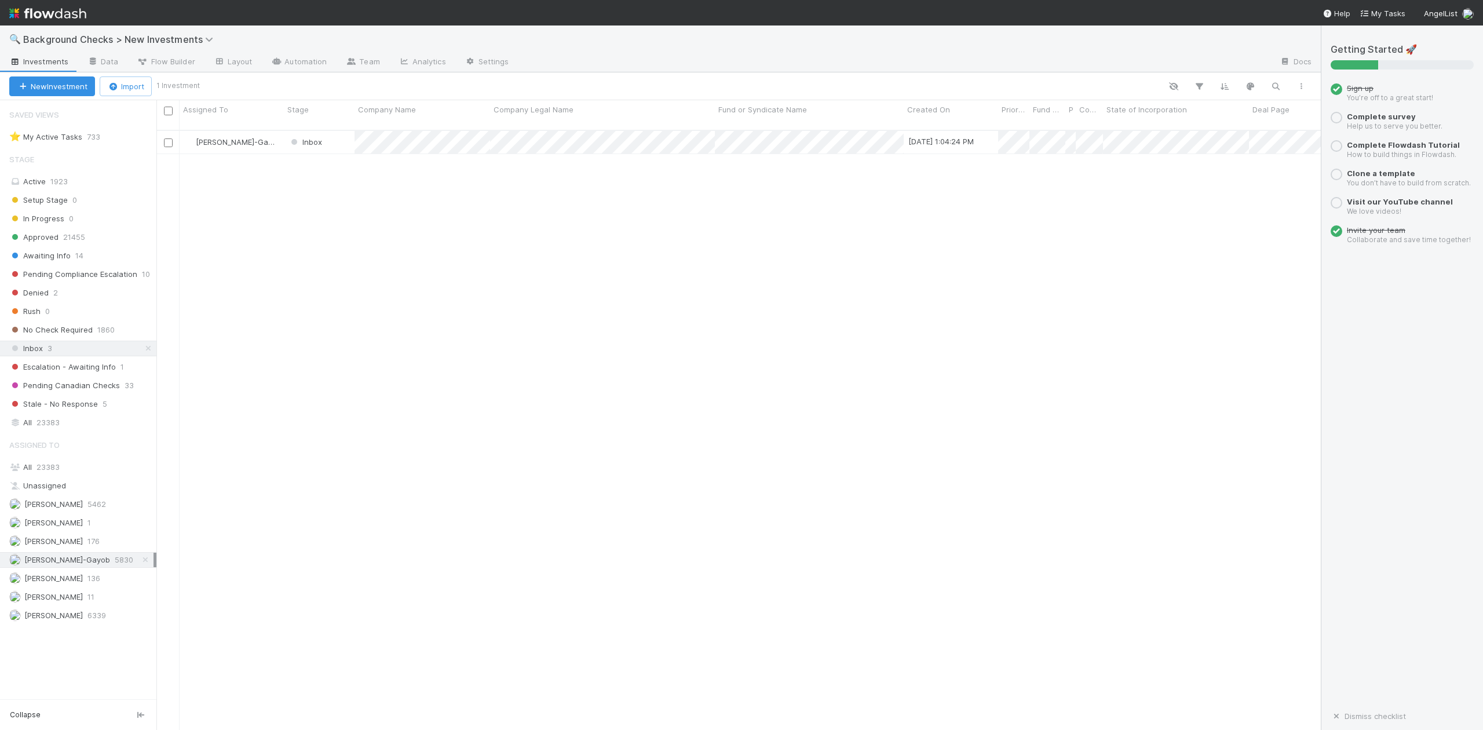
scroll to position [12, 12]
click at [35, 469] on div "All 23383" at bounding box center [81, 467] width 144 height 14
click at [38, 426] on span "23383" at bounding box center [47, 422] width 23 height 14
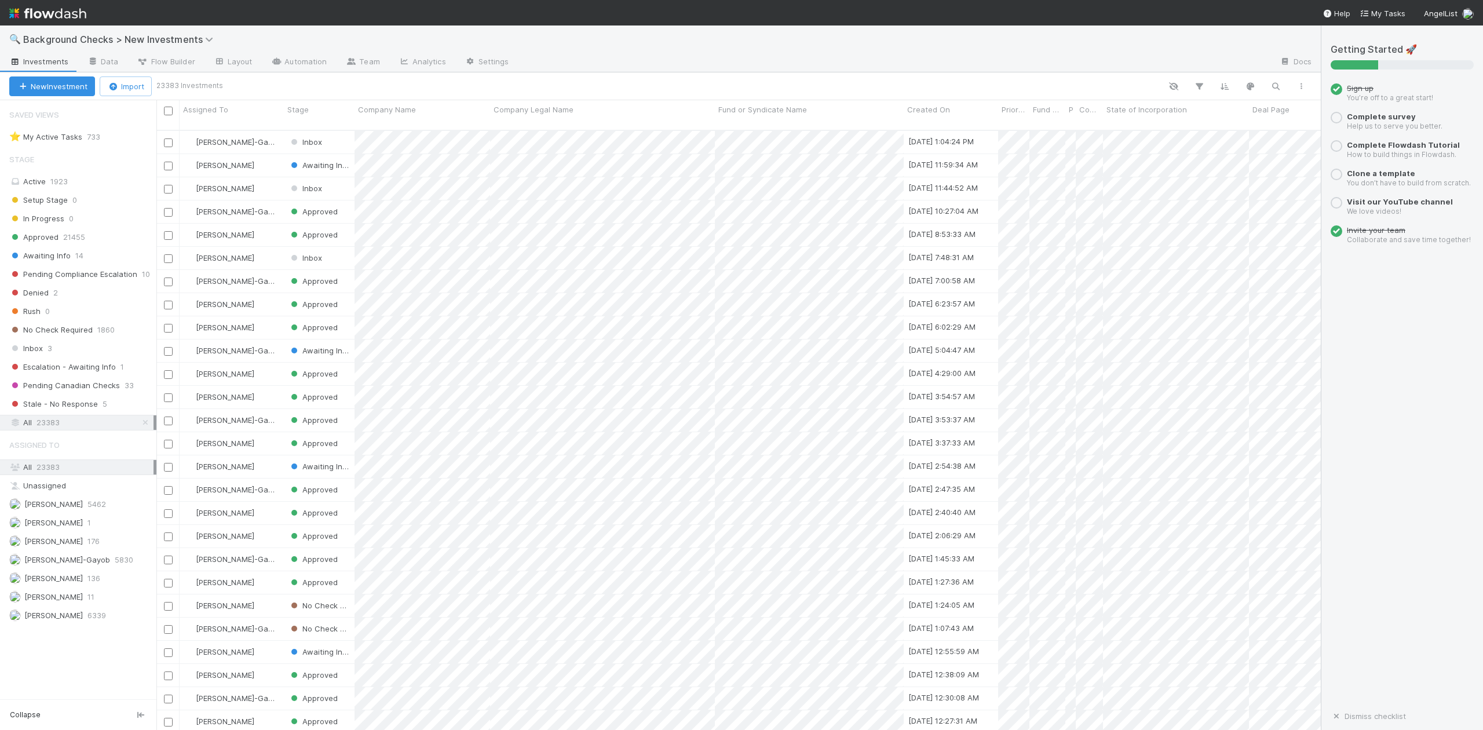
scroll to position [598, 1152]
click at [1275, 85] on icon "button" at bounding box center [1276, 86] width 12 height 10
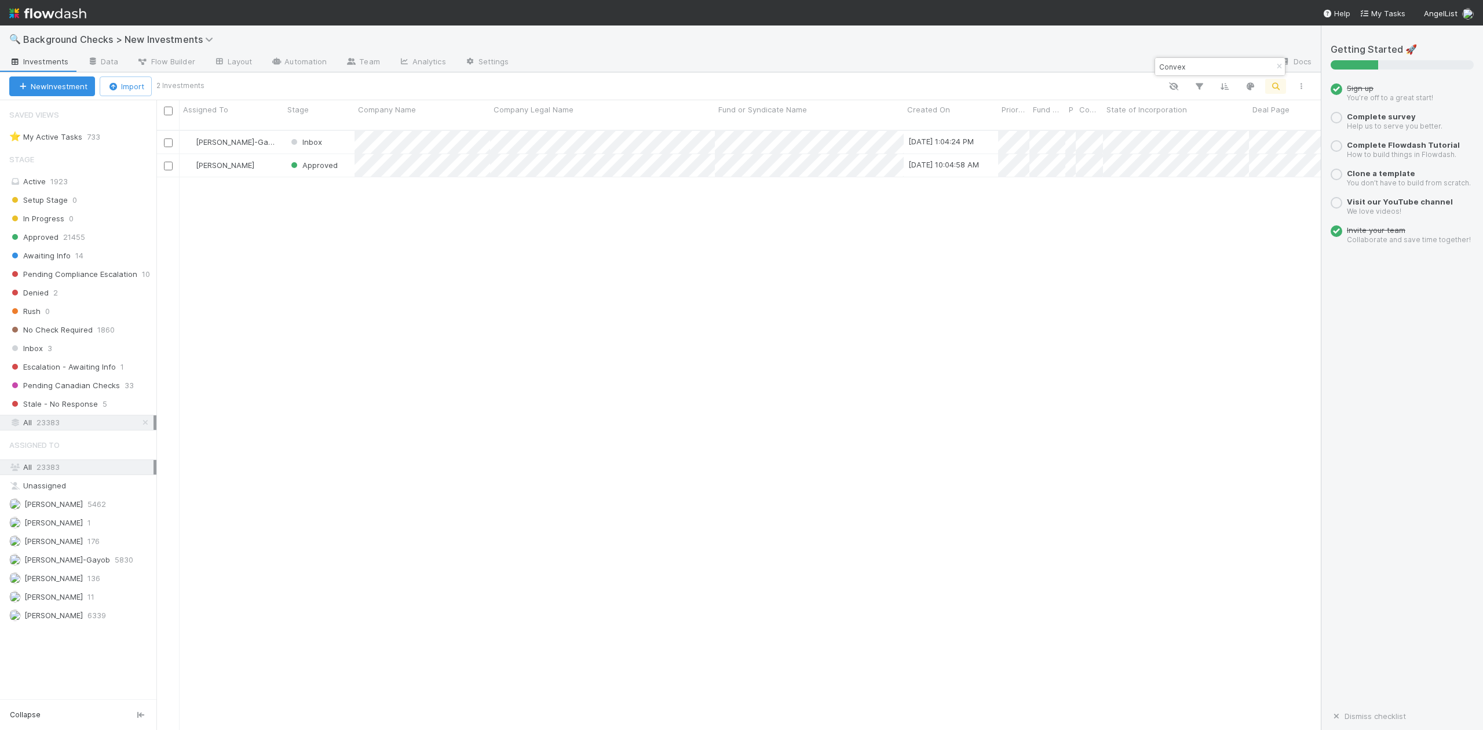
click at [1191, 75] on div "Convex" at bounding box center [1219, 66] width 131 height 19
click at [1188, 63] on input "Convex" at bounding box center [1215, 67] width 116 height 14
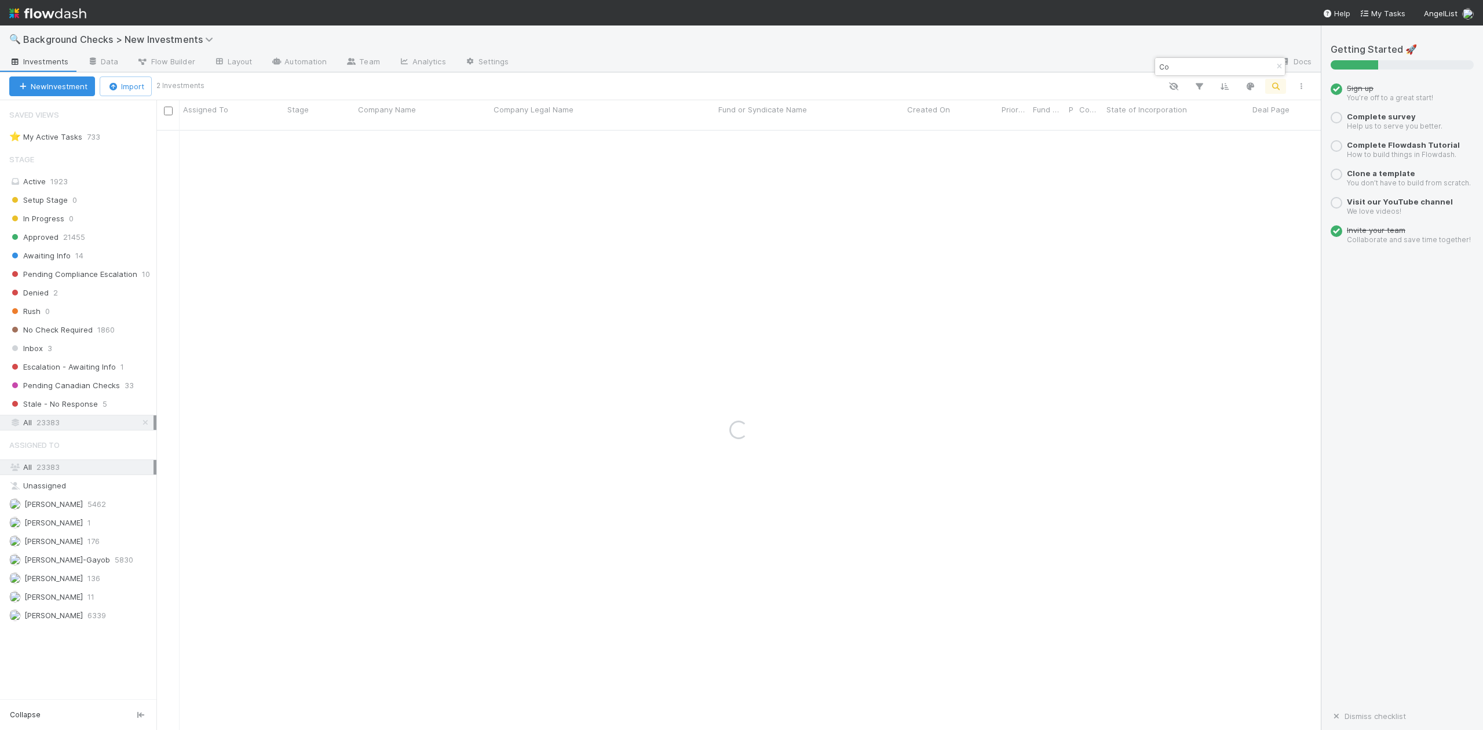
type input "C"
drag, startPoint x: 1205, startPoint y: 65, endPoint x: 1156, endPoint y: 68, distance: 48.7
click at [1156, 68] on div "ZeroWatt" at bounding box center [1214, 67] width 118 height 14
paste input "Convex Systems, Inc."
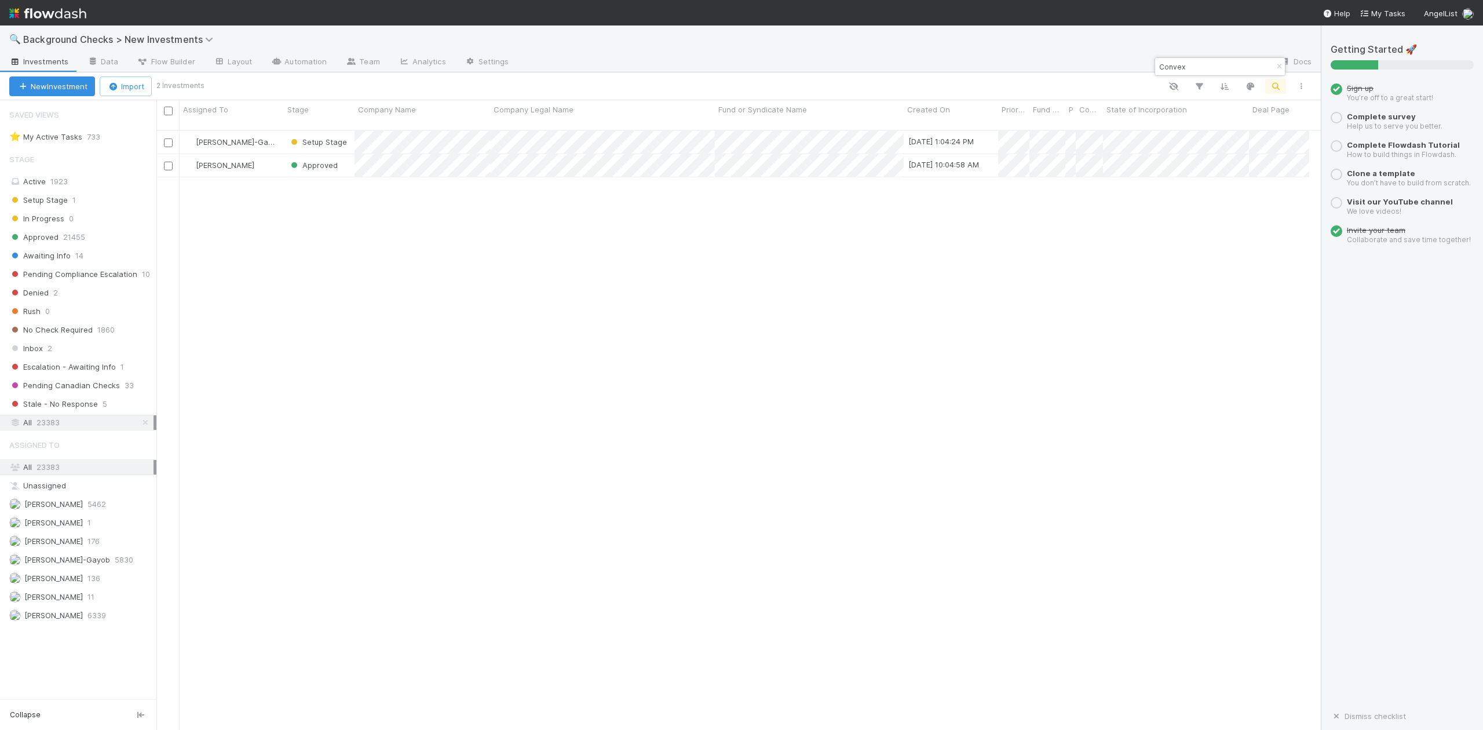
scroll to position [598, 1152]
click at [1210, 66] on input "Convex" at bounding box center [1215, 67] width 116 height 14
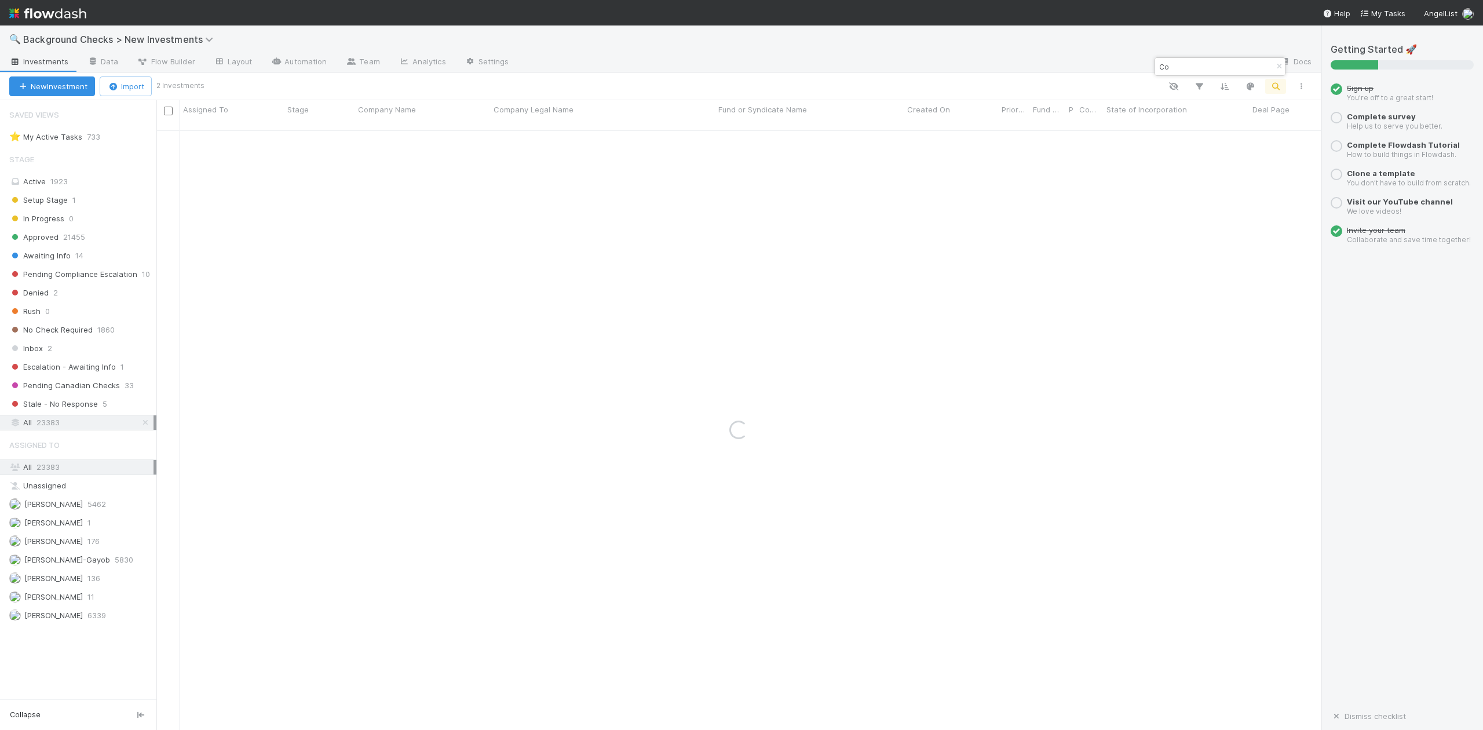
type input "C"
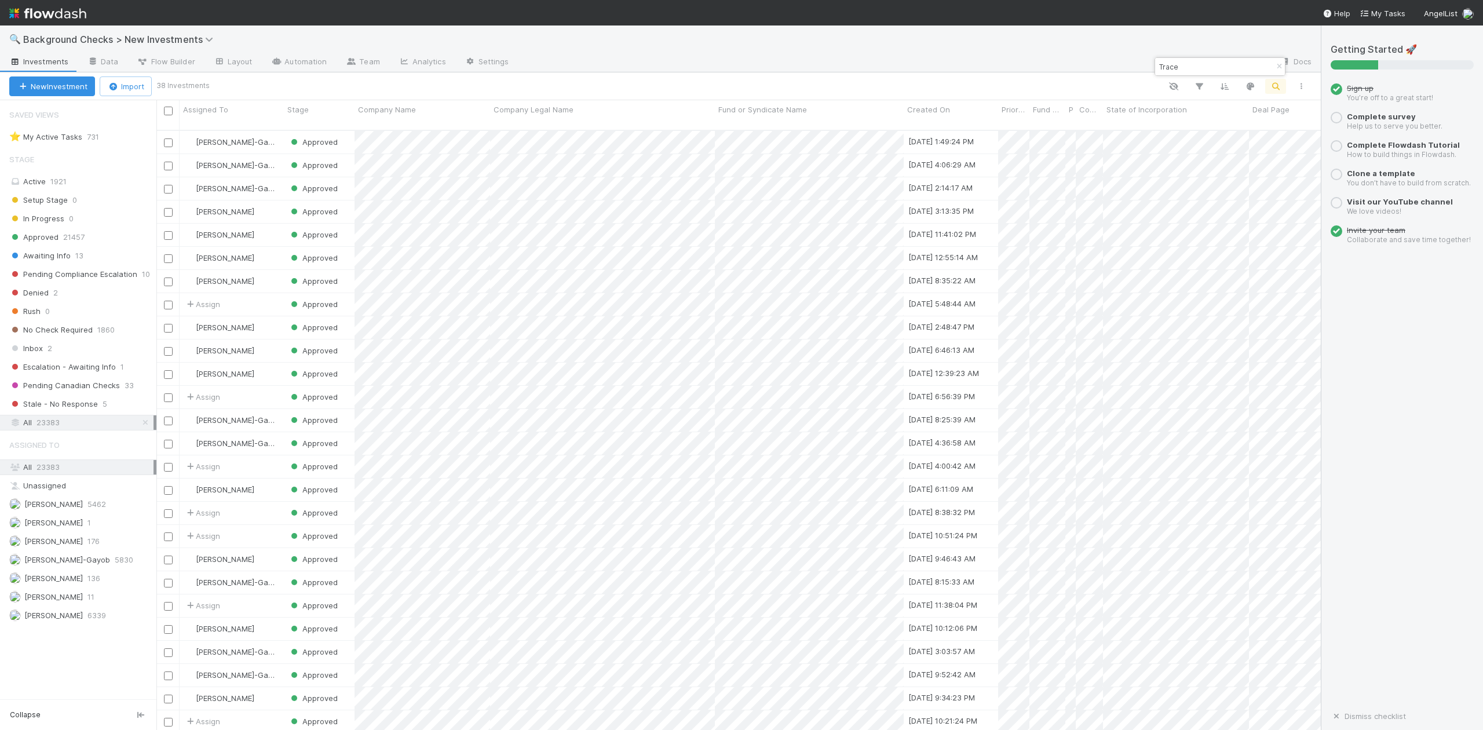
click at [1213, 65] on input "Trace" at bounding box center [1215, 67] width 116 height 14
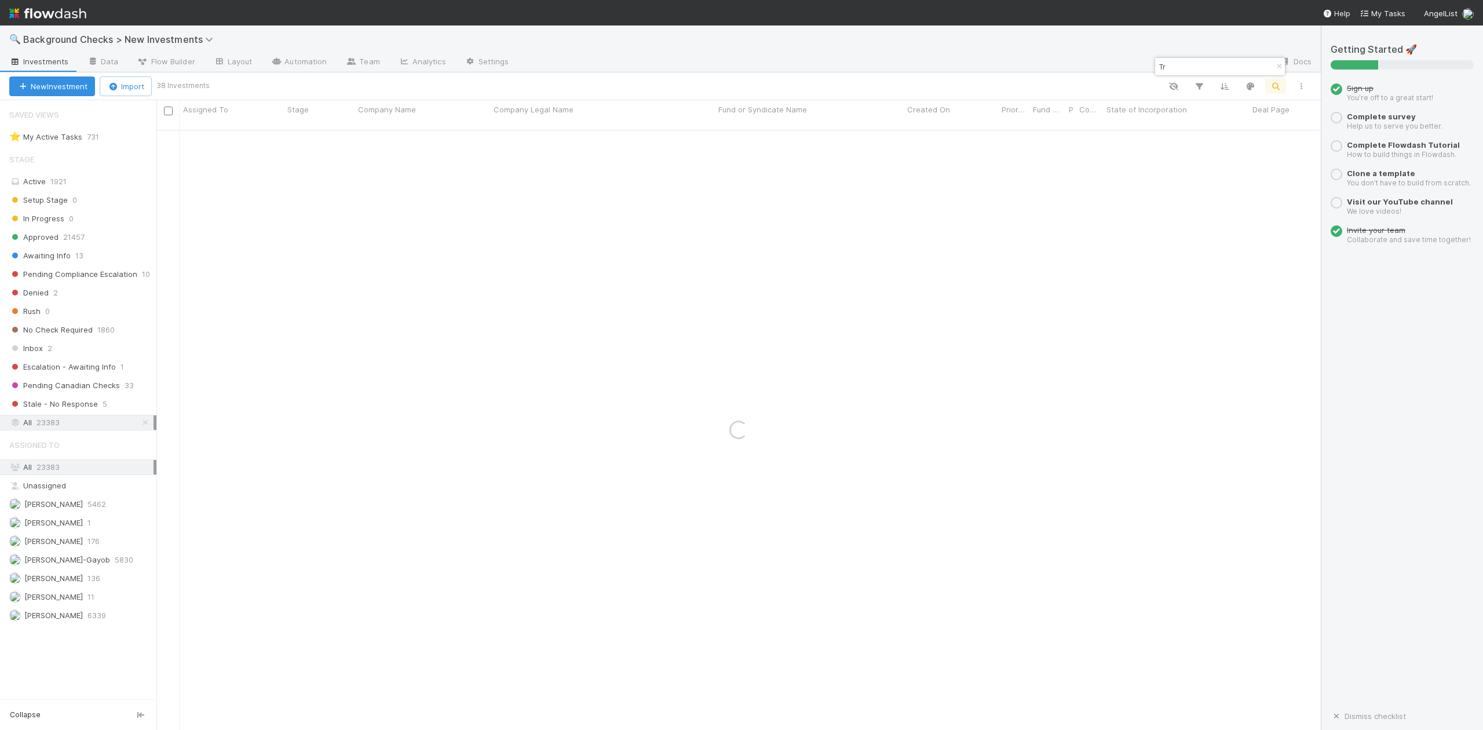
type input "T"
type input "Solcoa"
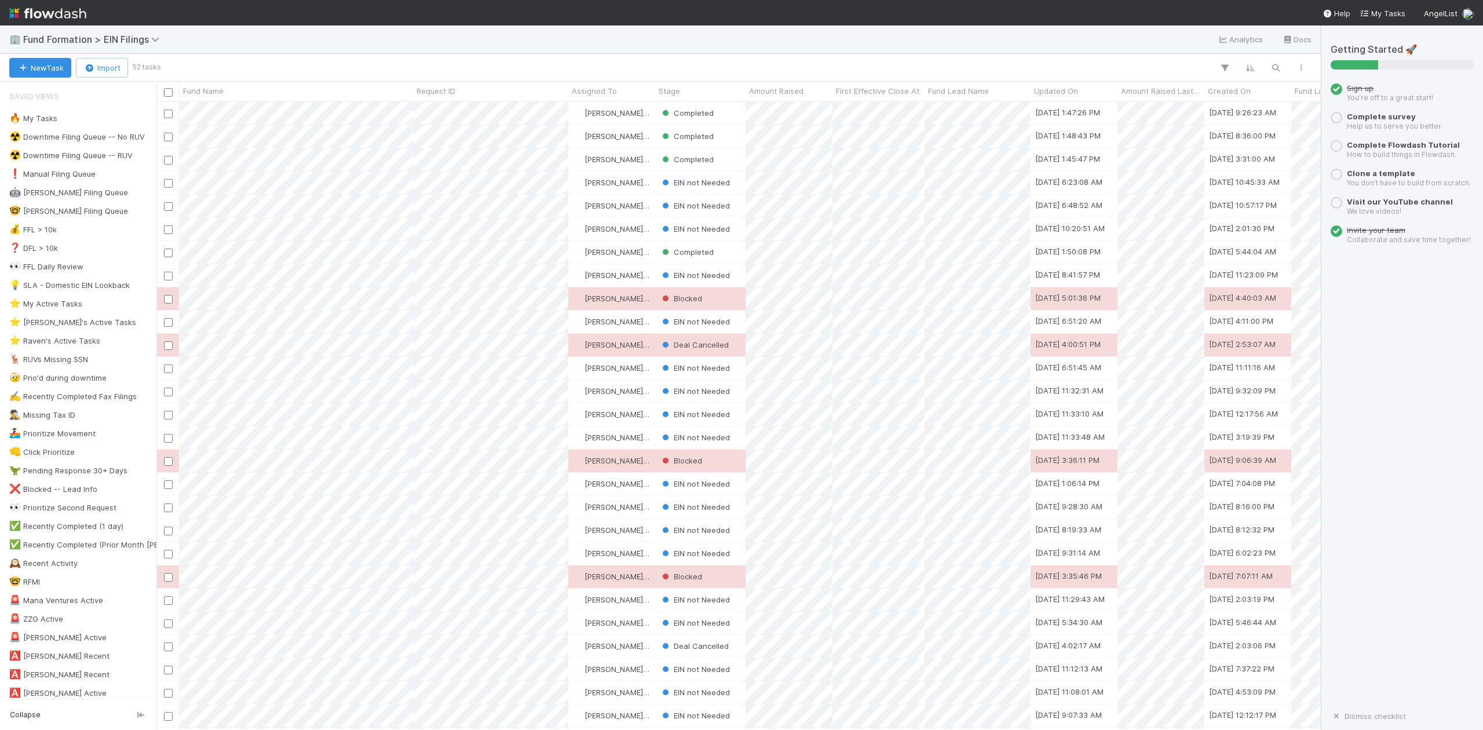
scroll to position [616, 1152]
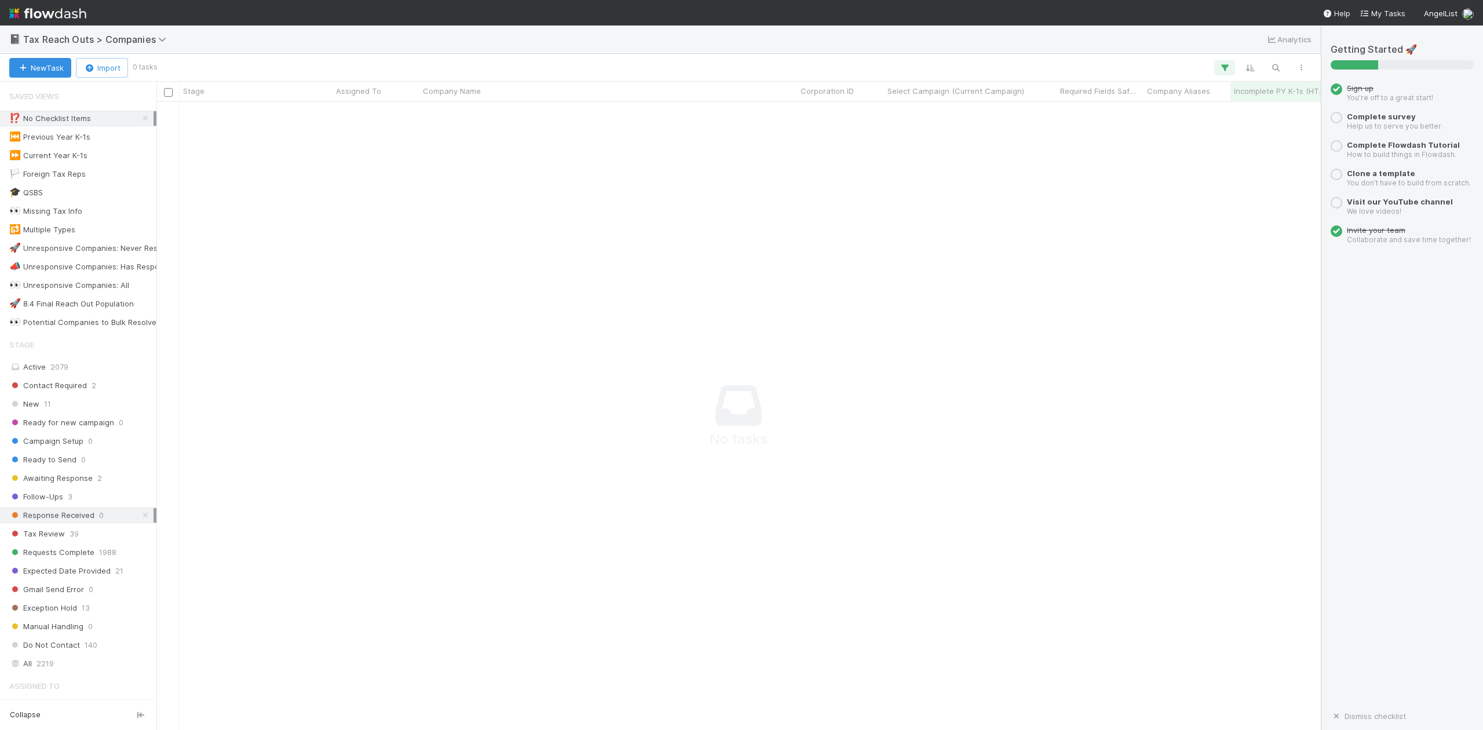
scroll to position [605, 1141]
click at [140, 116] on icon at bounding box center [146, 119] width 12 height 8
click at [89, 578] on span "Expected Date Provided" at bounding box center [59, 571] width 101 height 14
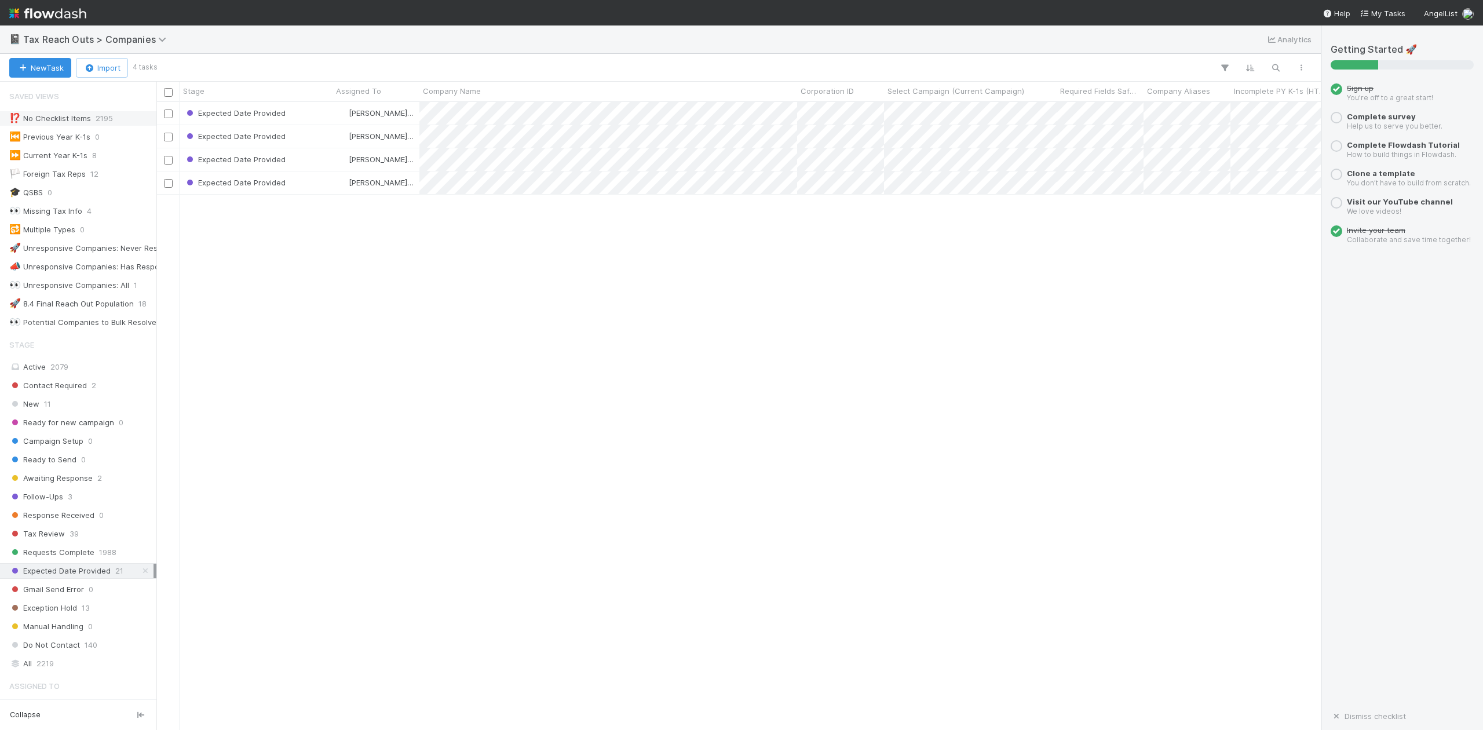
scroll to position [616, 1152]
click at [305, 112] on div "Expected Date Provided" at bounding box center [256, 113] width 153 height 23
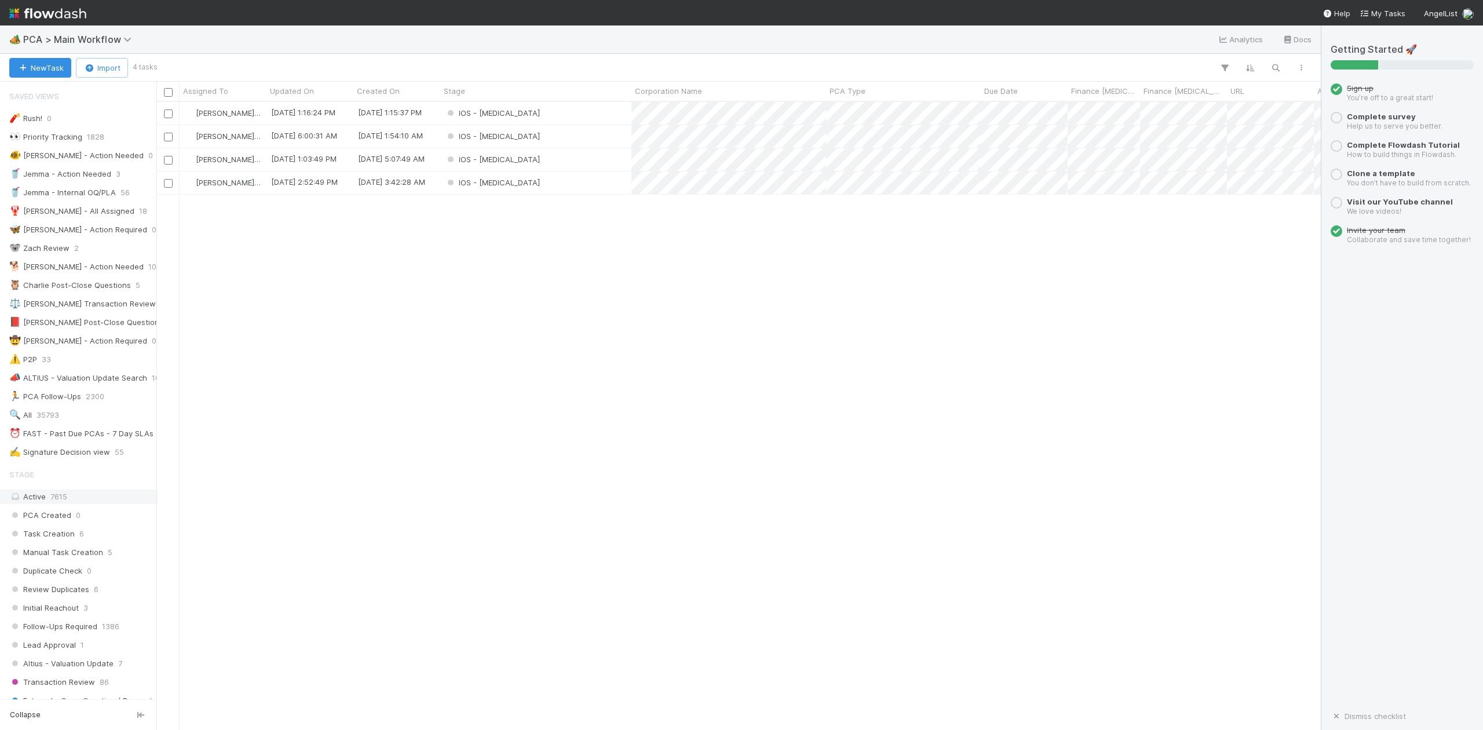
scroll to position [309, 0]
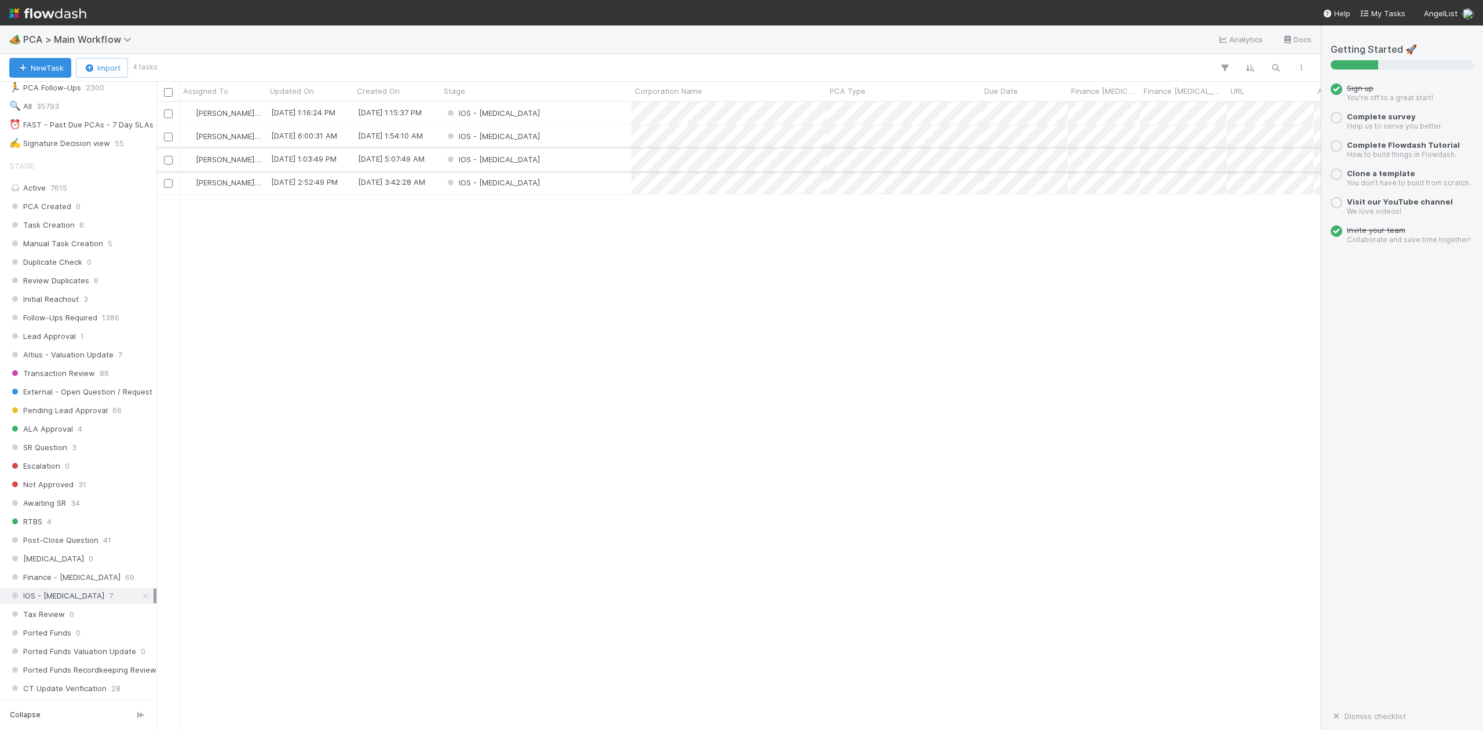
click at [522, 156] on div "IOS - [MEDICAL_DATA]" at bounding box center [535, 159] width 191 height 23
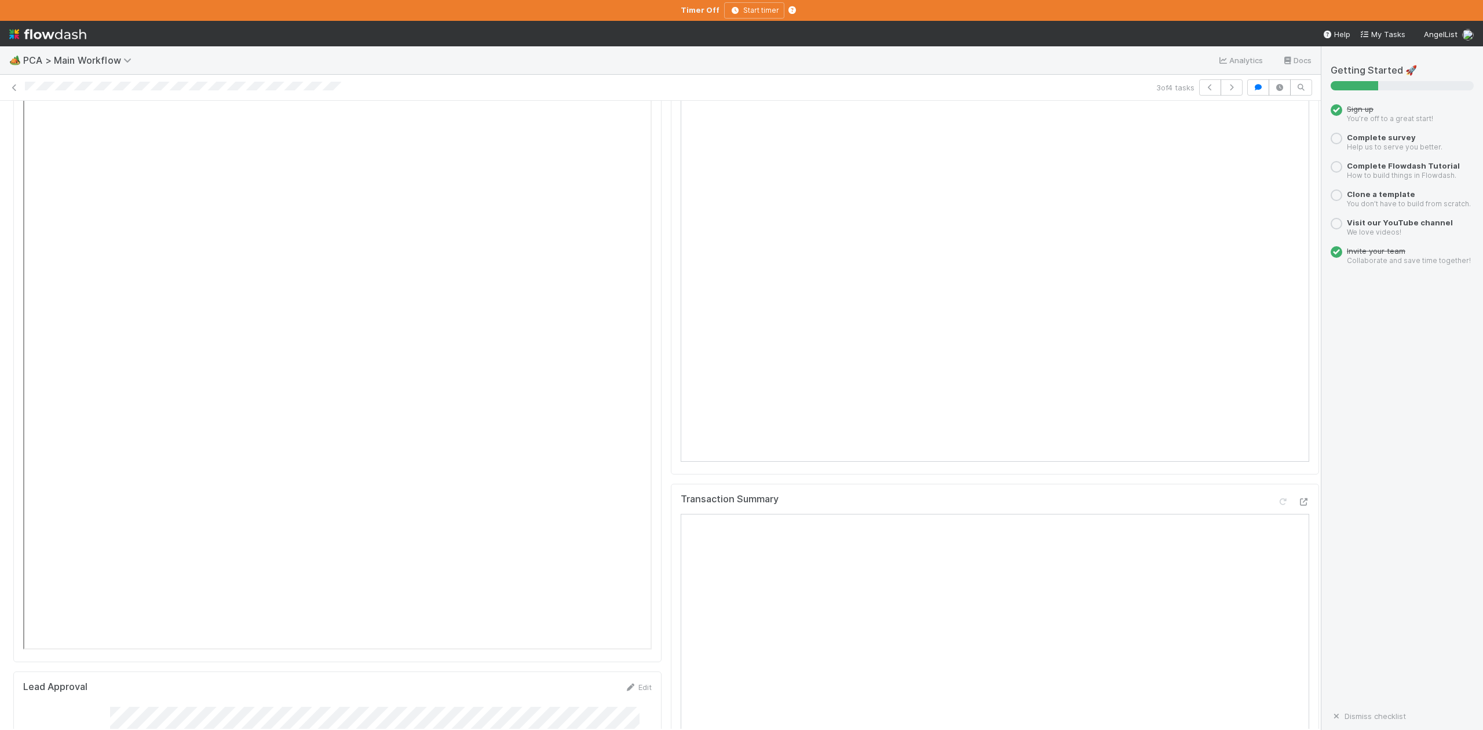
scroll to position [1544, 0]
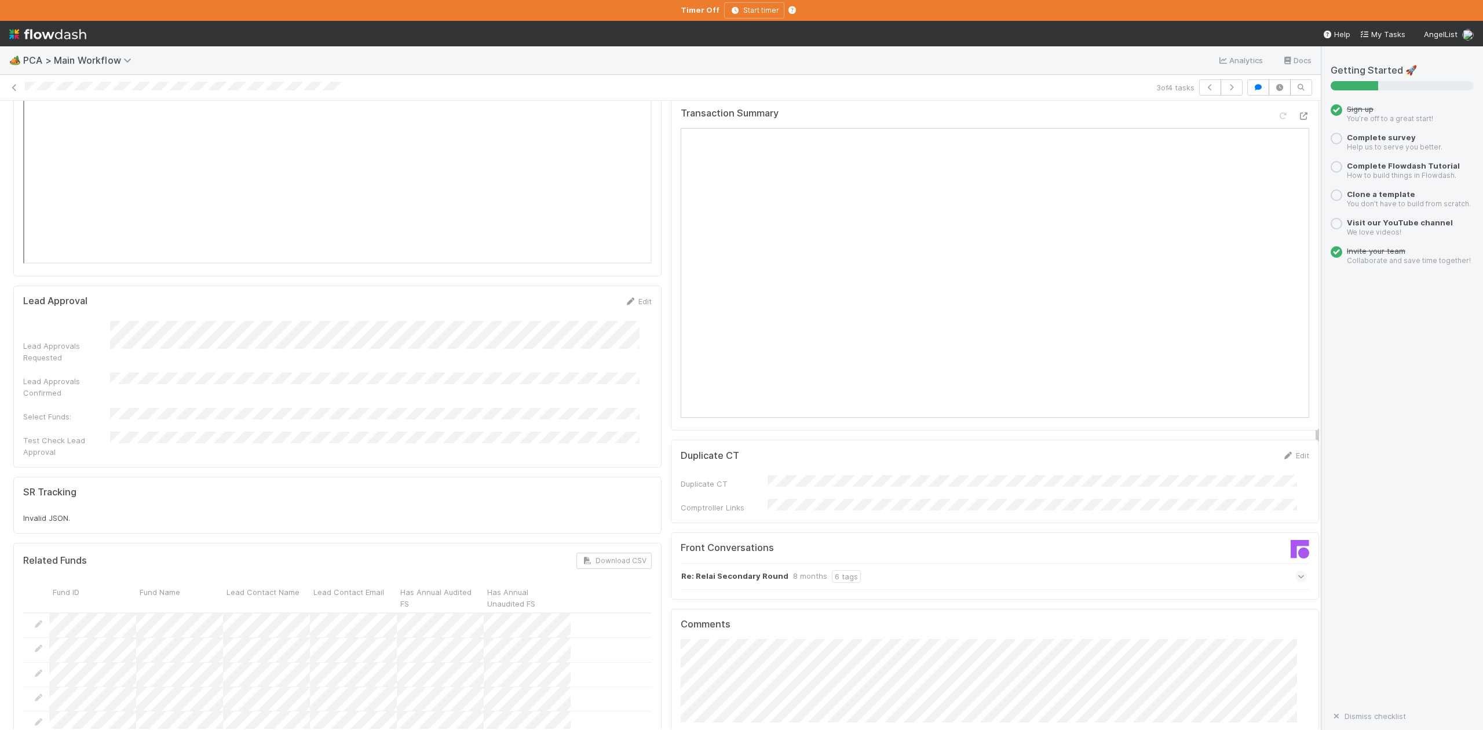
click at [1298, 571] on icon at bounding box center [1302, 577] width 8 height 12
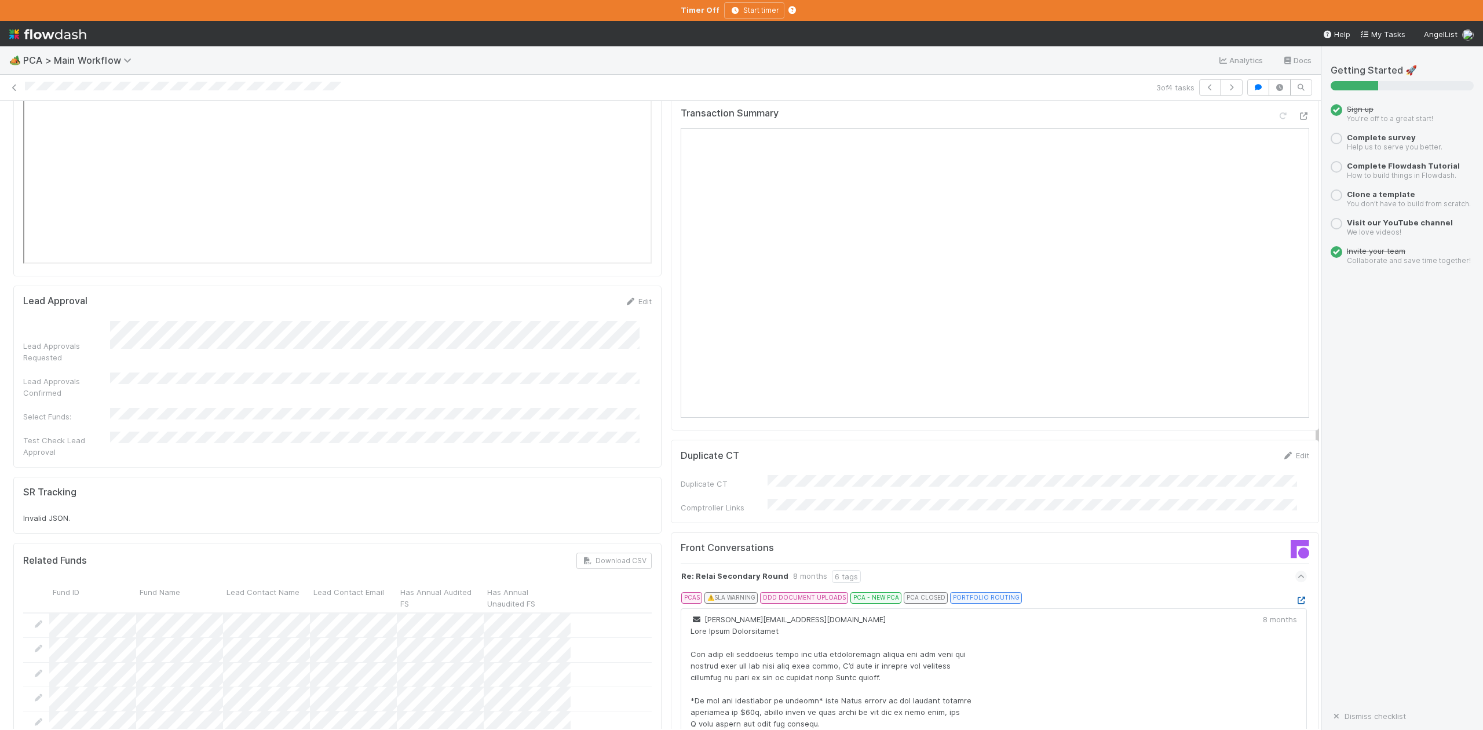
click at [1295, 597] on icon at bounding box center [1301, 601] width 12 height 8
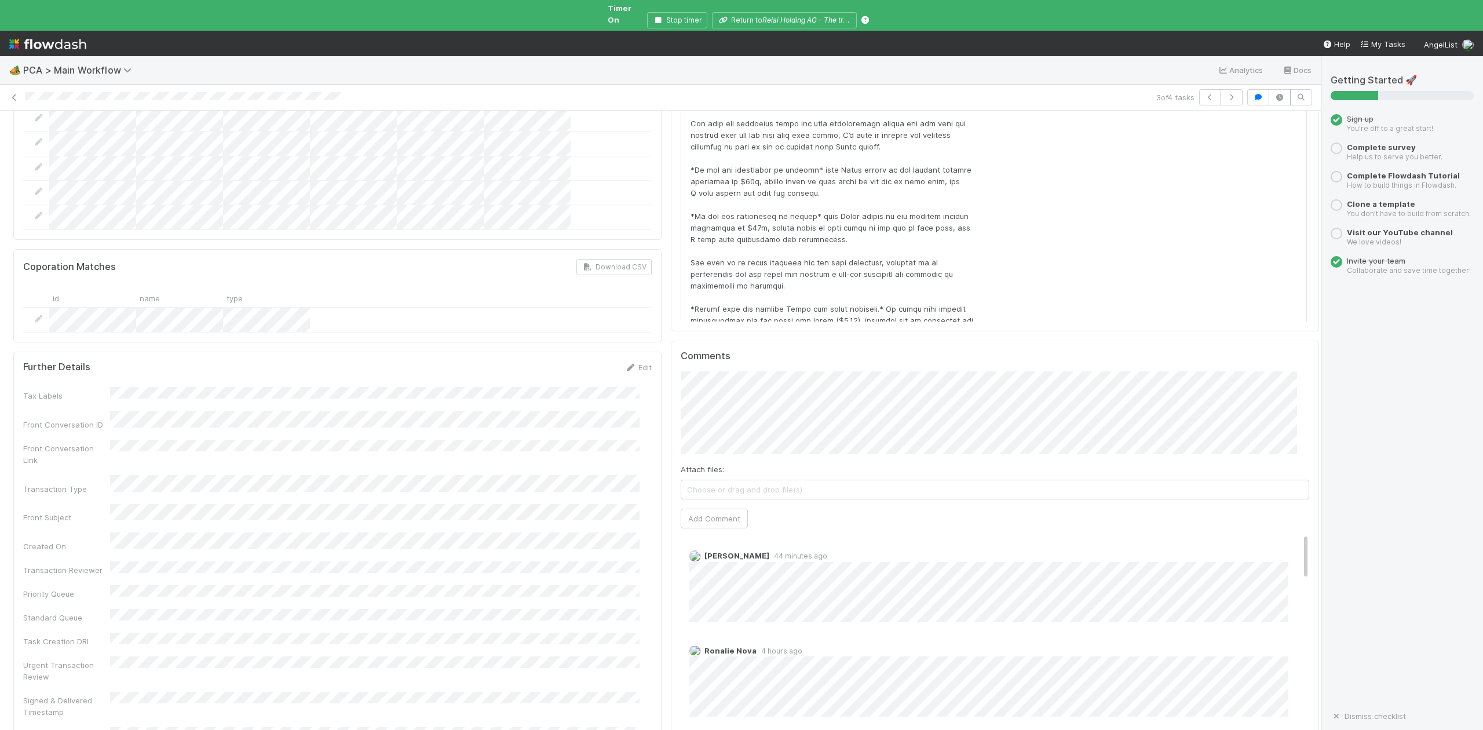
scroll to position [0, 0]
click at [657, 17] on icon "button" at bounding box center [658, 20] width 12 height 7
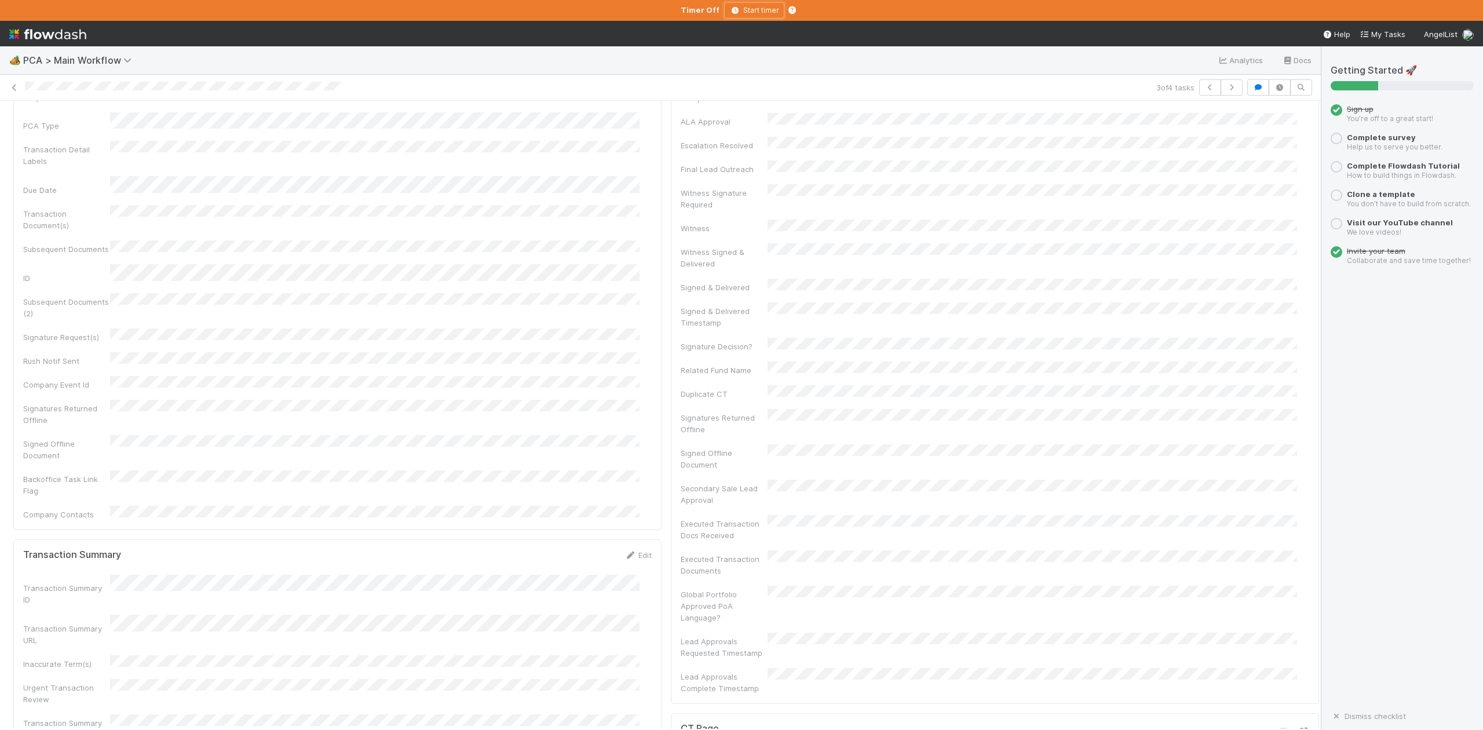
scroll to position [386, 0]
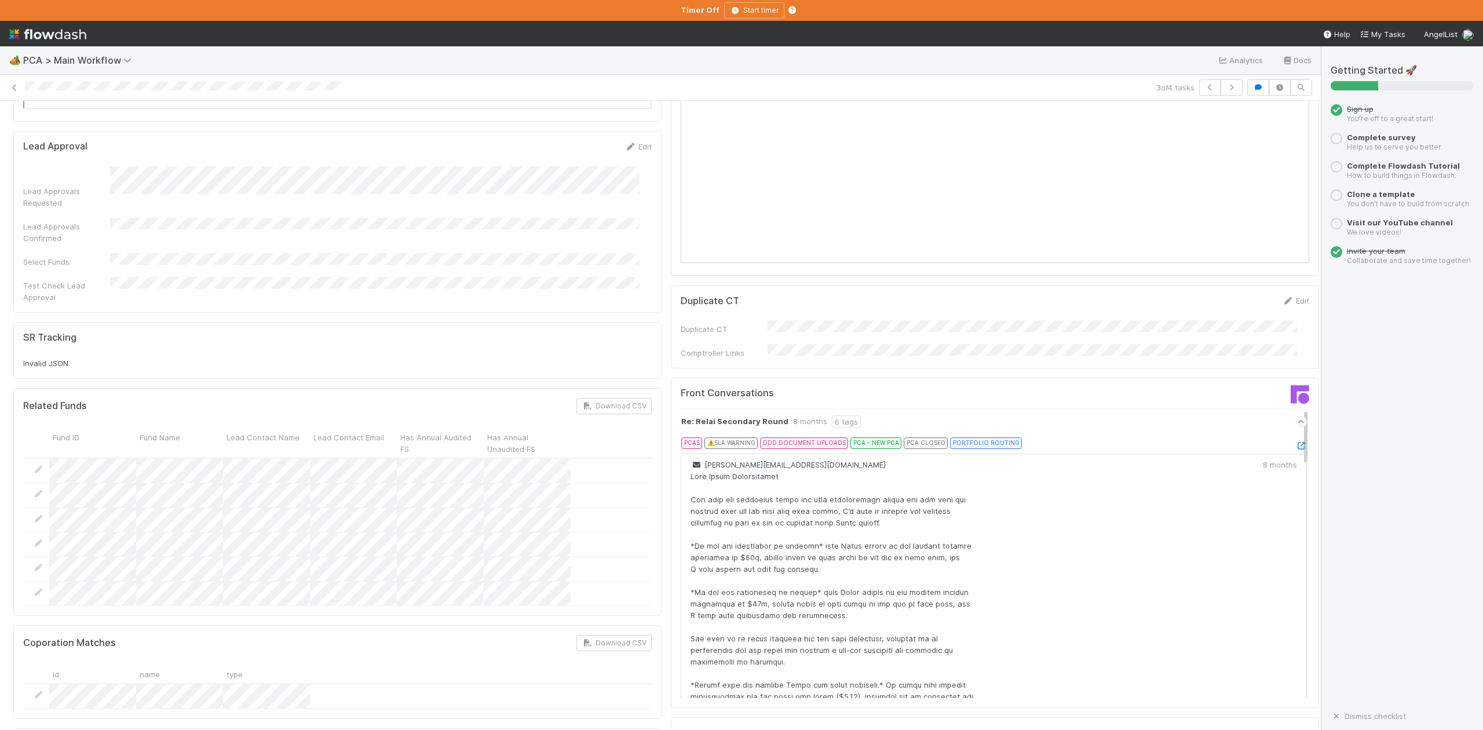
scroll to position [2008, 0]
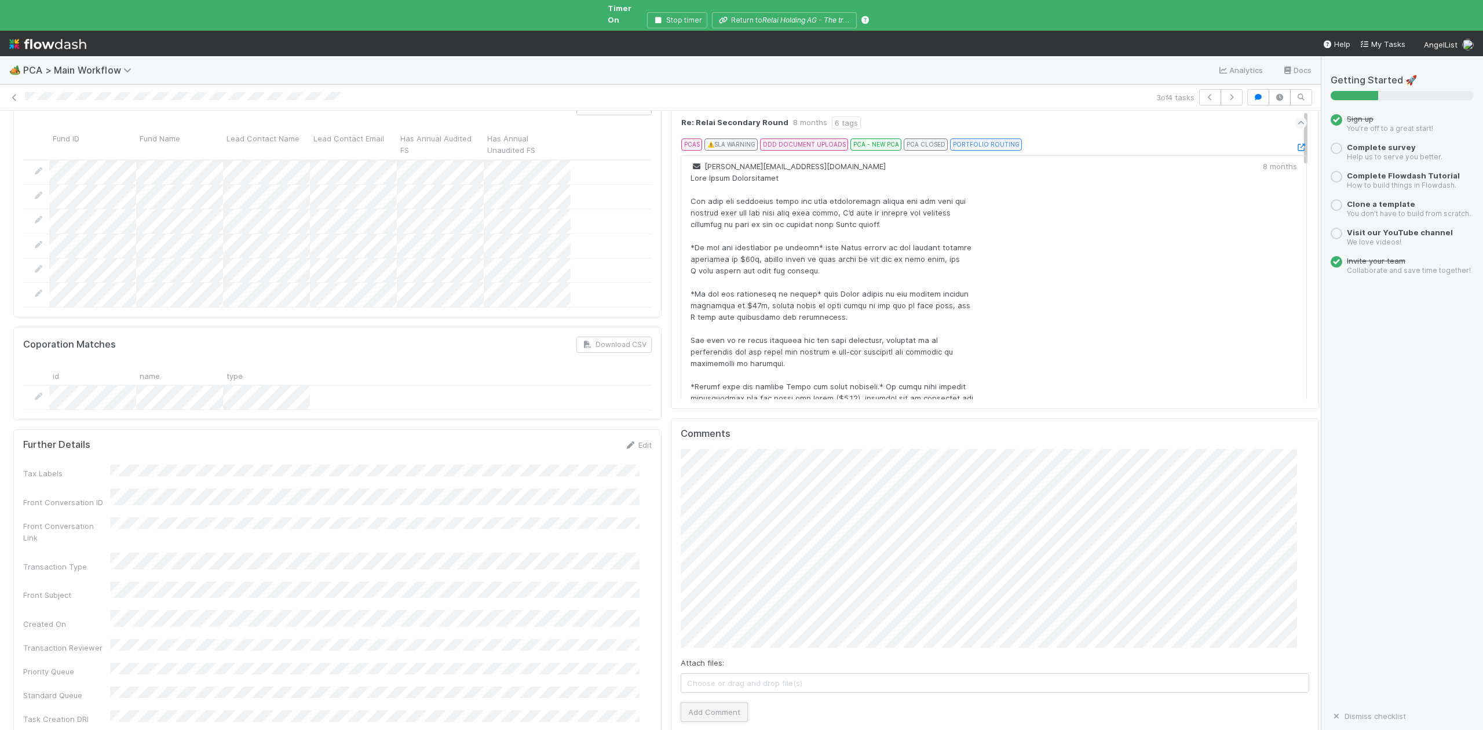
click at [715, 702] on button "Add Comment" at bounding box center [714, 712] width 67 height 20
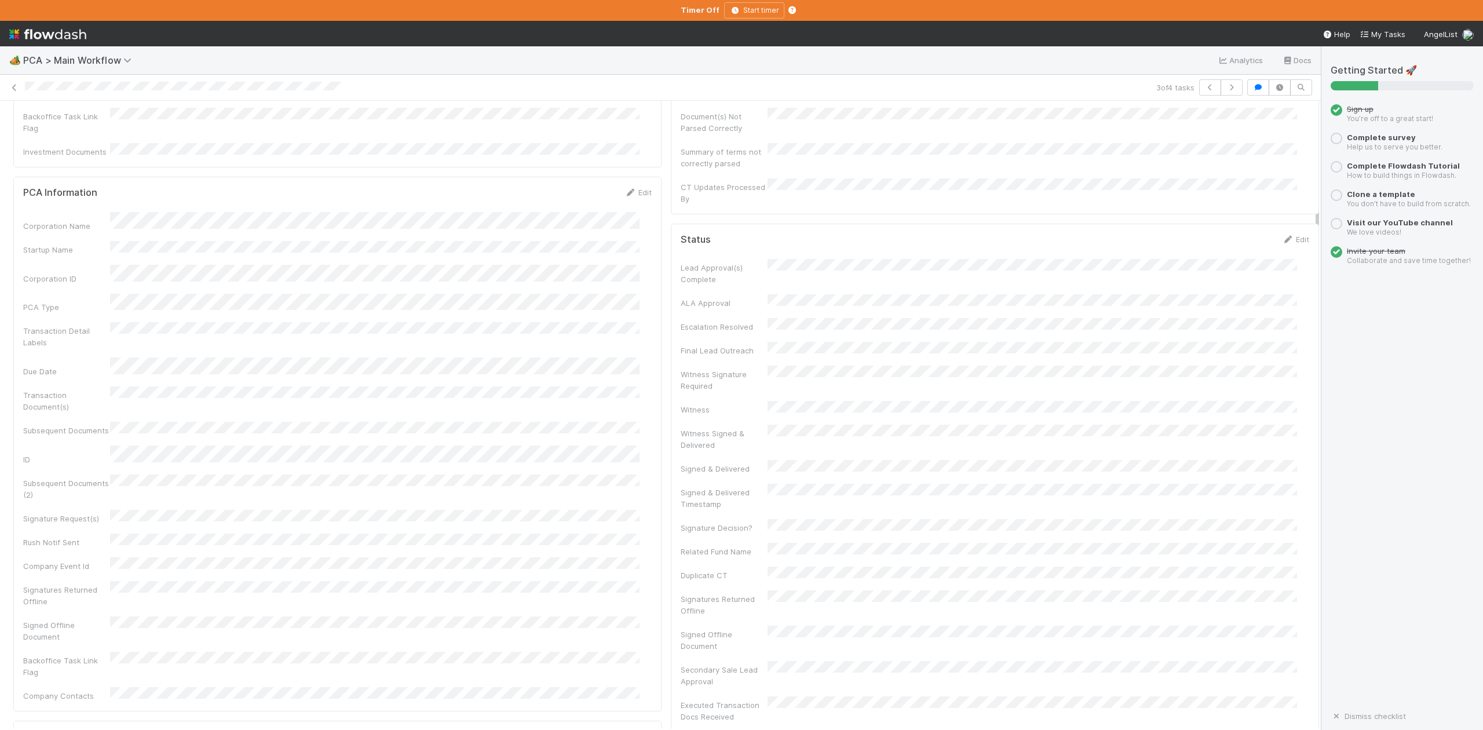
scroll to position [0, 0]
click at [54, 122] on span "IOS - ICU" at bounding box center [66, 119] width 95 height 9
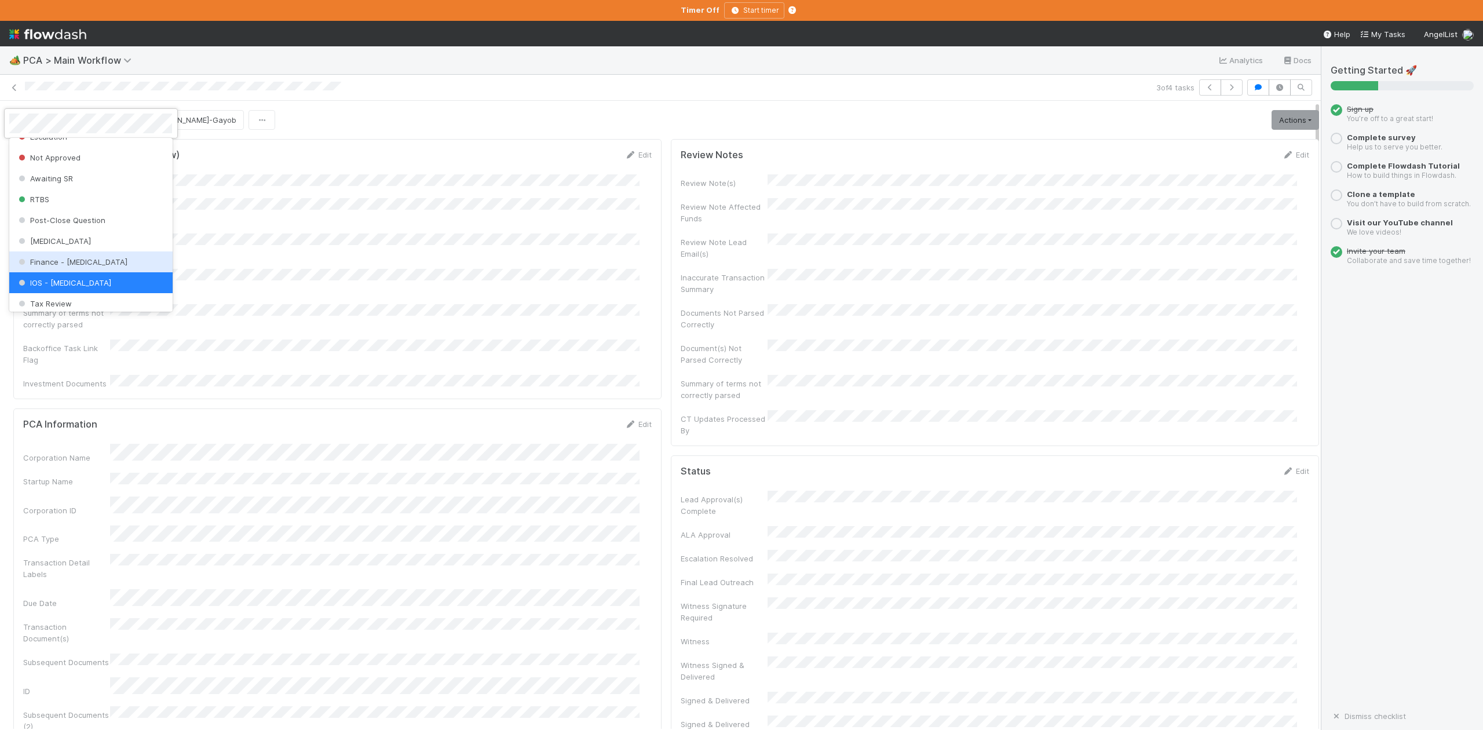
click at [71, 266] on span "Finance - [MEDICAL_DATA]" at bounding box center [71, 261] width 111 height 9
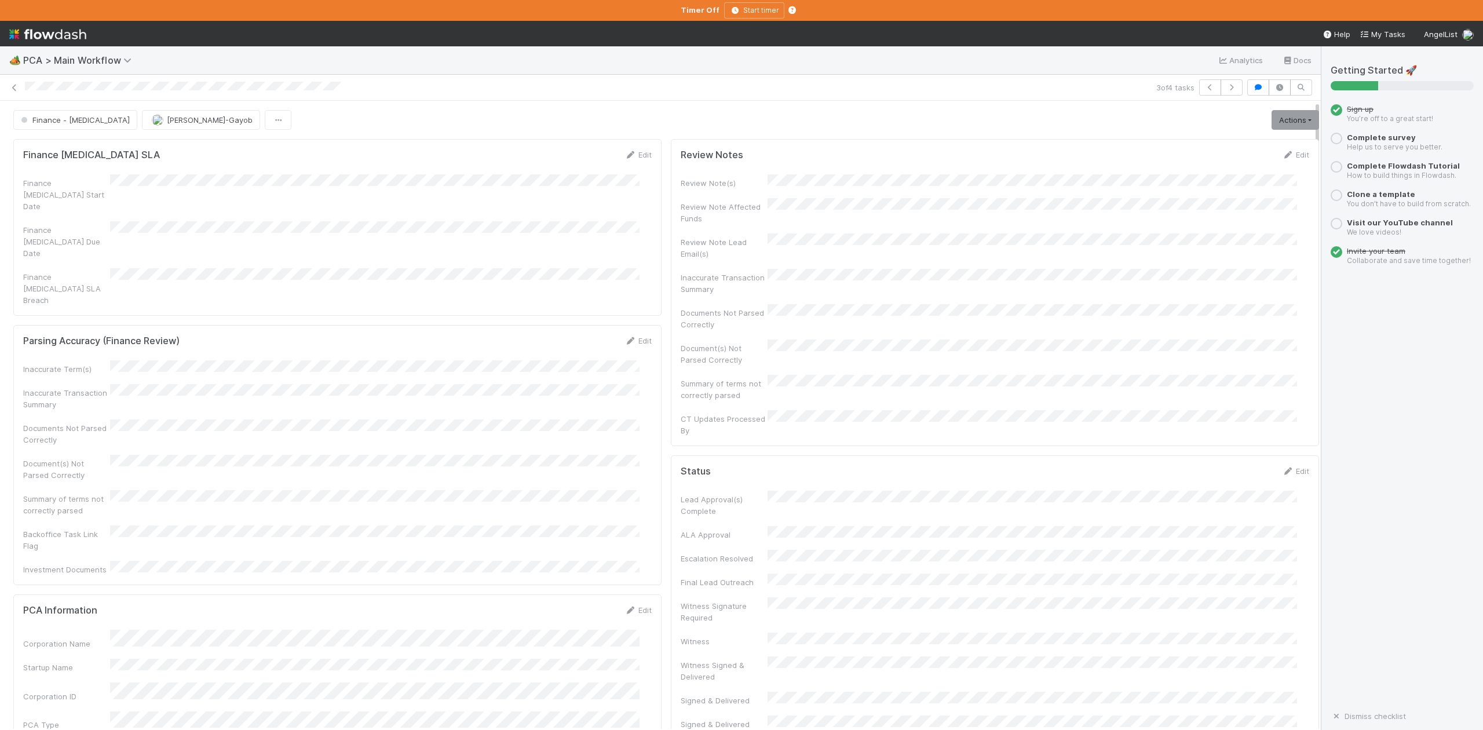
scroll to position [109, 0]
click at [15, 93] on link at bounding box center [15, 88] width 12 height 12
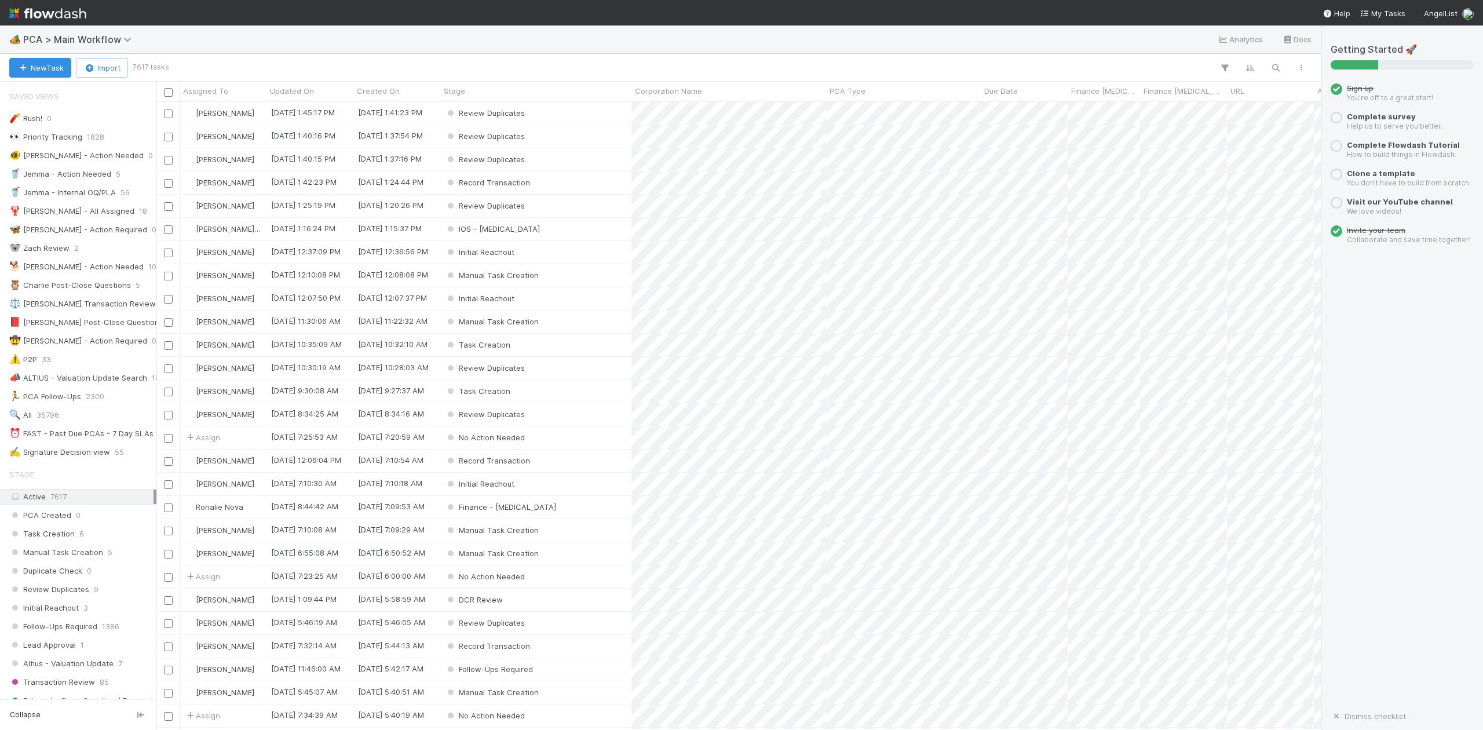
scroll to position [616, 1152]
click at [45, 611] on span "Initial Reachout" at bounding box center [44, 608] width 70 height 14
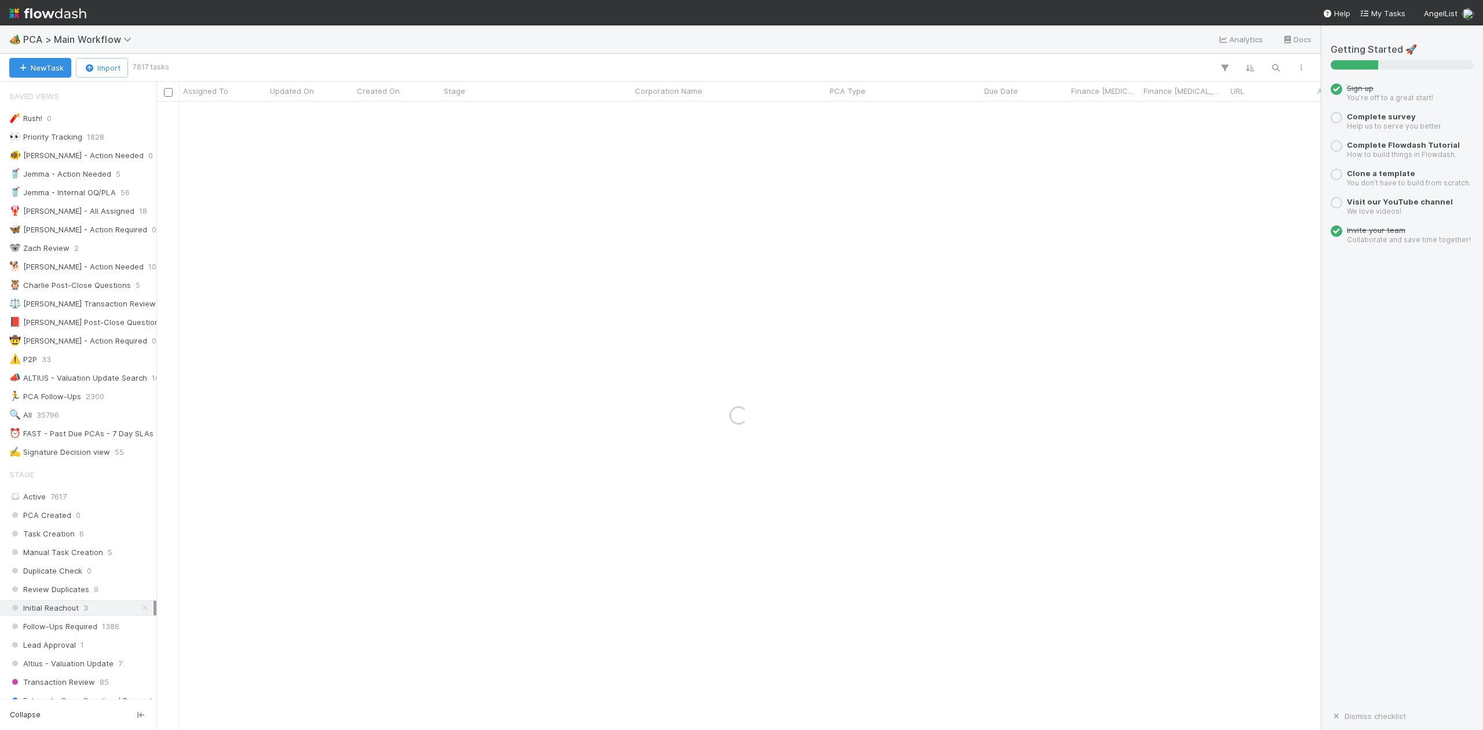
scroll to position [309, 0]
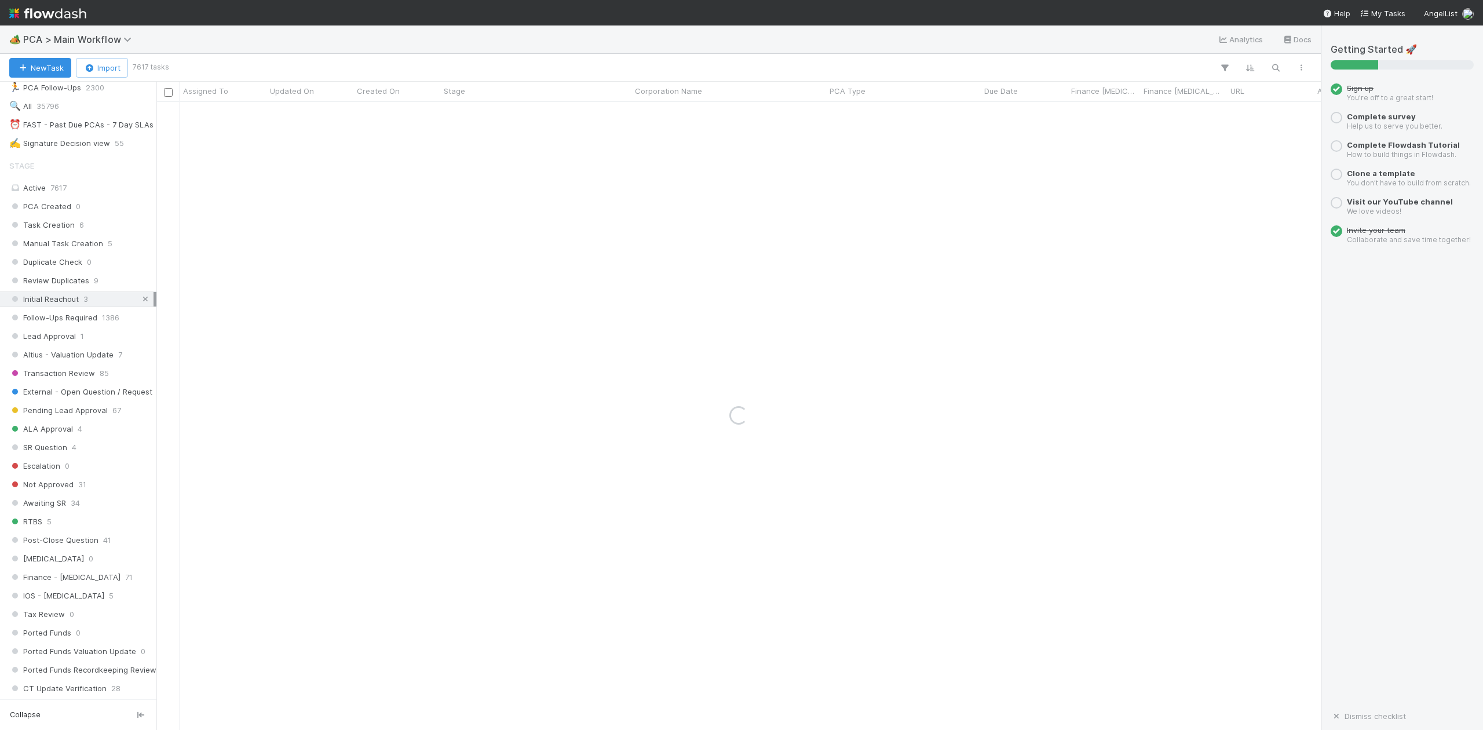
click at [140, 303] on icon at bounding box center [146, 299] width 12 height 8
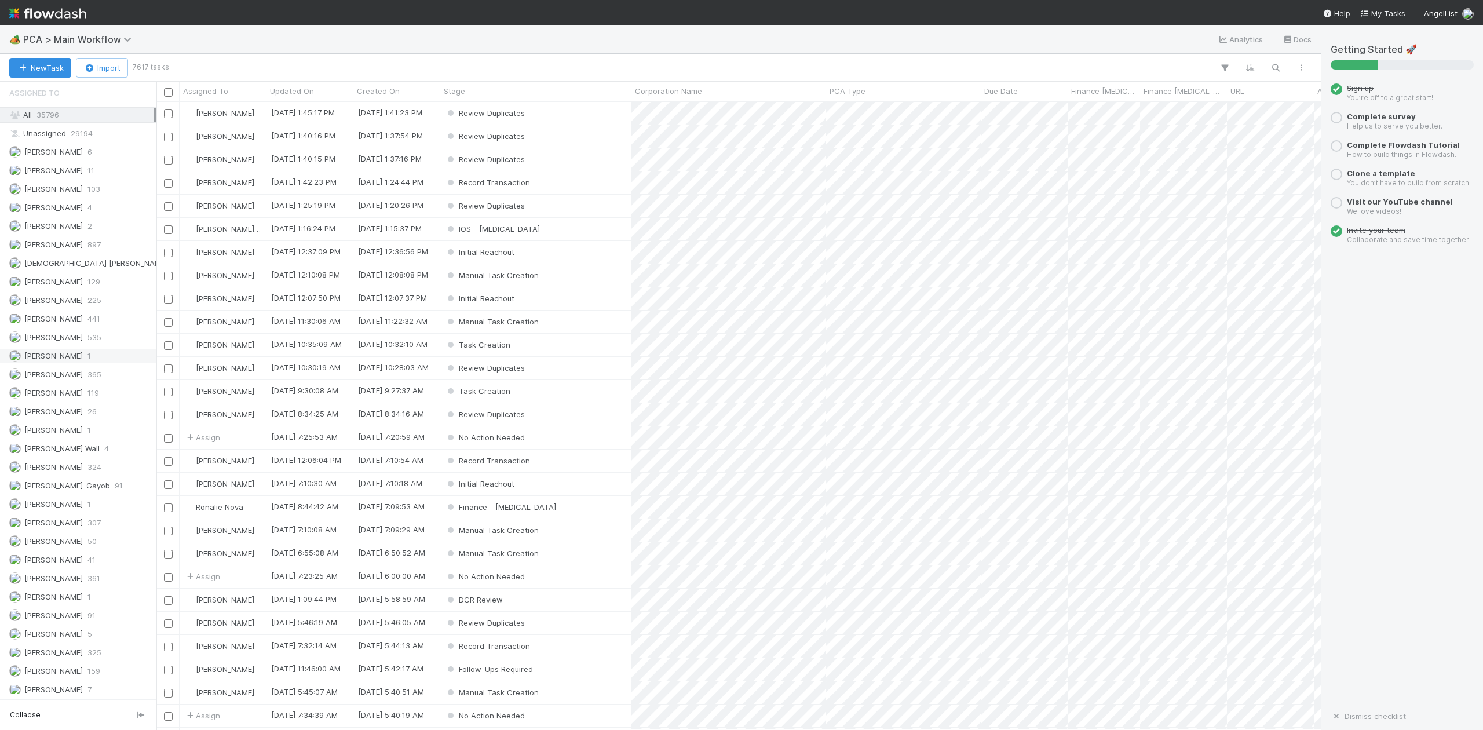
scroll to position [1527, 0]
click at [51, 387] on span "[PERSON_NAME]-Gayob" at bounding box center [67, 391] width 86 height 9
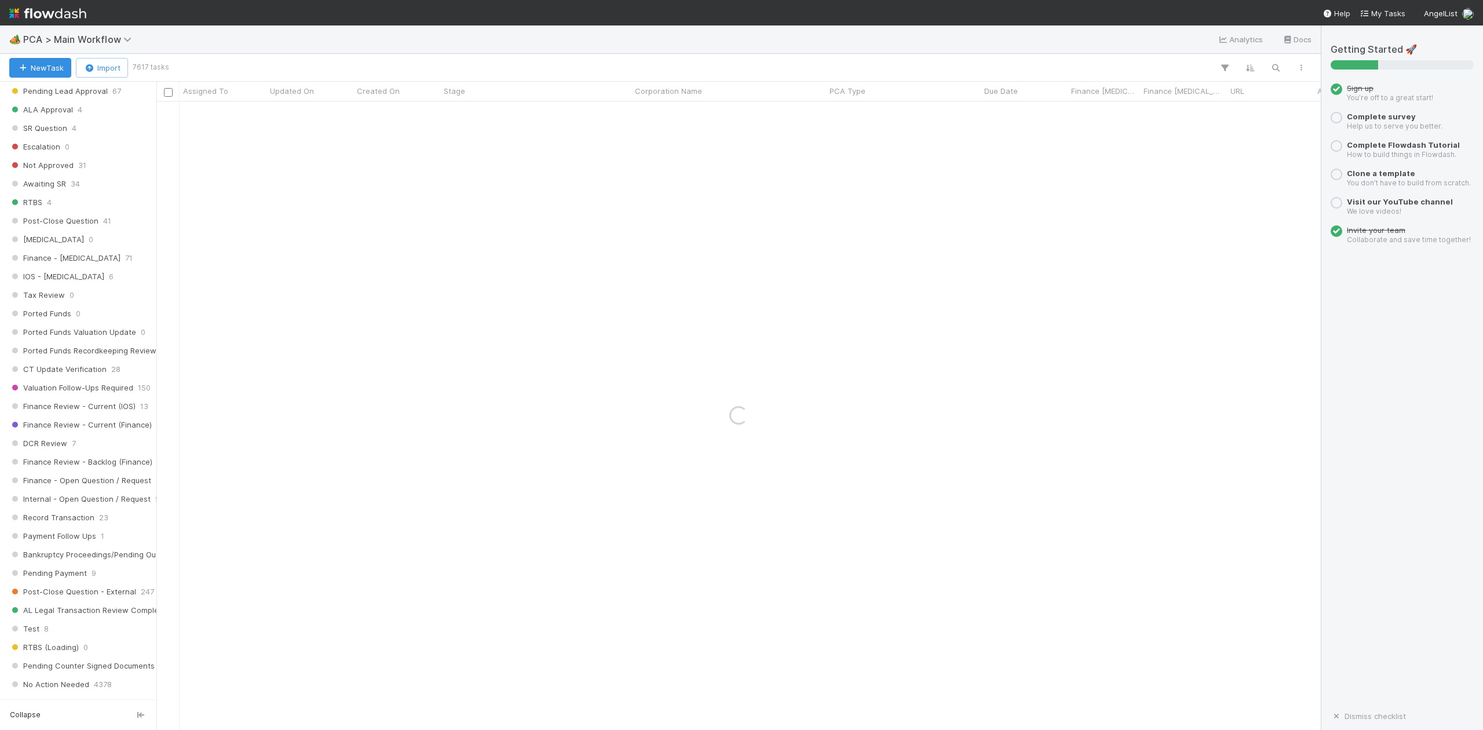
scroll to position [600, 0]
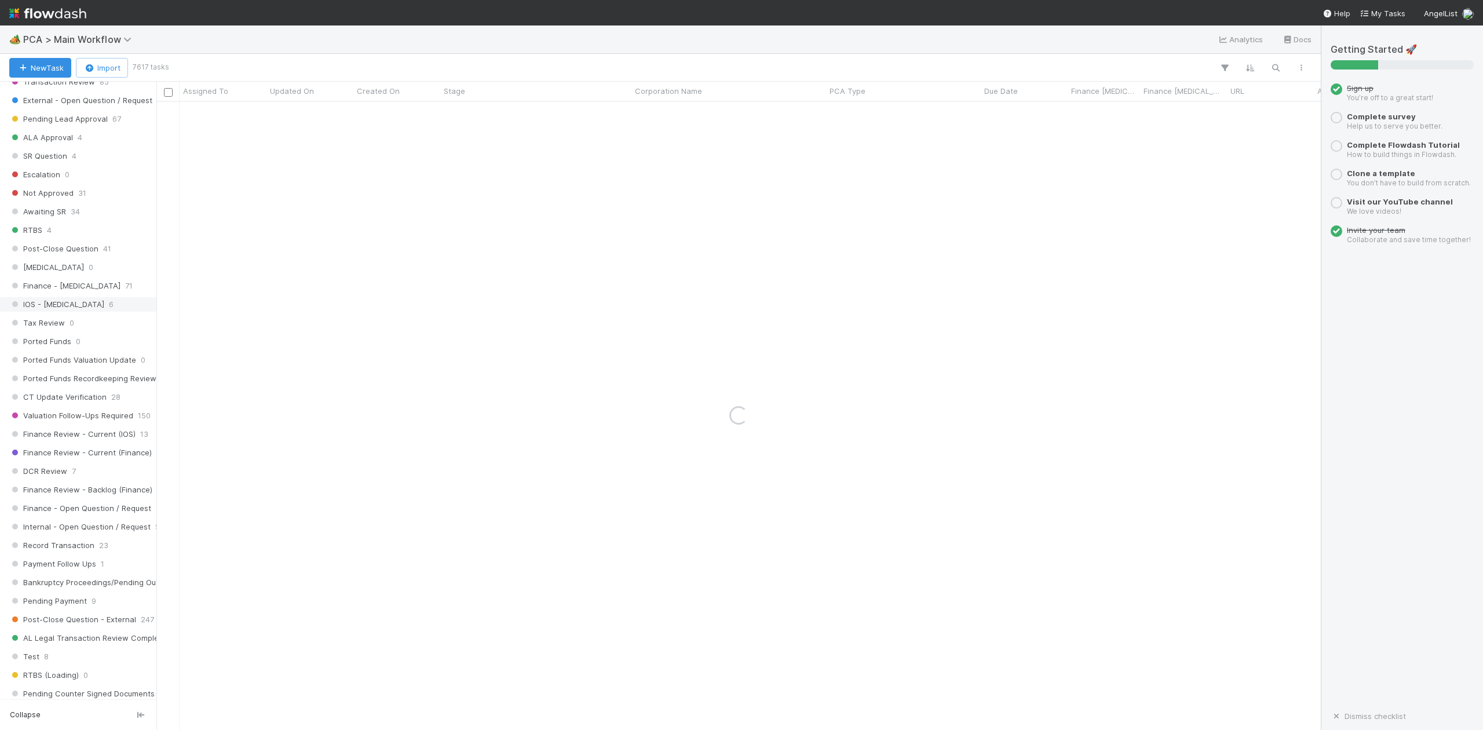
click at [48, 312] on span "IOS - [MEDICAL_DATA]" at bounding box center [56, 304] width 95 height 14
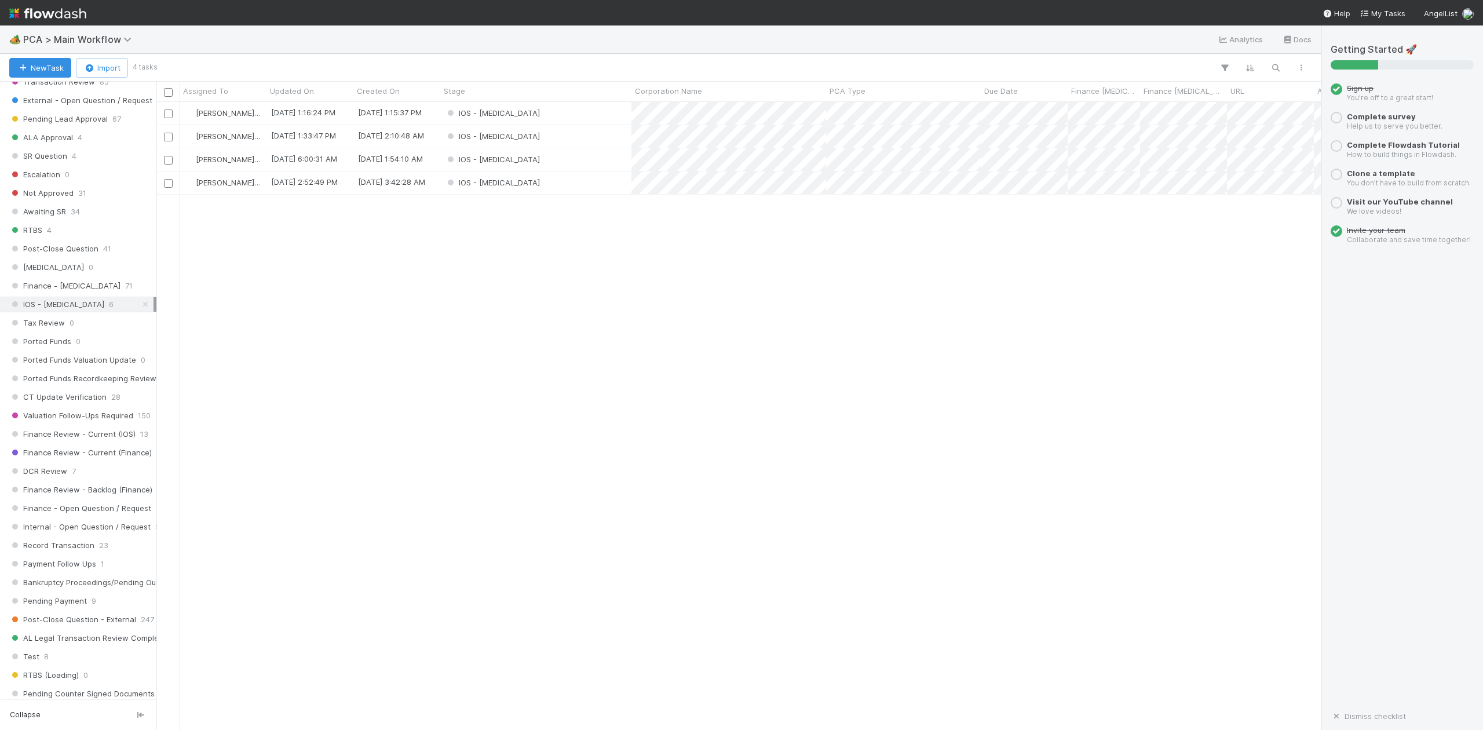
scroll to position [616, 1152]
click at [507, 112] on div "IOS - [MEDICAL_DATA]" at bounding box center [535, 113] width 191 height 23
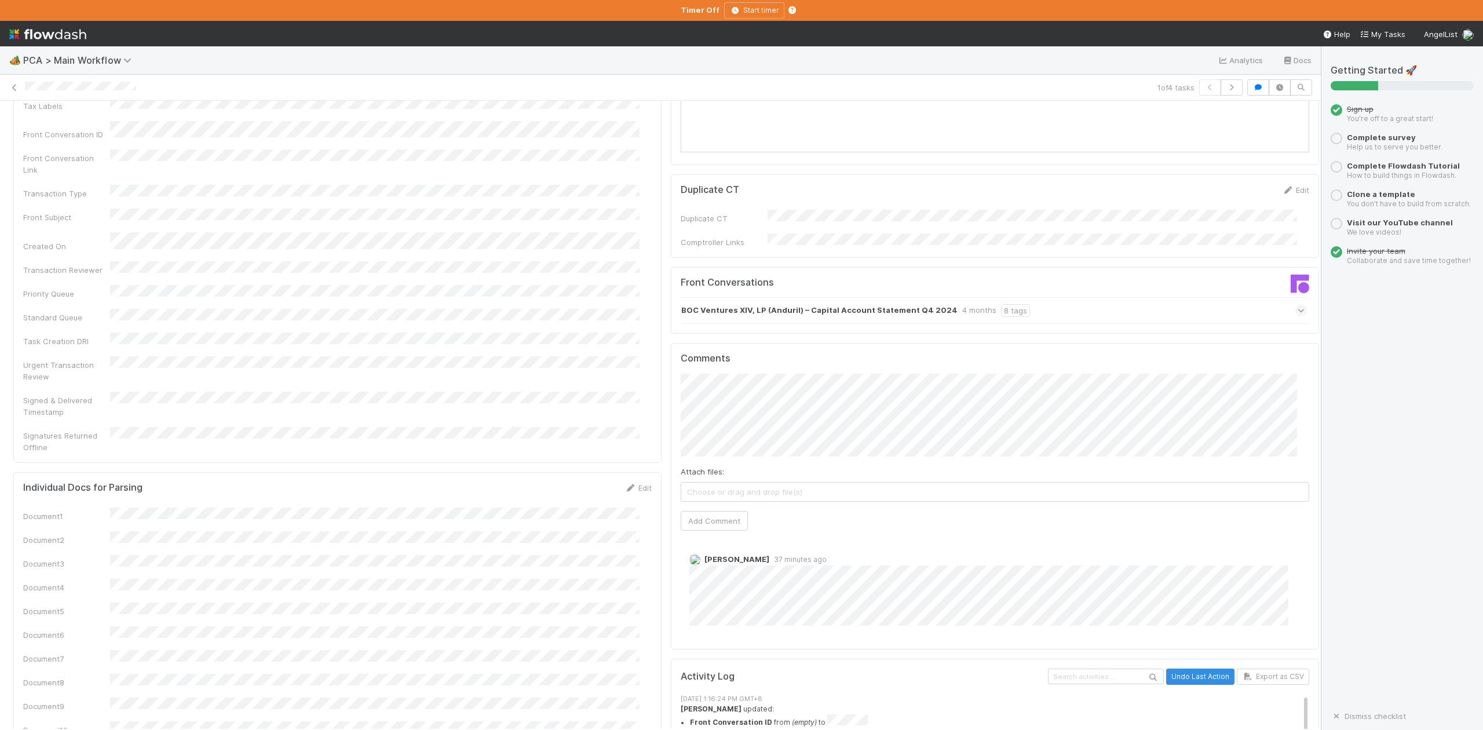
scroll to position [1390, 0]
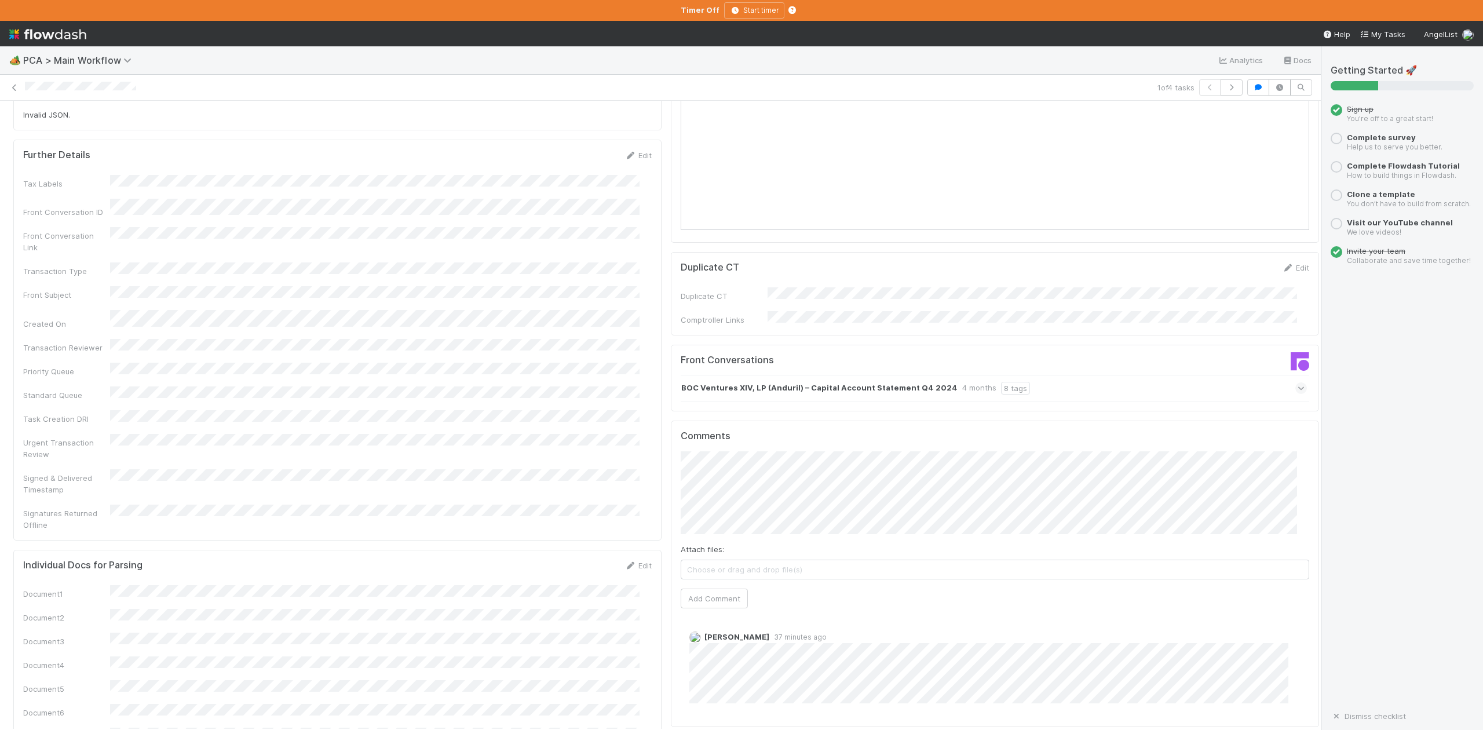
click at [1298, 382] on icon at bounding box center [1302, 388] width 8 height 12
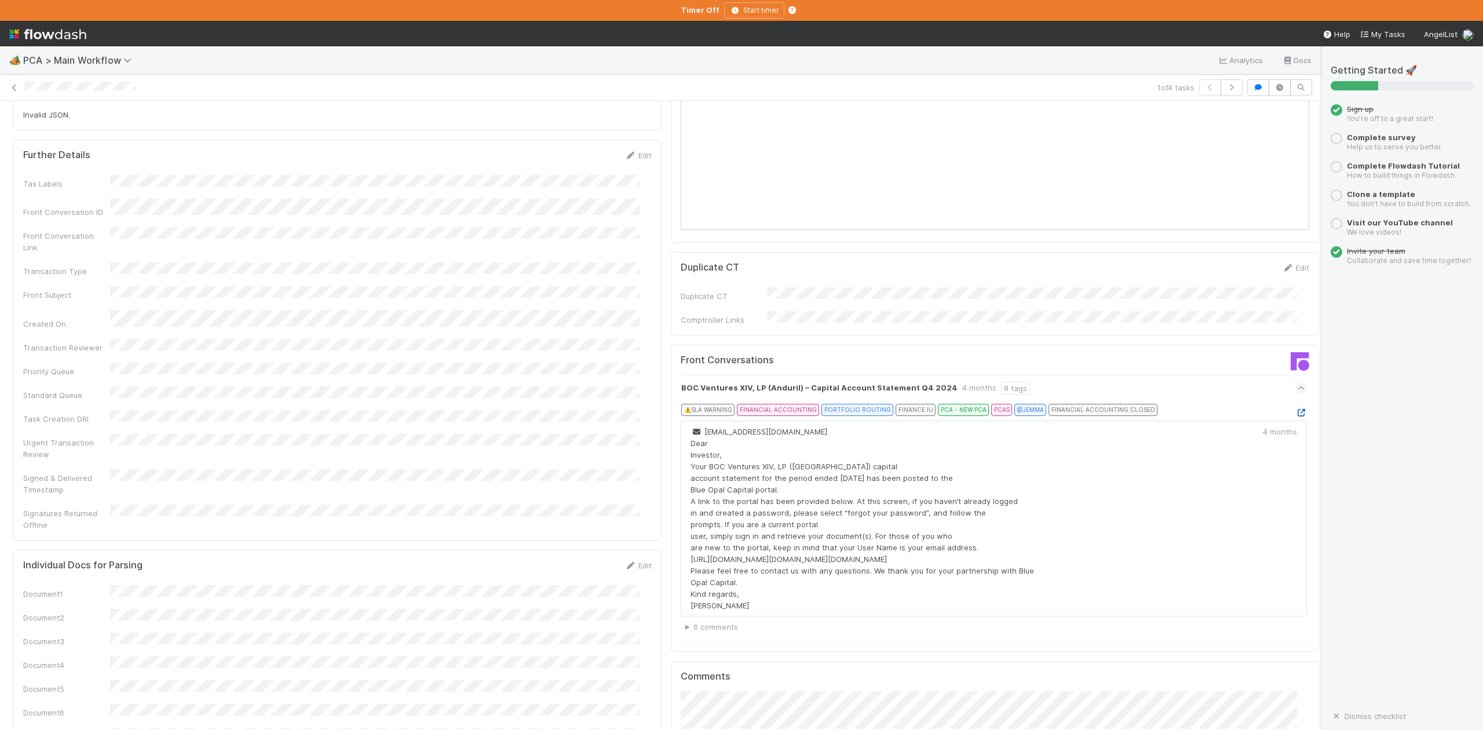
click at [1295, 409] on icon at bounding box center [1301, 413] width 12 height 8
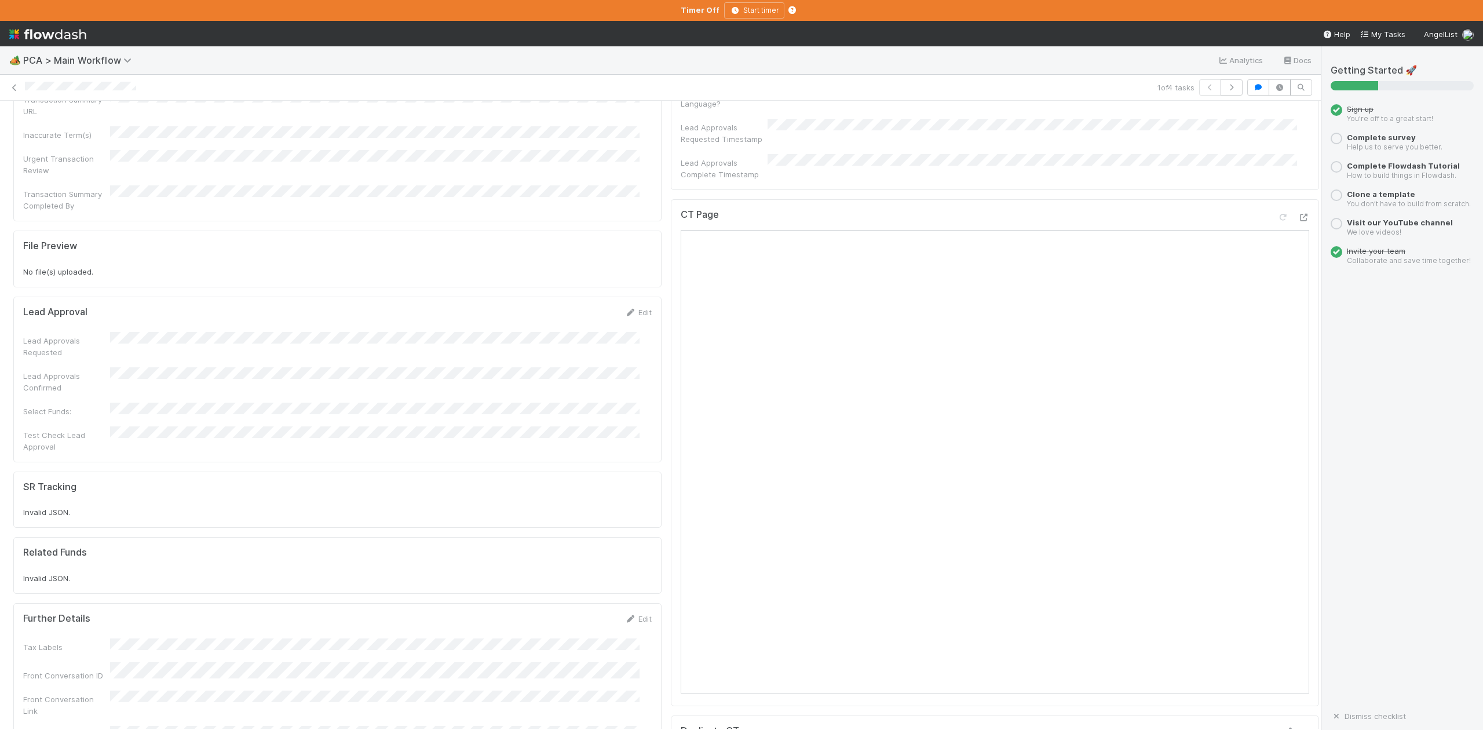
scroll to position [540, 0]
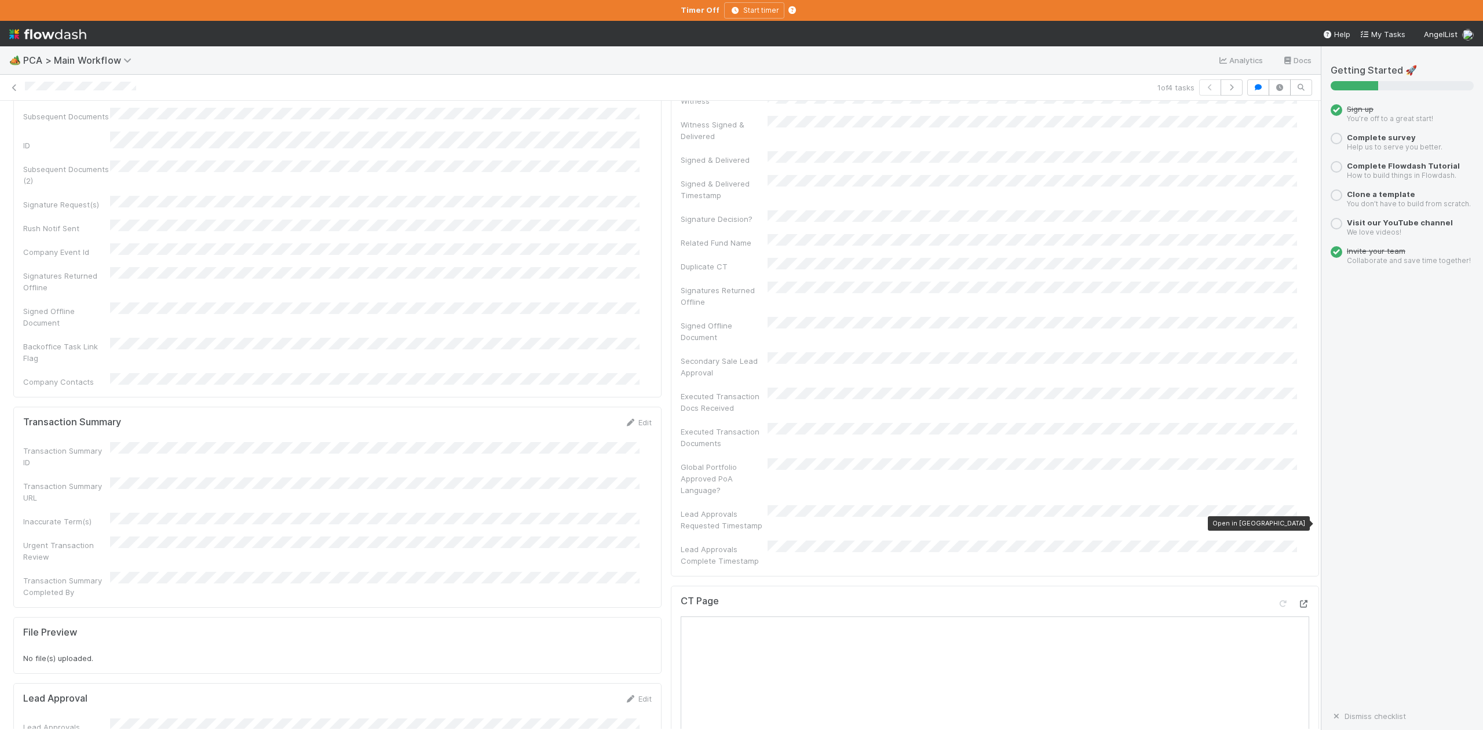
click at [1298, 600] on icon at bounding box center [1304, 604] width 12 height 8
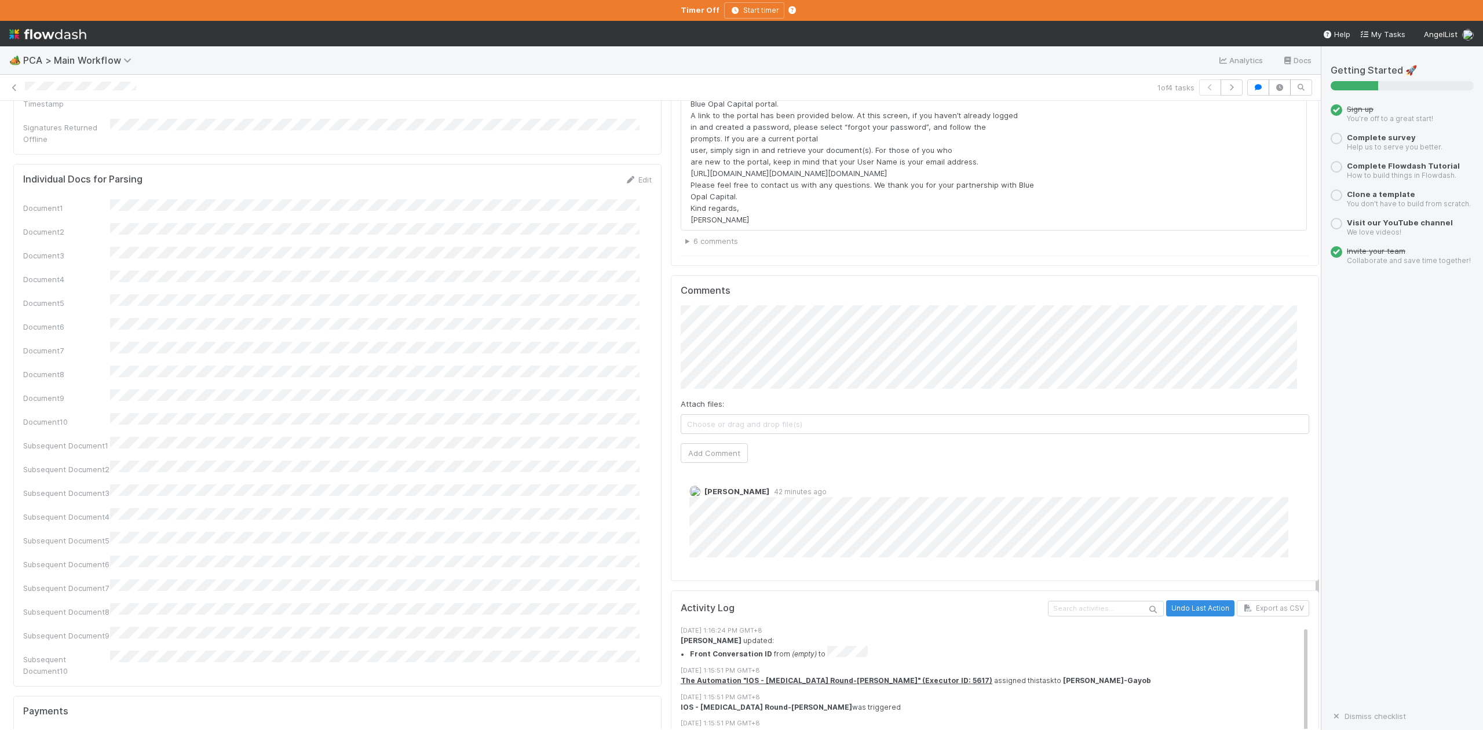
scroll to position [1622, 0]
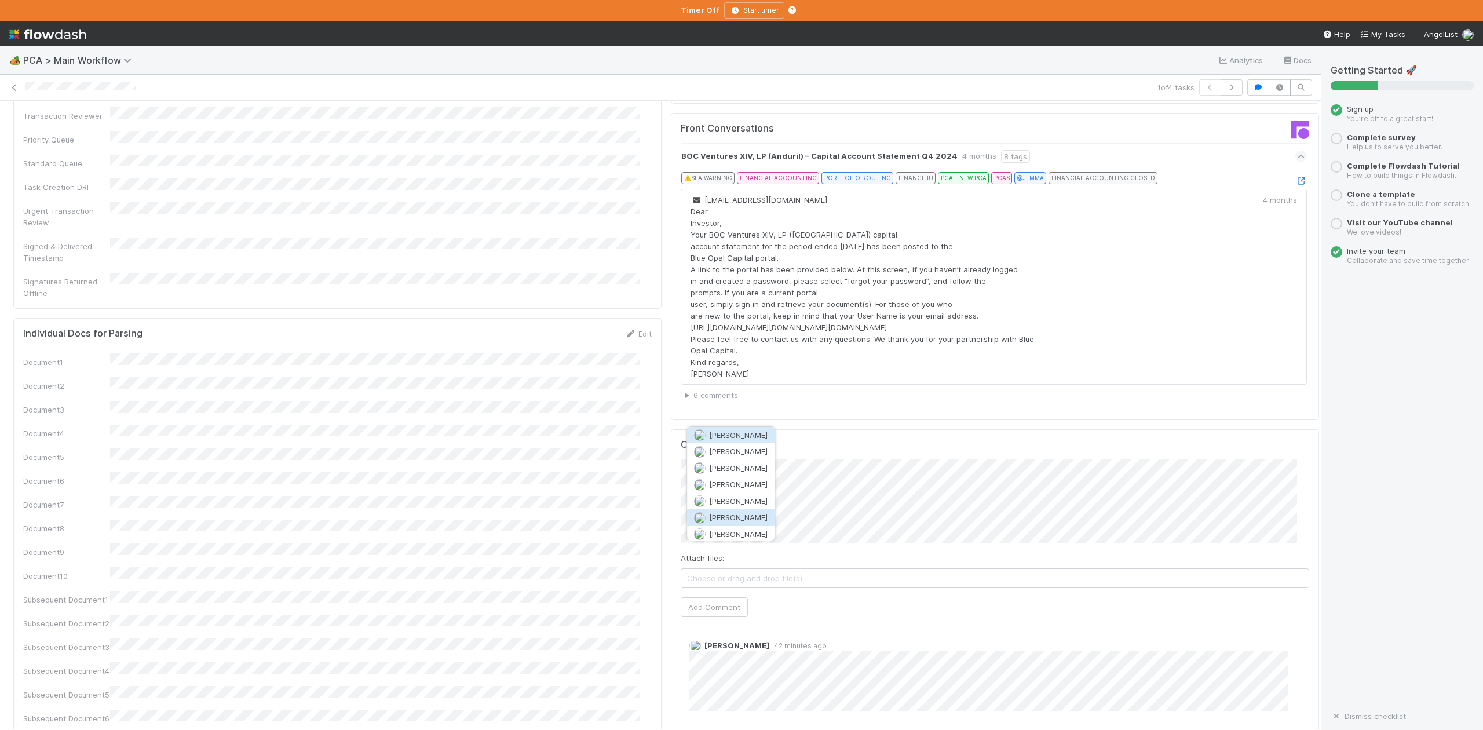
click at [716, 513] on span "[PERSON_NAME]" at bounding box center [738, 517] width 59 height 9
type input "https://flowdash.internal.angellist.com/workflows/BmIppY/tasks/X5sbpLBX"
click at [913, 425] on button "Ok" at bounding box center [912, 426] width 25 height 20
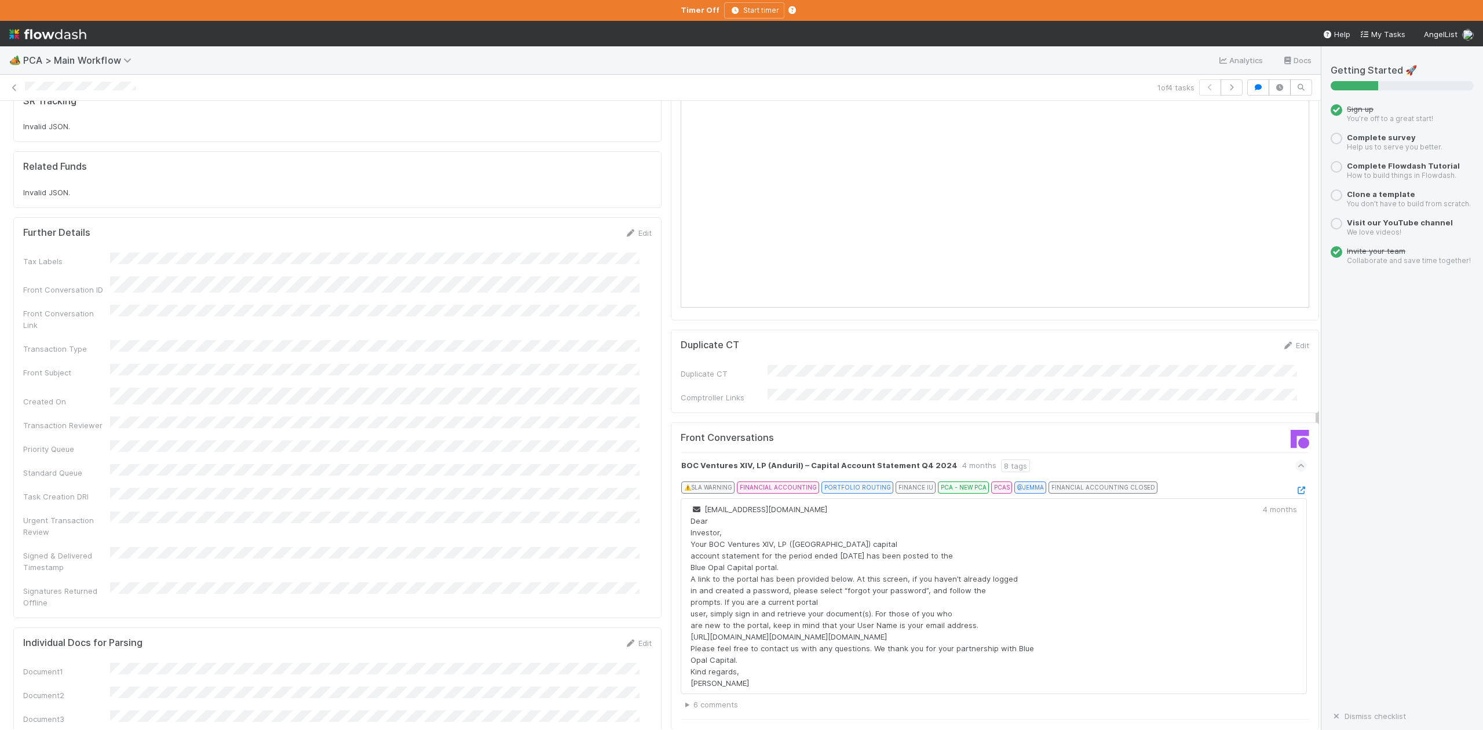
scroll to position [1699, 0]
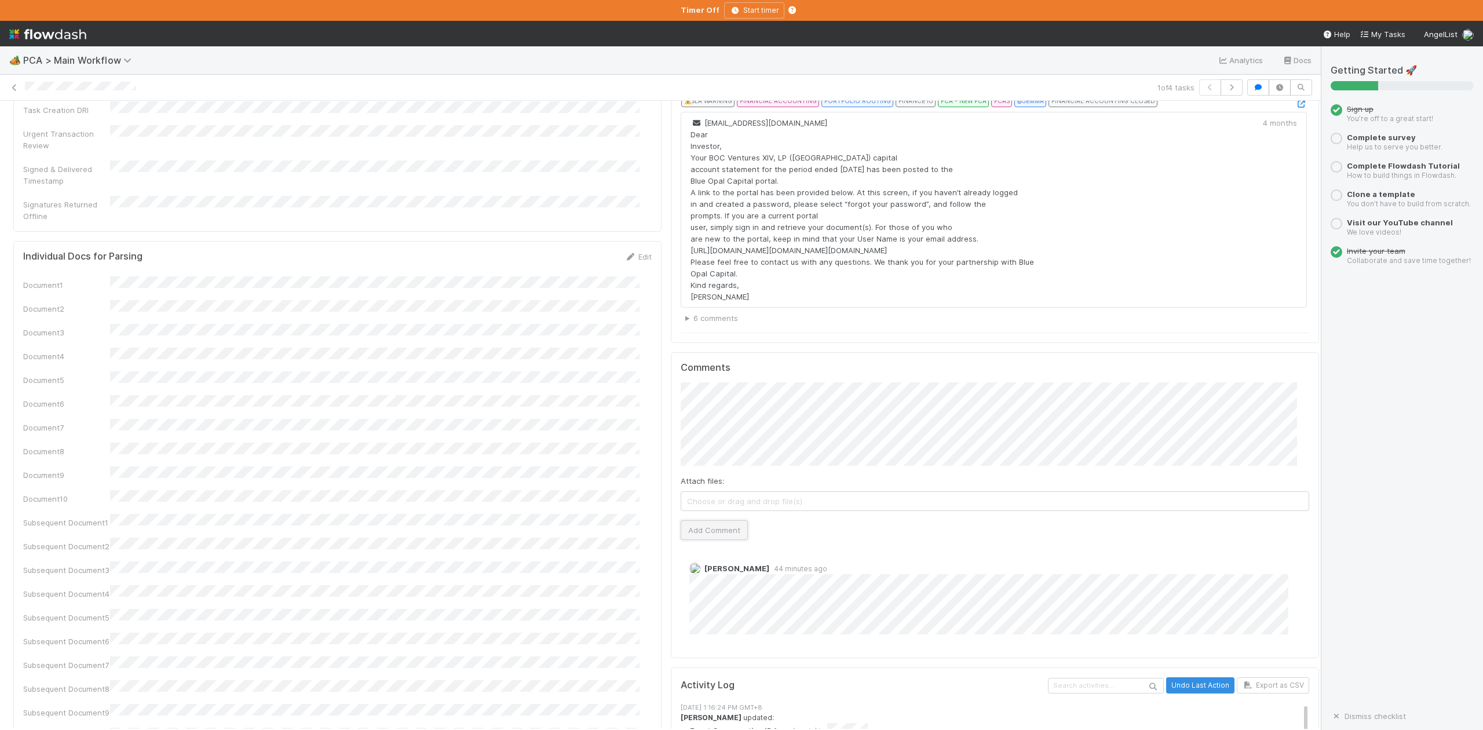
click at [692, 520] on button "Add Comment" at bounding box center [714, 530] width 67 height 20
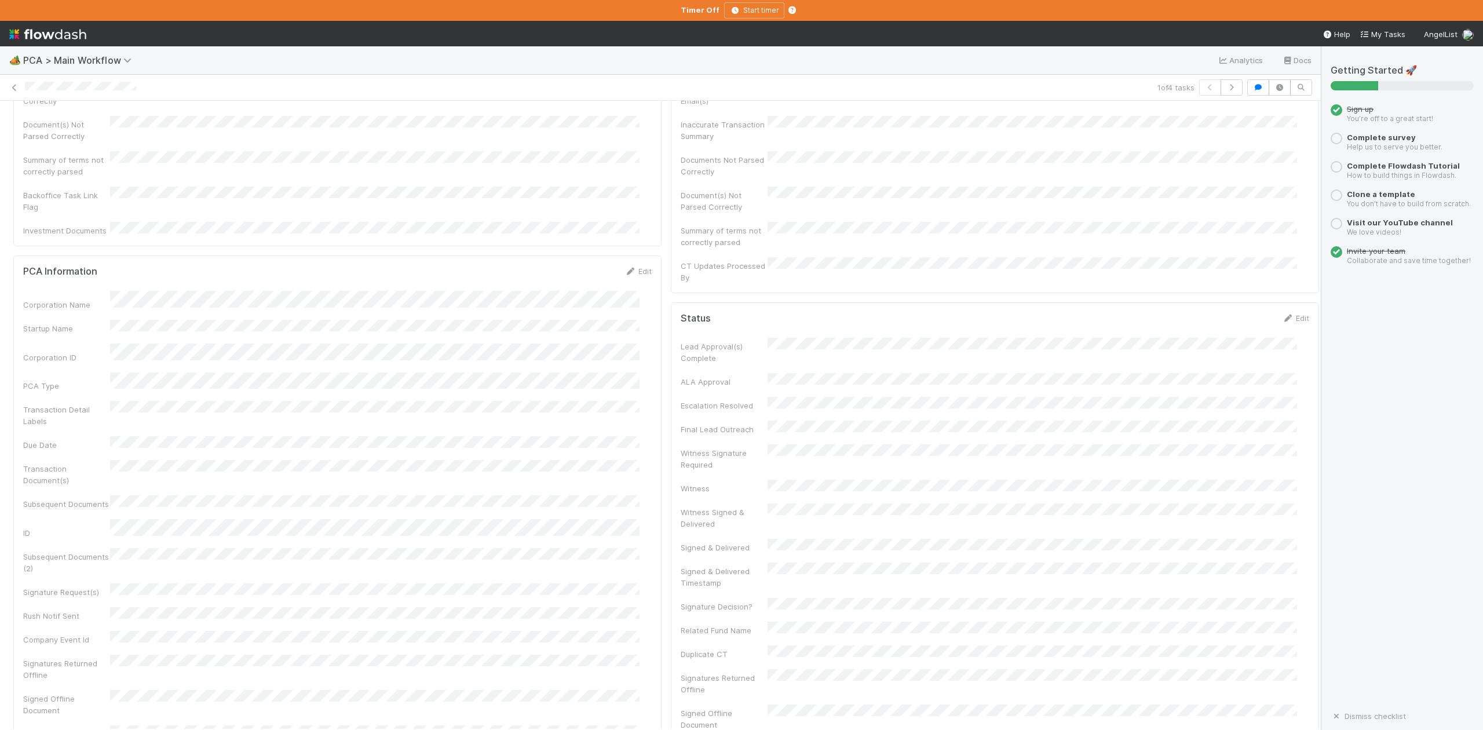
scroll to position [0, 0]
click at [39, 121] on span "IOS - [MEDICAL_DATA]" at bounding box center [66, 119] width 95 height 9
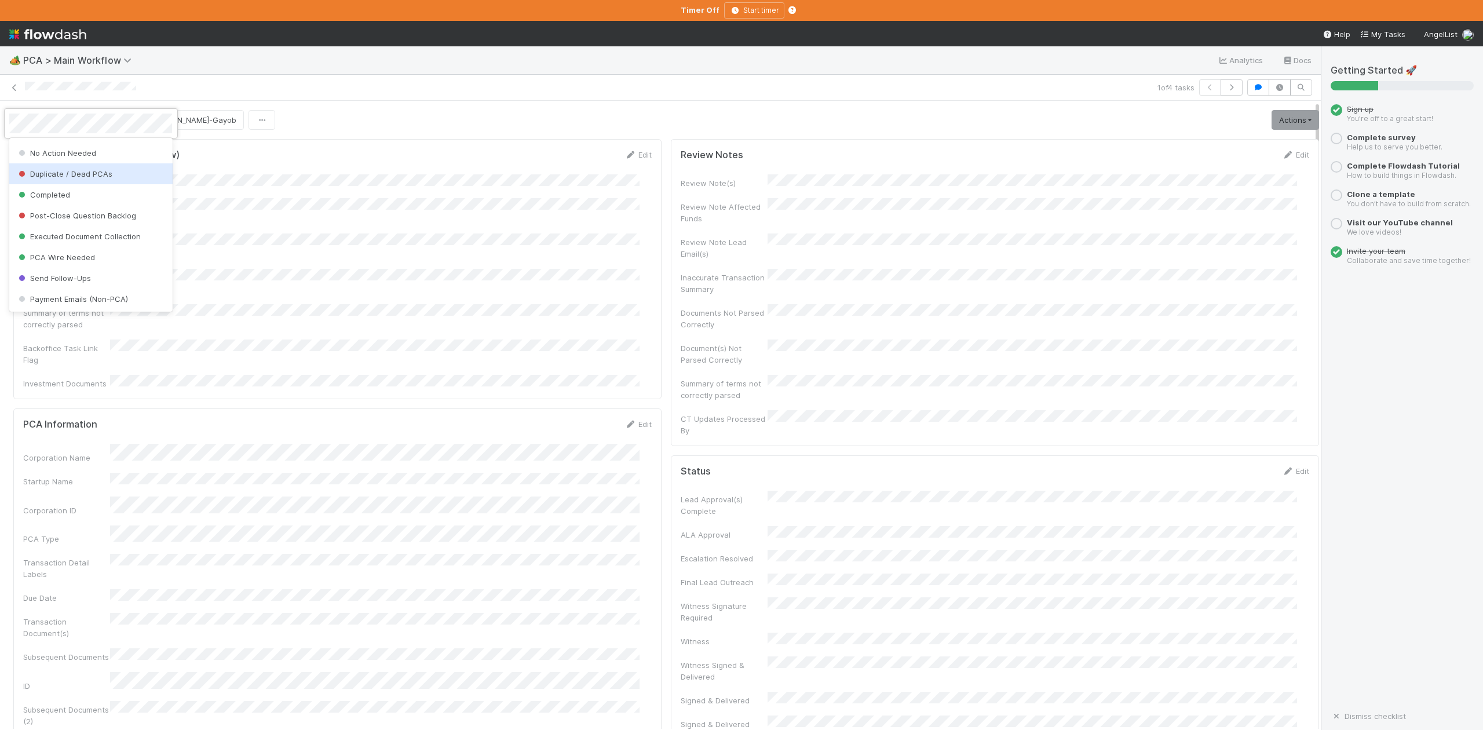
click at [104, 171] on span "Duplicate / Dead PCAs" at bounding box center [64, 173] width 96 height 9
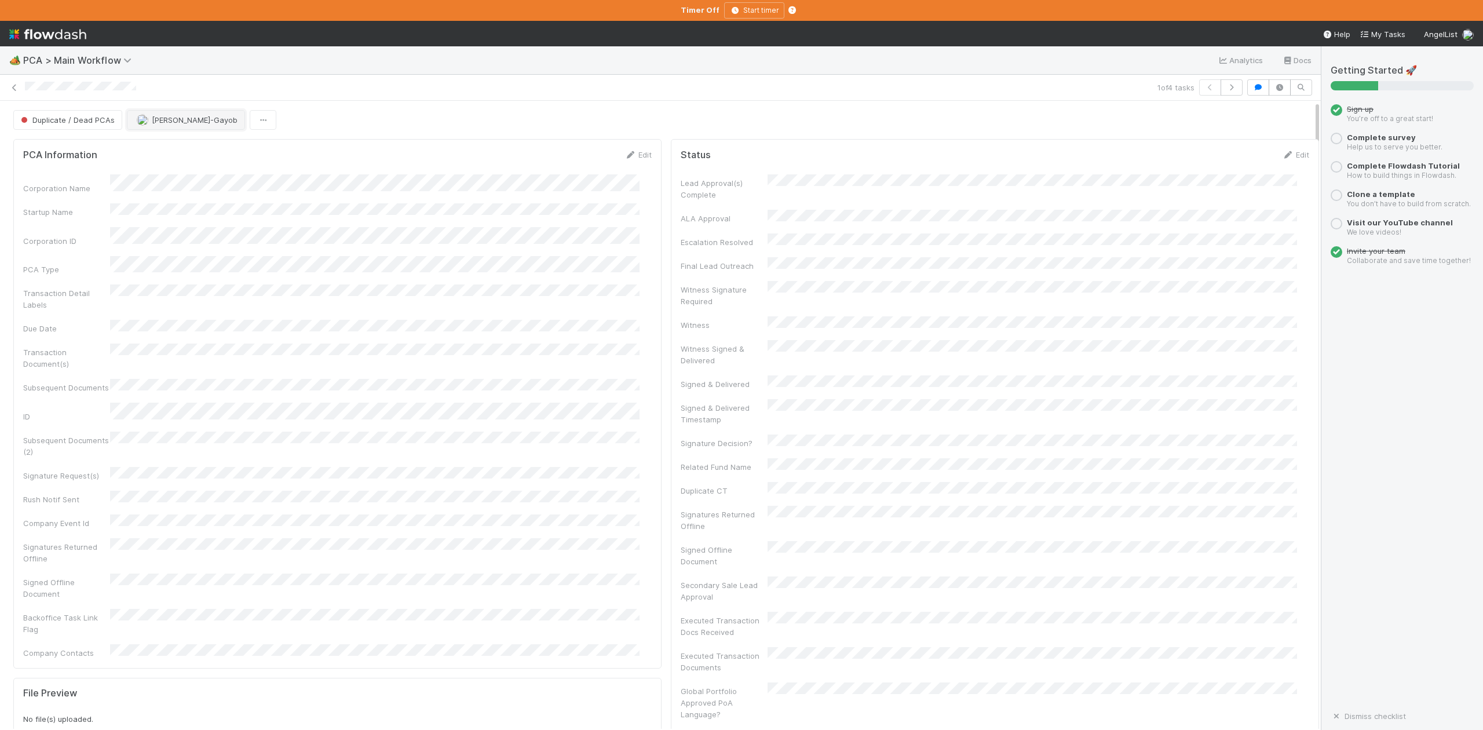
click at [173, 128] on button "[PERSON_NAME]-Gayob" at bounding box center [186, 120] width 118 height 20
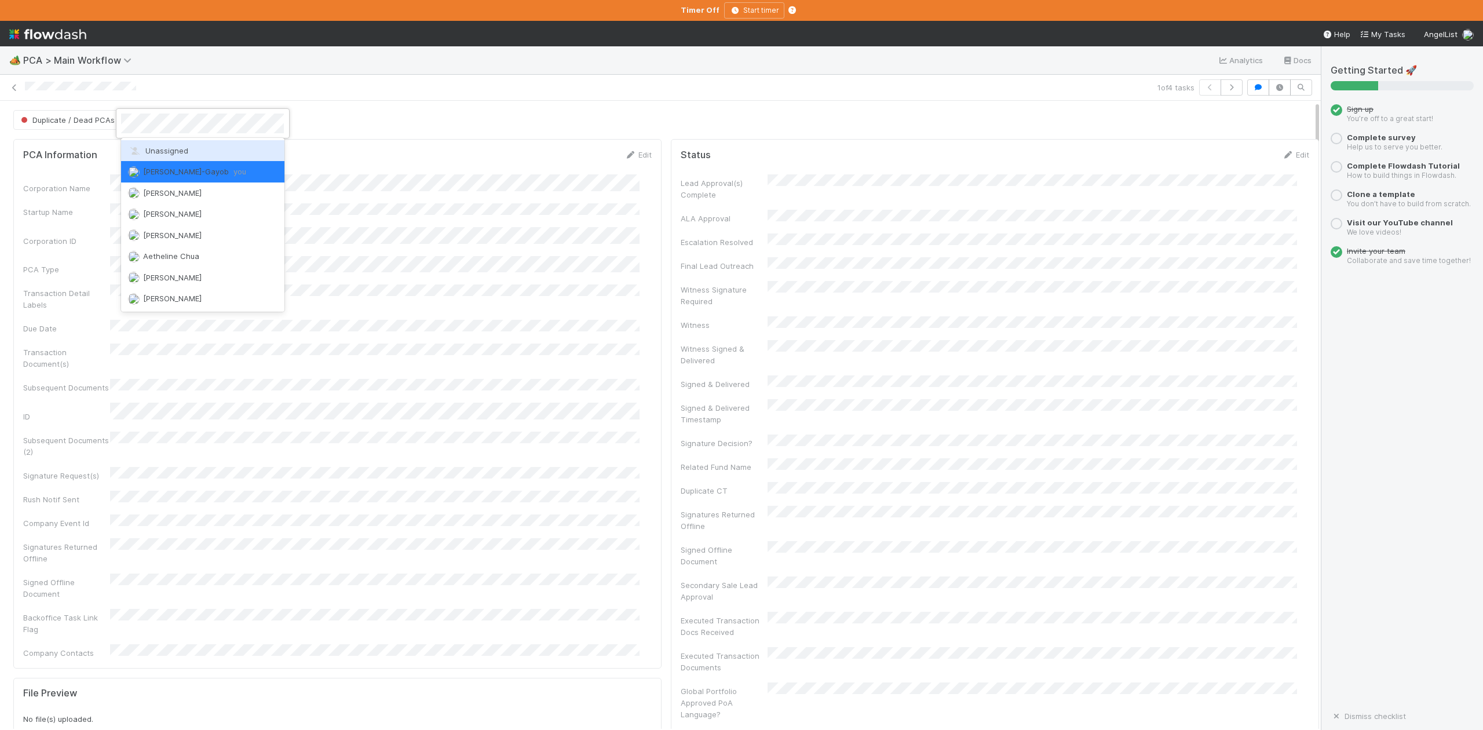
click at [184, 144] on div "Unassigned" at bounding box center [202, 150] width 163 height 21
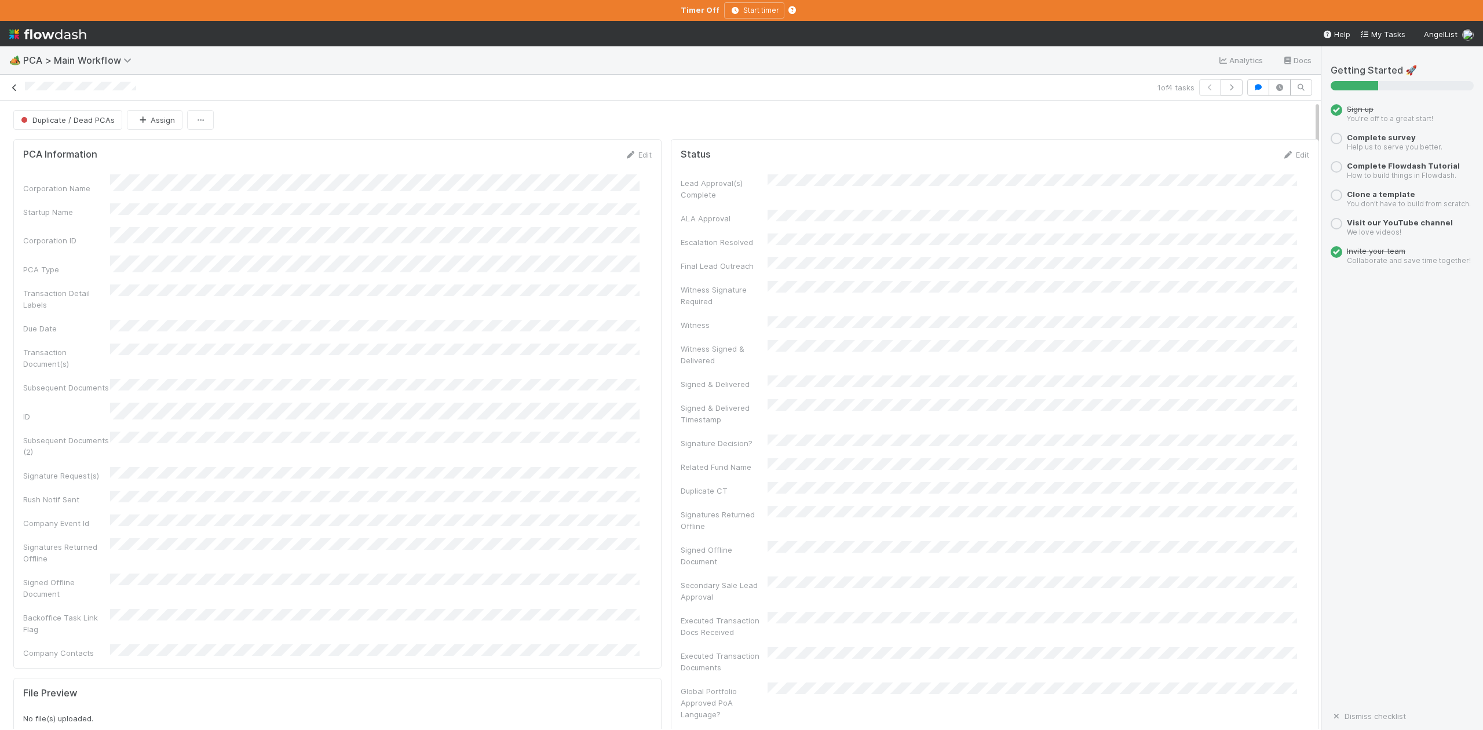
click at [17, 86] on icon at bounding box center [15, 88] width 12 height 8
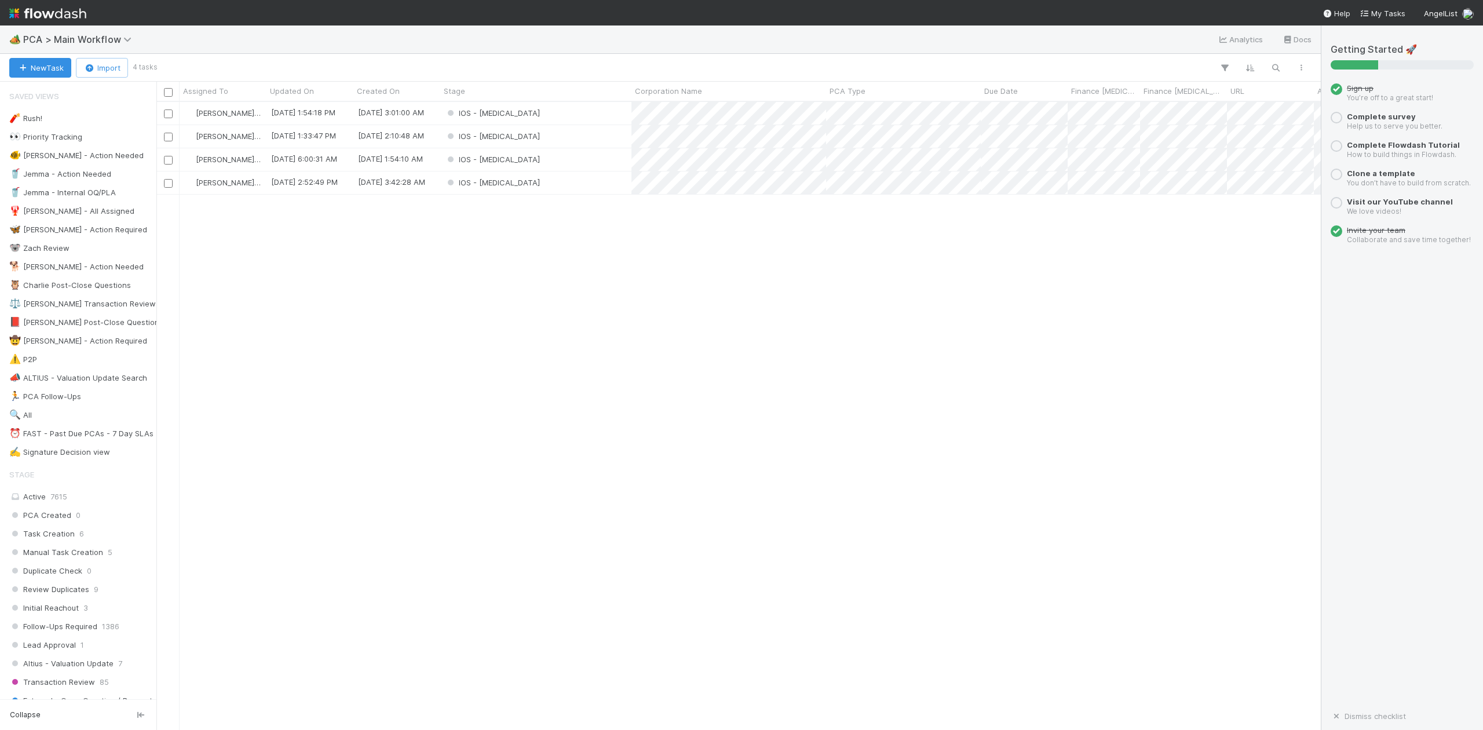
scroll to position [616, 1152]
click at [506, 109] on div "IOS - [MEDICAL_DATA]" at bounding box center [535, 113] width 191 height 23
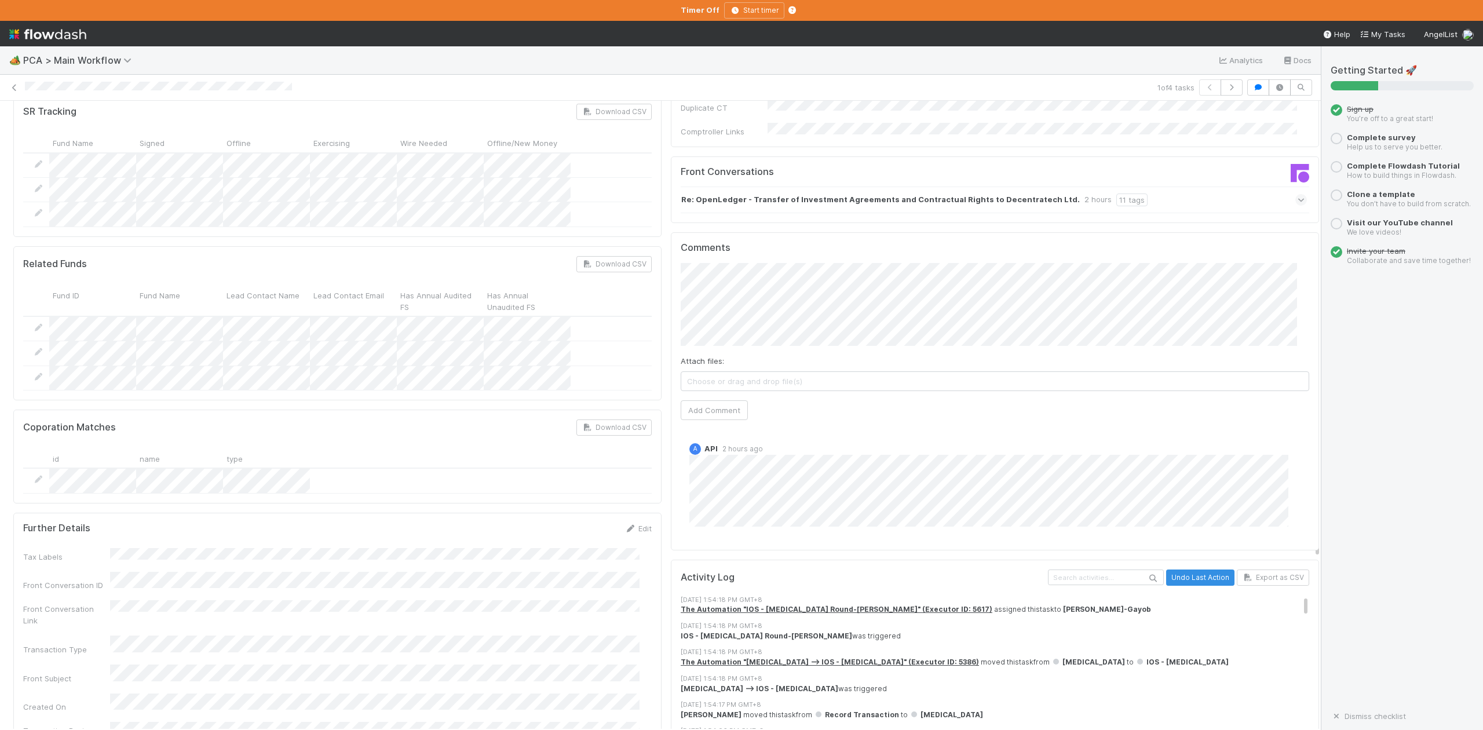
scroll to position [1854, 0]
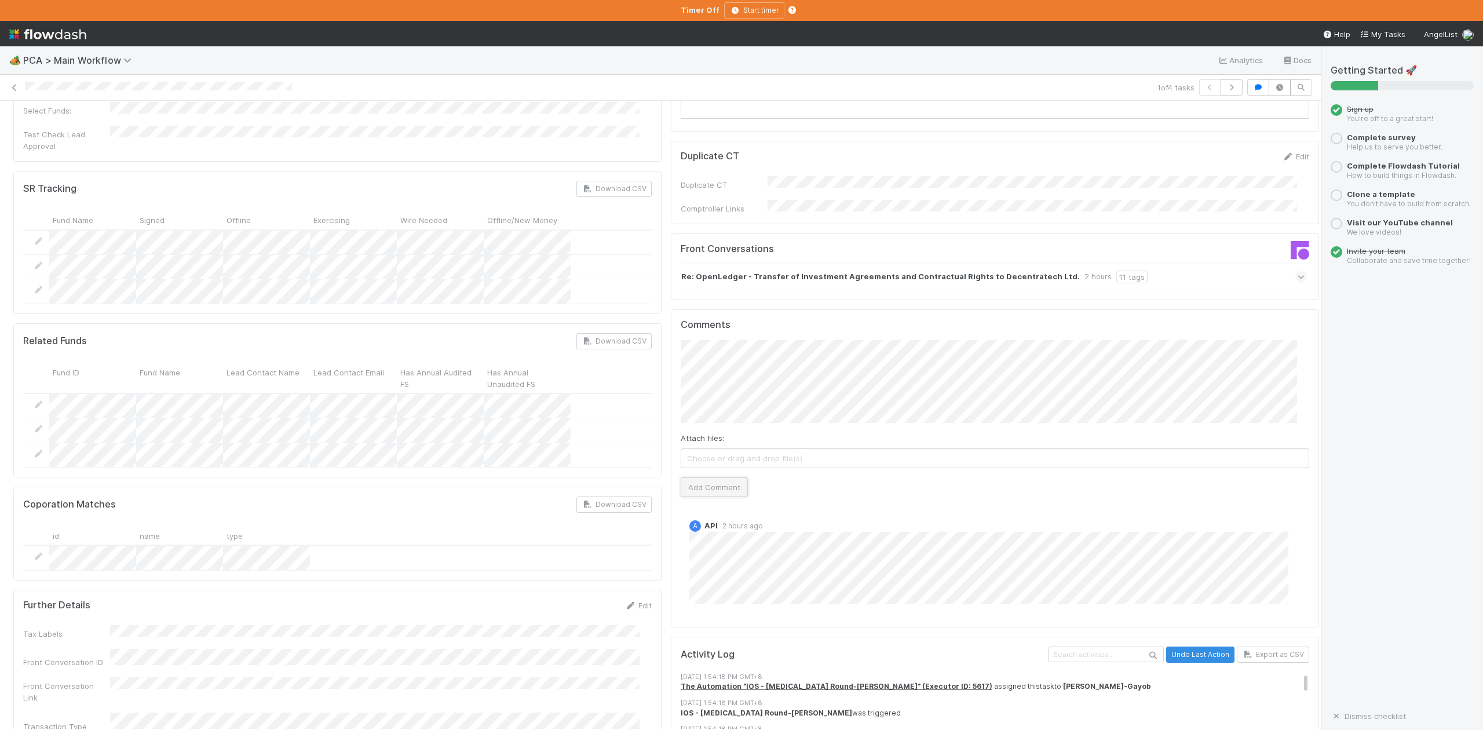
click at [694, 477] on button "Add Comment" at bounding box center [714, 487] width 67 height 20
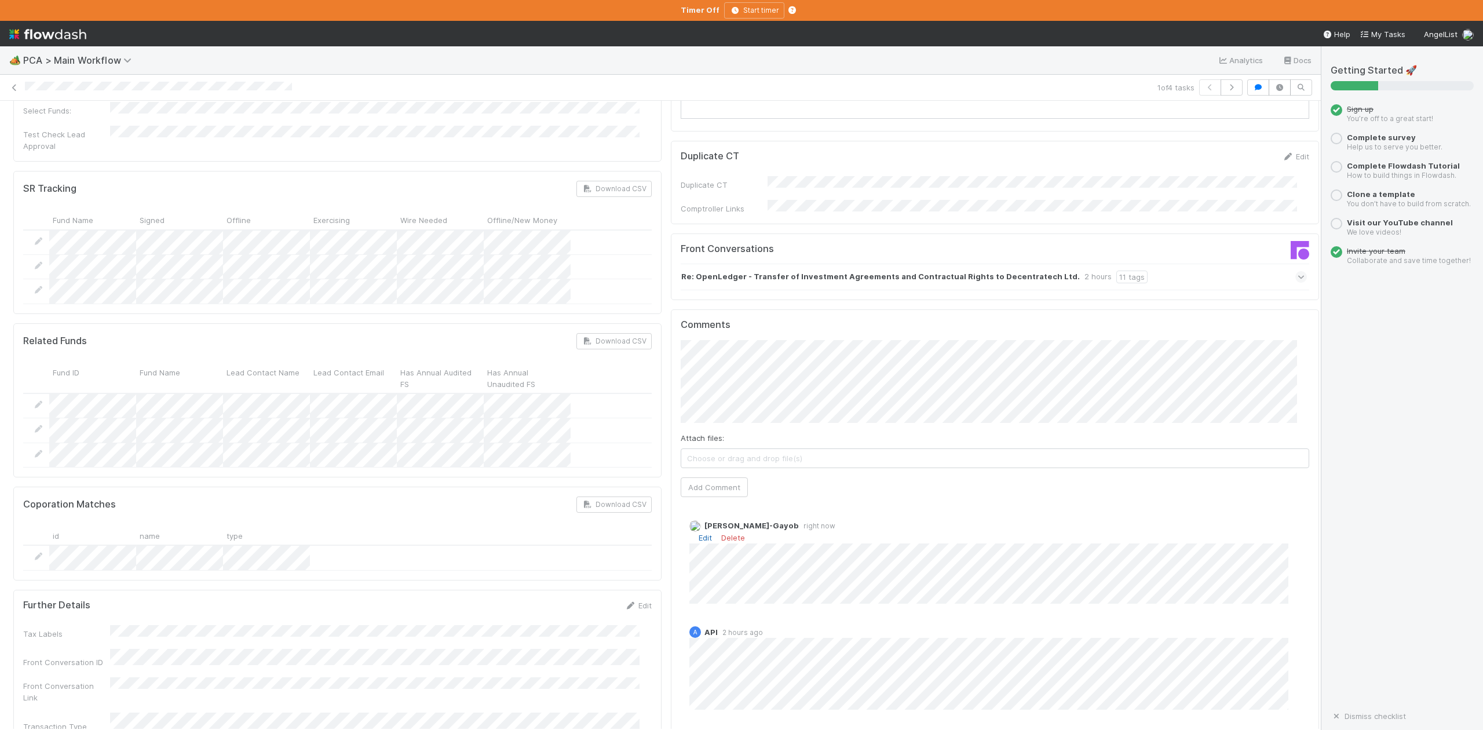
click at [699, 533] on link "Edit" at bounding box center [705, 537] width 13 height 9
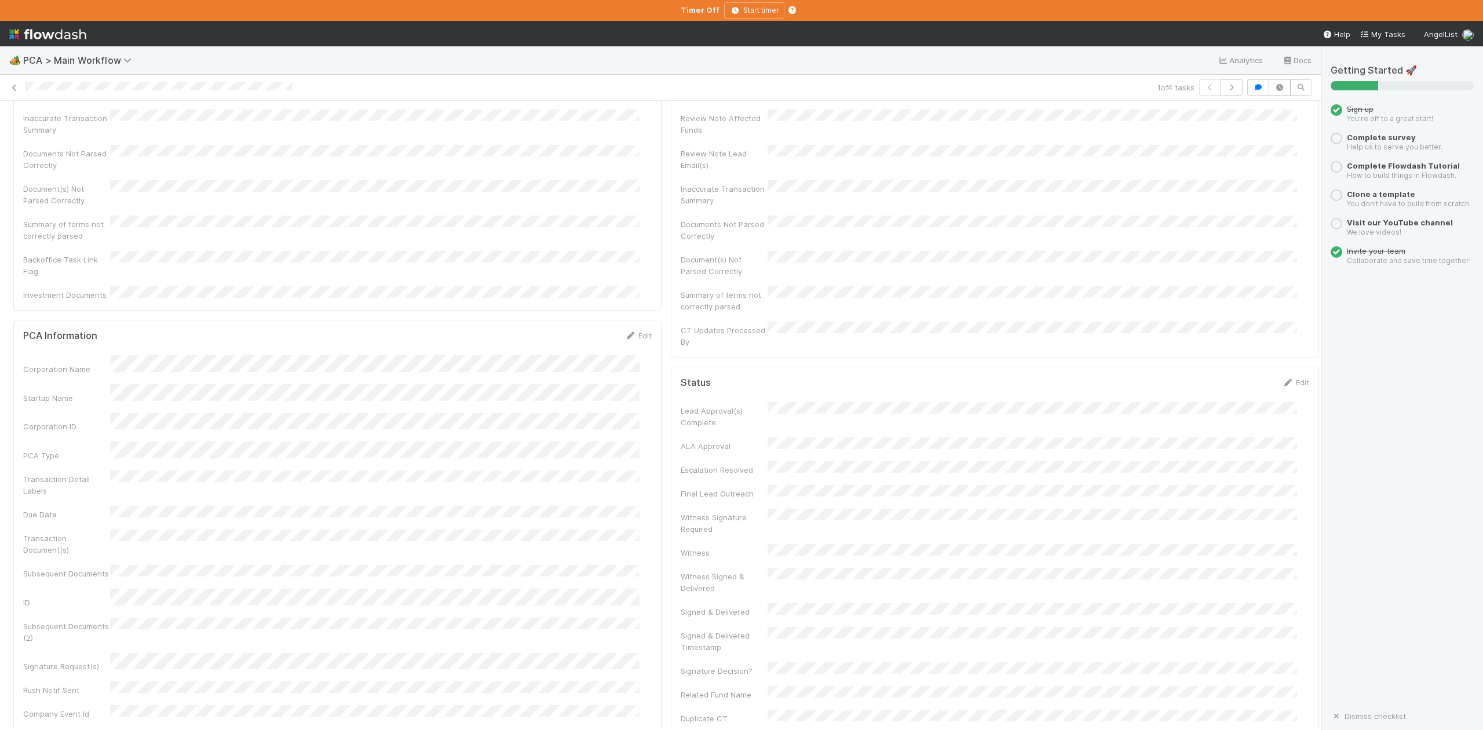
scroll to position [0, 0]
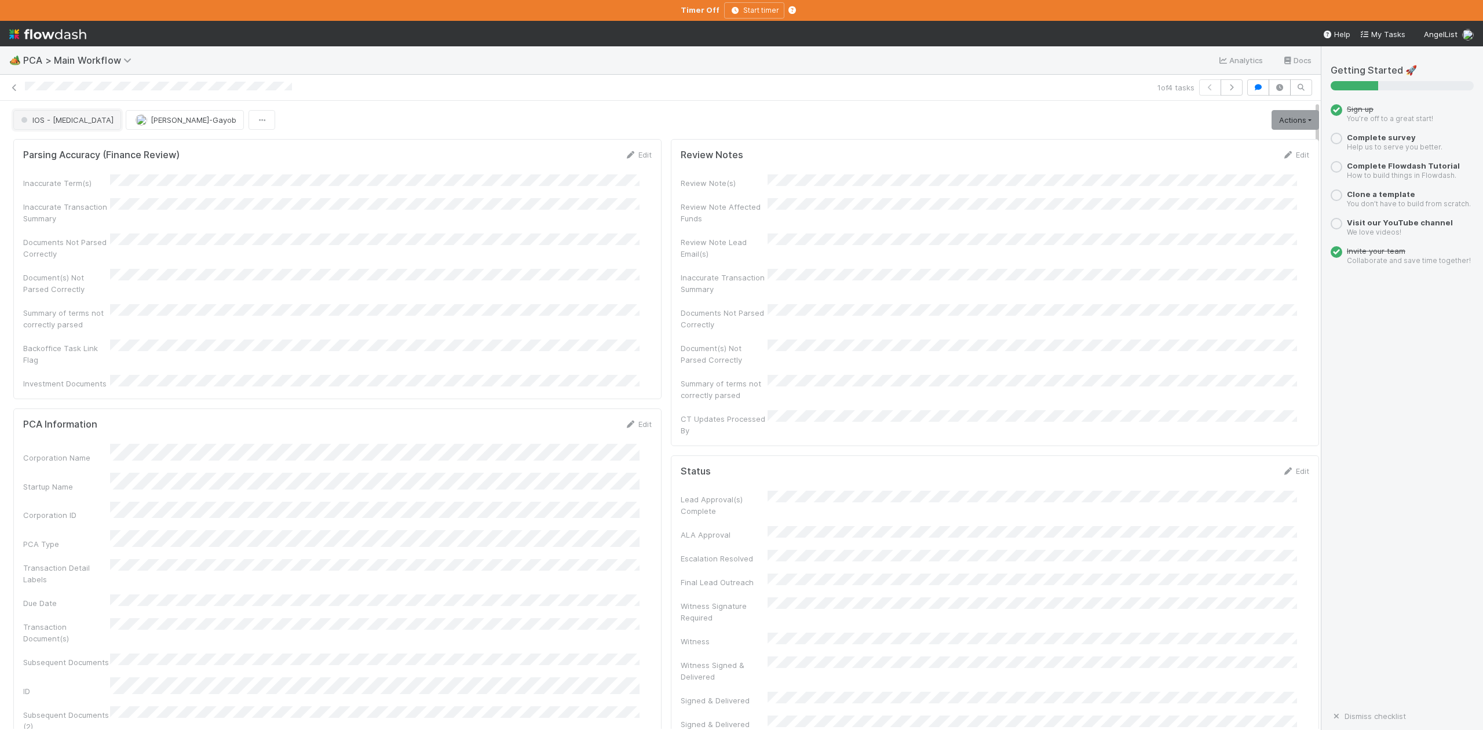
click at [43, 127] on button "IOS - [MEDICAL_DATA]" at bounding box center [67, 120] width 108 height 20
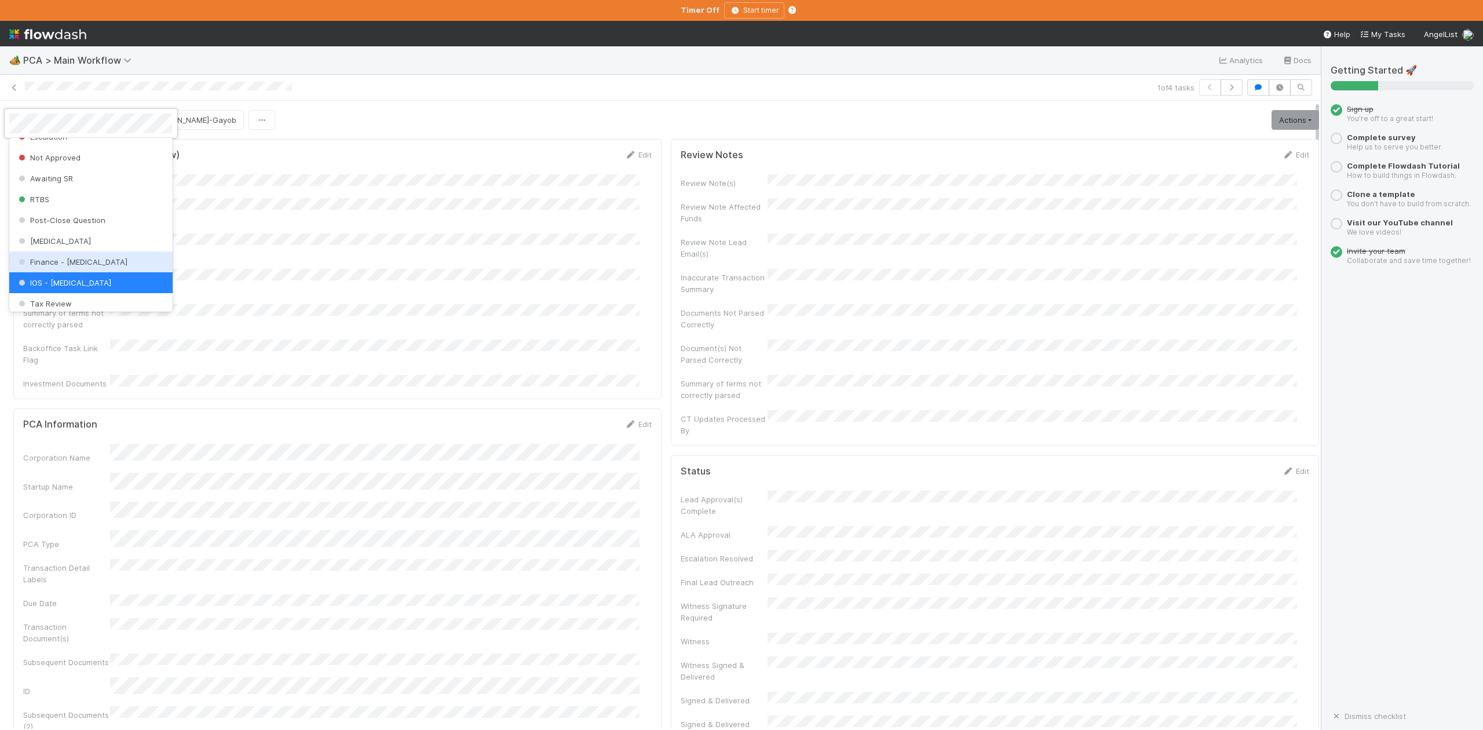
click at [61, 266] on span "Finance - [MEDICAL_DATA]" at bounding box center [71, 261] width 111 height 9
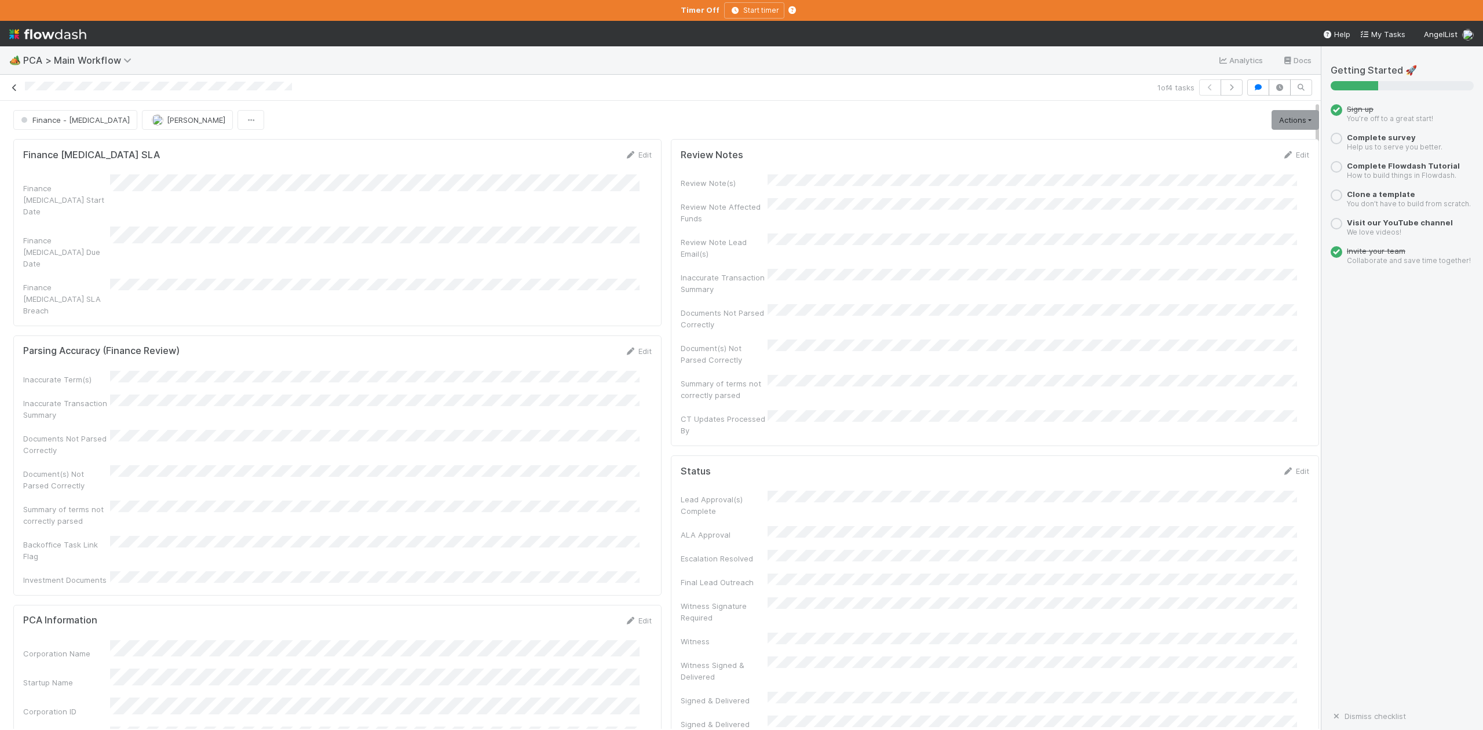
click at [13, 89] on icon at bounding box center [15, 88] width 12 height 8
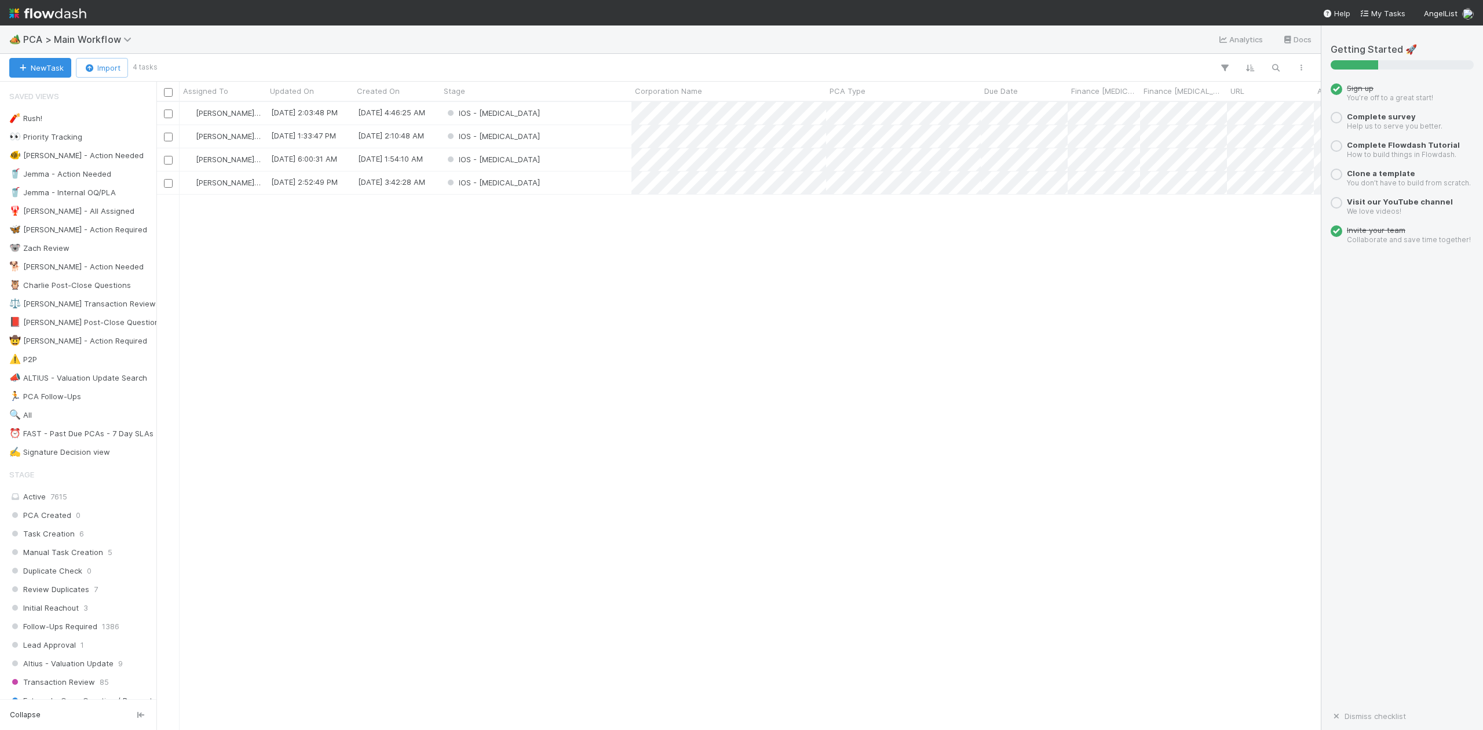
scroll to position [616, 1152]
click at [504, 119] on div "IOS - [MEDICAL_DATA]" at bounding box center [535, 113] width 191 height 23
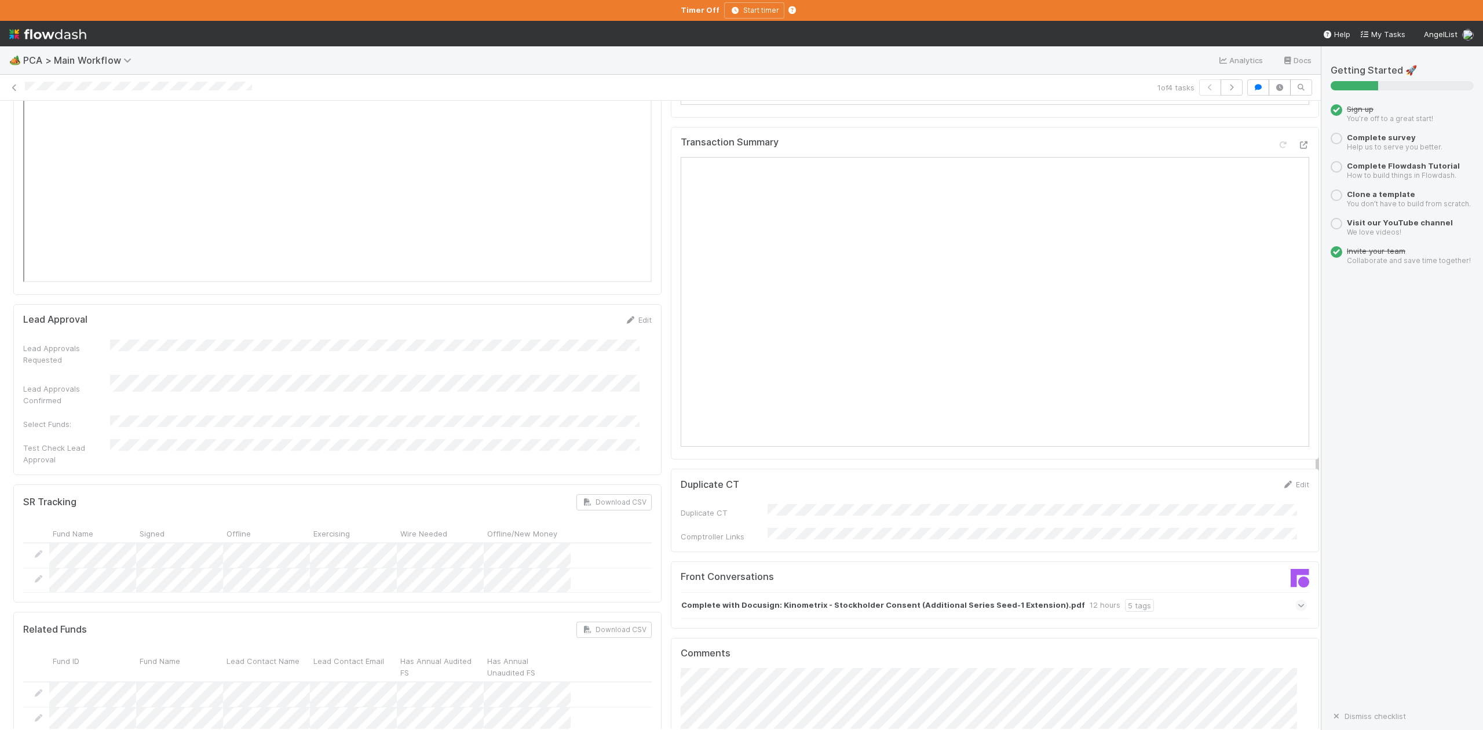
scroll to position [1622, 0]
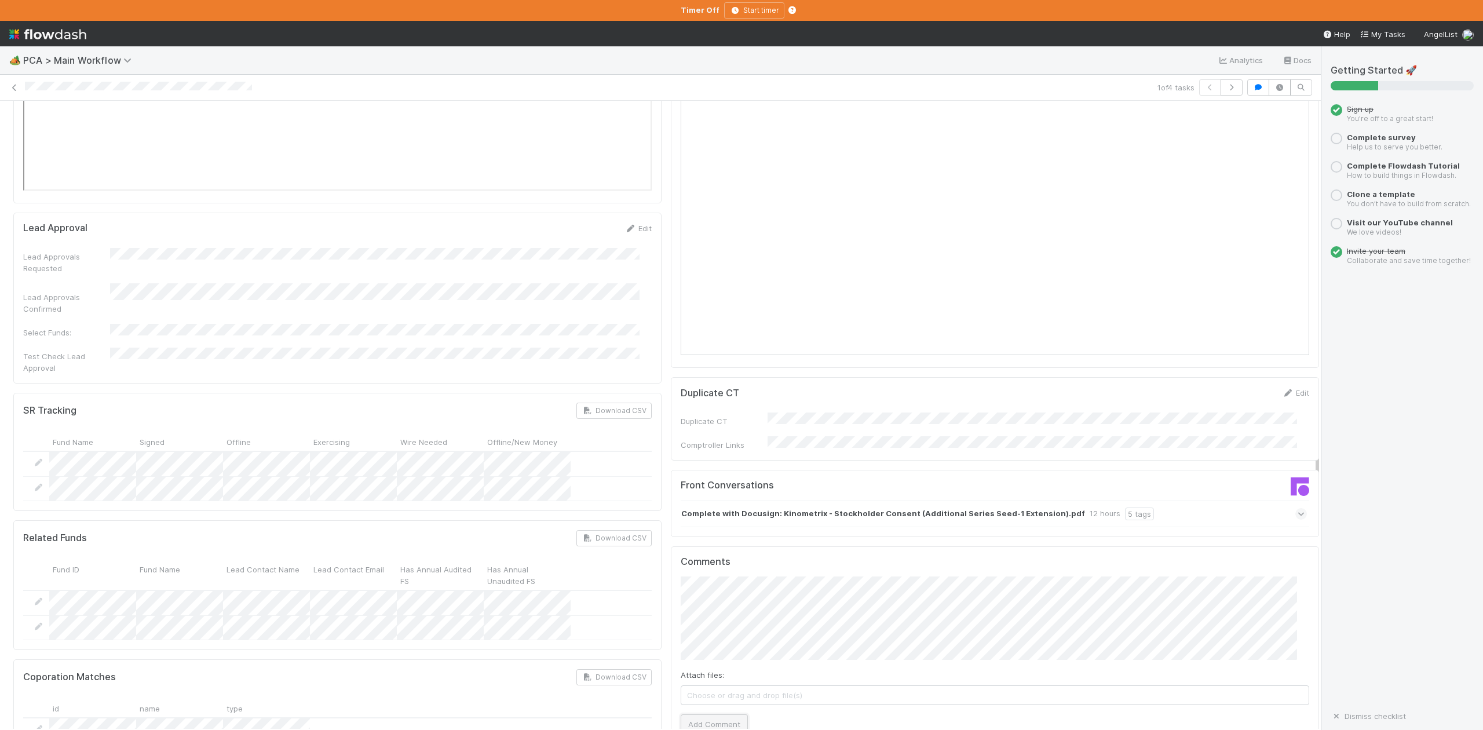
click at [708, 714] on button "Add Comment" at bounding box center [714, 724] width 67 height 20
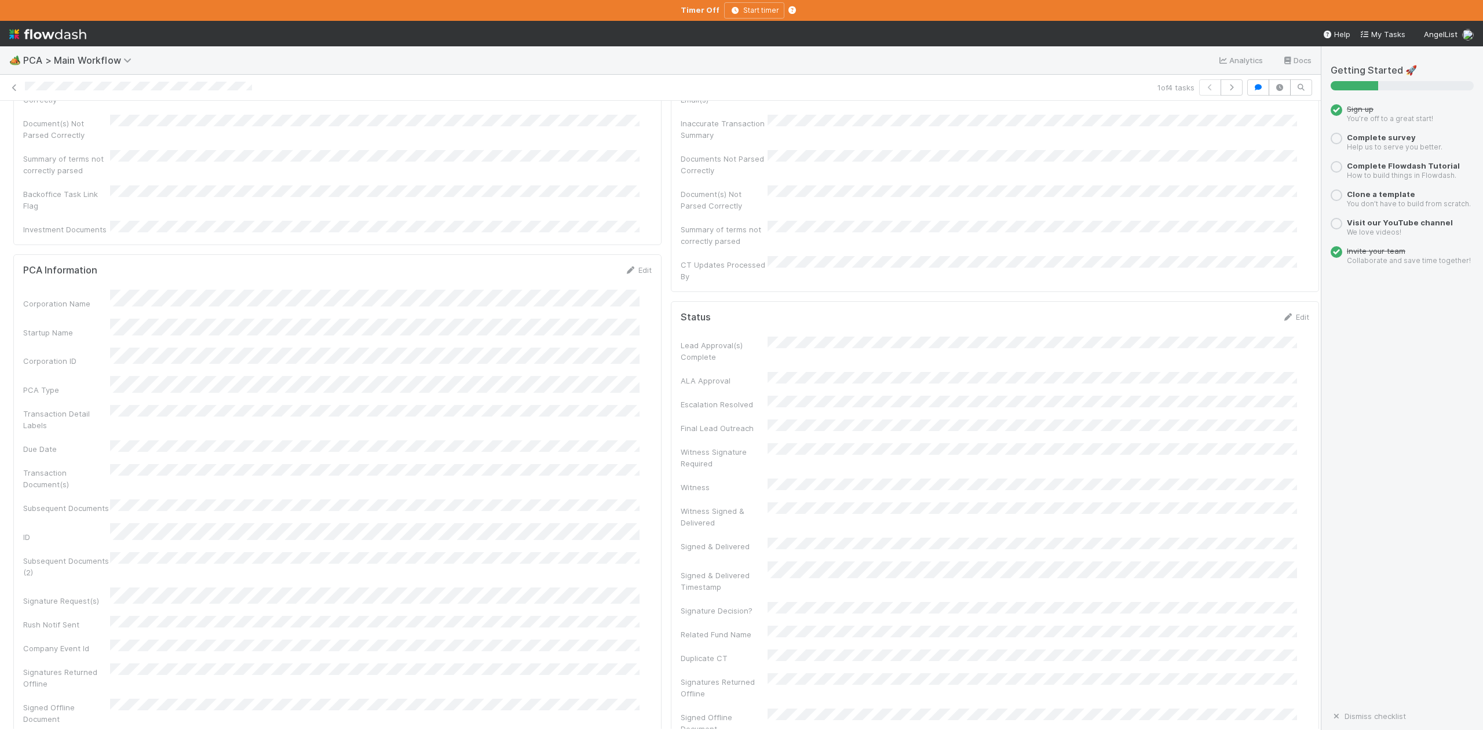
scroll to position [0, 0]
click at [46, 119] on span "IOS - ICU" at bounding box center [66, 119] width 95 height 9
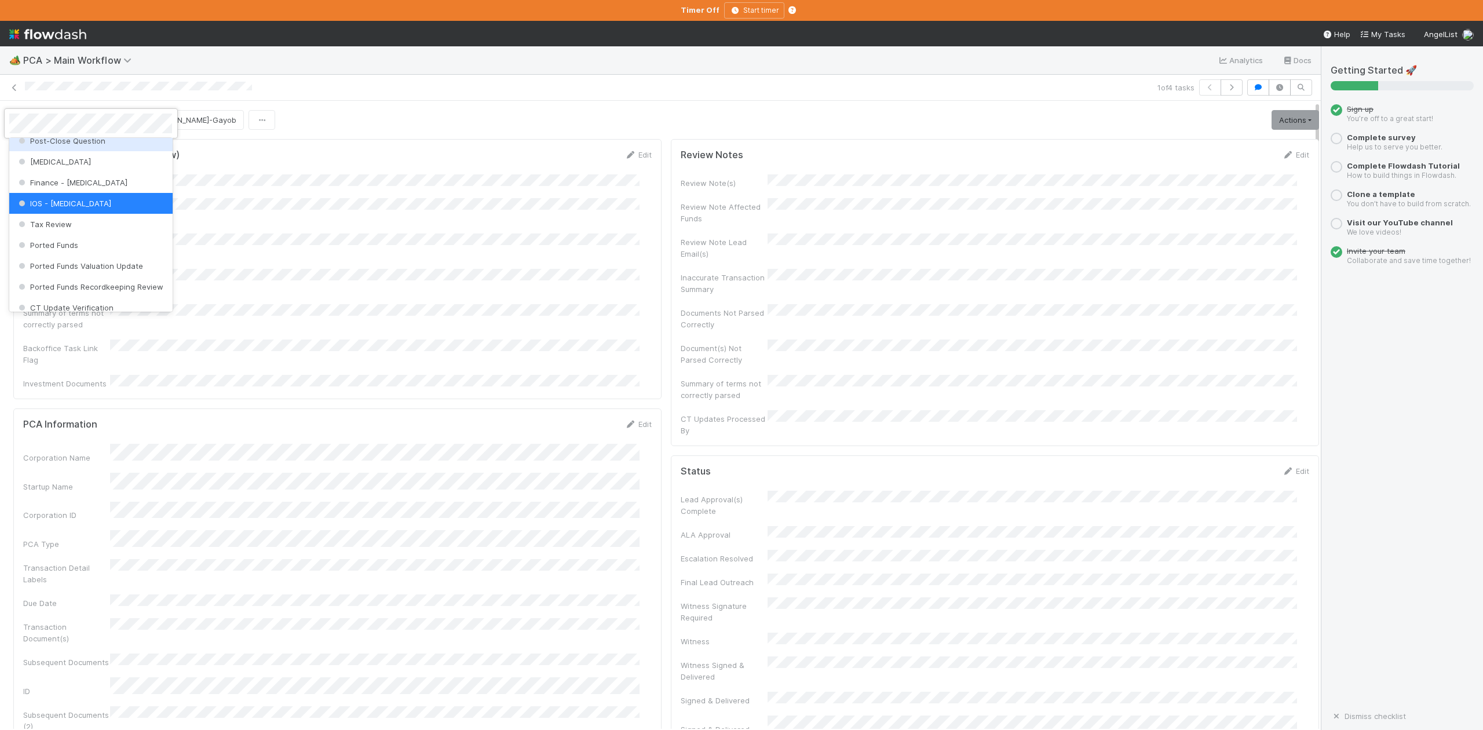
scroll to position [460, 0]
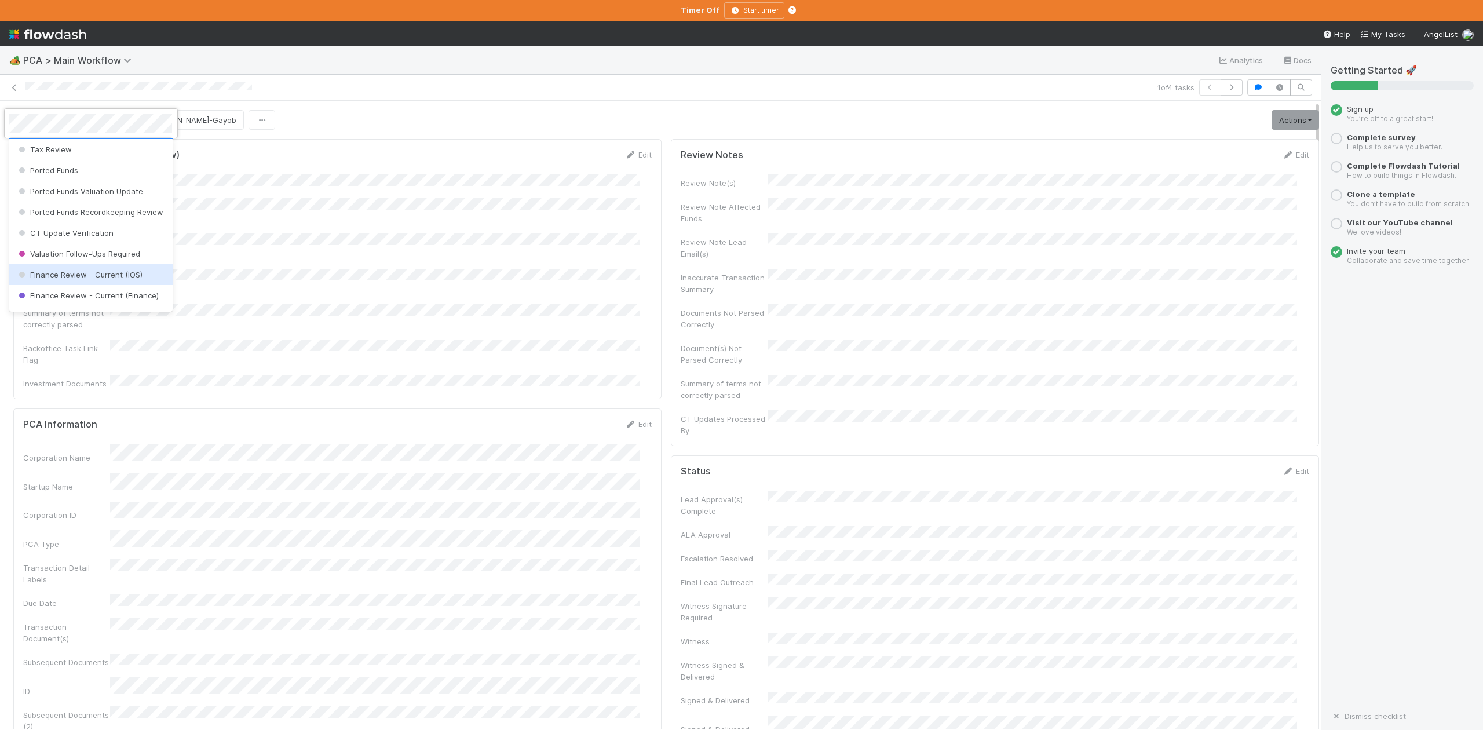
click at [108, 279] on span "Finance Review - Current (IOS)" at bounding box center [79, 274] width 126 height 9
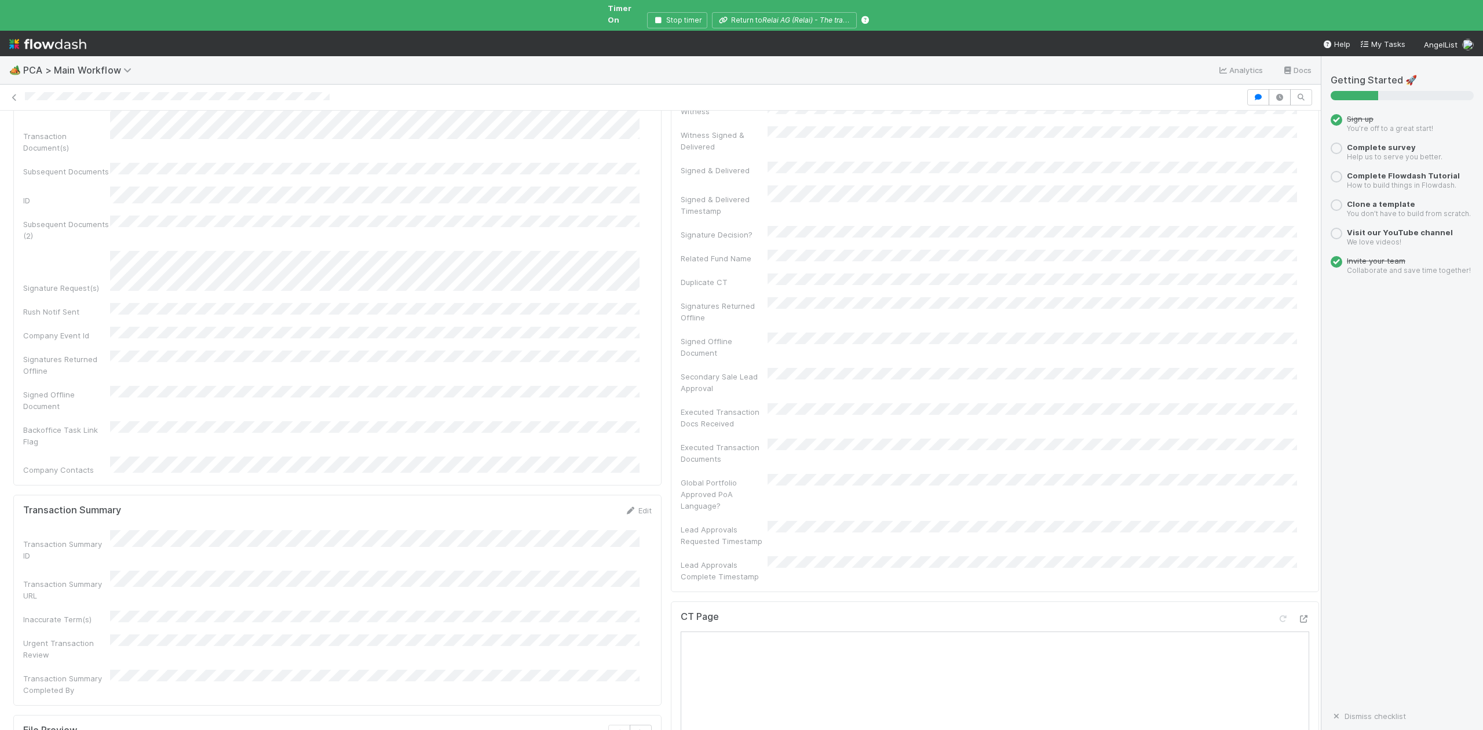
scroll to position [154, 0]
click at [658, 17] on icon "button" at bounding box center [658, 20] width 12 height 7
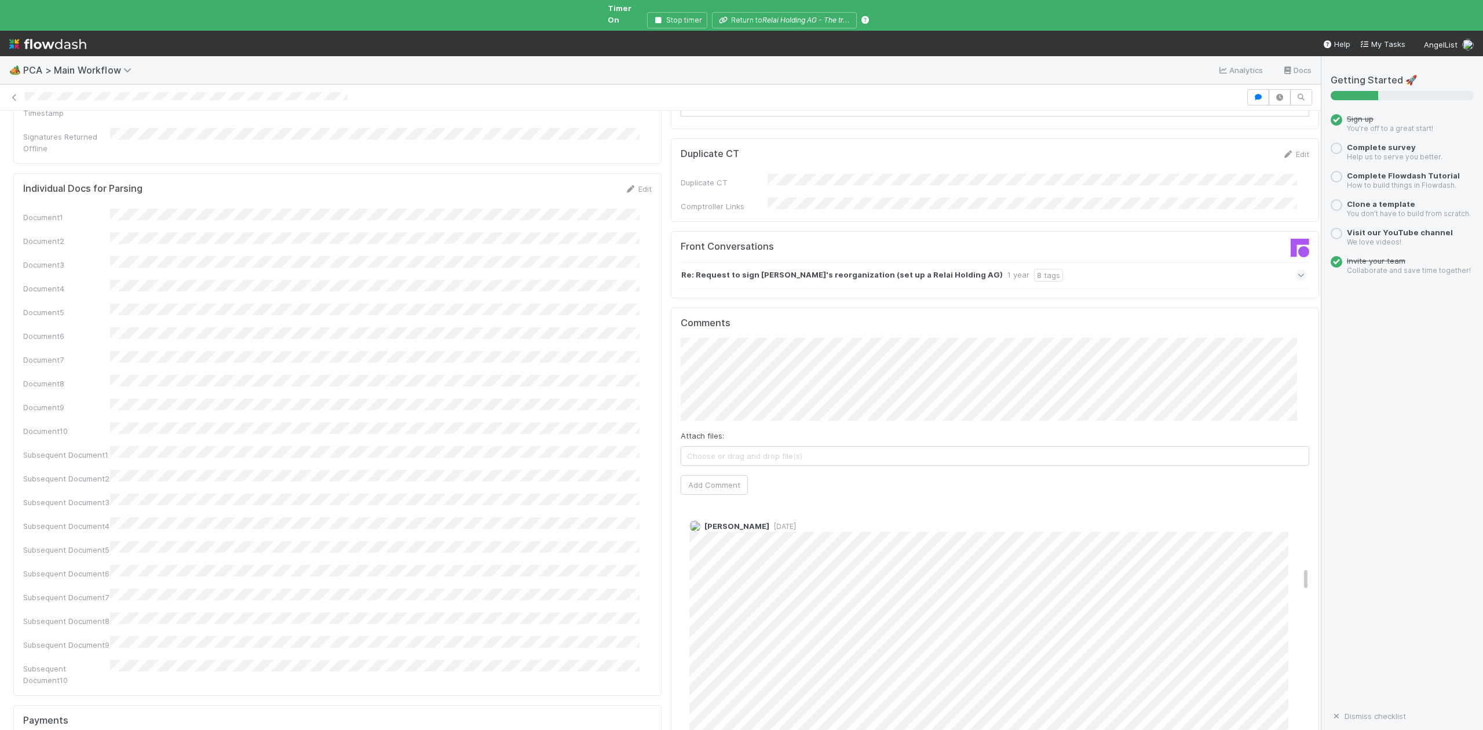
scroll to position [618, 0]
click at [655, 17] on icon "button" at bounding box center [658, 20] width 12 height 7
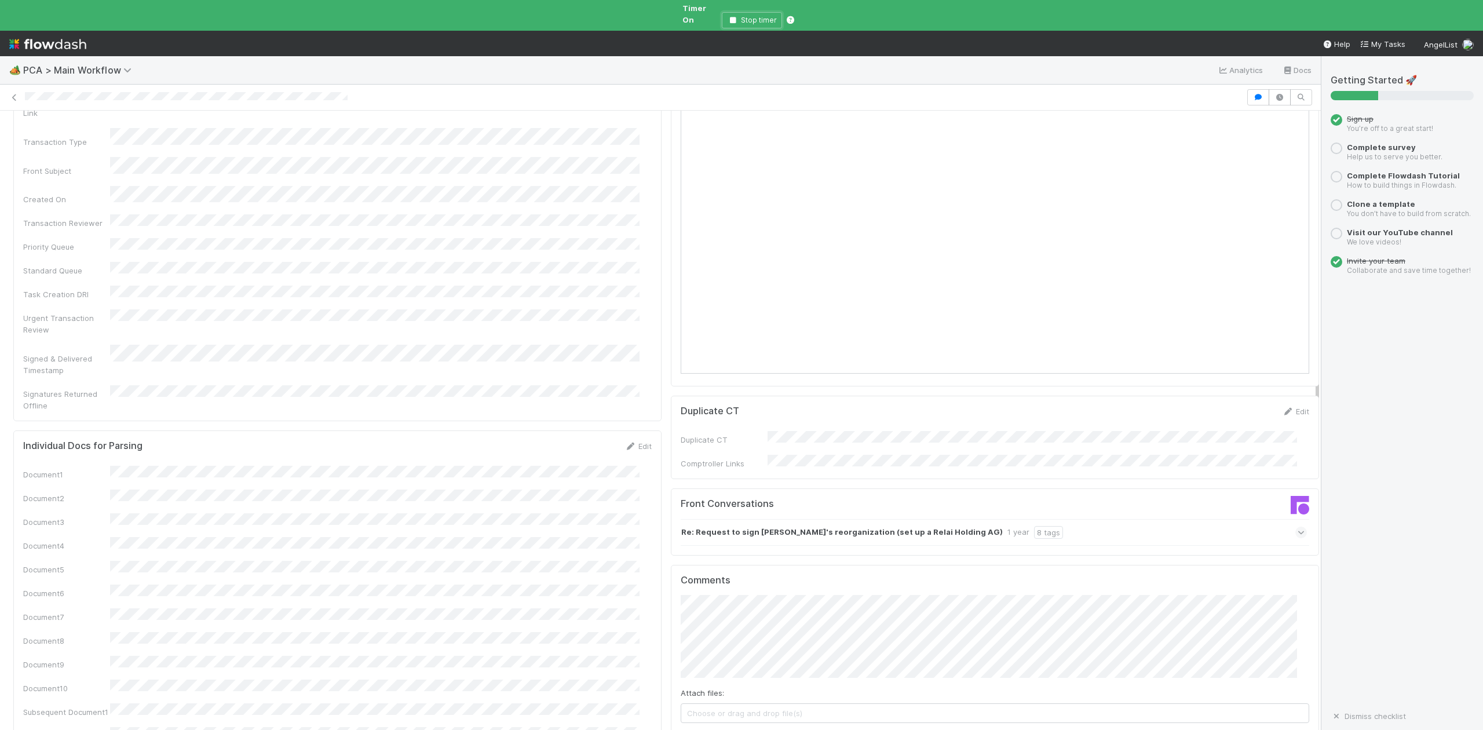
scroll to position [1159, 0]
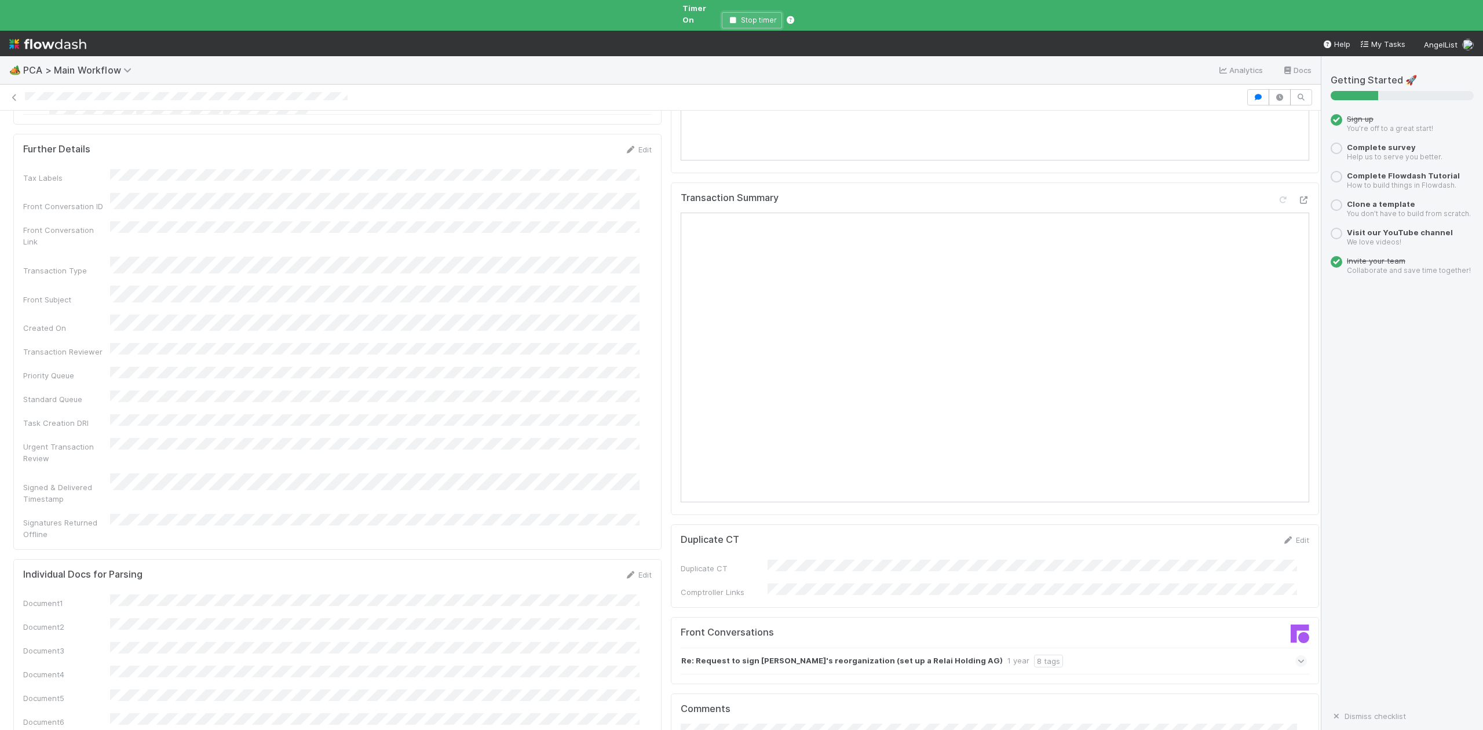
click at [730, 17] on icon "button" at bounding box center [733, 20] width 12 height 7
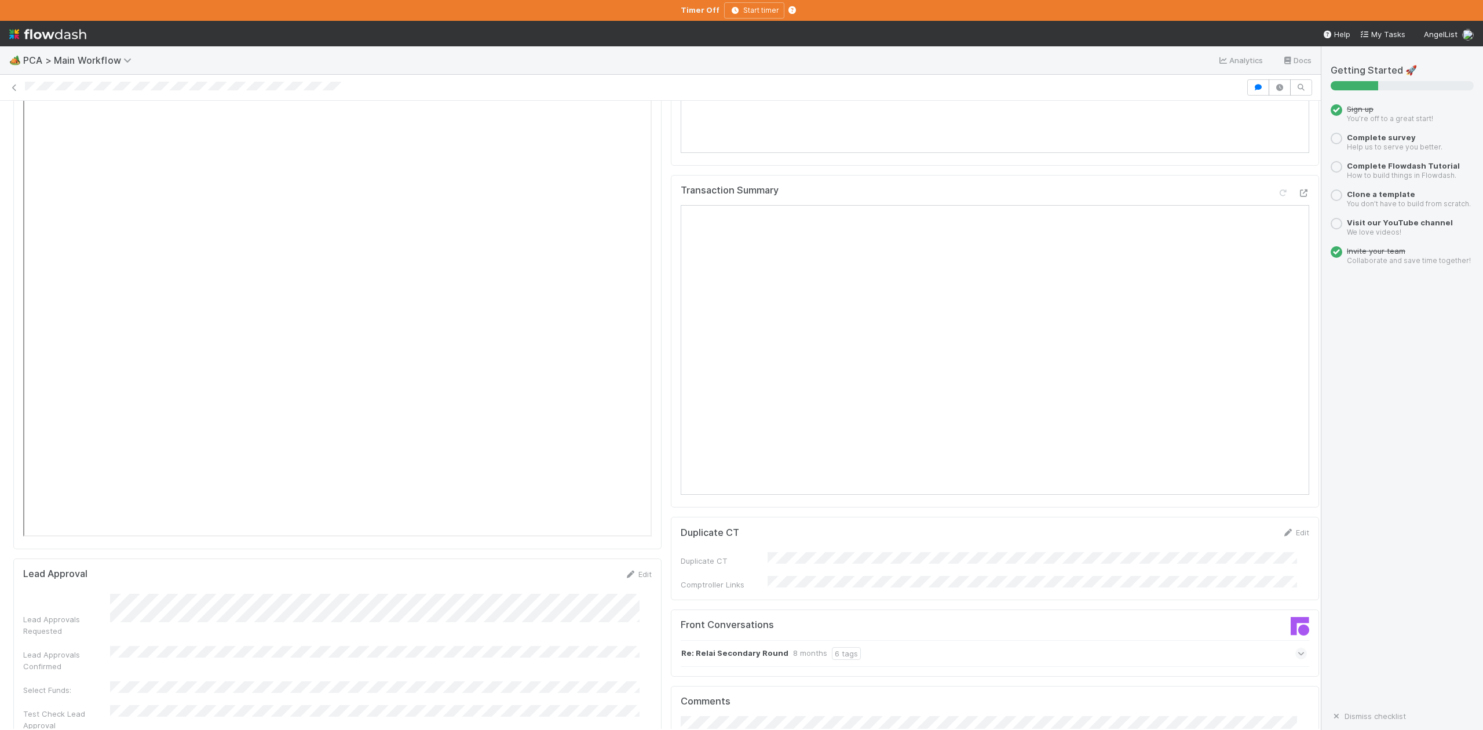
scroll to position [1585, 0]
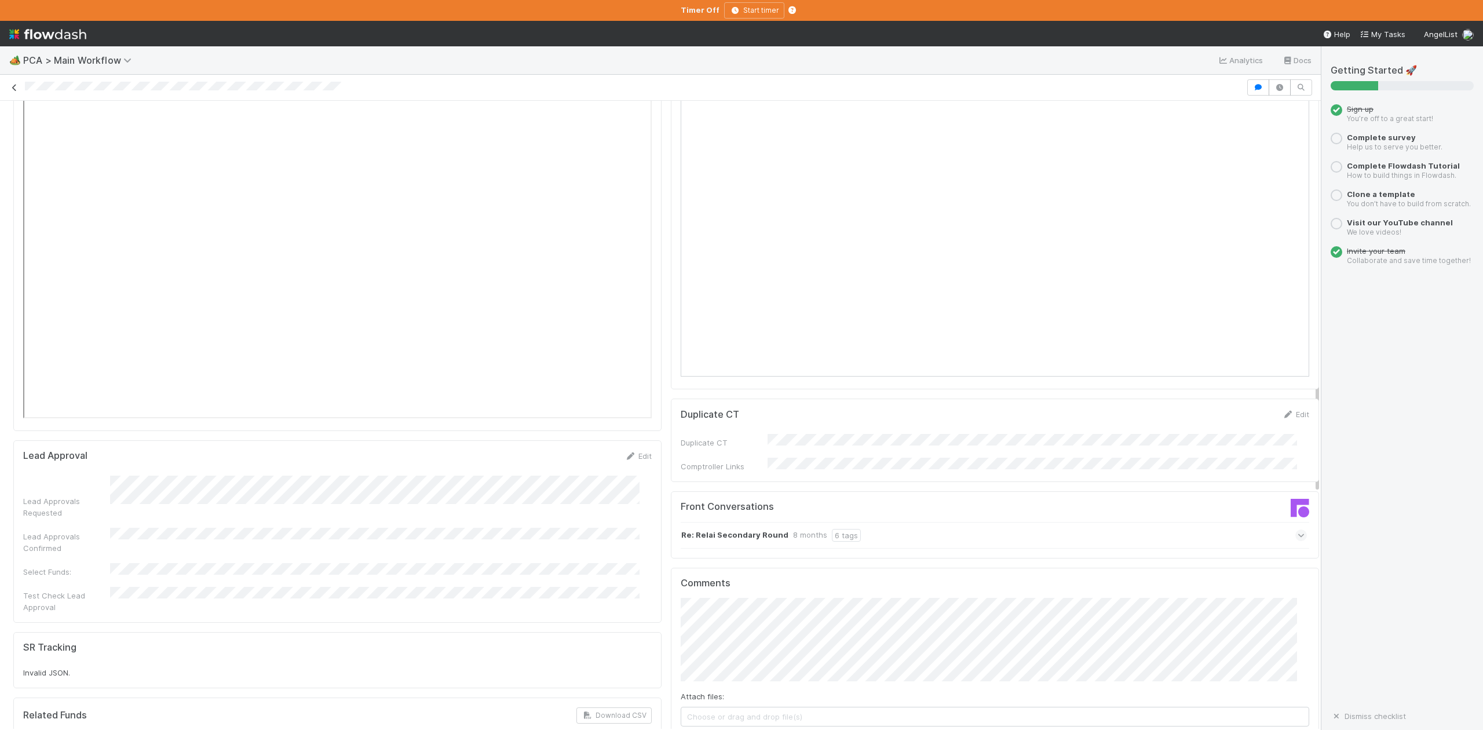
click at [16, 91] on icon at bounding box center [15, 88] width 12 height 8
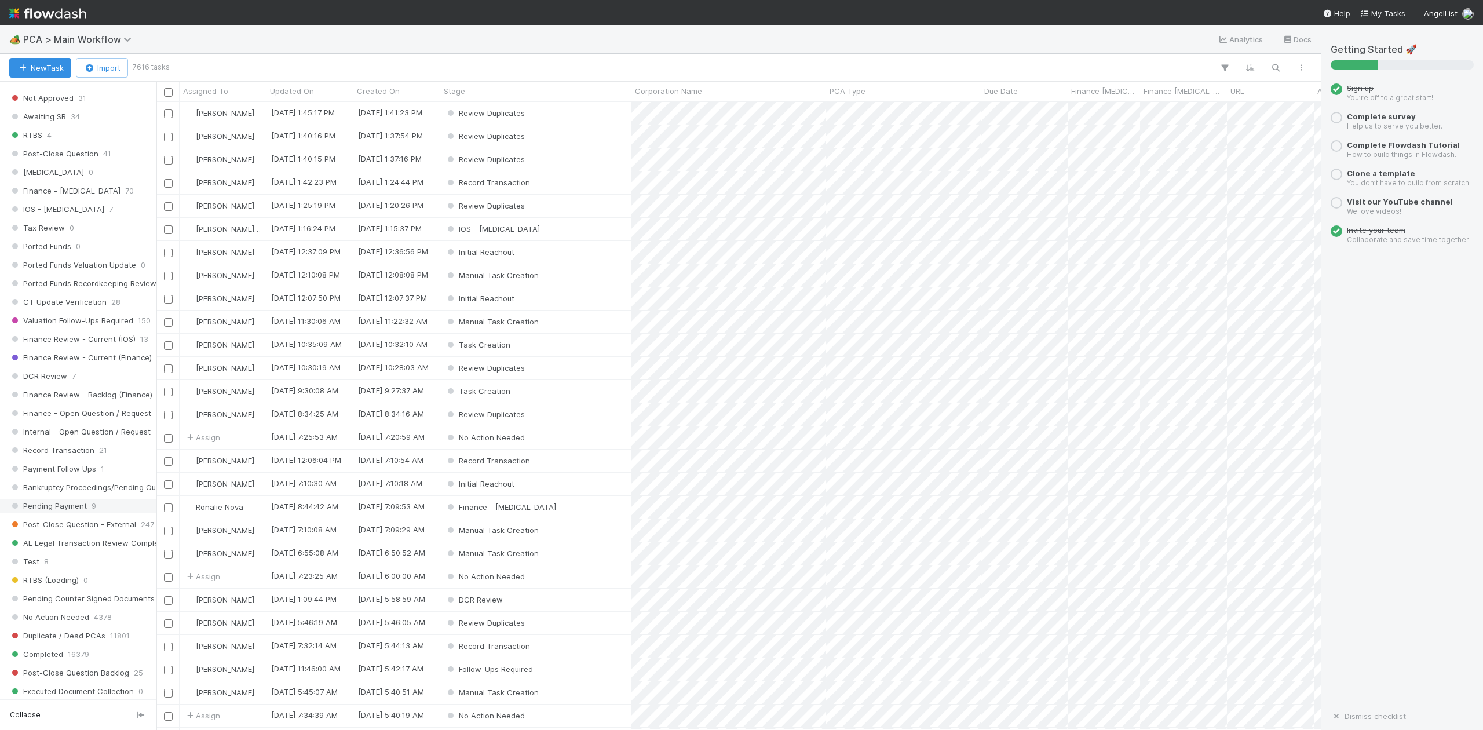
scroll to position [1081, 0]
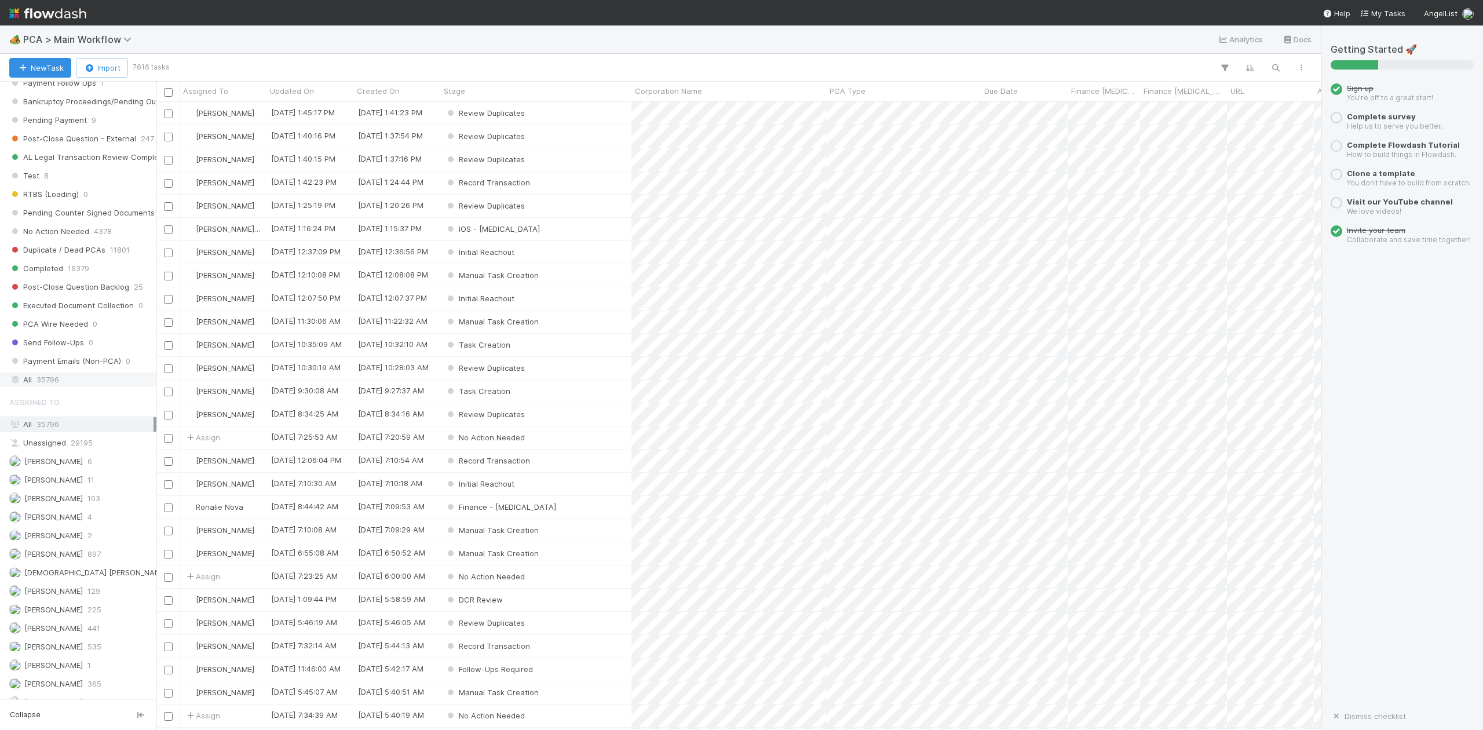
click at [54, 387] on span "35796" at bounding box center [47, 379] width 23 height 14
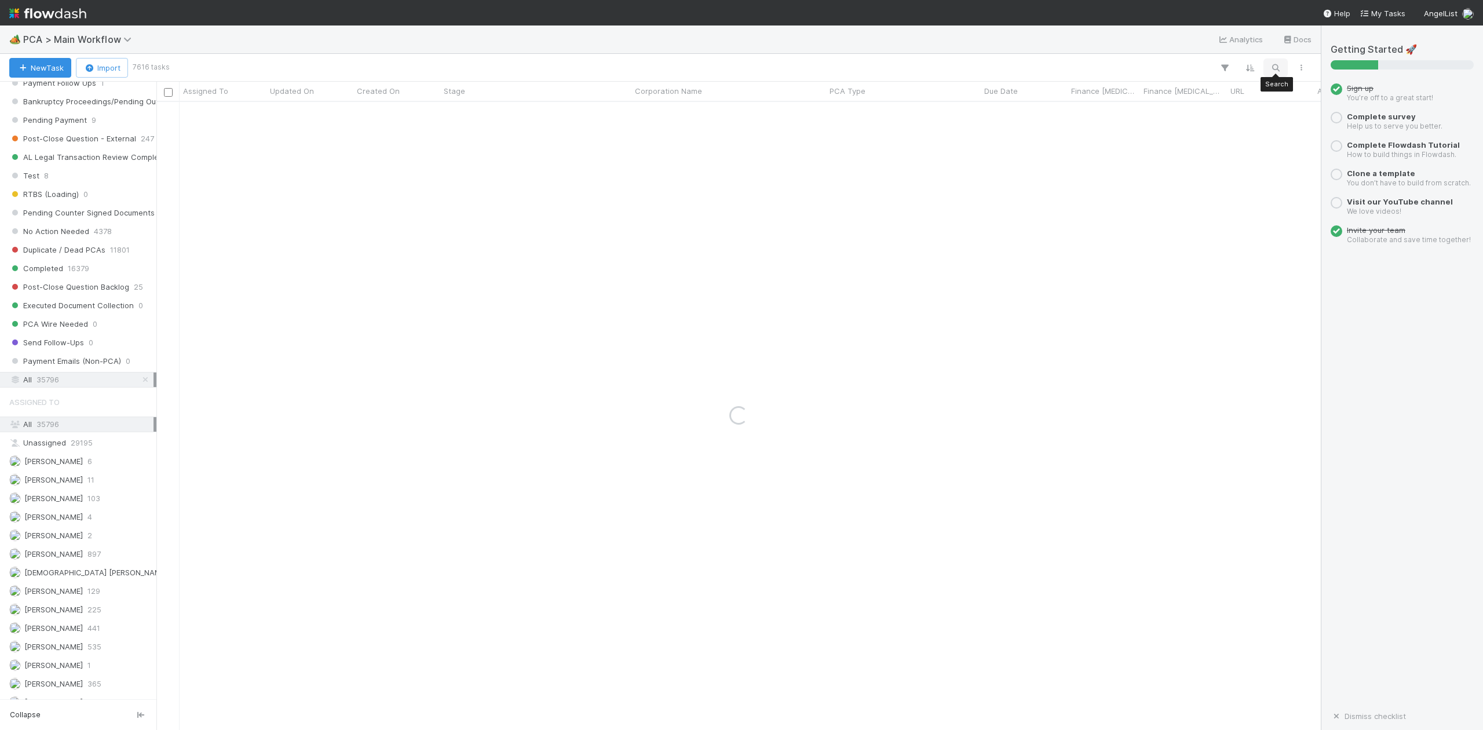
click at [1274, 65] on icon "button" at bounding box center [1276, 68] width 12 height 10
type input "BOC Ventures XIV, LP"
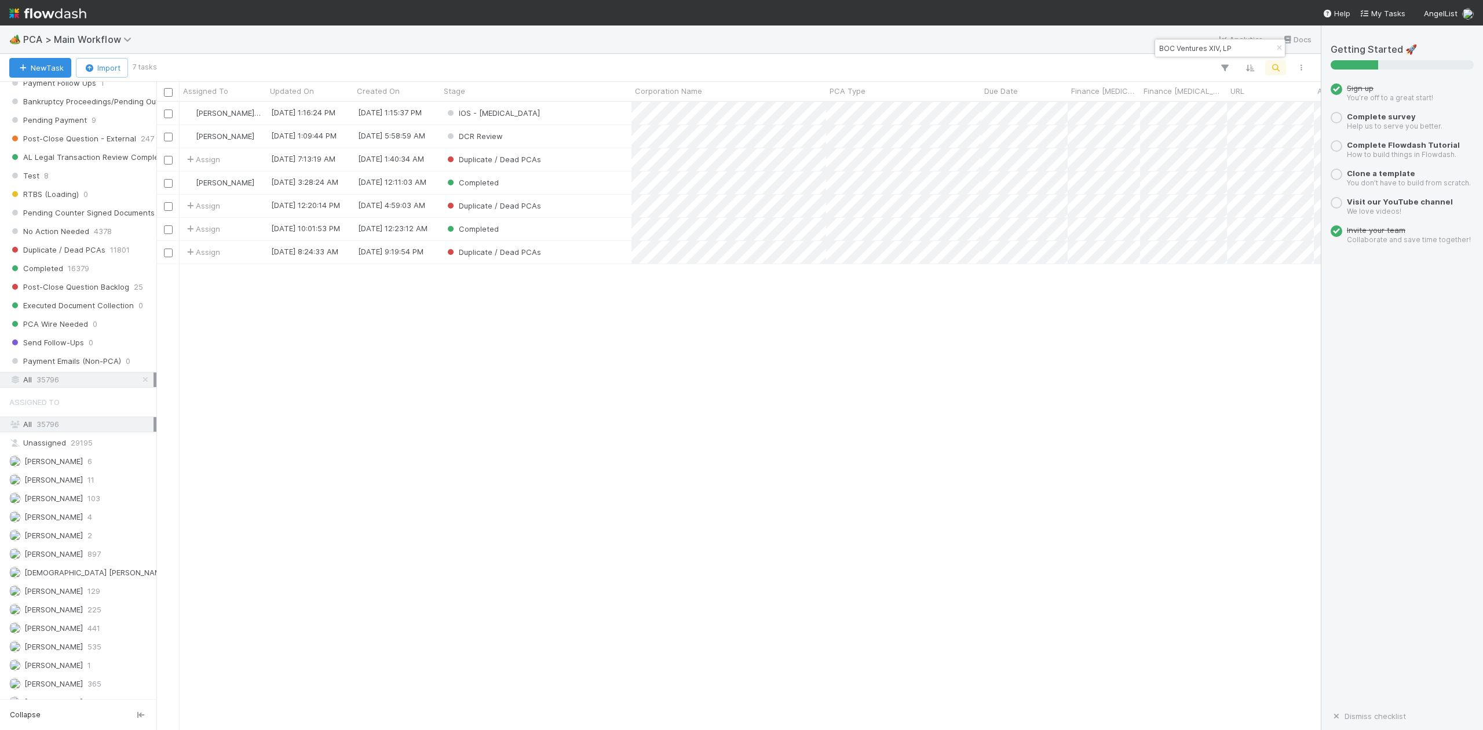
scroll to position [616, 1152]
click at [557, 139] on div "DCR Review" at bounding box center [535, 136] width 191 height 23
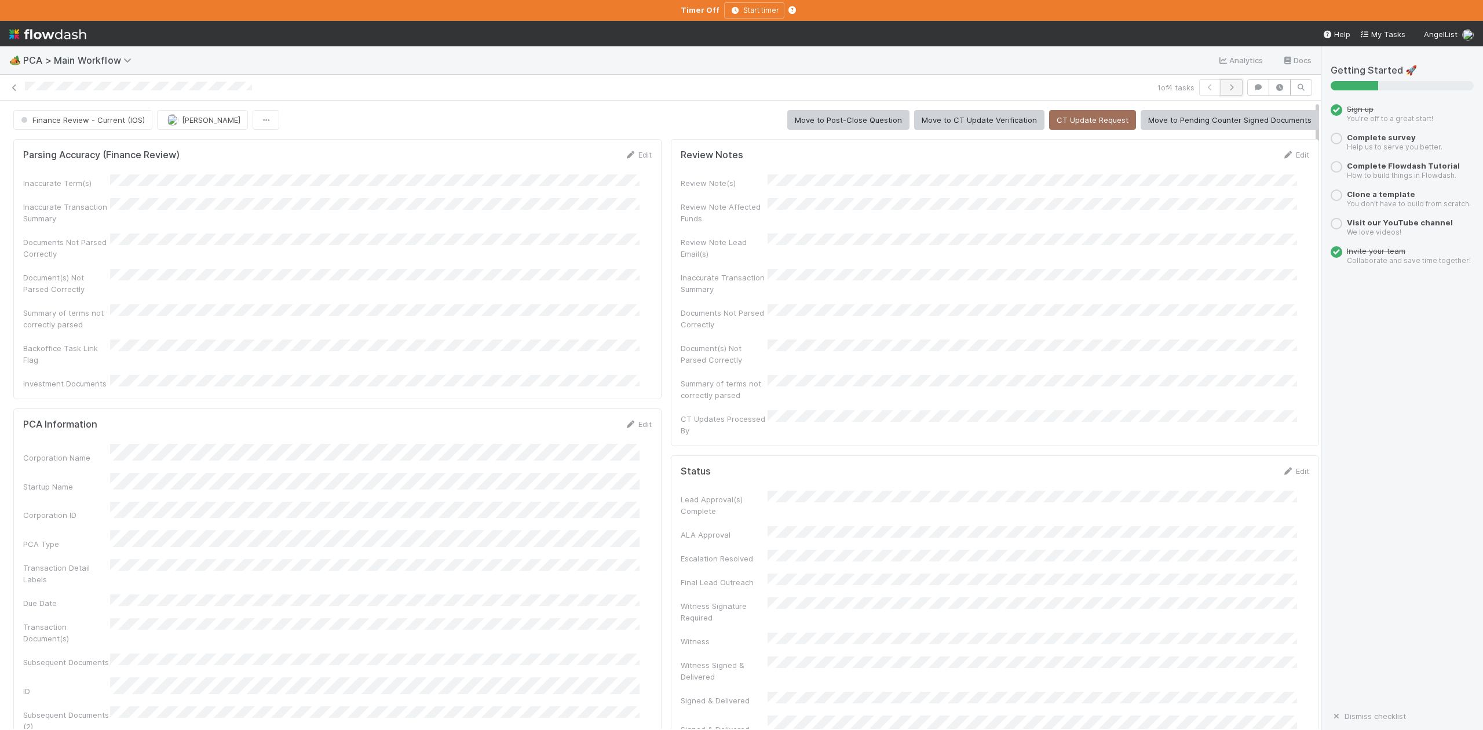
click at [1221, 83] on button "button" at bounding box center [1232, 87] width 22 height 16
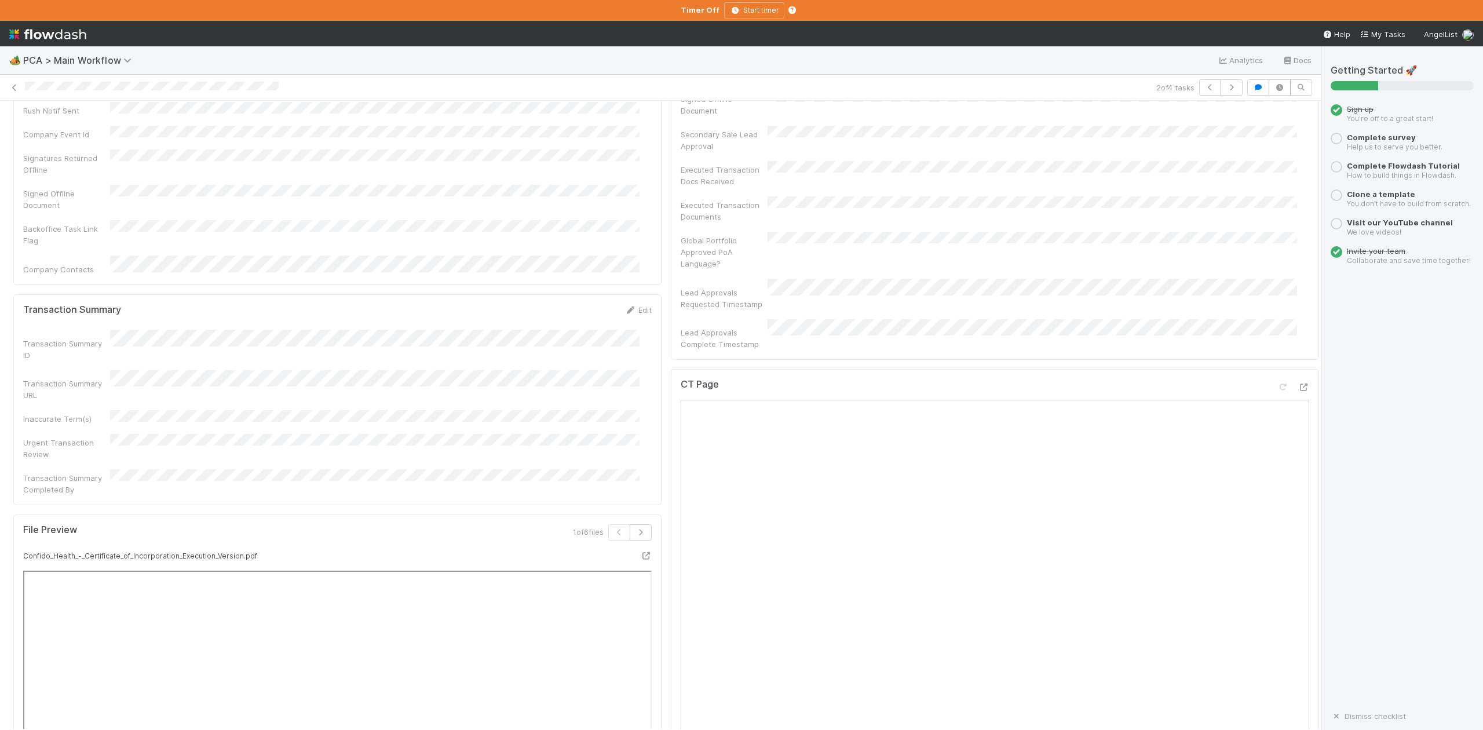
scroll to position [927, 0]
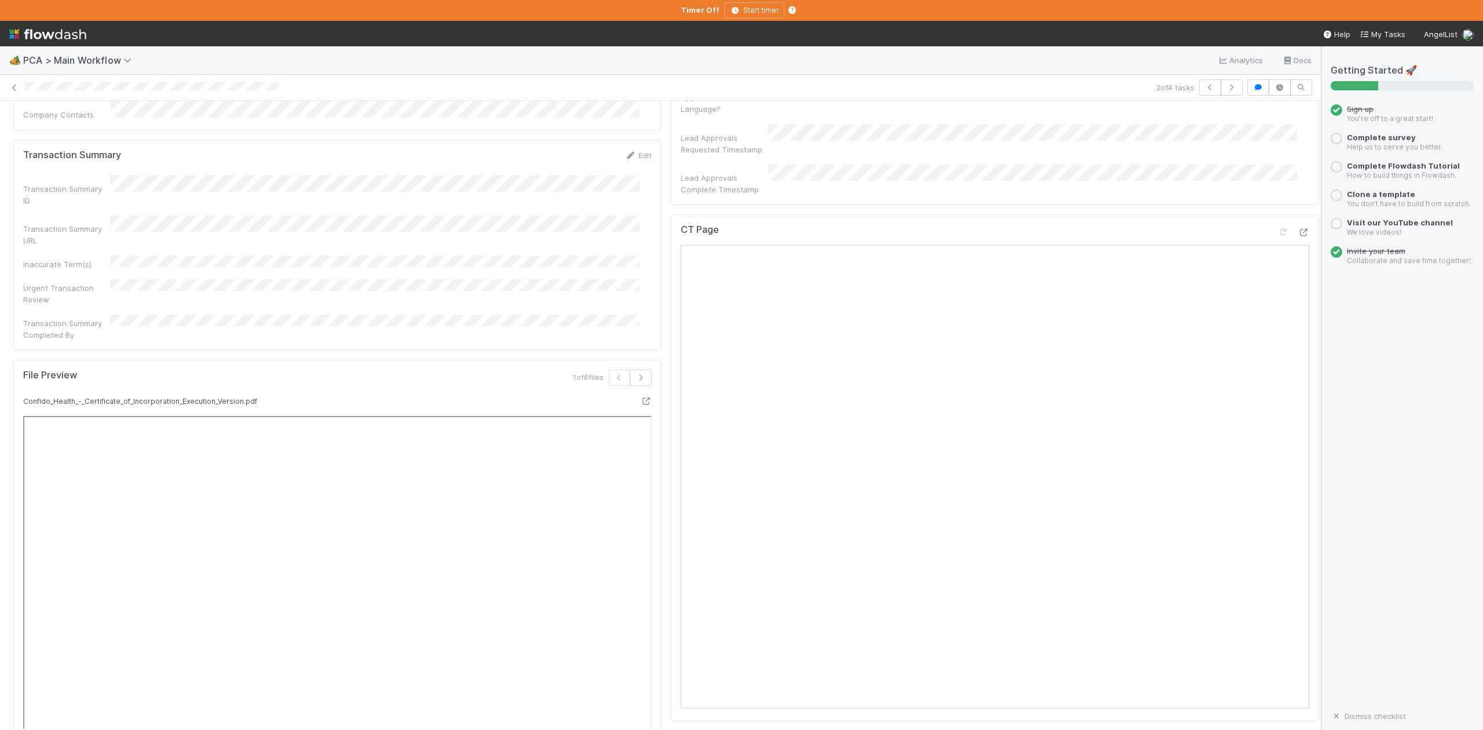
click at [793, 56] on div "🏕️ PCA > Main Workflow Analytics Docs" at bounding box center [660, 60] width 1321 height 28
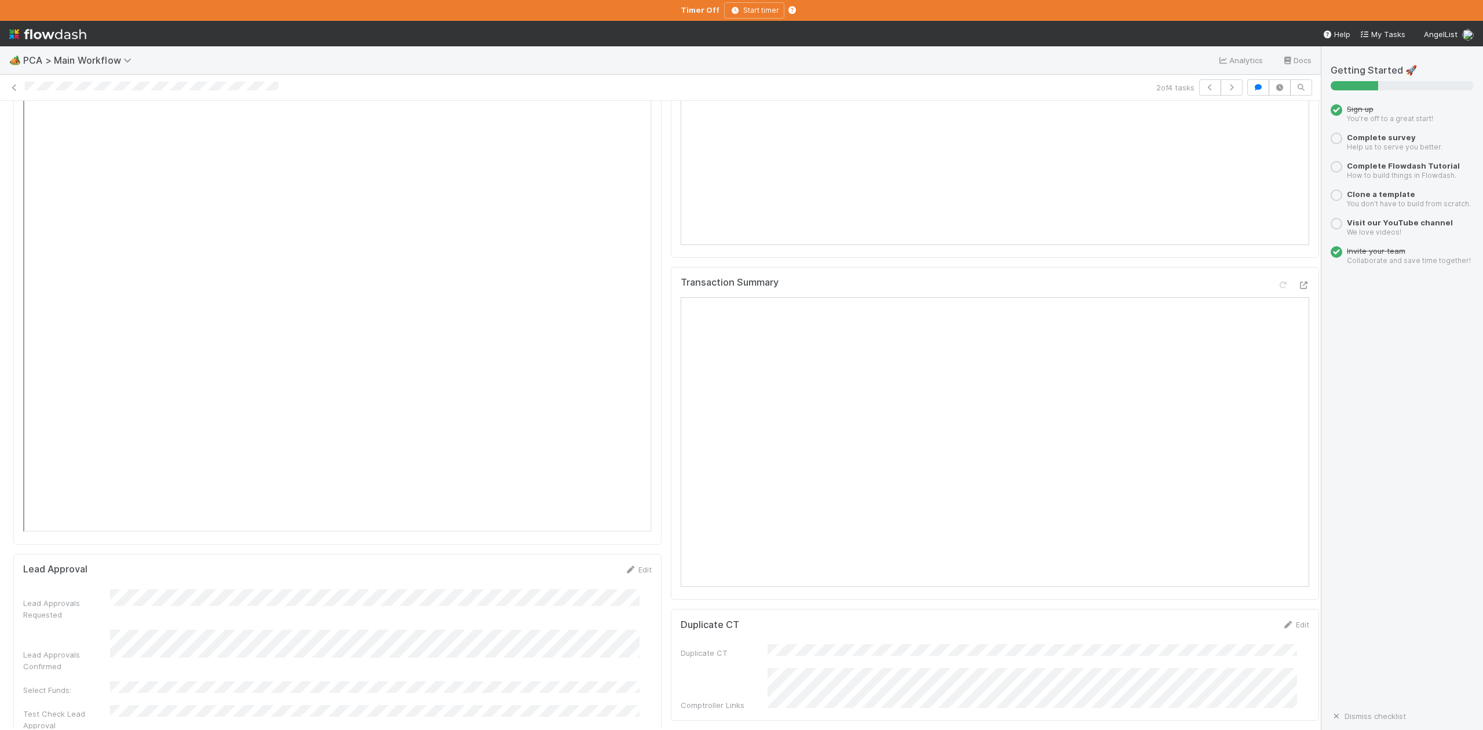
scroll to position [1776, 0]
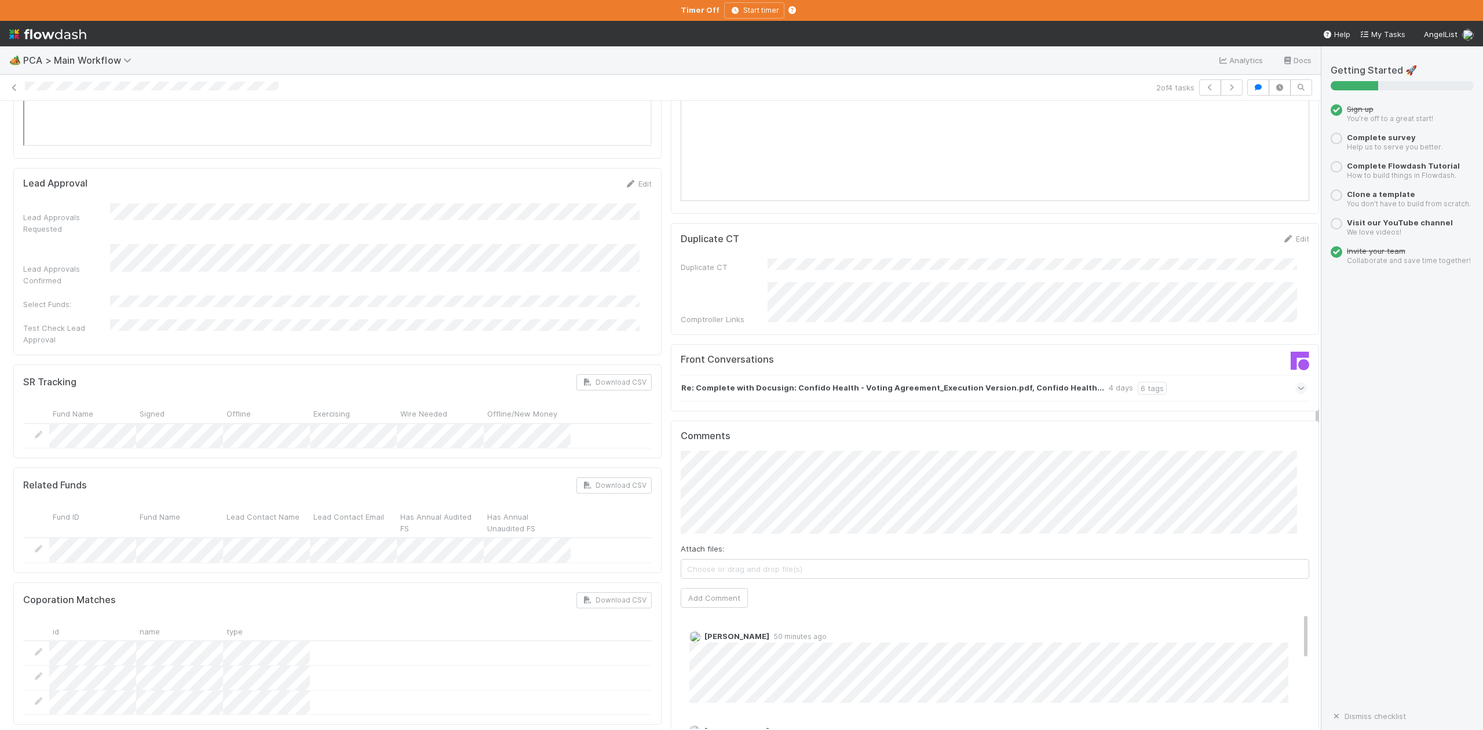
click at [1298, 382] on icon at bounding box center [1302, 388] width 8 height 12
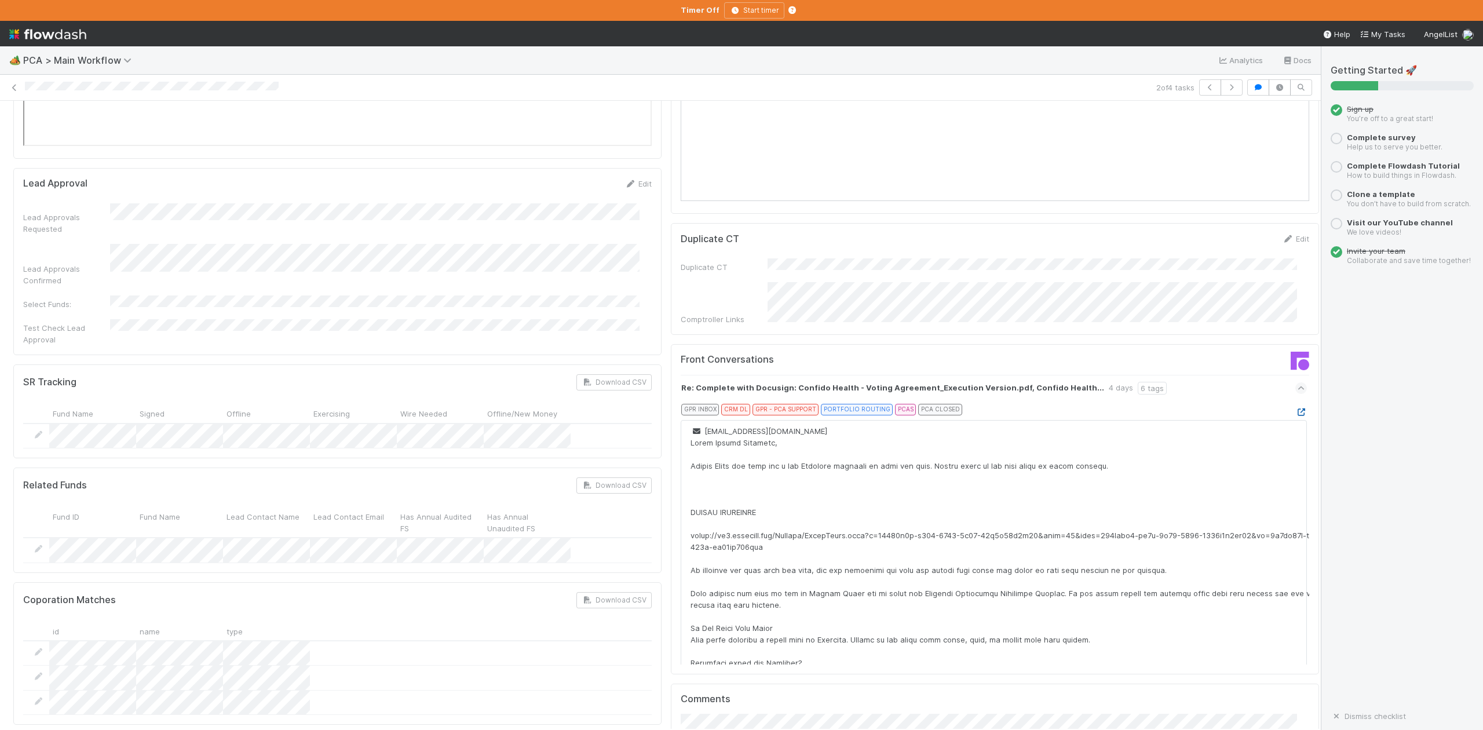
click at [1295, 408] on icon at bounding box center [1301, 412] width 12 height 8
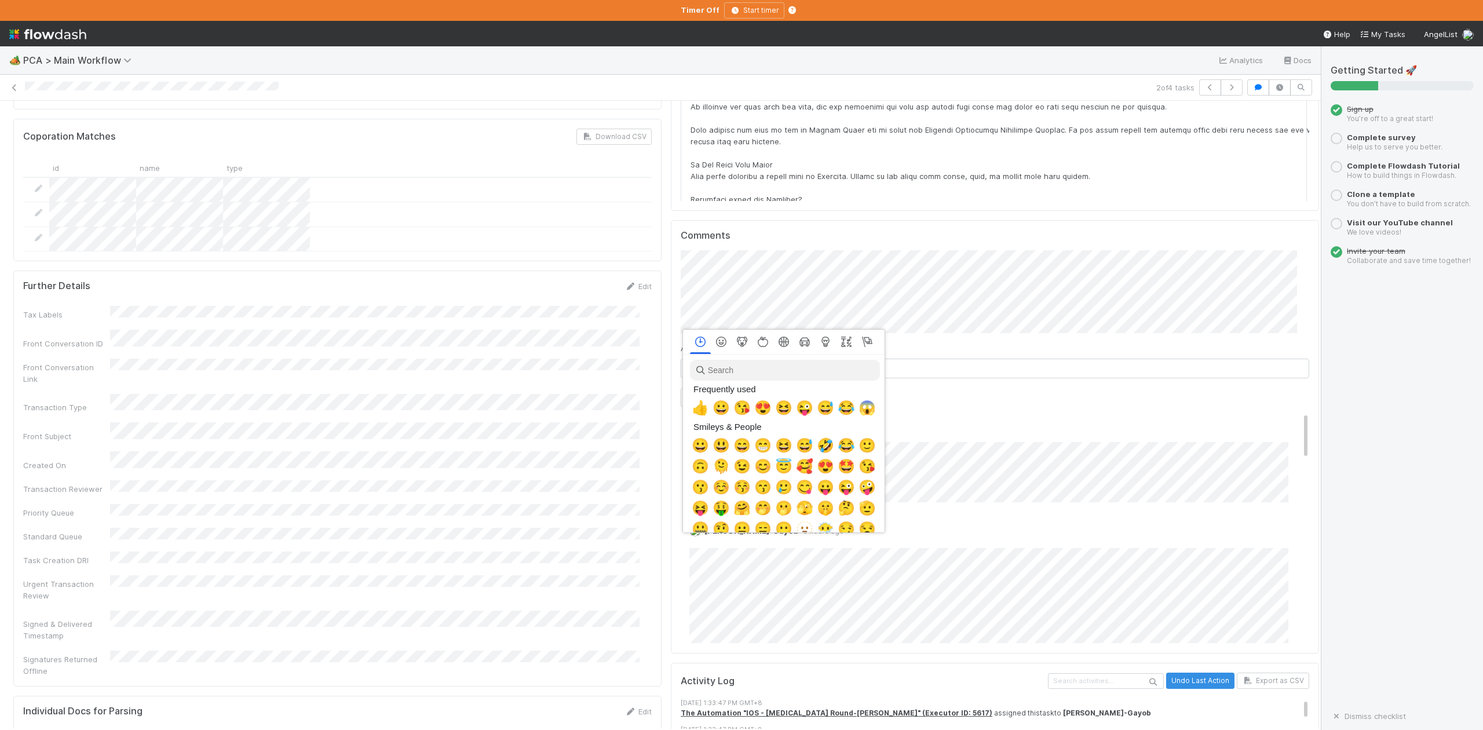
scroll to position [0, 7]
click at [696, 406] on span "👍" at bounding box center [697, 408] width 17 height 16
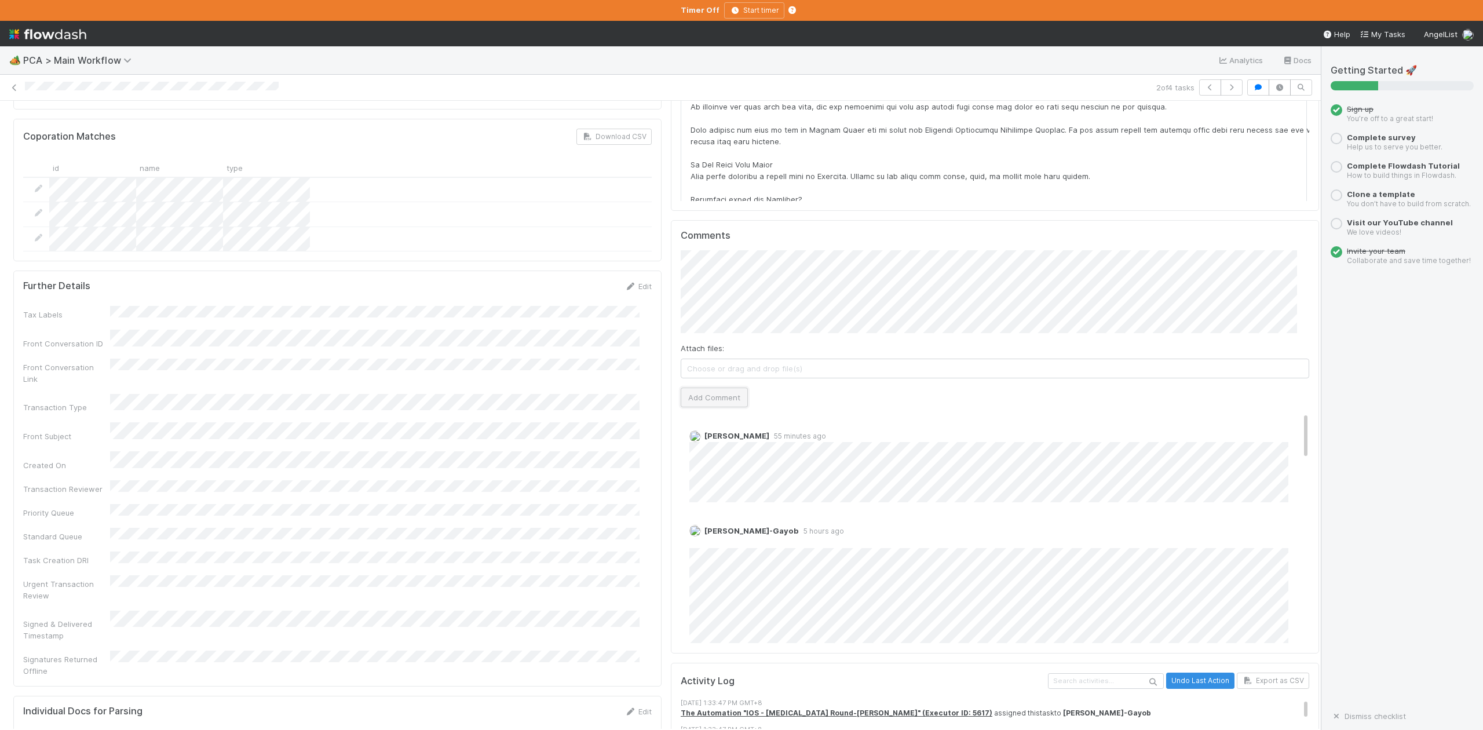
click at [696, 388] on button "Add Comment" at bounding box center [714, 398] width 67 height 20
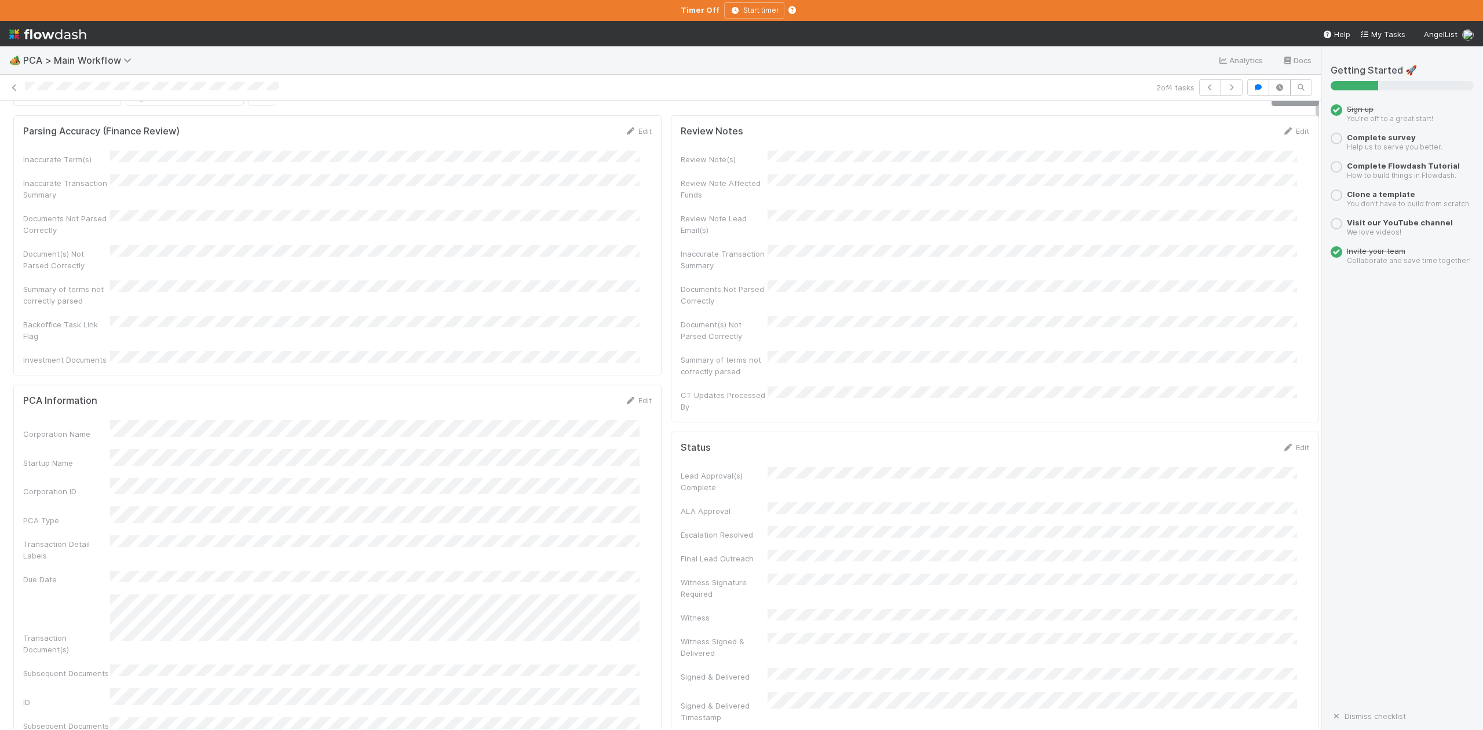
scroll to position [0, 0]
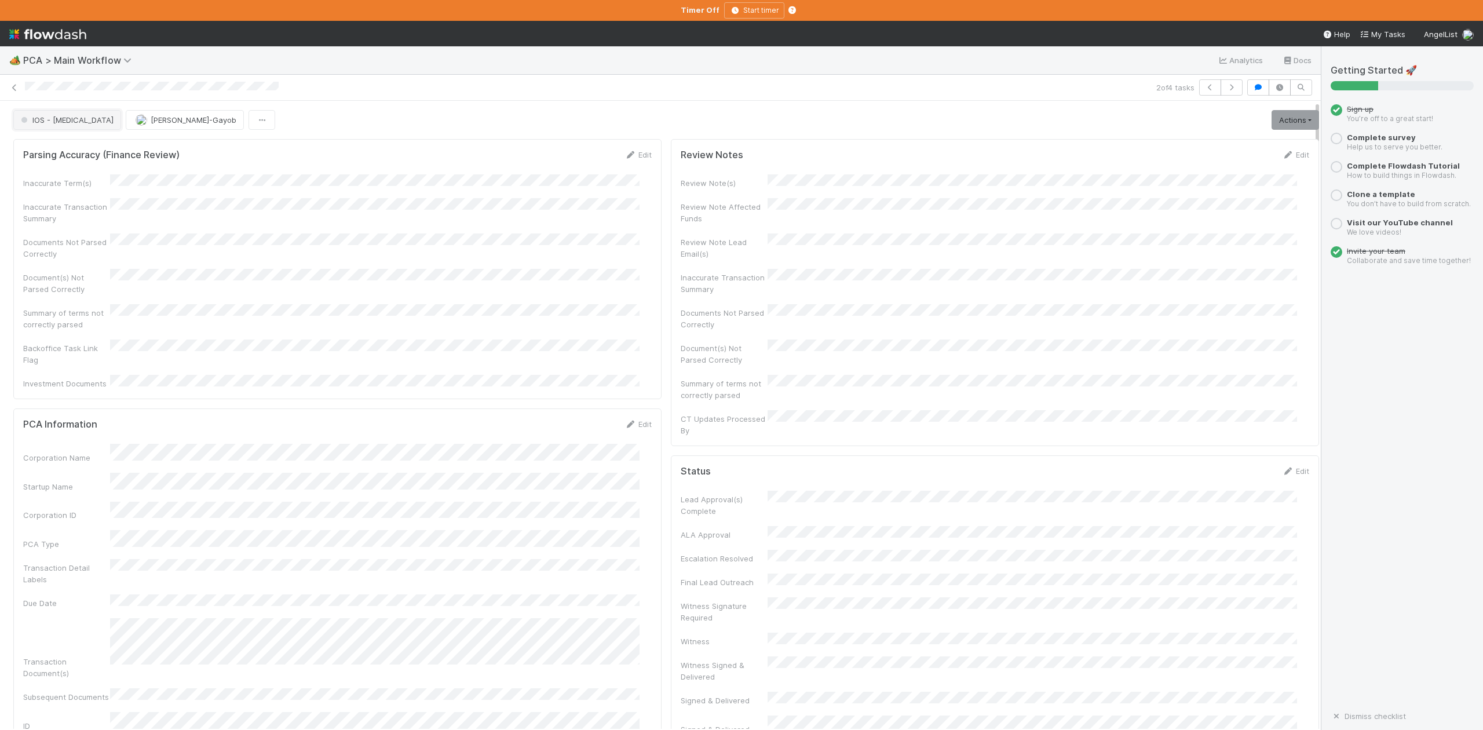
click at [49, 126] on button "IOS - [MEDICAL_DATA]" at bounding box center [67, 120] width 108 height 20
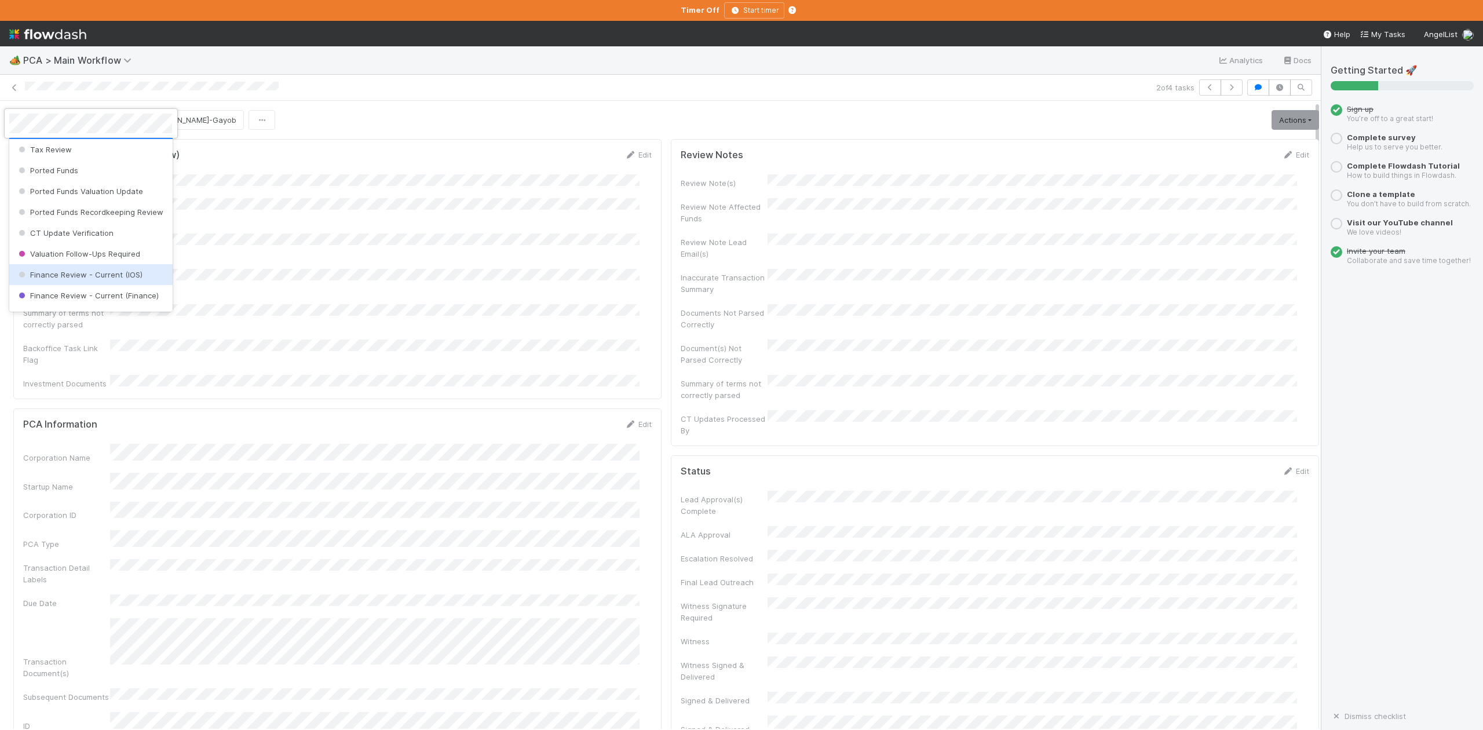
click at [75, 285] on div "Finance Review - Current (IOS)" at bounding box center [90, 274] width 163 height 21
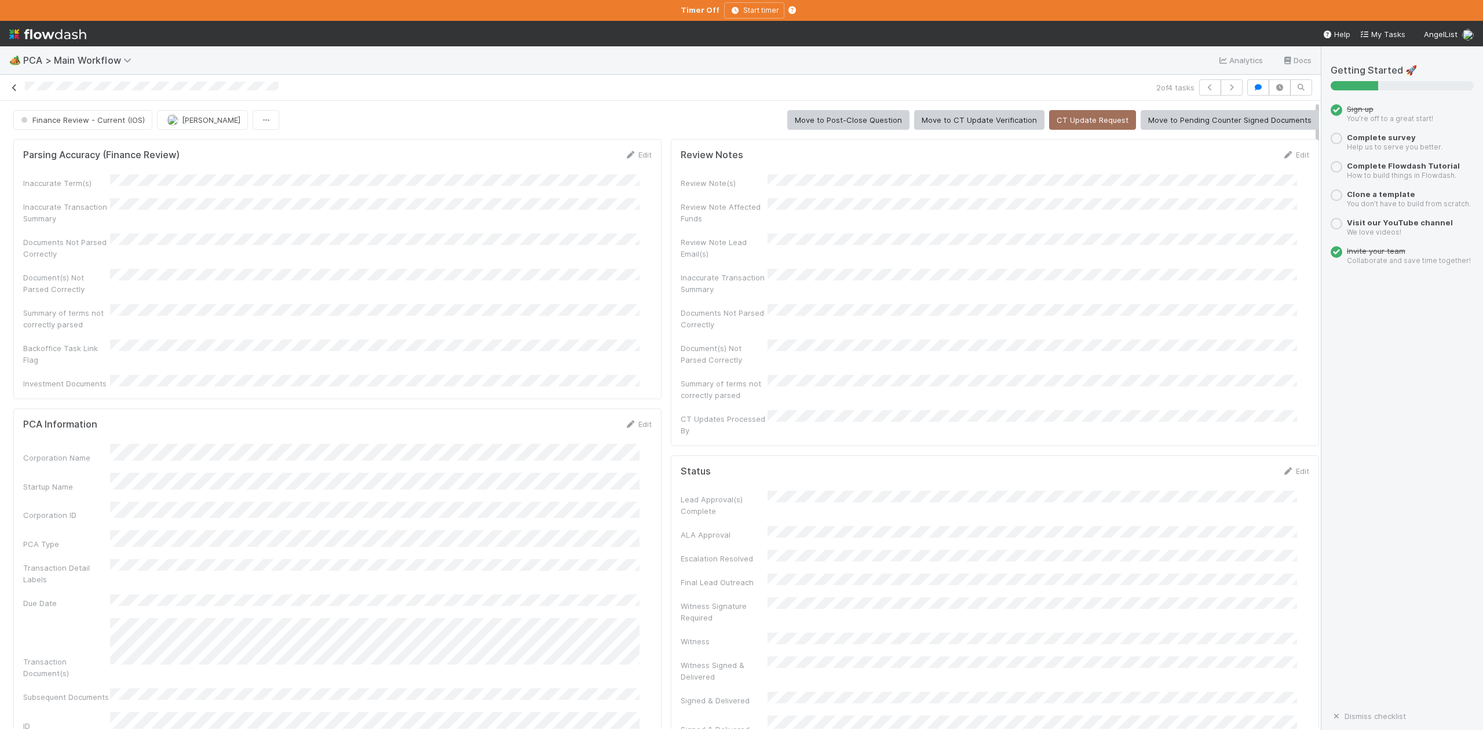
click at [15, 88] on icon at bounding box center [15, 88] width 12 height 8
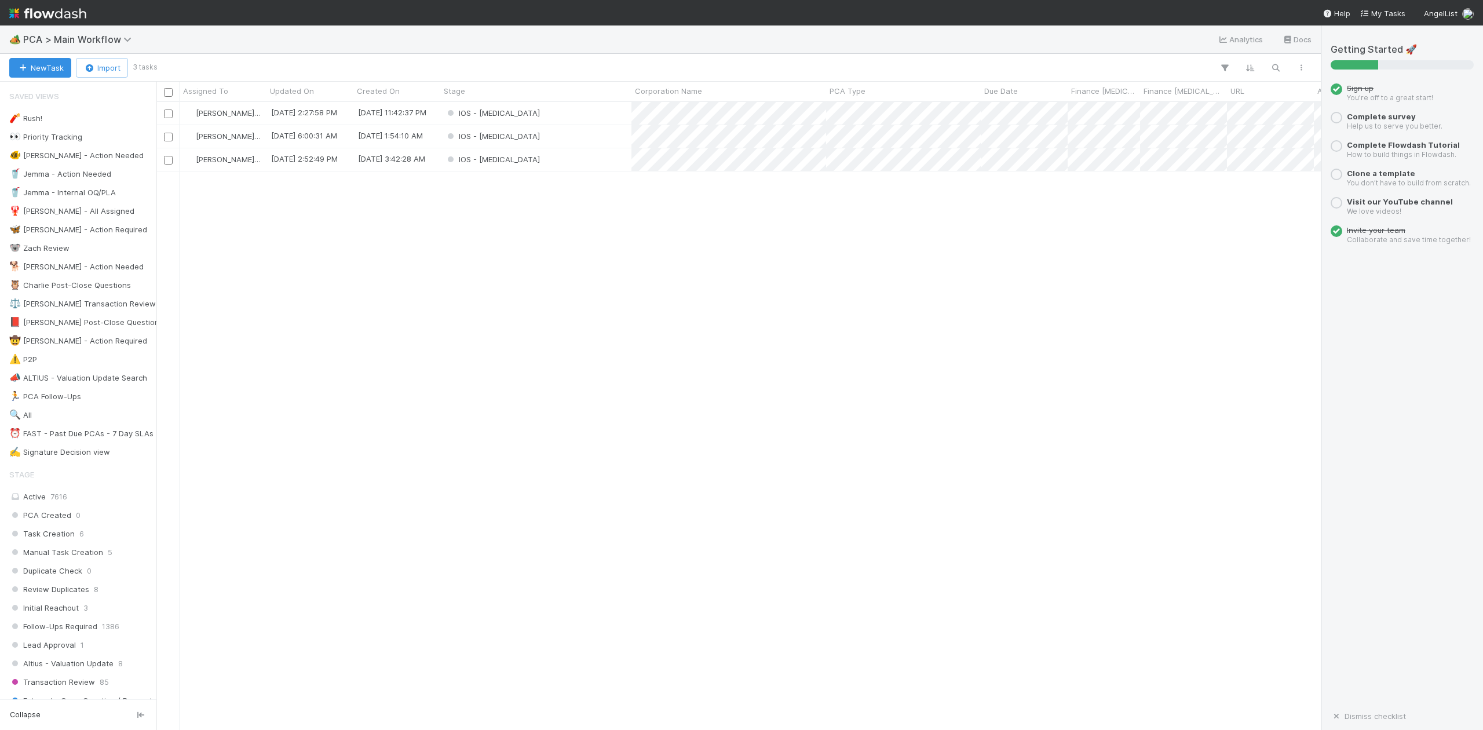
scroll to position [616, 1152]
click at [513, 114] on div "IOS - [MEDICAL_DATA]" at bounding box center [535, 113] width 191 height 23
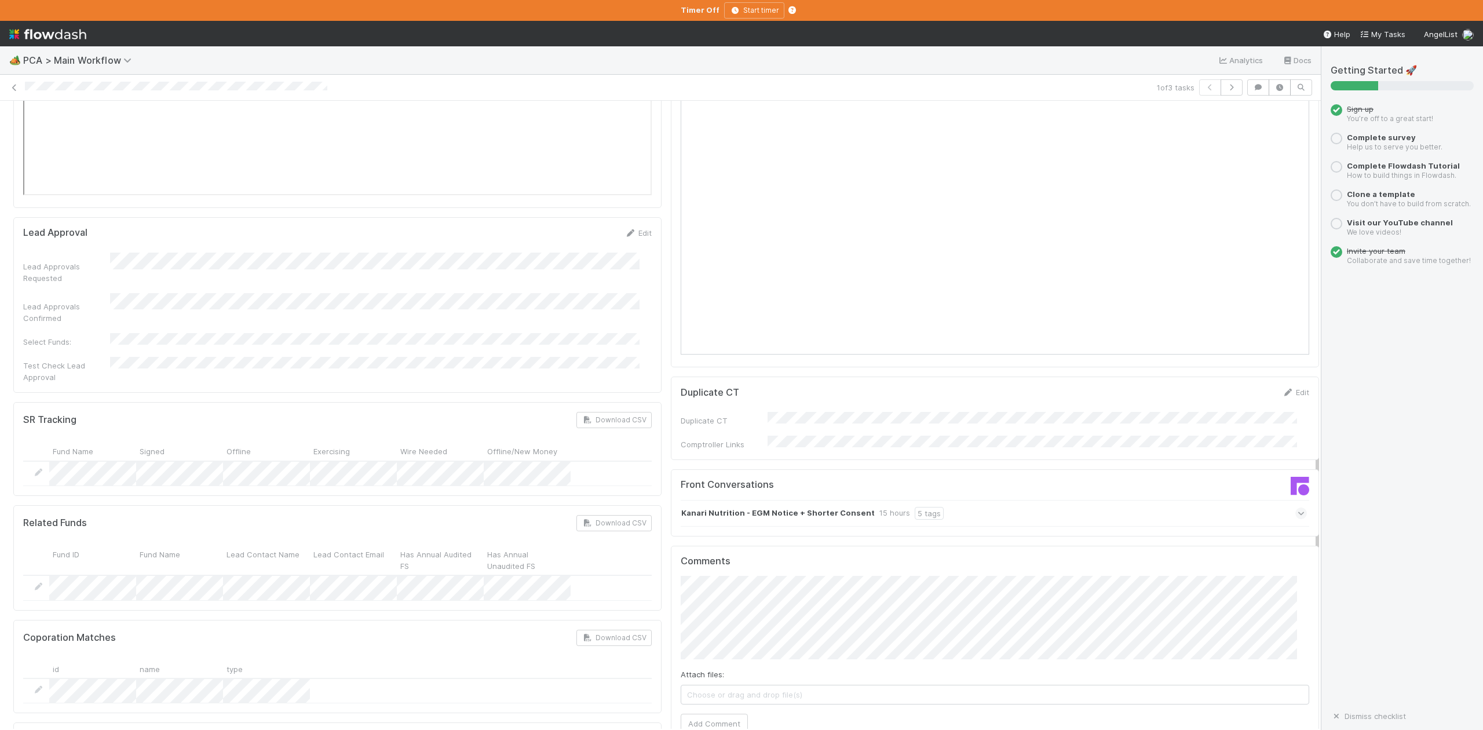
scroll to position [1776, 0]
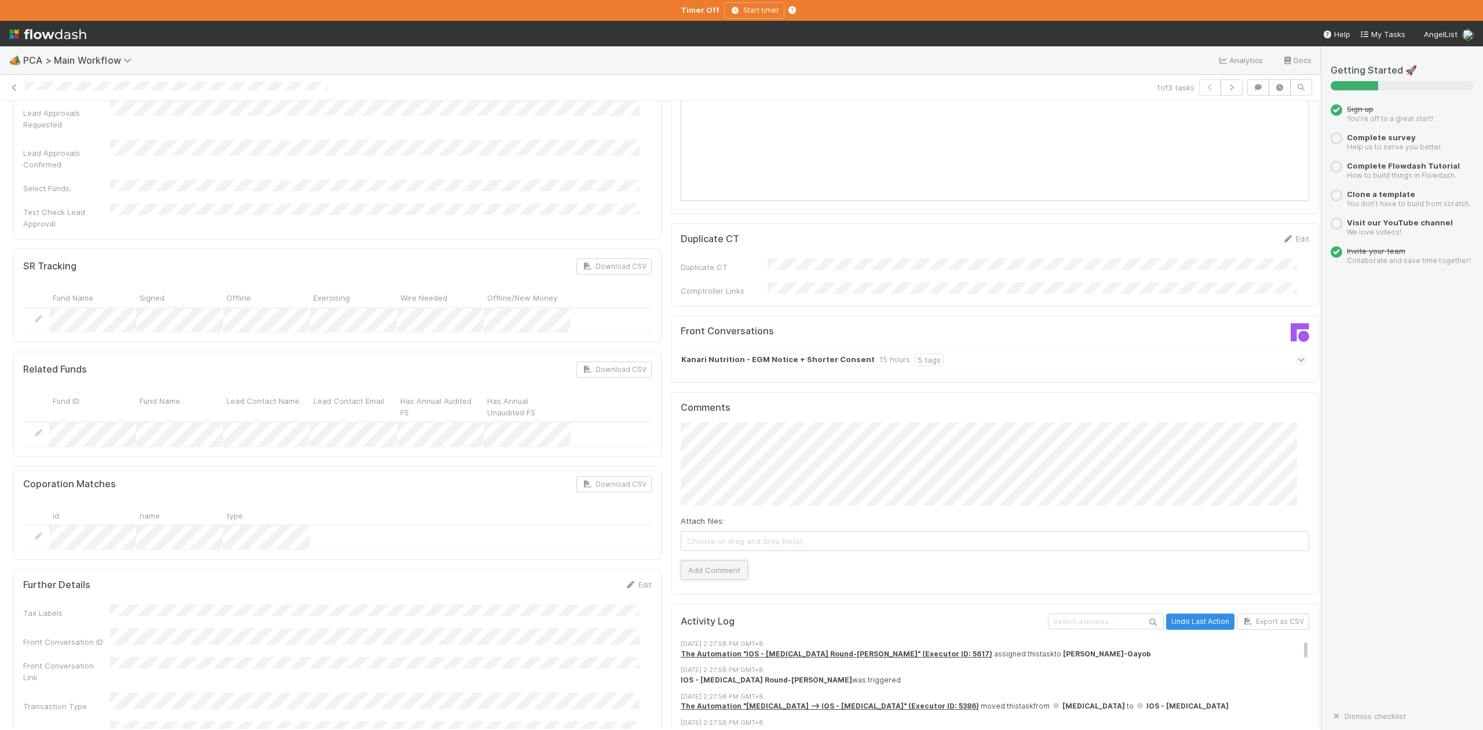
click at [711, 560] on button "Add Comment" at bounding box center [714, 570] width 67 height 20
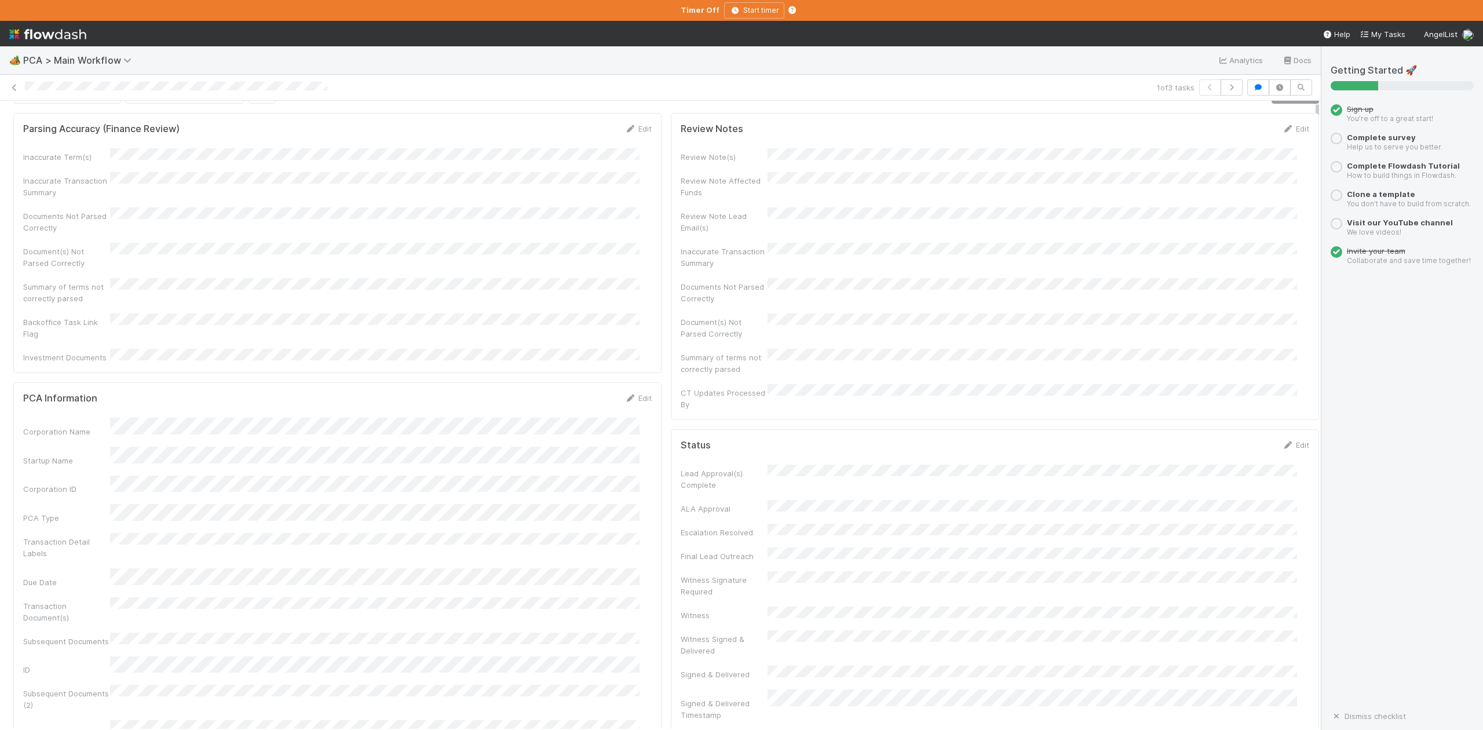
scroll to position [0, 0]
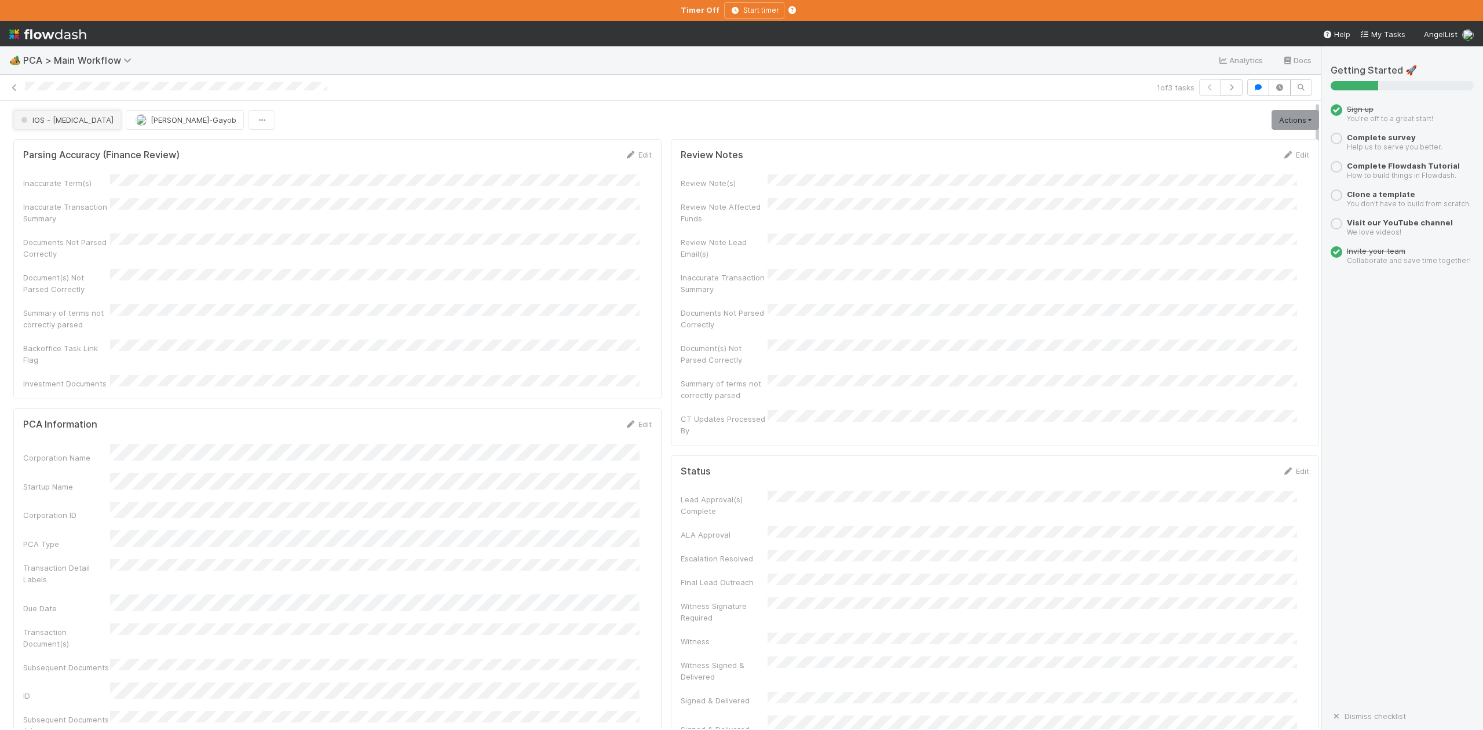
click at [43, 121] on span "IOS - [MEDICAL_DATA]" at bounding box center [66, 119] width 95 height 9
click at [63, 243] on span "DCR Review" at bounding box center [45, 238] width 58 height 9
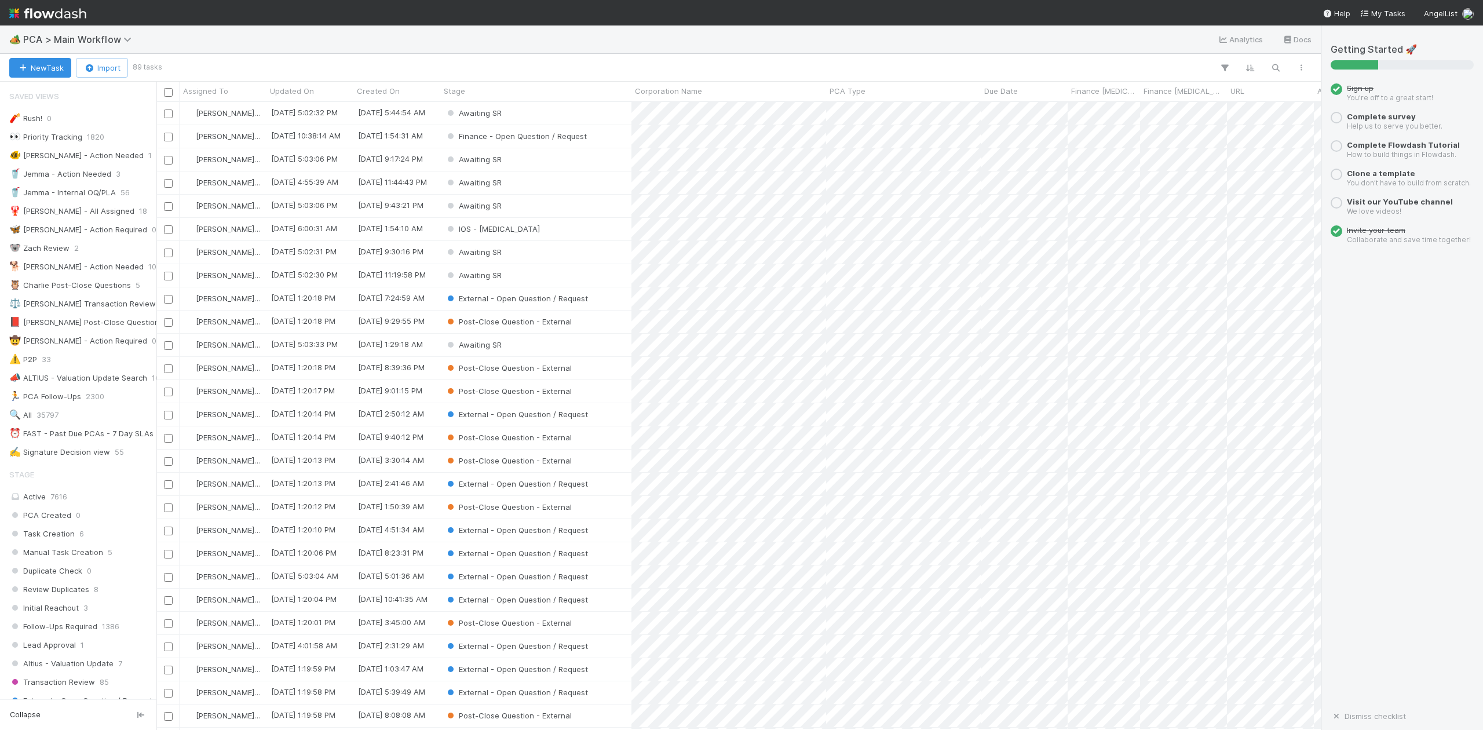
scroll to position [616, 1152]
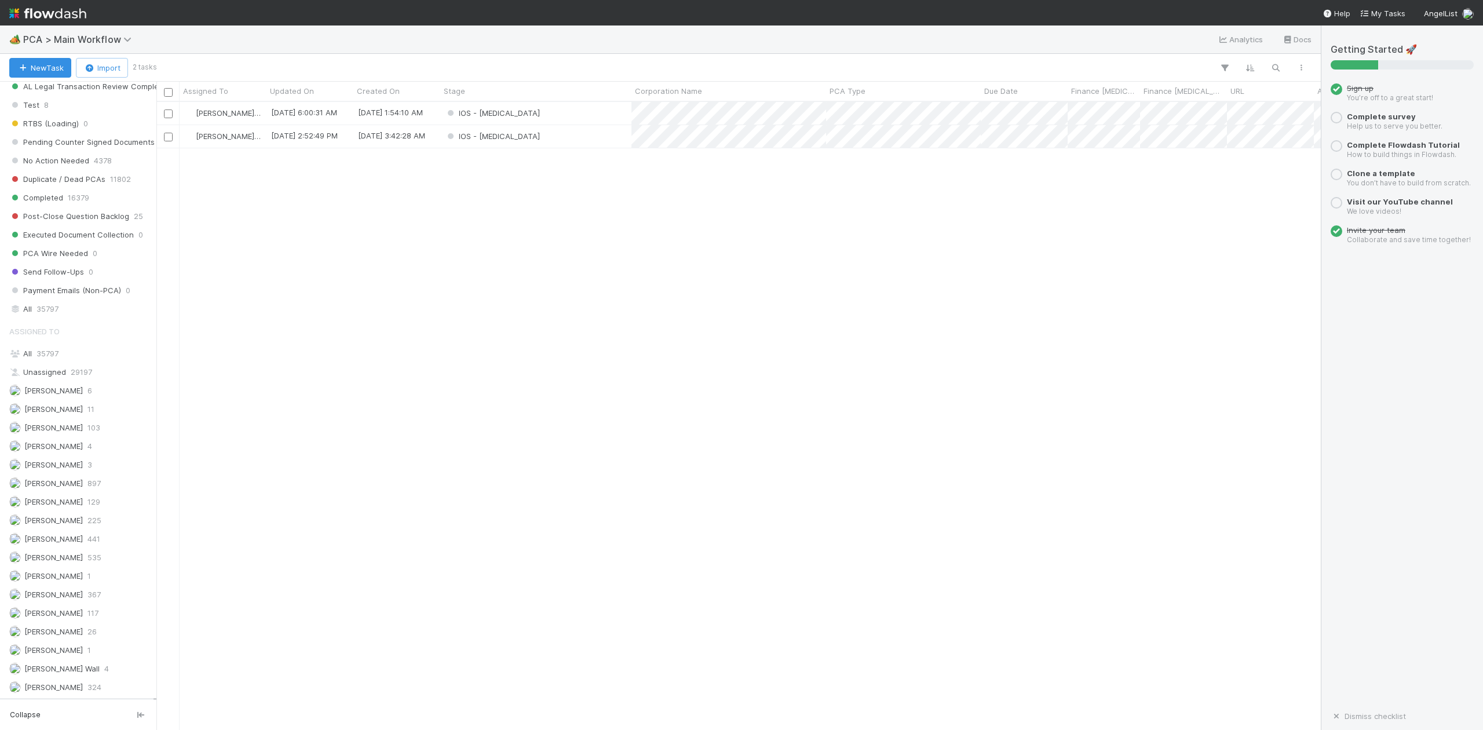
scroll to position [1159, 0]
click at [35, 354] on div "All 35797" at bounding box center [81, 346] width 144 height 14
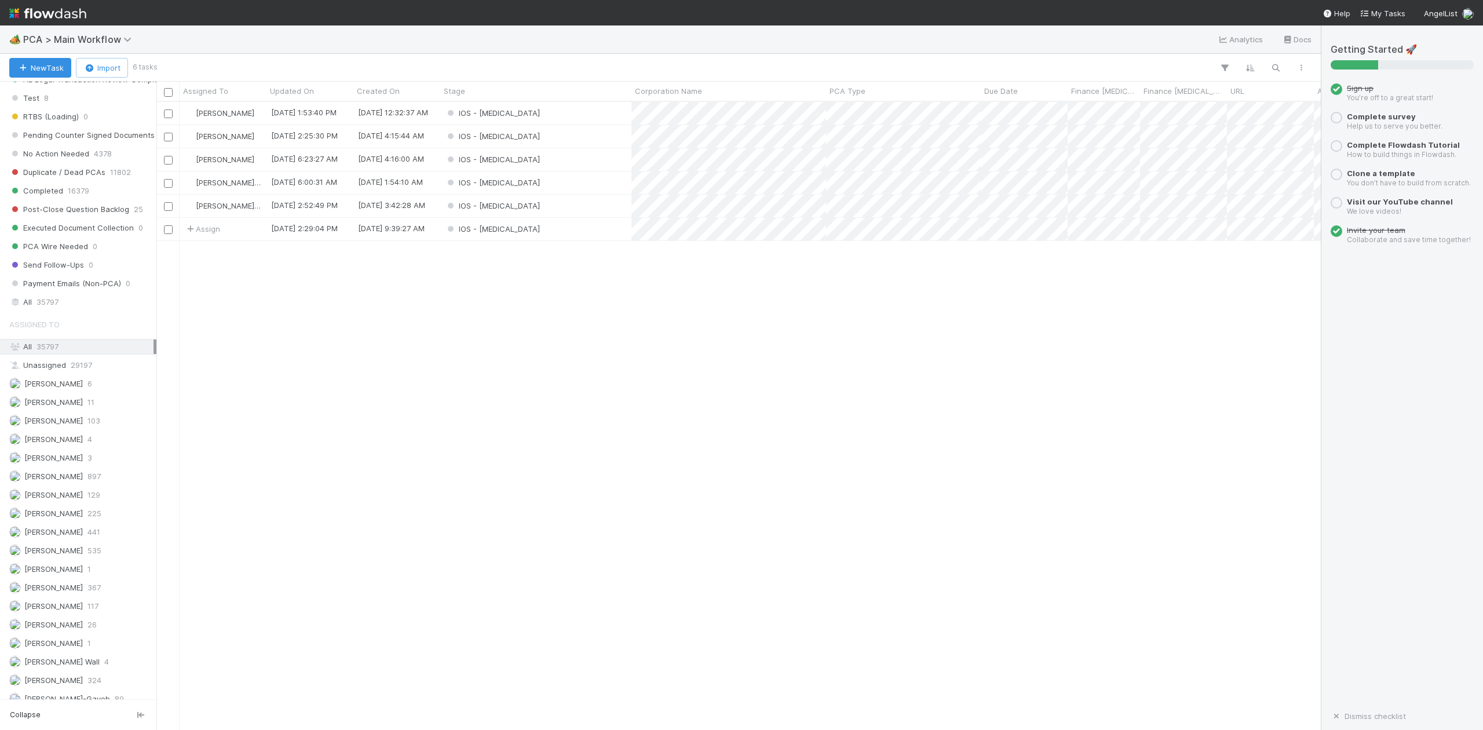
scroll to position [616, 1152]
click at [550, 234] on div "IOS - [MEDICAL_DATA]" at bounding box center [535, 229] width 191 height 23
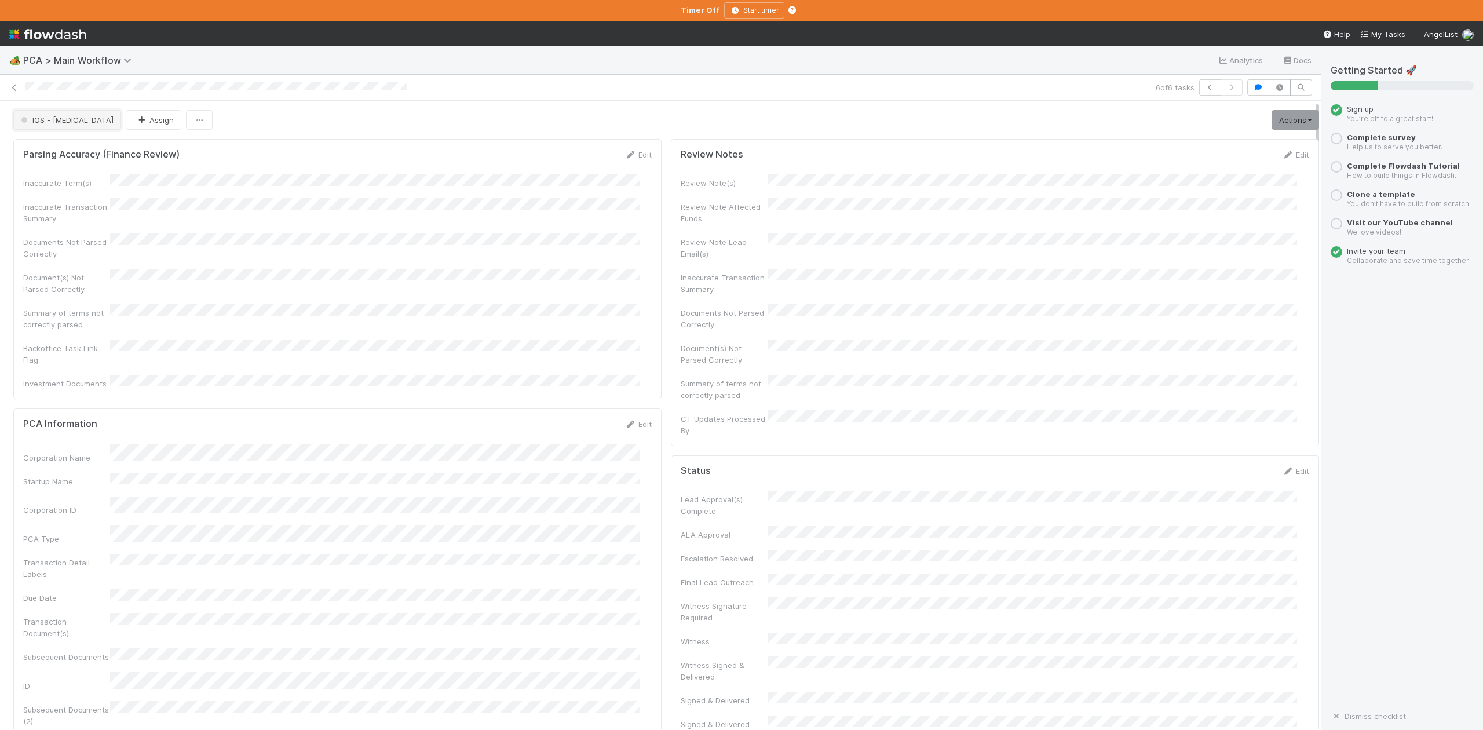
click at [56, 123] on span "IOS - [MEDICAL_DATA]" at bounding box center [66, 119] width 95 height 9
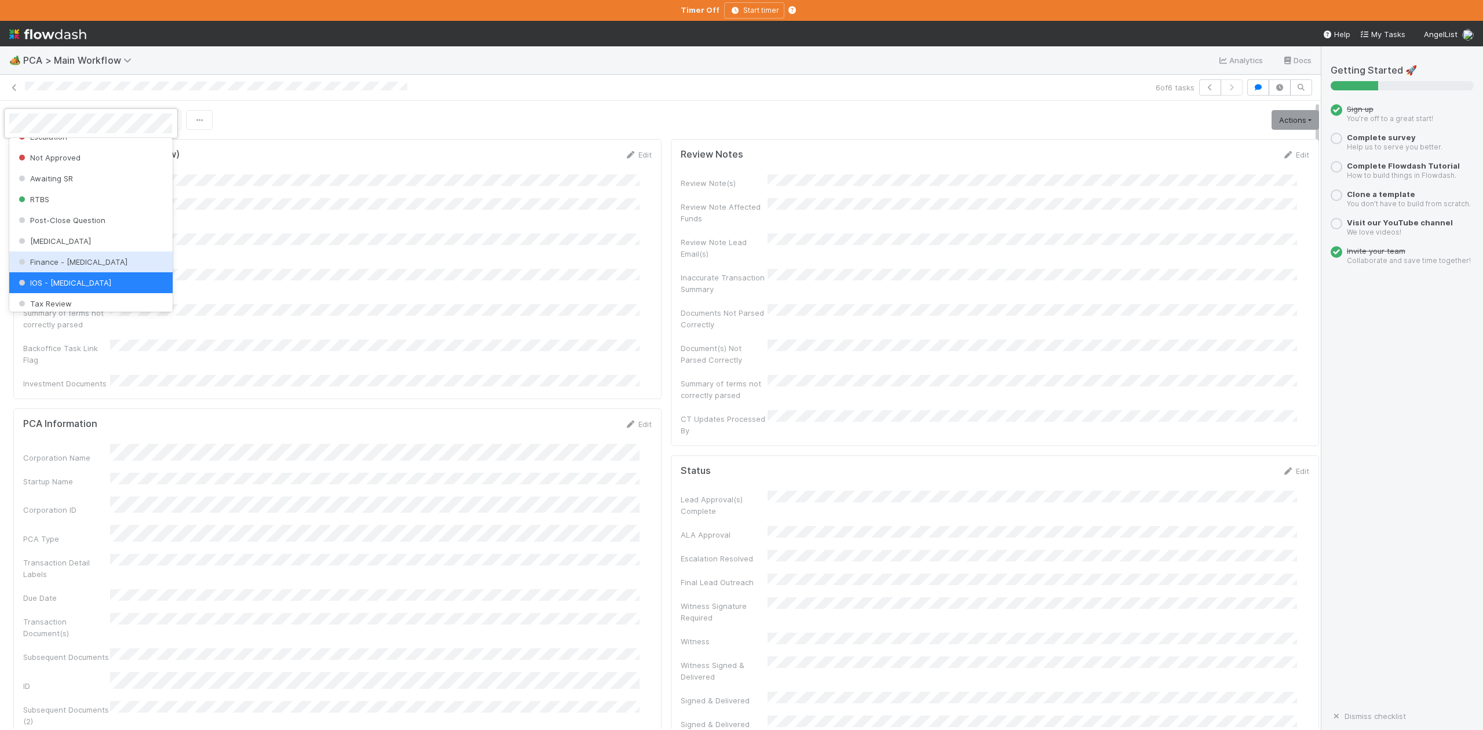
click at [73, 268] on div "Finance - [MEDICAL_DATA]" at bounding box center [90, 261] width 163 height 21
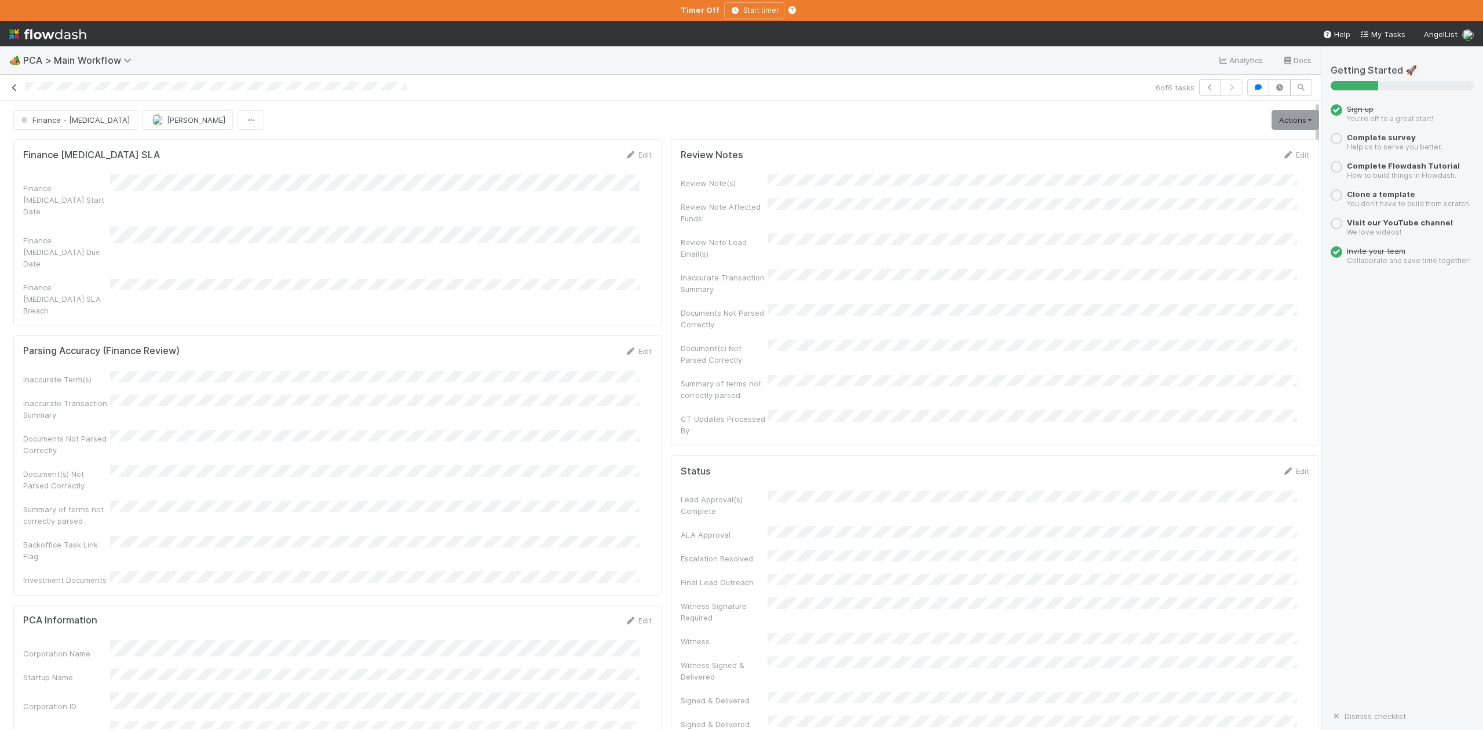
click at [10, 89] on icon at bounding box center [15, 88] width 12 height 8
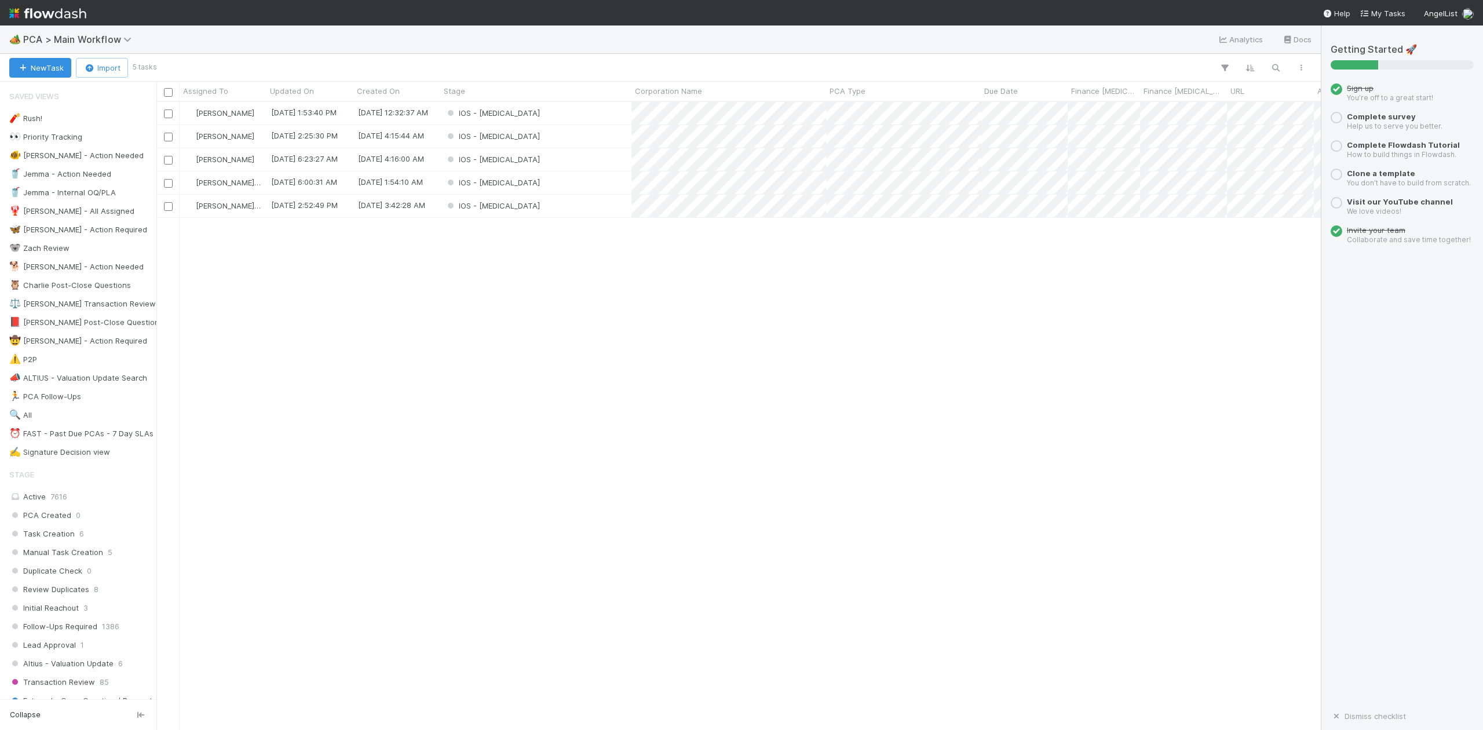
scroll to position [616, 1152]
click at [548, 154] on div "IOS - [MEDICAL_DATA]" at bounding box center [535, 159] width 191 height 23
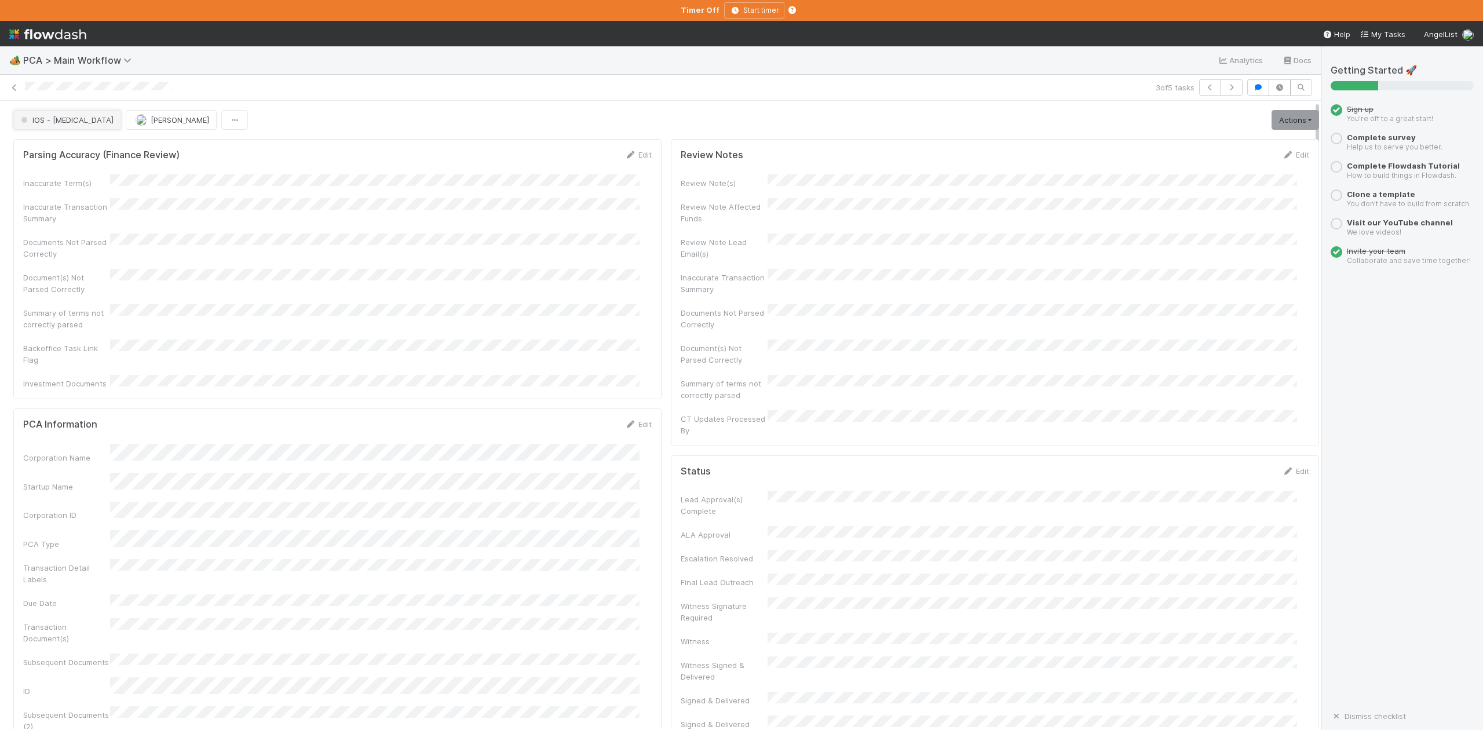
click at [52, 129] on button "IOS - [MEDICAL_DATA]" at bounding box center [67, 120] width 108 height 20
click at [77, 187] on span "Record Transaction" at bounding box center [58, 181] width 85 height 9
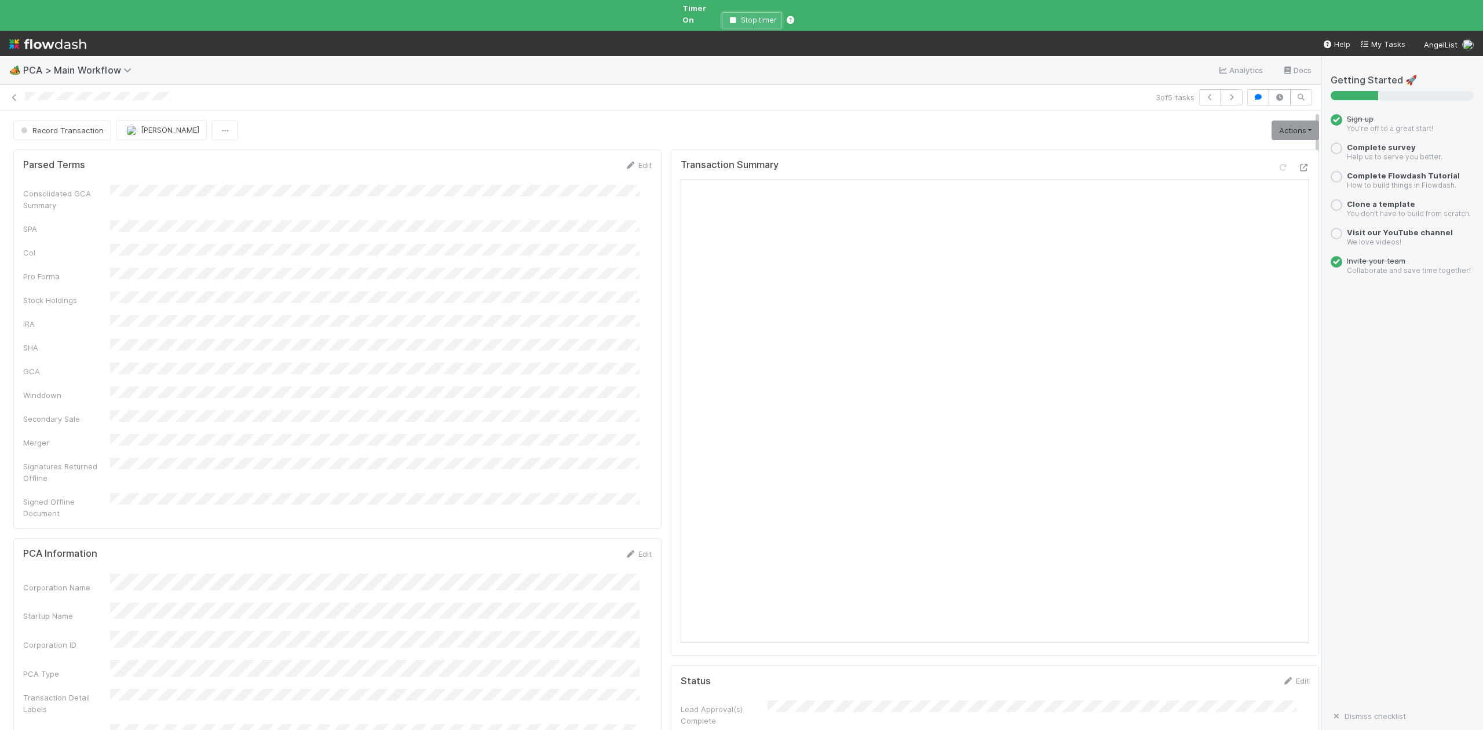
click at [732, 17] on icon "button" at bounding box center [733, 20] width 12 height 7
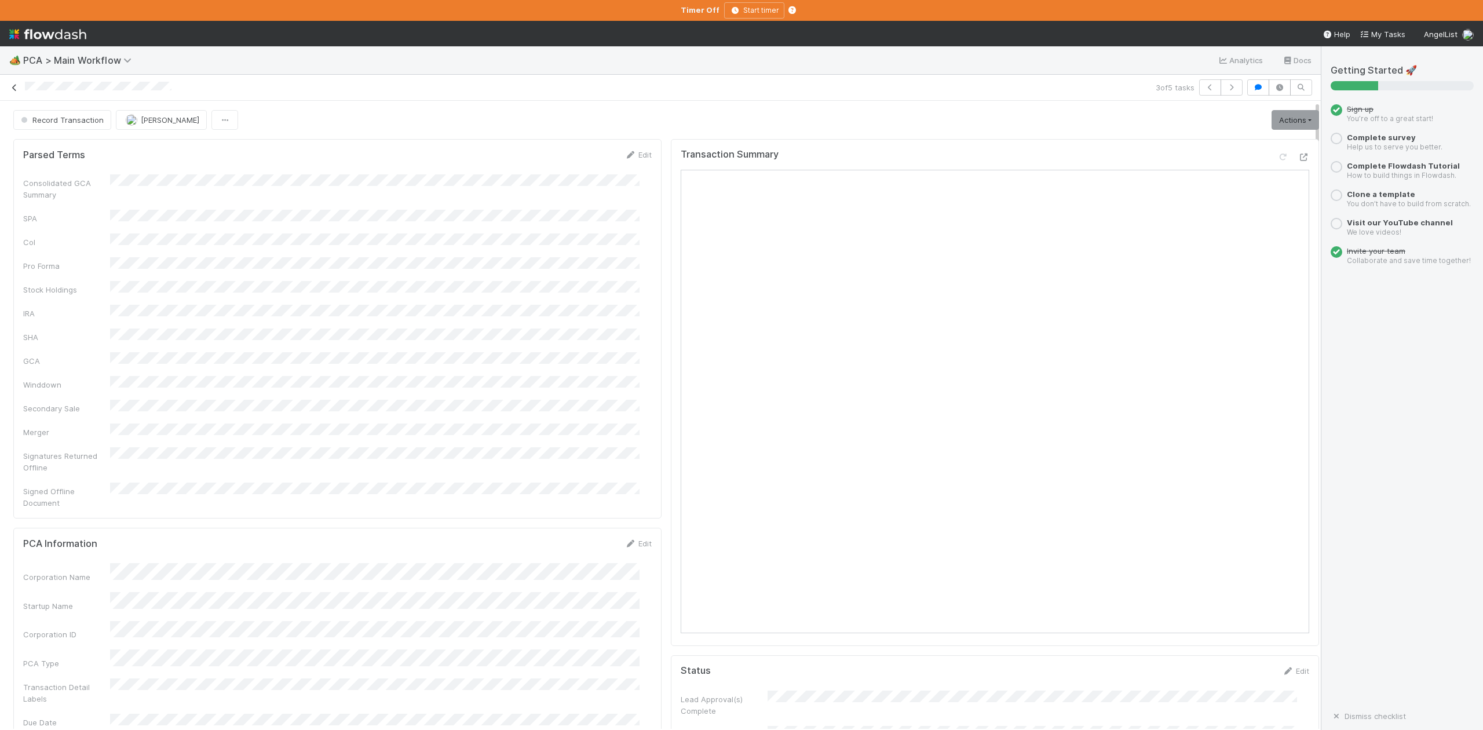
click at [15, 87] on icon at bounding box center [15, 88] width 12 height 8
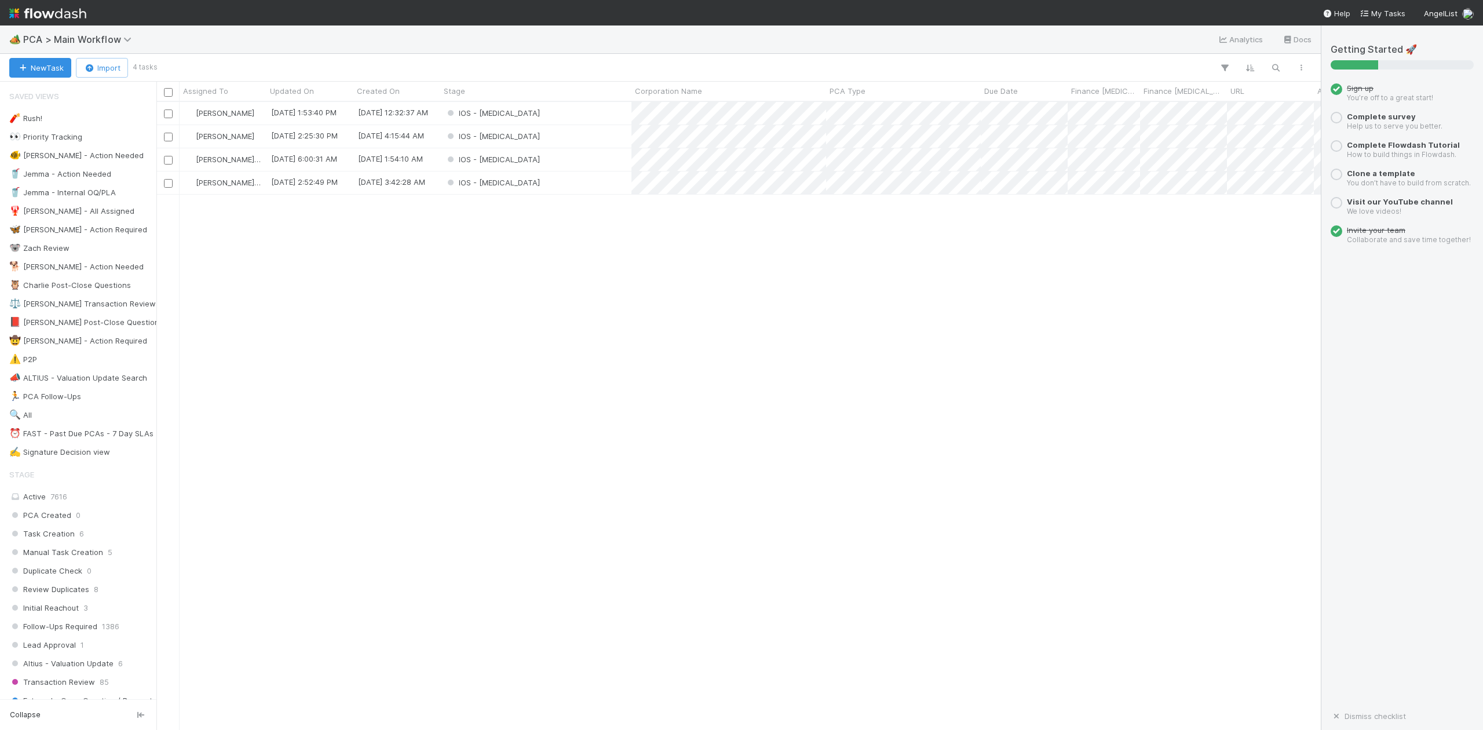
scroll to position [616, 1152]
click at [517, 109] on div "IOS - [MEDICAL_DATA]" at bounding box center [535, 113] width 191 height 23
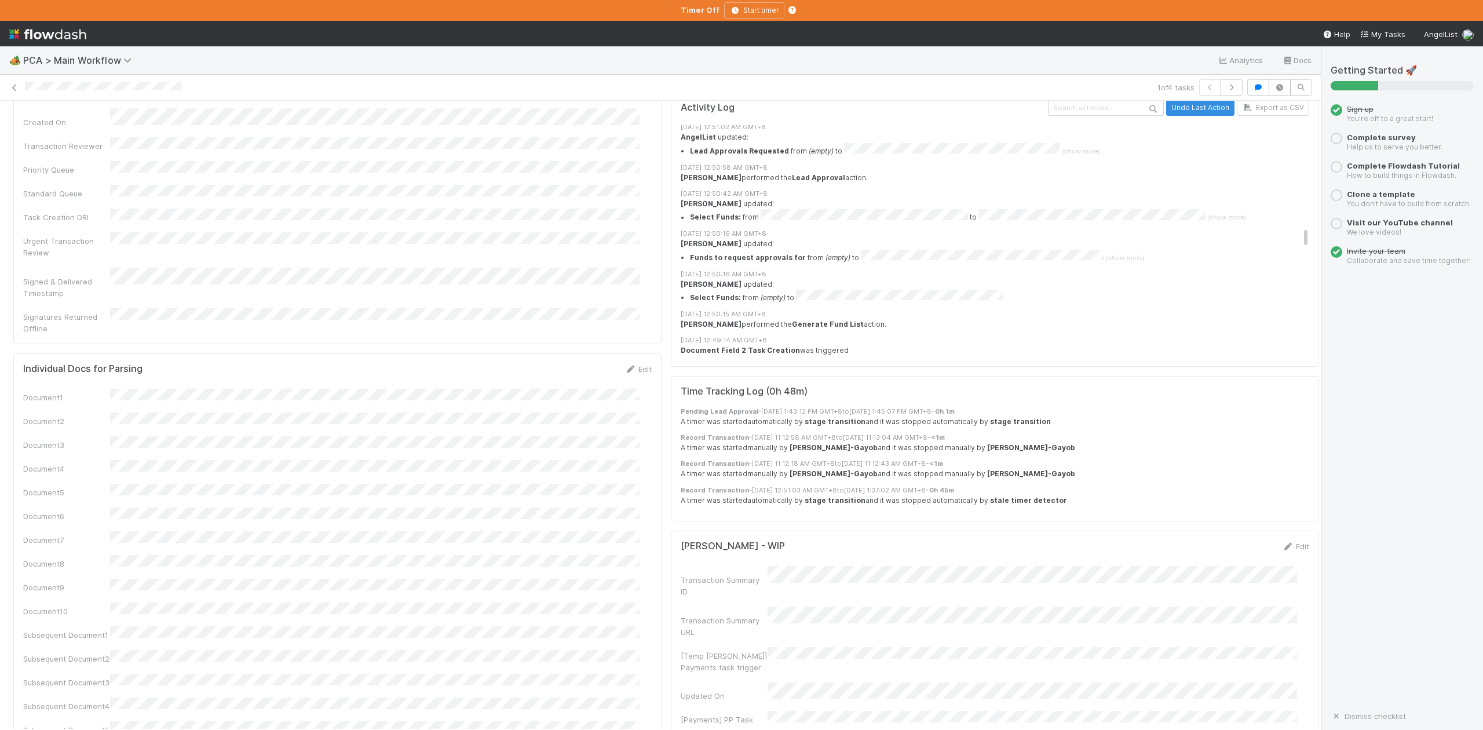
scroll to position [2394, 0]
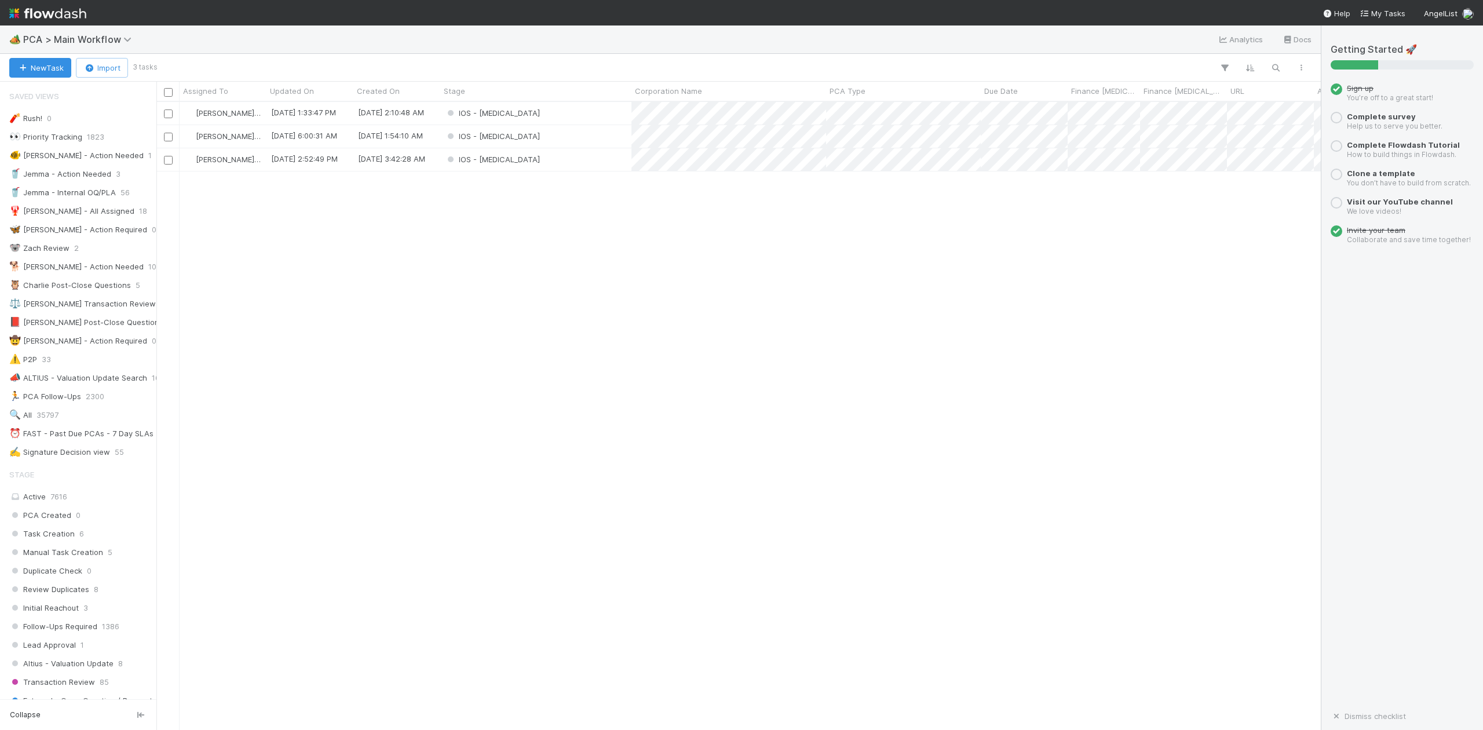
scroll to position [616, 1152]
click at [515, 116] on div "IOS - [MEDICAL_DATA]" at bounding box center [535, 113] width 191 height 23
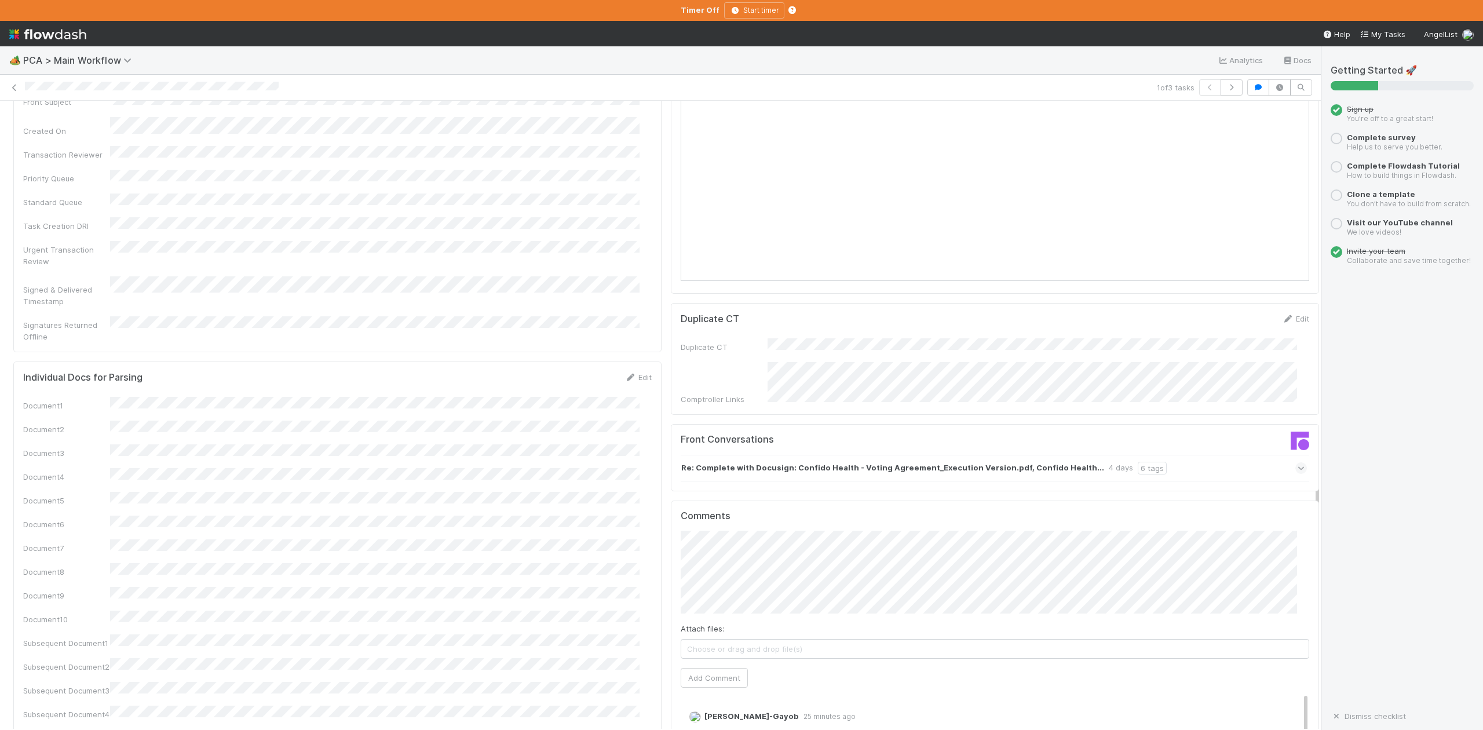
scroll to position [1699, 0]
click at [12, 86] on icon at bounding box center [15, 88] width 12 height 8
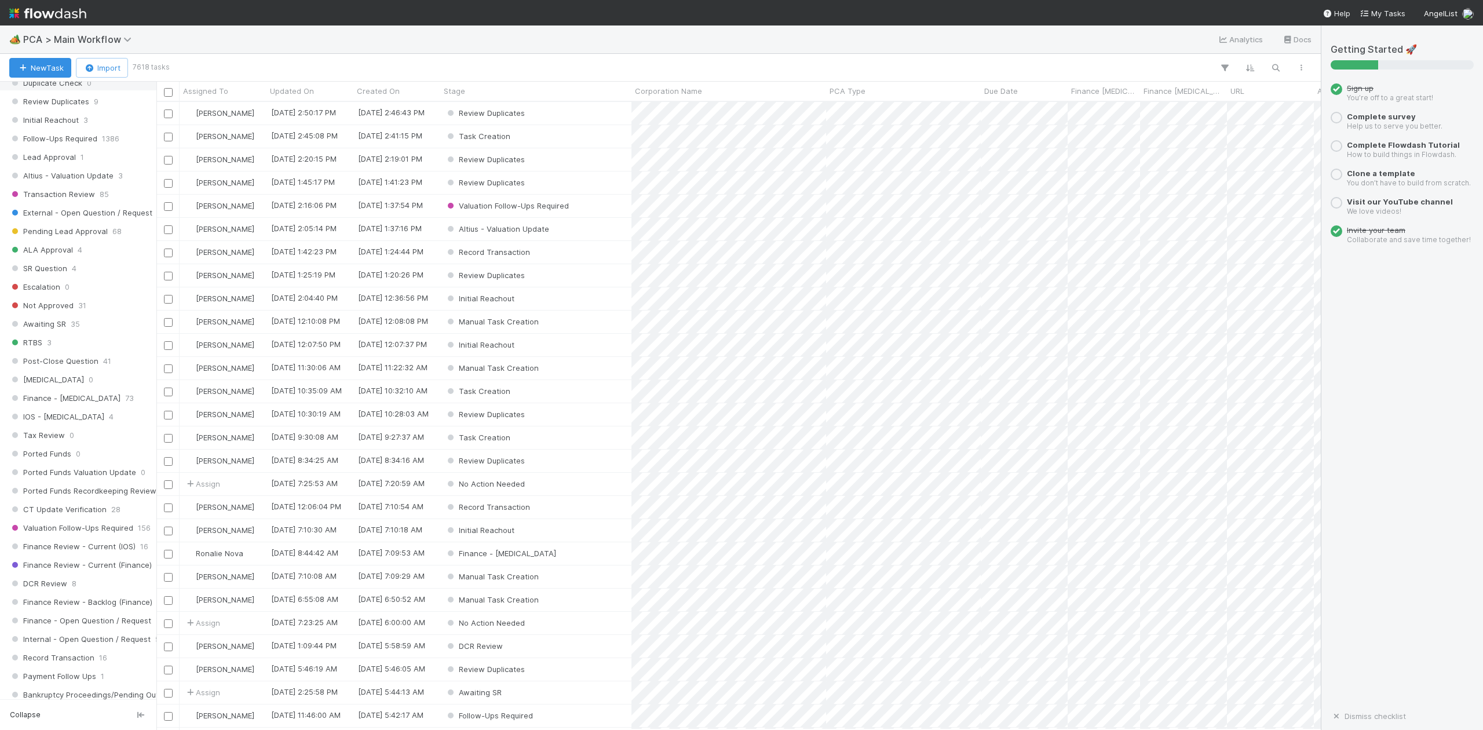
scroll to position [540, 0]
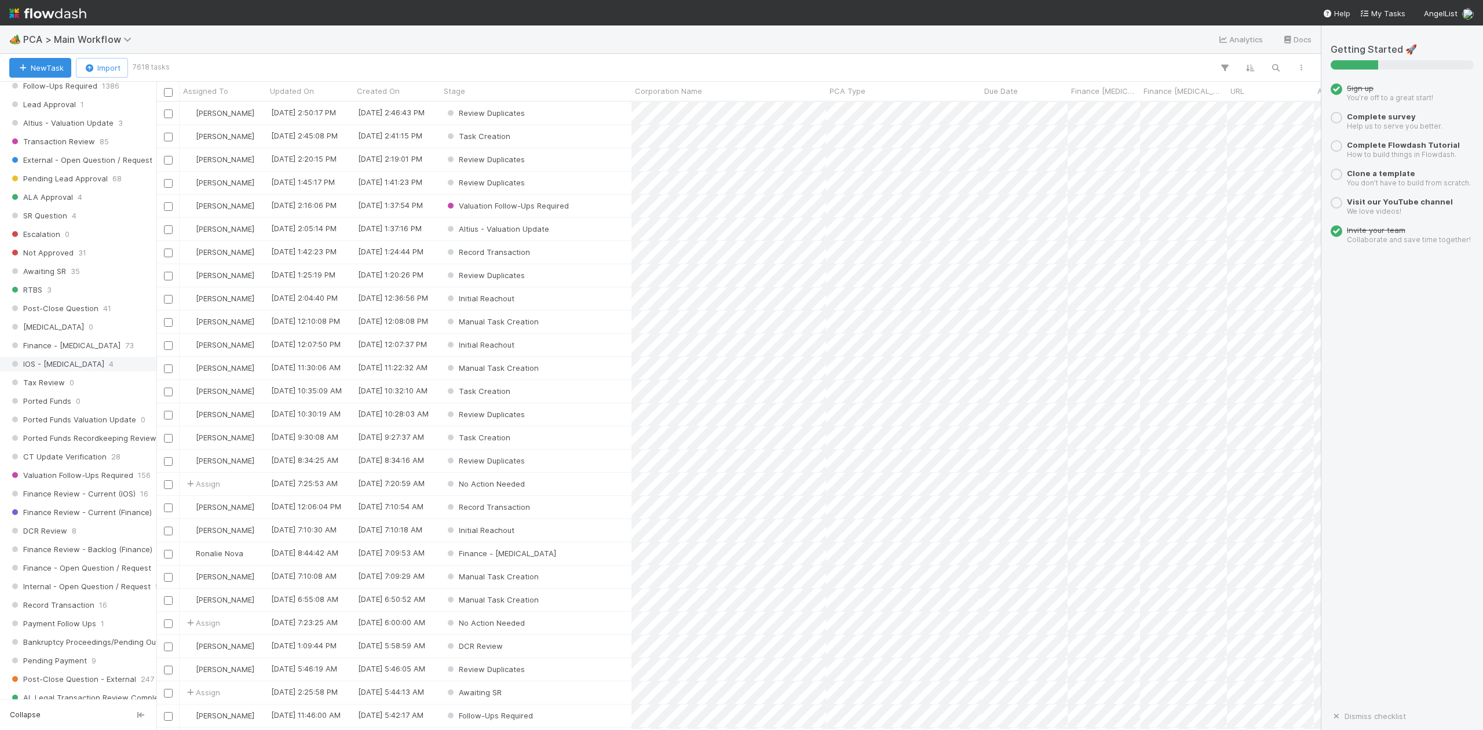
click at [49, 371] on span "IOS - [MEDICAL_DATA]" at bounding box center [56, 364] width 95 height 14
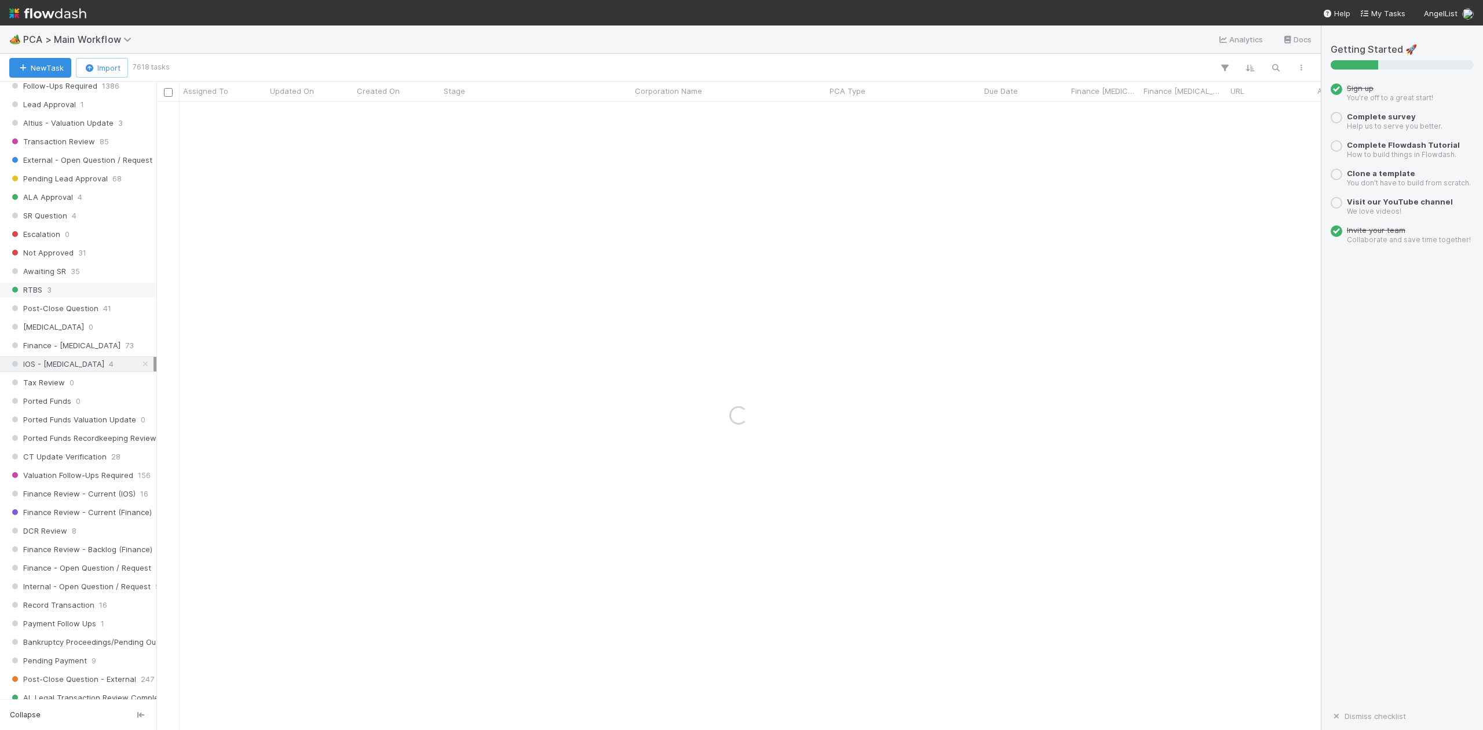
click at [42, 297] on div "RTBS 3" at bounding box center [81, 290] width 144 height 14
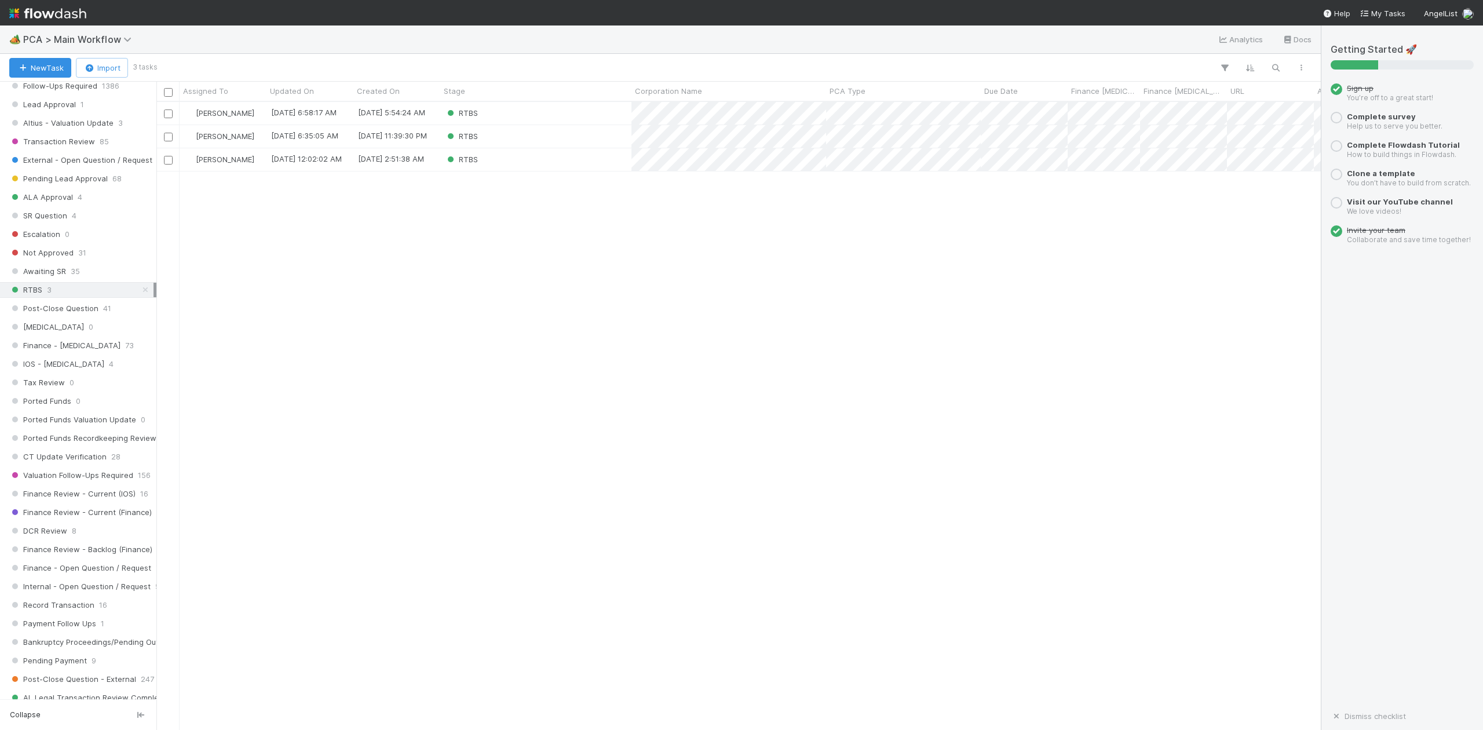
scroll to position [616, 1152]
click at [505, 116] on div "RTBS" at bounding box center [535, 113] width 191 height 23
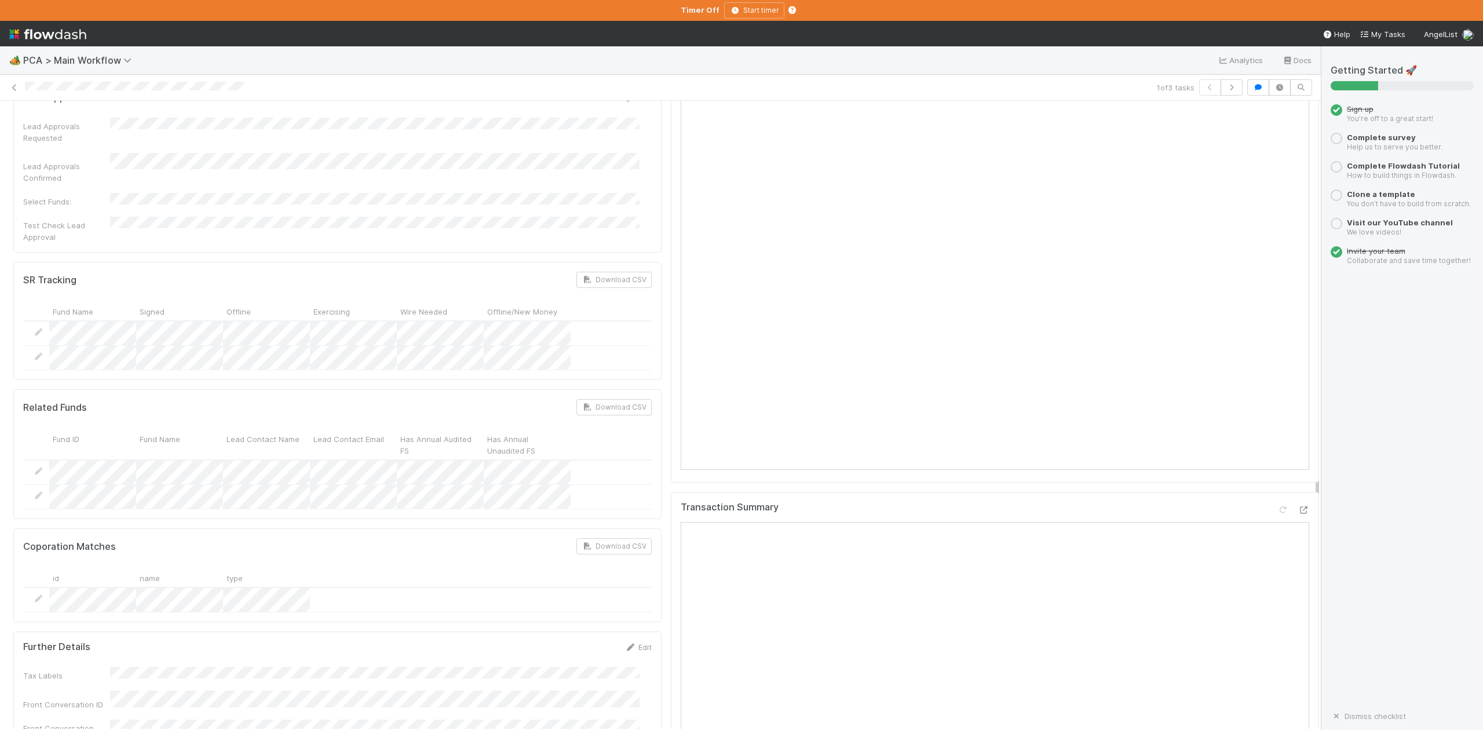
scroll to position [1544, 0]
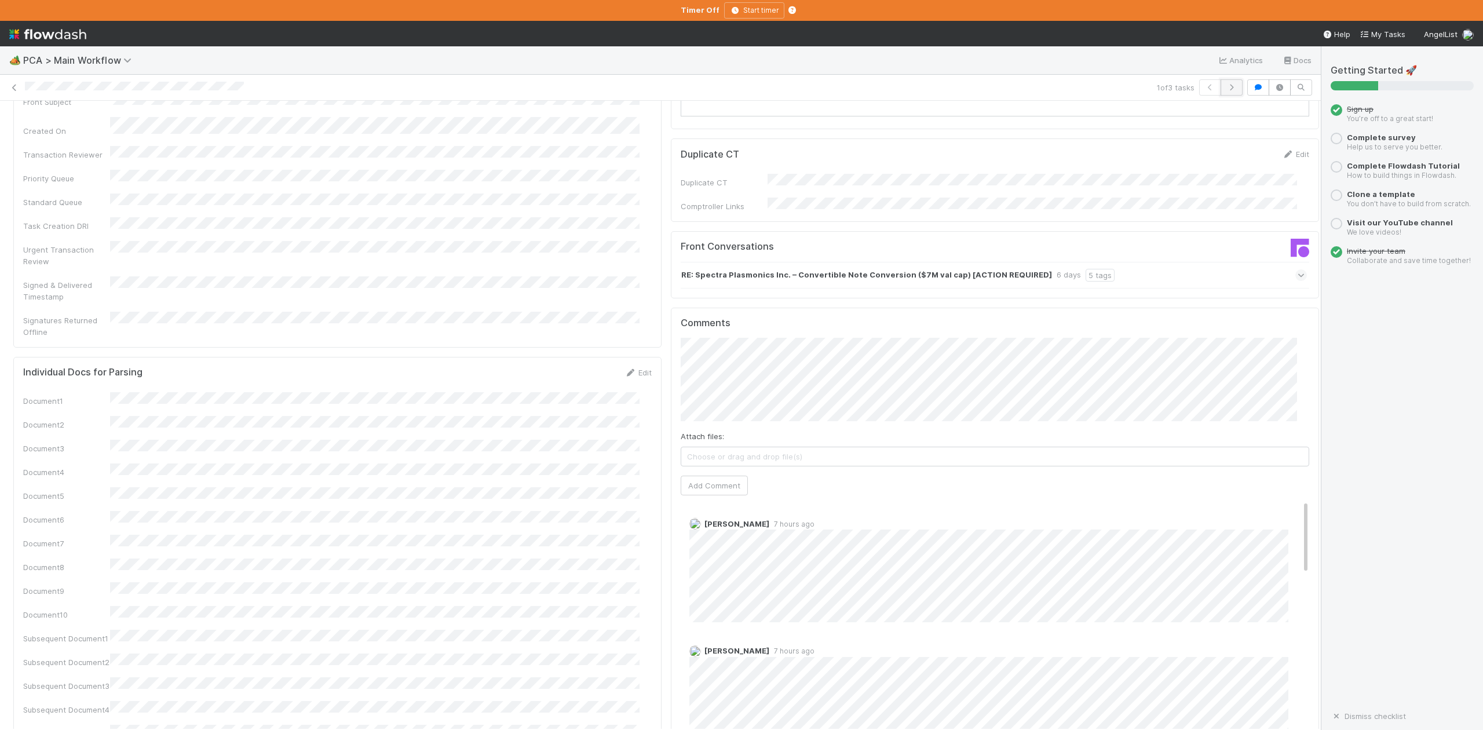
click at [1226, 89] on icon "button" at bounding box center [1232, 87] width 12 height 7
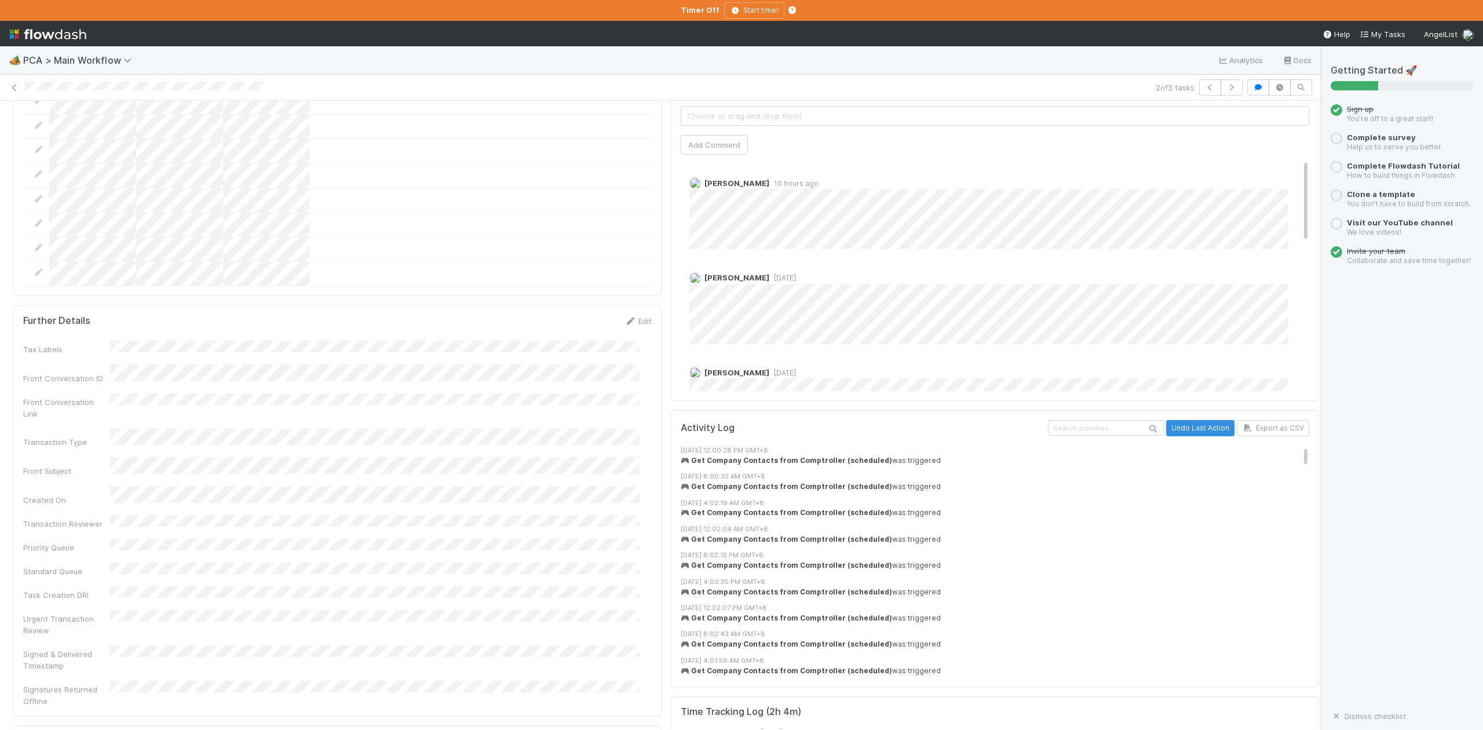
scroll to position [1931, 0]
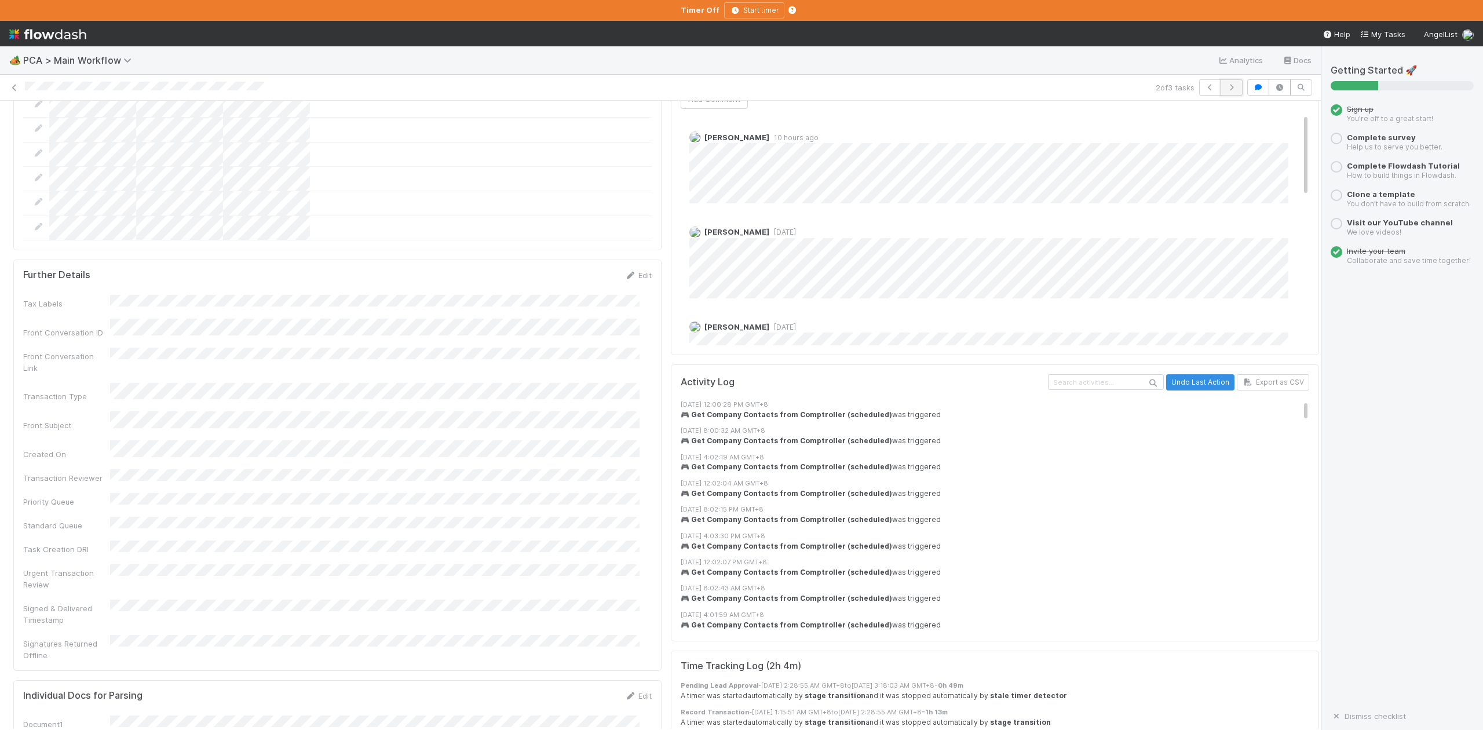
click at [1226, 86] on icon "button" at bounding box center [1232, 87] width 12 height 7
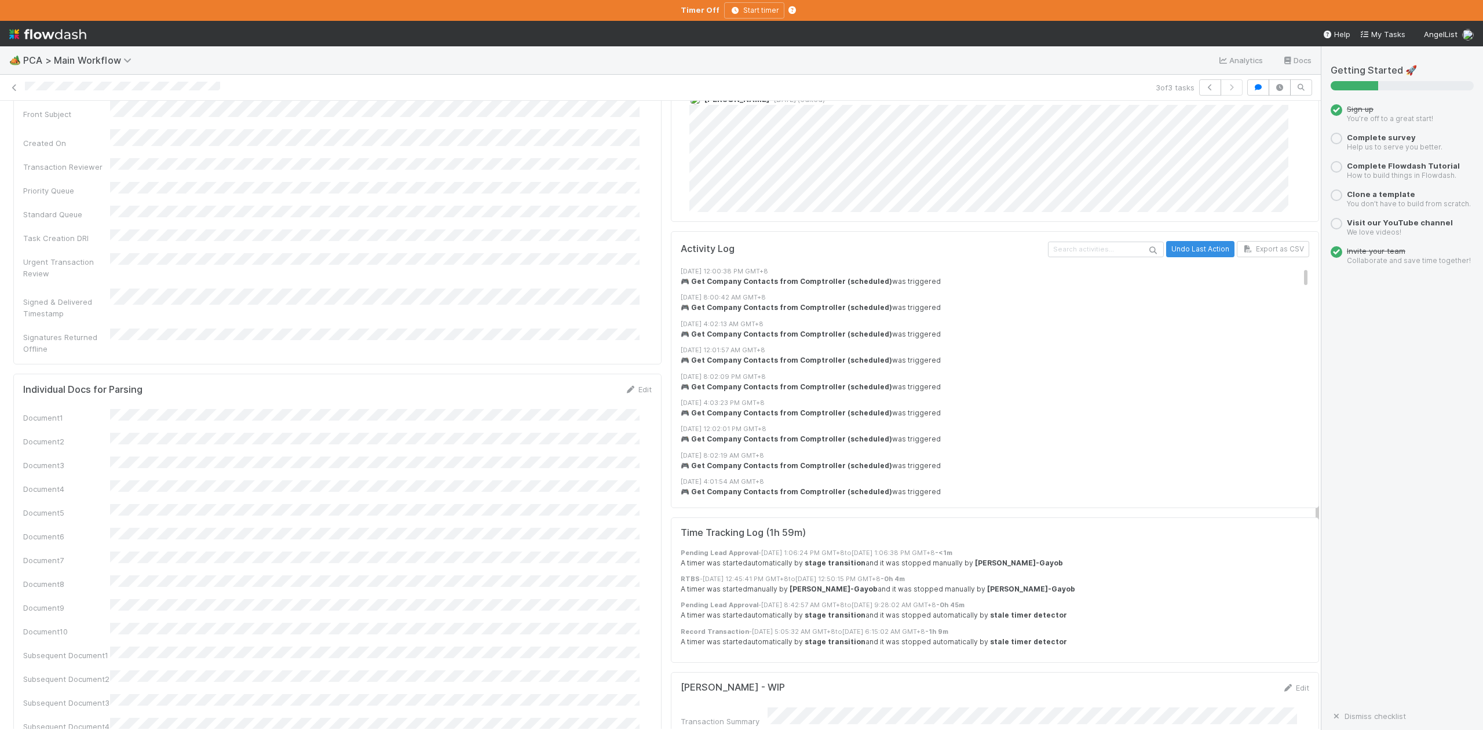
scroll to position [2162, 0]
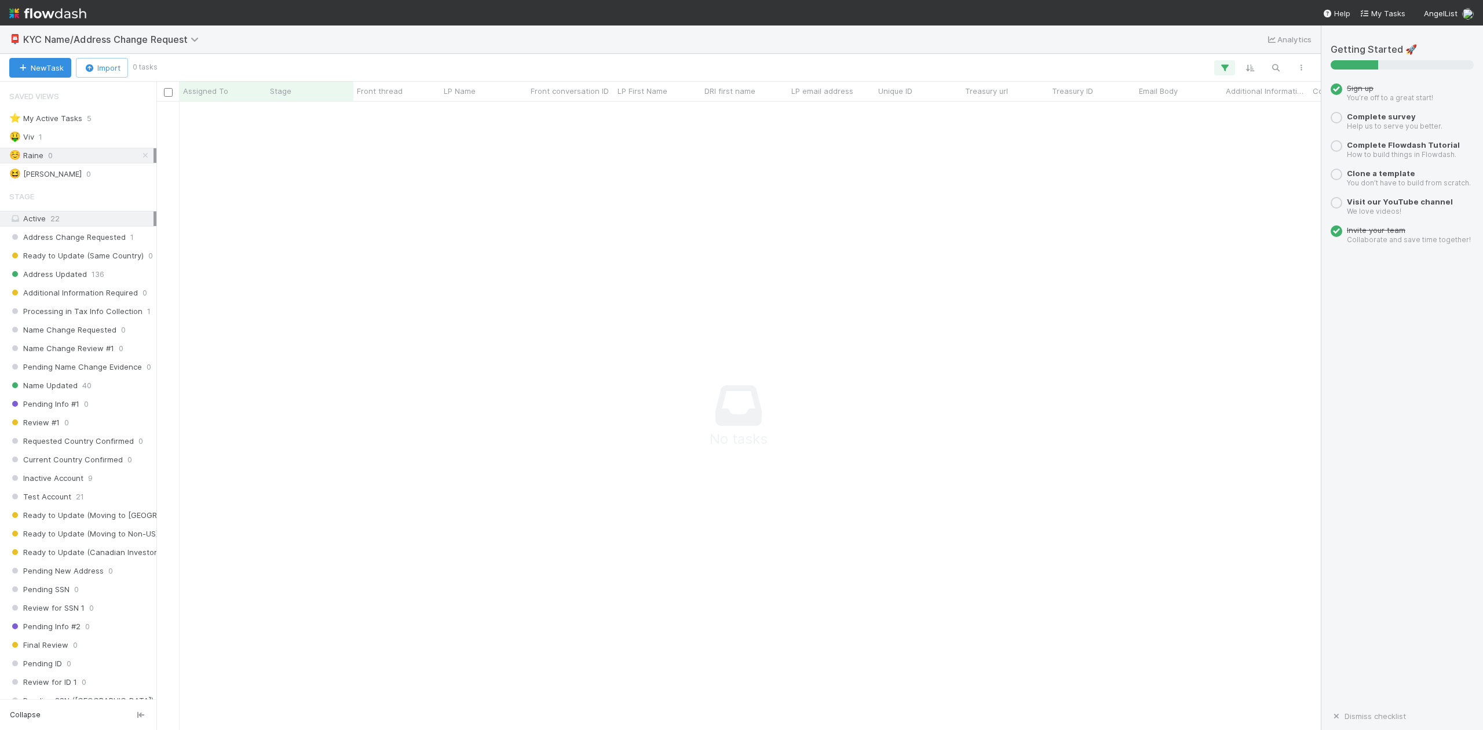
scroll to position [12, 12]
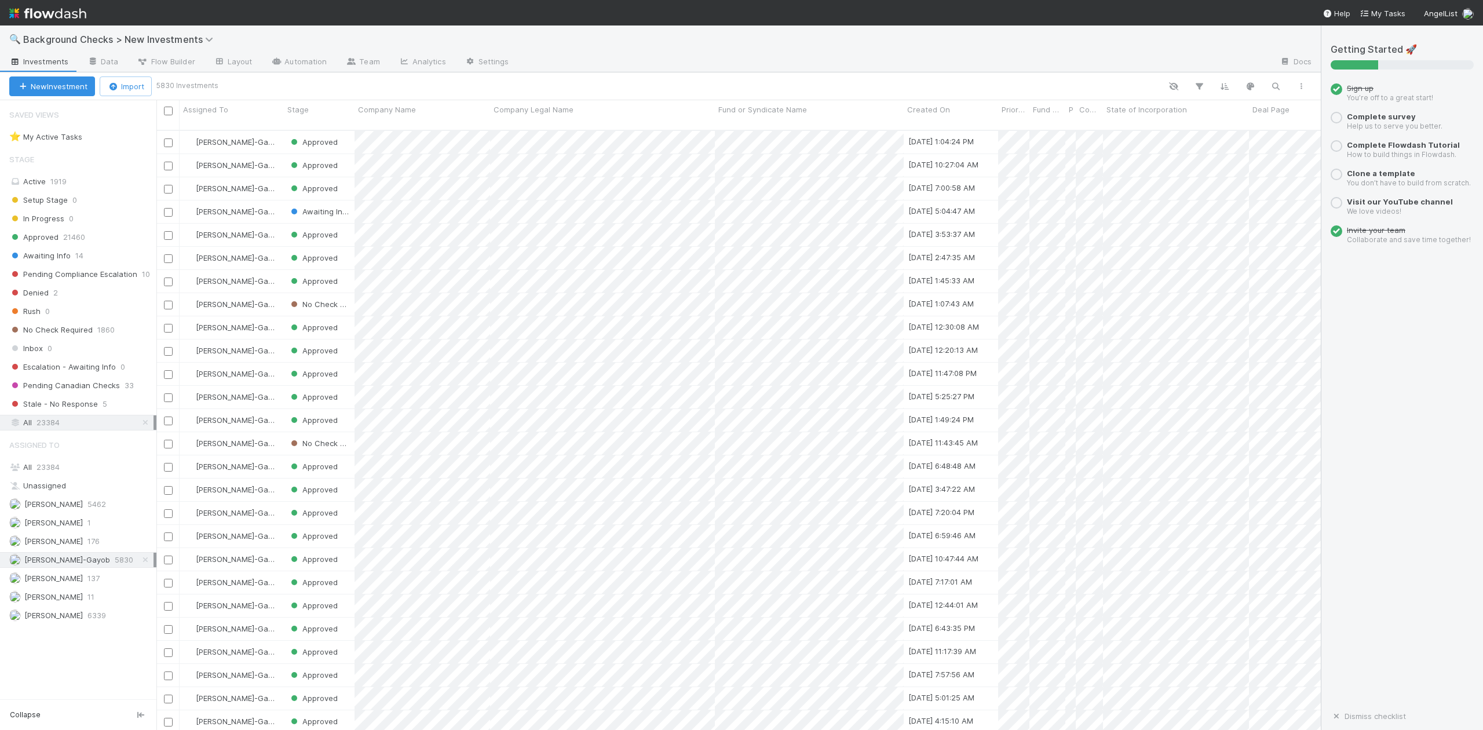
scroll to position [598, 1152]
click at [42, 257] on span "Awaiting Info" at bounding box center [39, 256] width 61 height 14
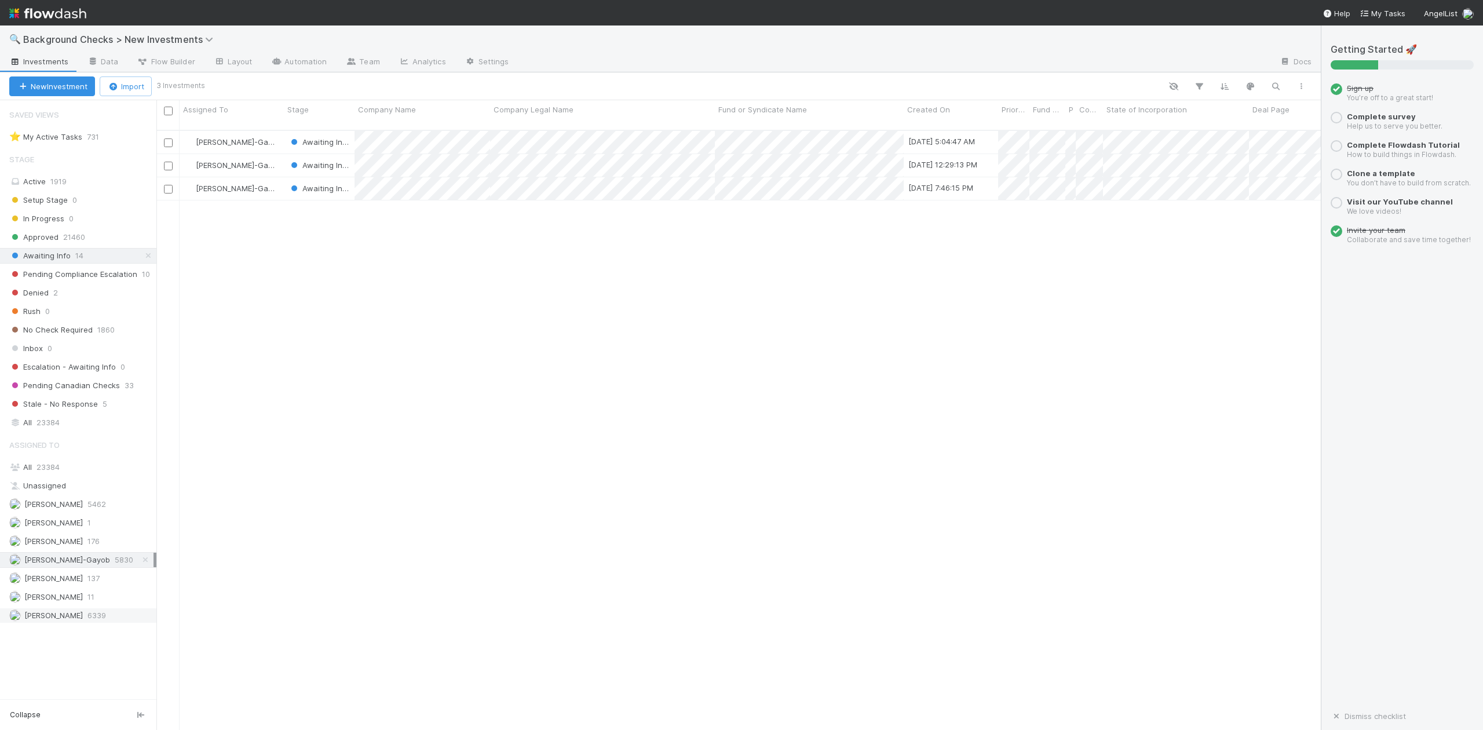
scroll to position [598, 1152]
click at [60, 620] on span "[PERSON_NAME]" at bounding box center [53, 615] width 59 height 9
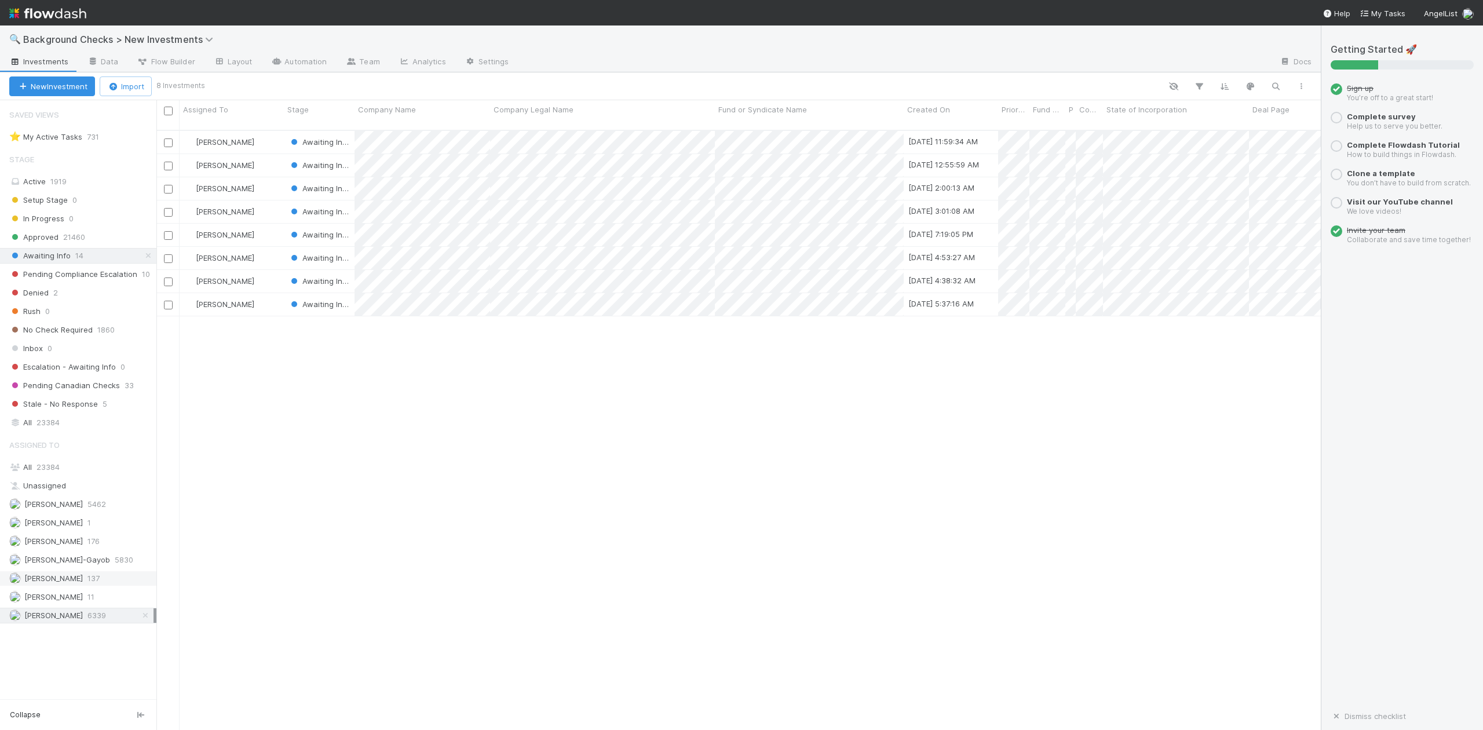
scroll to position [598, 1152]
click at [68, 583] on span "[PERSON_NAME]" at bounding box center [53, 577] width 59 height 9
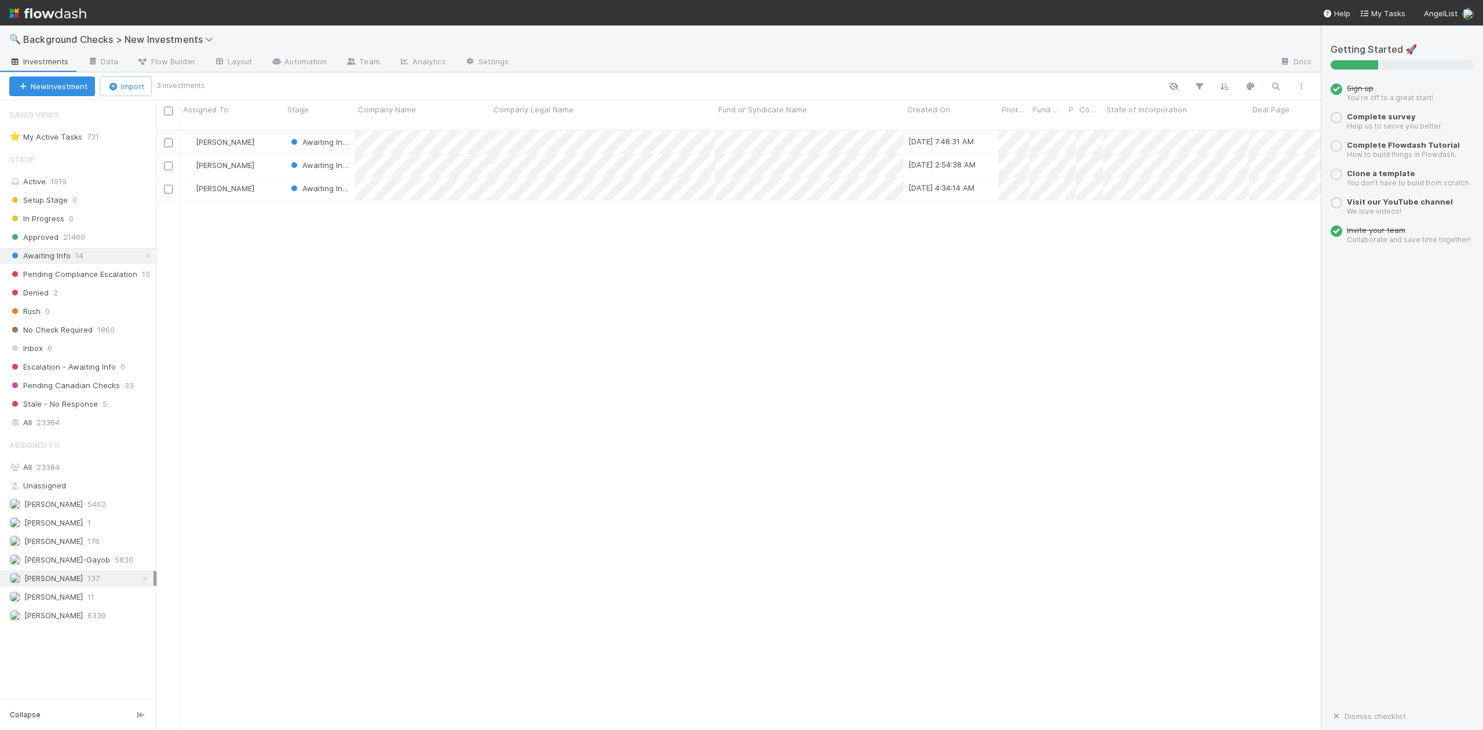
scroll to position [598, 1152]
click at [77, 277] on span "Pending Compliance Escalation" at bounding box center [73, 274] width 128 height 14
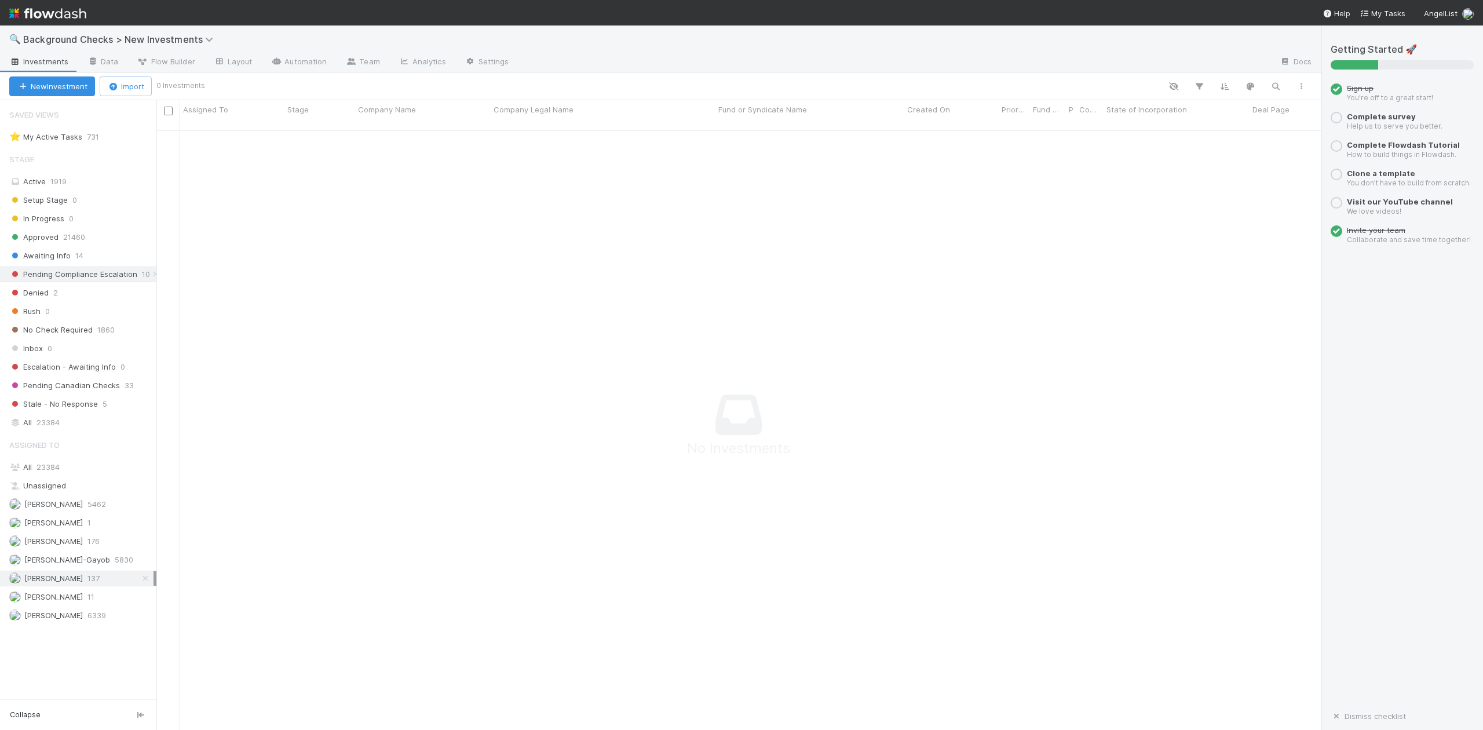
scroll to position [586, 1141]
click at [64, 469] on div "All 23384" at bounding box center [81, 467] width 144 height 14
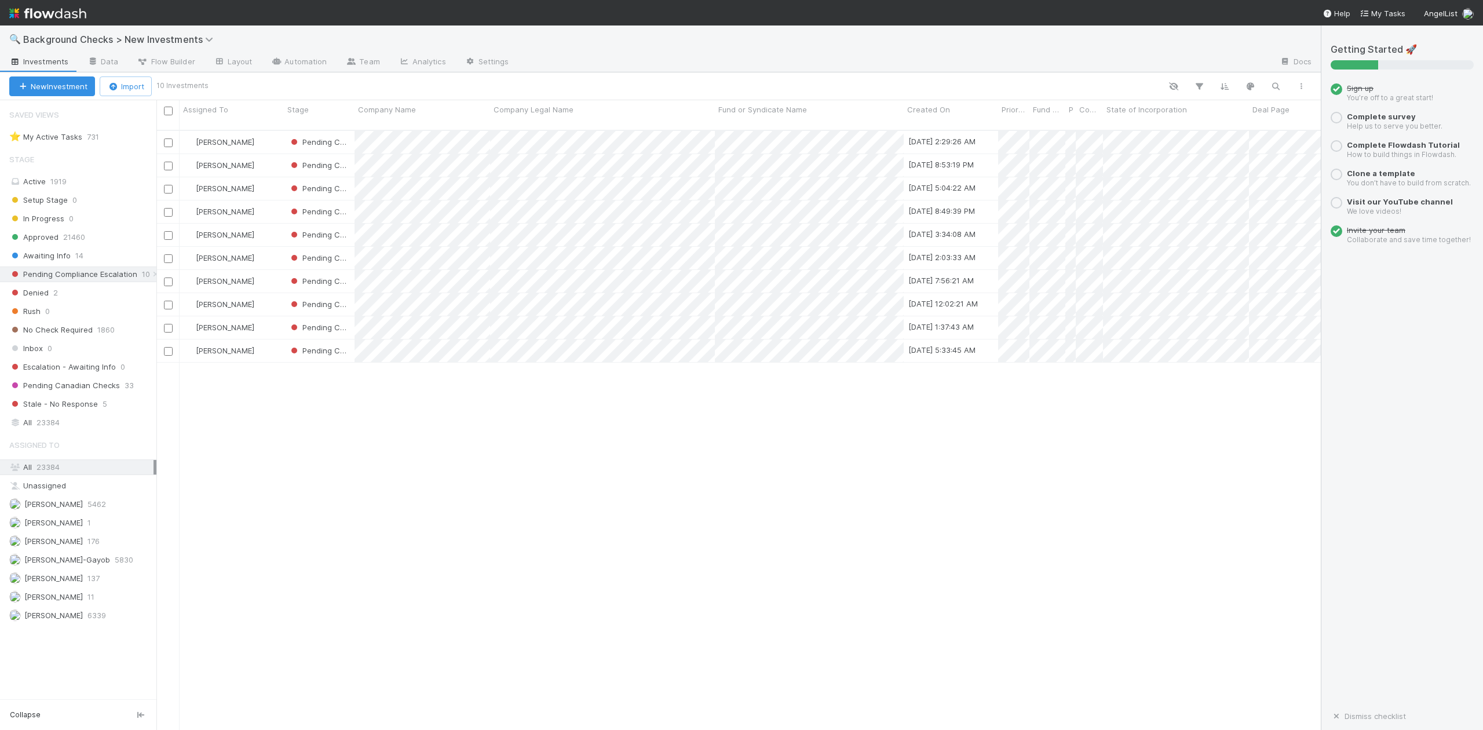
scroll to position [598, 1152]
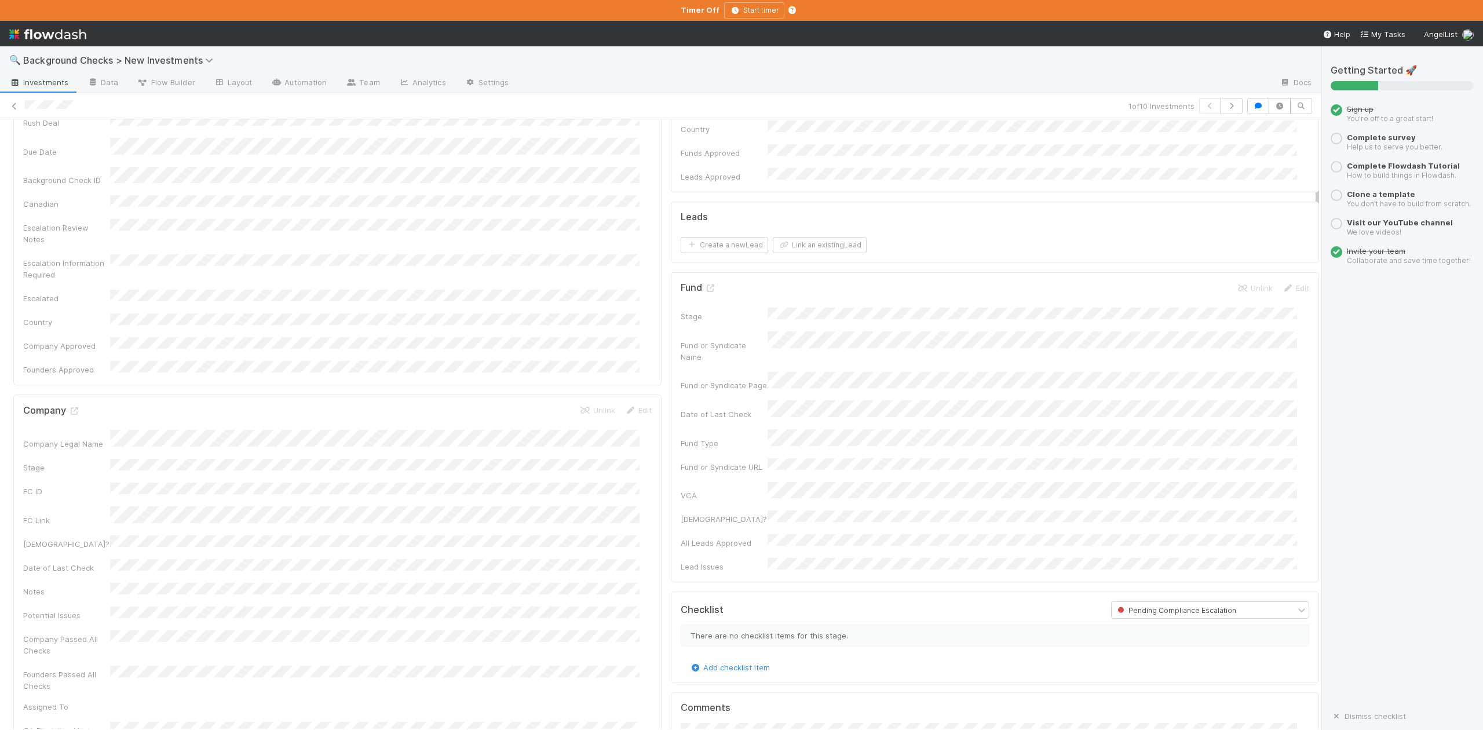
scroll to position [309, 0]
click at [72, 434] on icon at bounding box center [74, 438] width 12 height 8
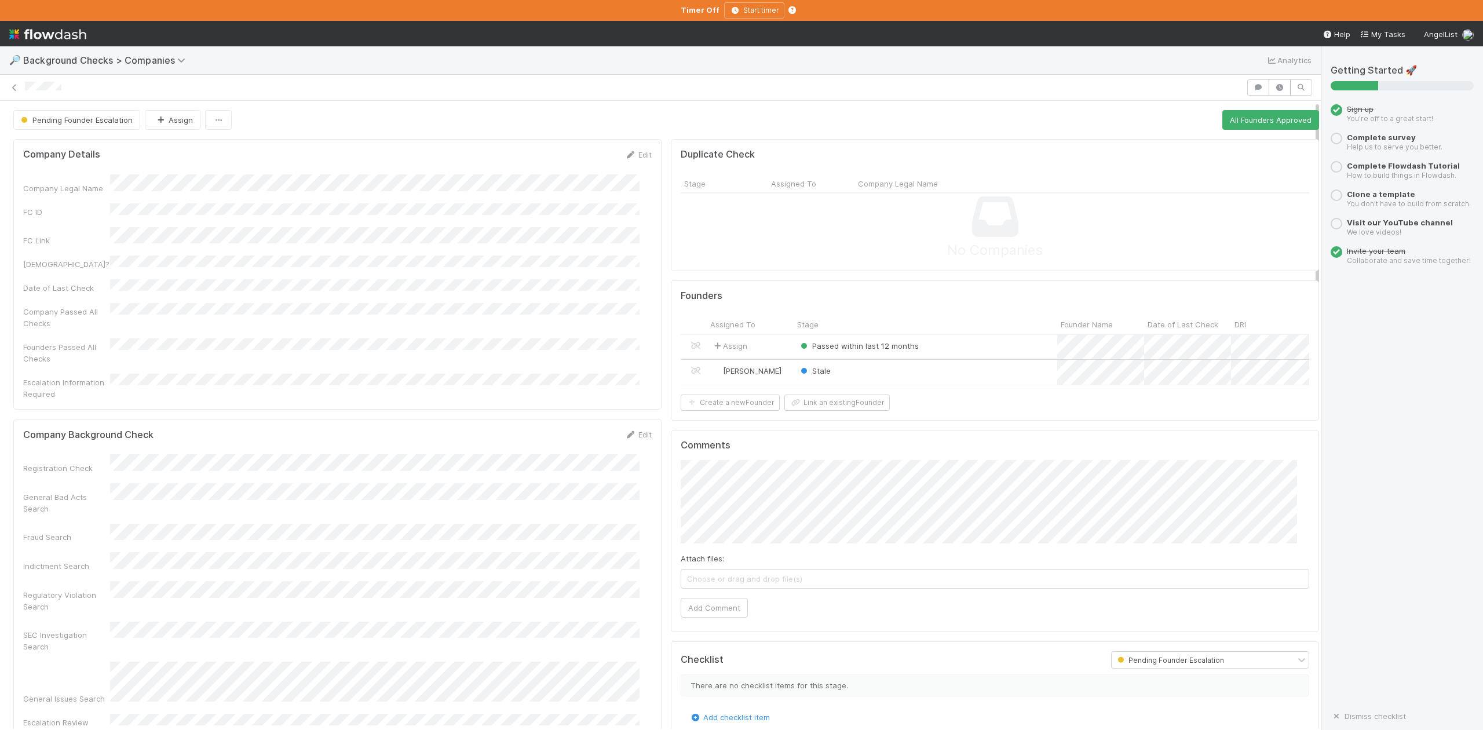
click at [958, 377] on div "Stale" at bounding box center [926, 372] width 264 height 25
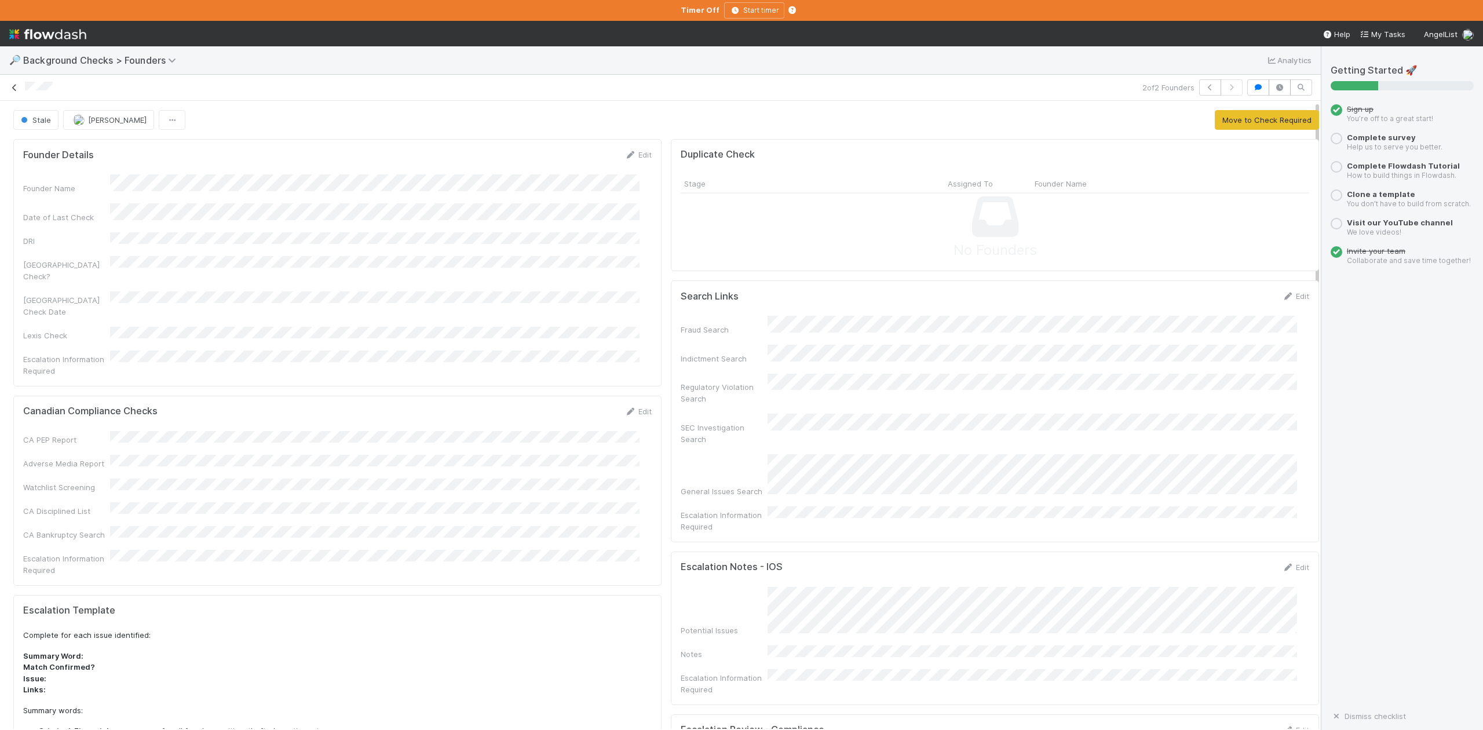
click at [13, 84] on icon at bounding box center [15, 88] width 12 height 8
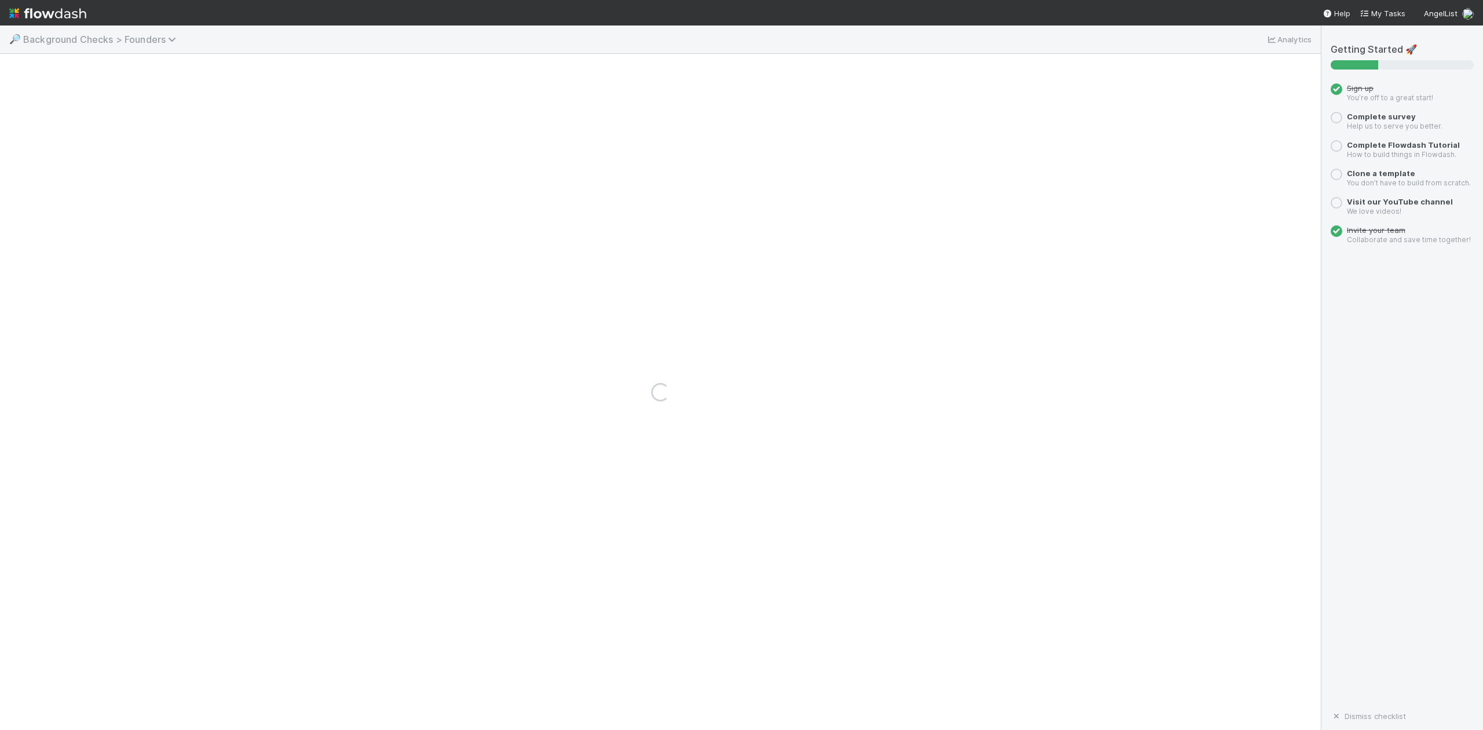
click at [169, 42] on icon at bounding box center [174, 39] width 12 height 9
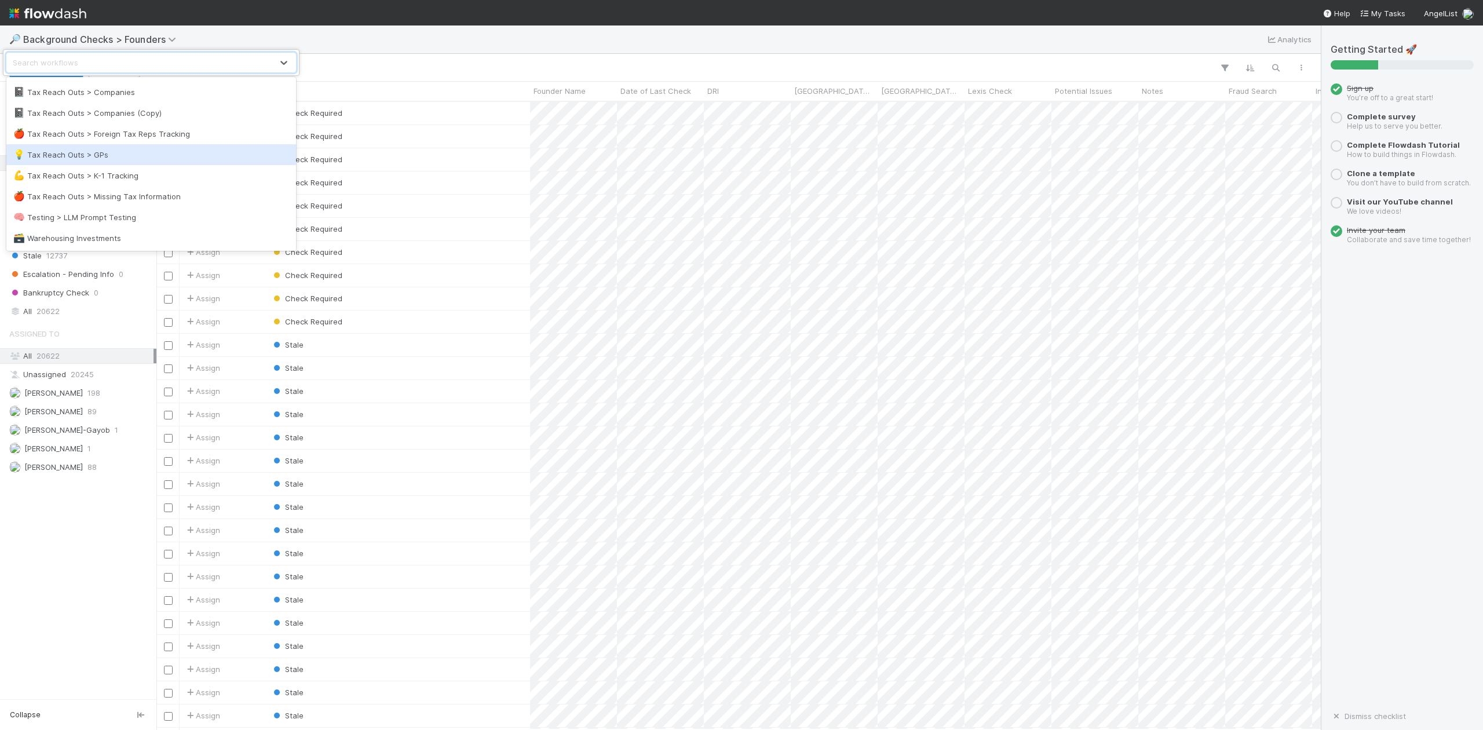
scroll to position [1154, 0]
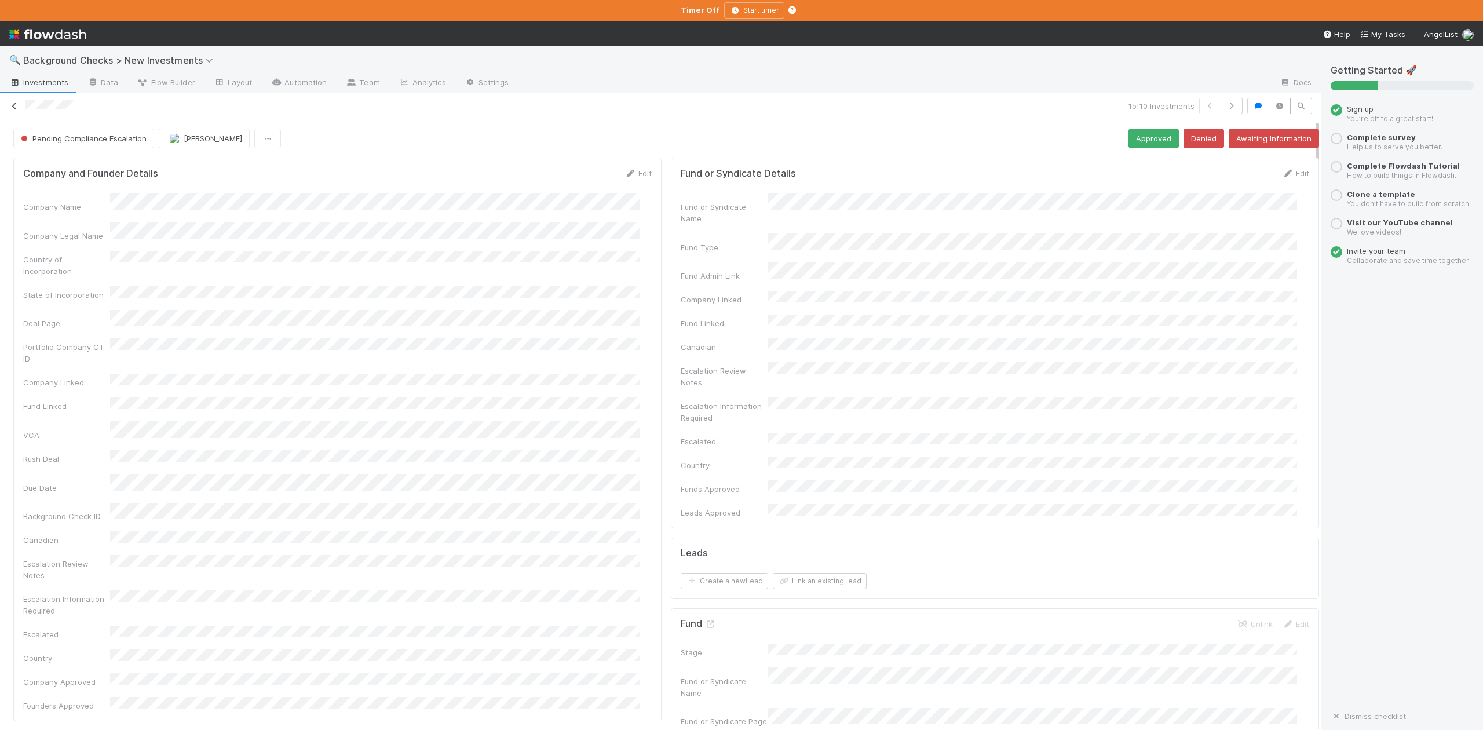
click at [14, 105] on icon at bounding box center [15, 107] width 12 height 8
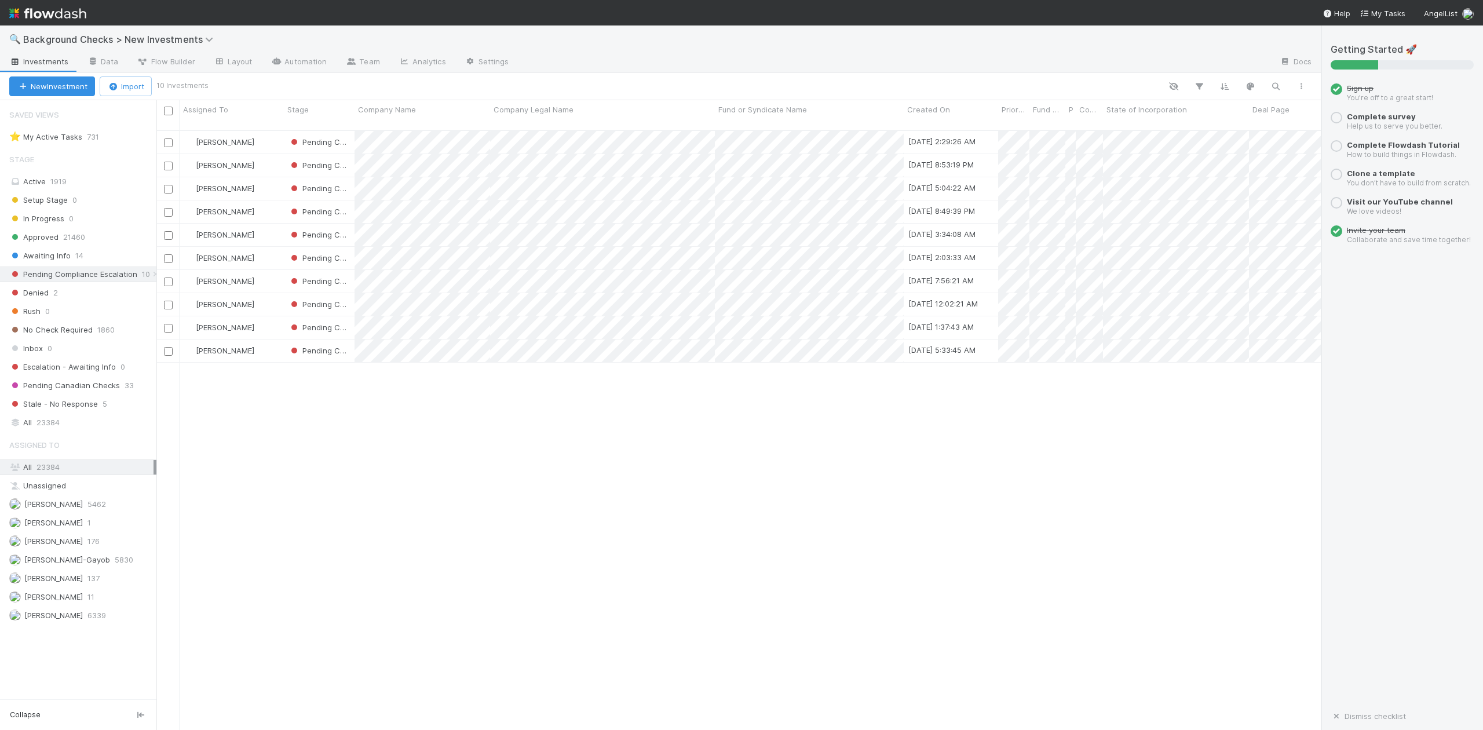
scroll to position [598, 1152]
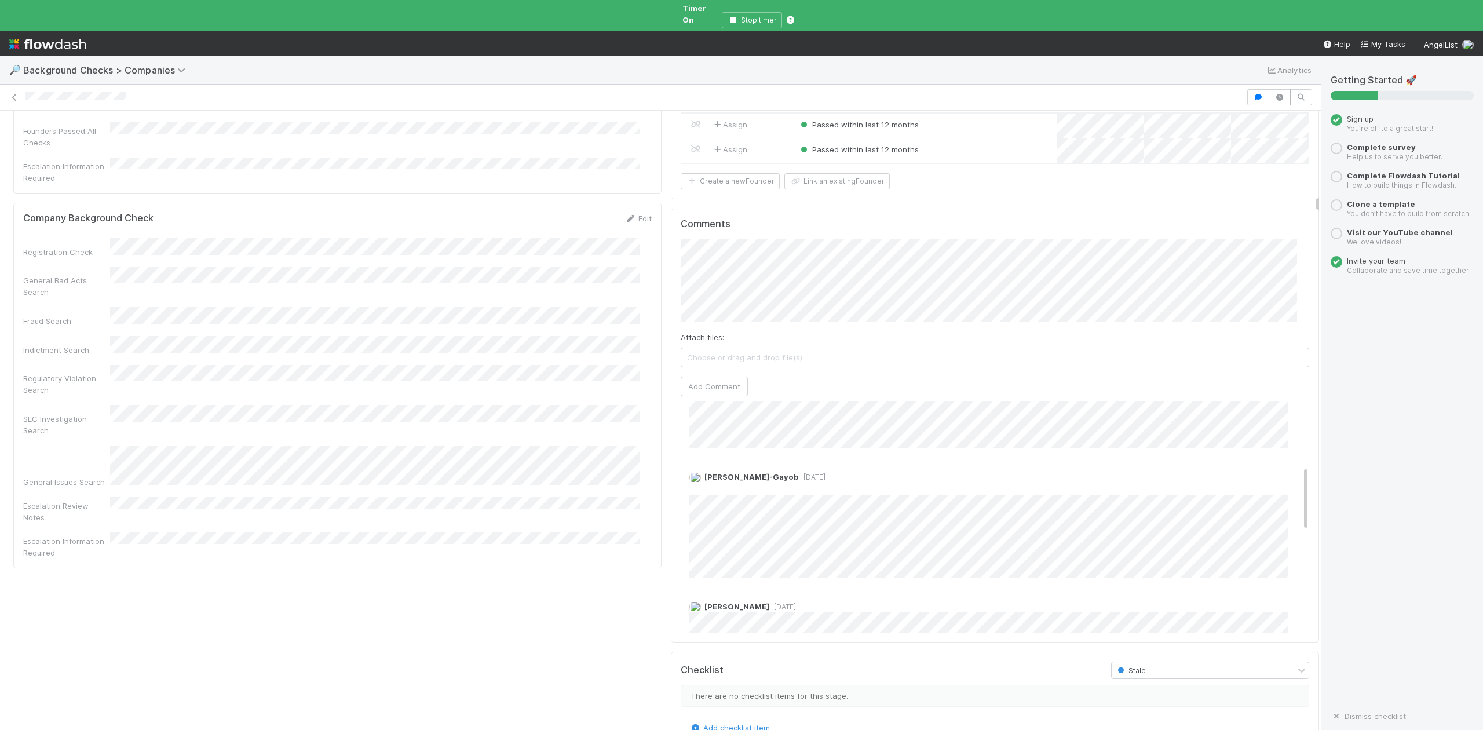
scroll to position [309, 0]
click at [737, 17] on icon "button" at bounding box center [733, 20] width 12 height 7
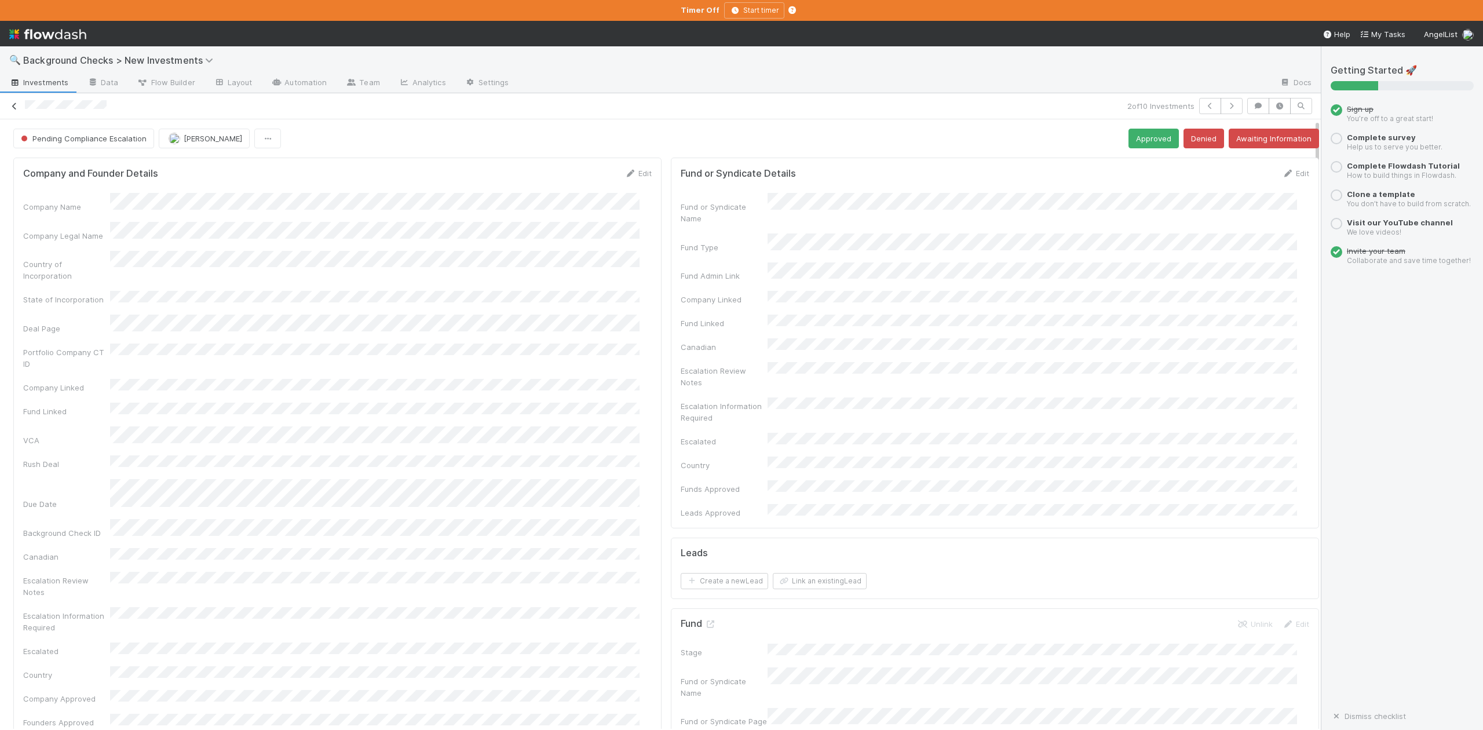
click at [14, 105] on icon at bounding box center [15, 107] width 12 height 8
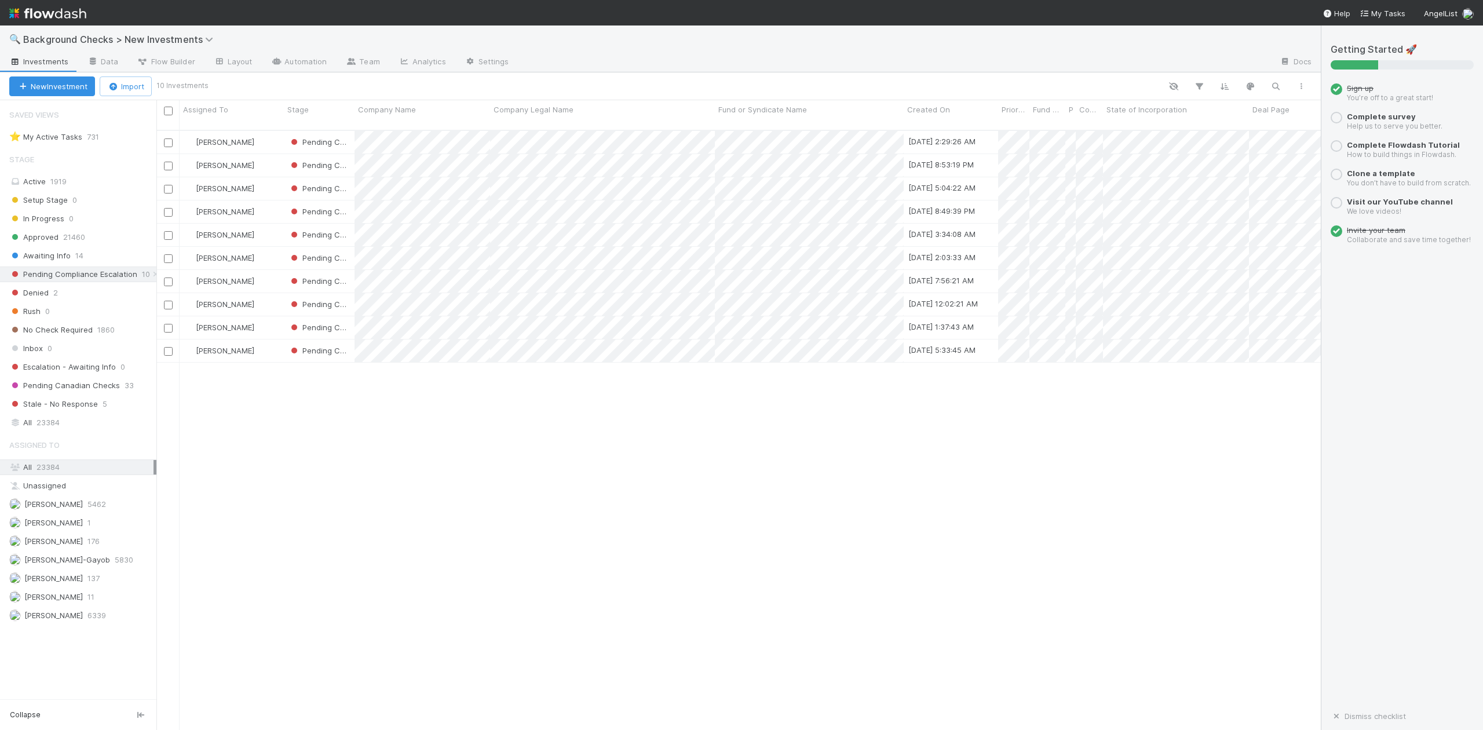
scroll to position [598, 1152]
click at [35, 298] on span "Denied" at bounding box center [28, 293] width 39 height 14
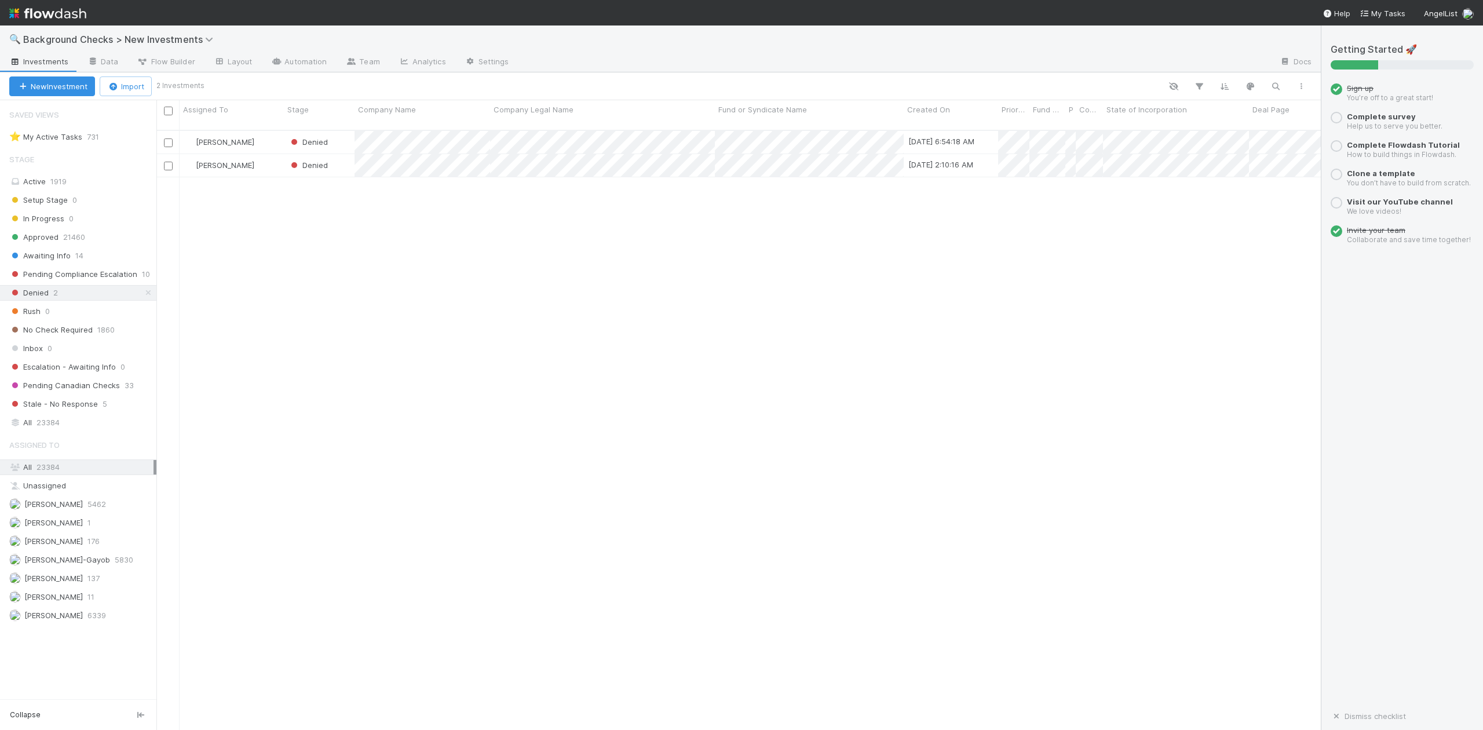
scroll to position [598, 1152]
click at [269, 154] on div "[PERSON_NAME]" at bounding box center [232, 165] width 104 height 23
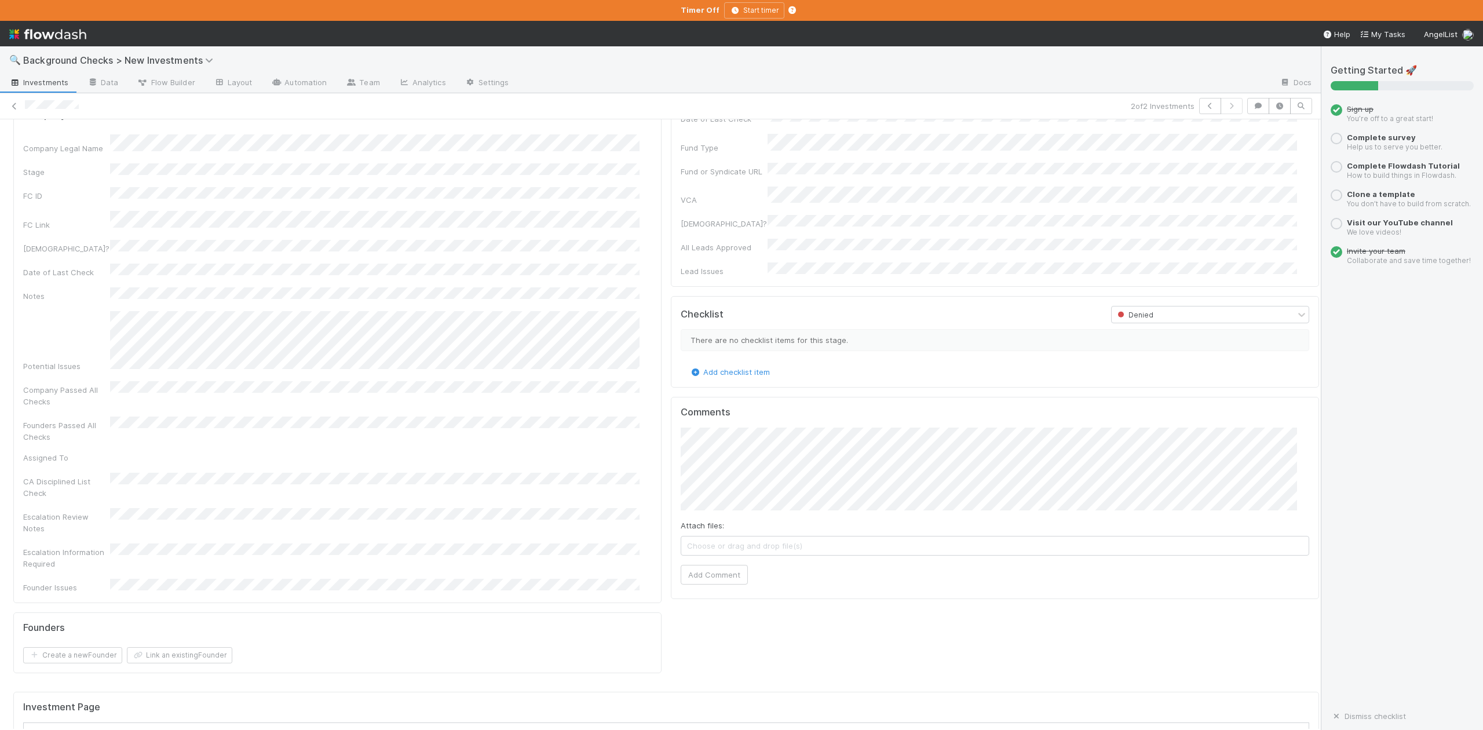
scroll to position [400, 0]
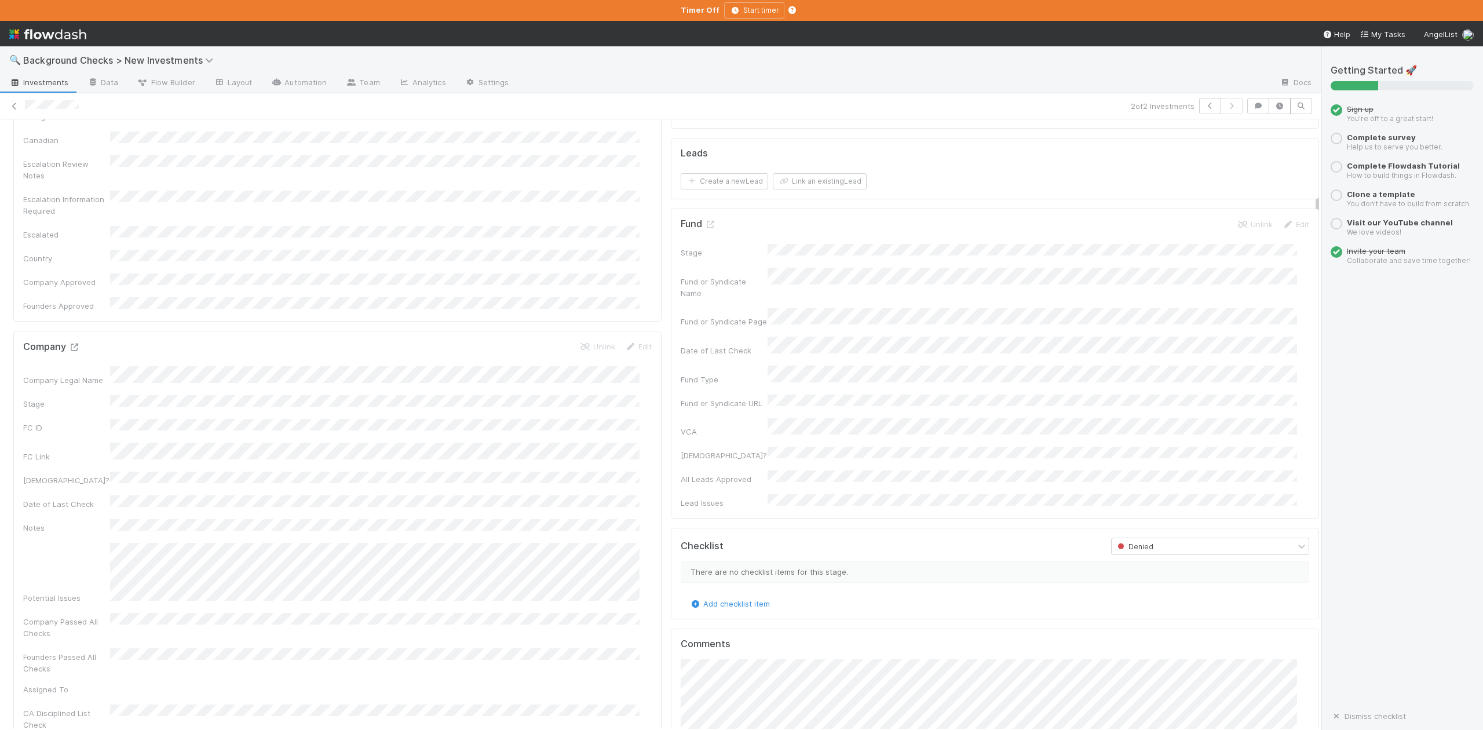
click at [75, 344] on icon at bounding box center [74, 348] width 12 height 8
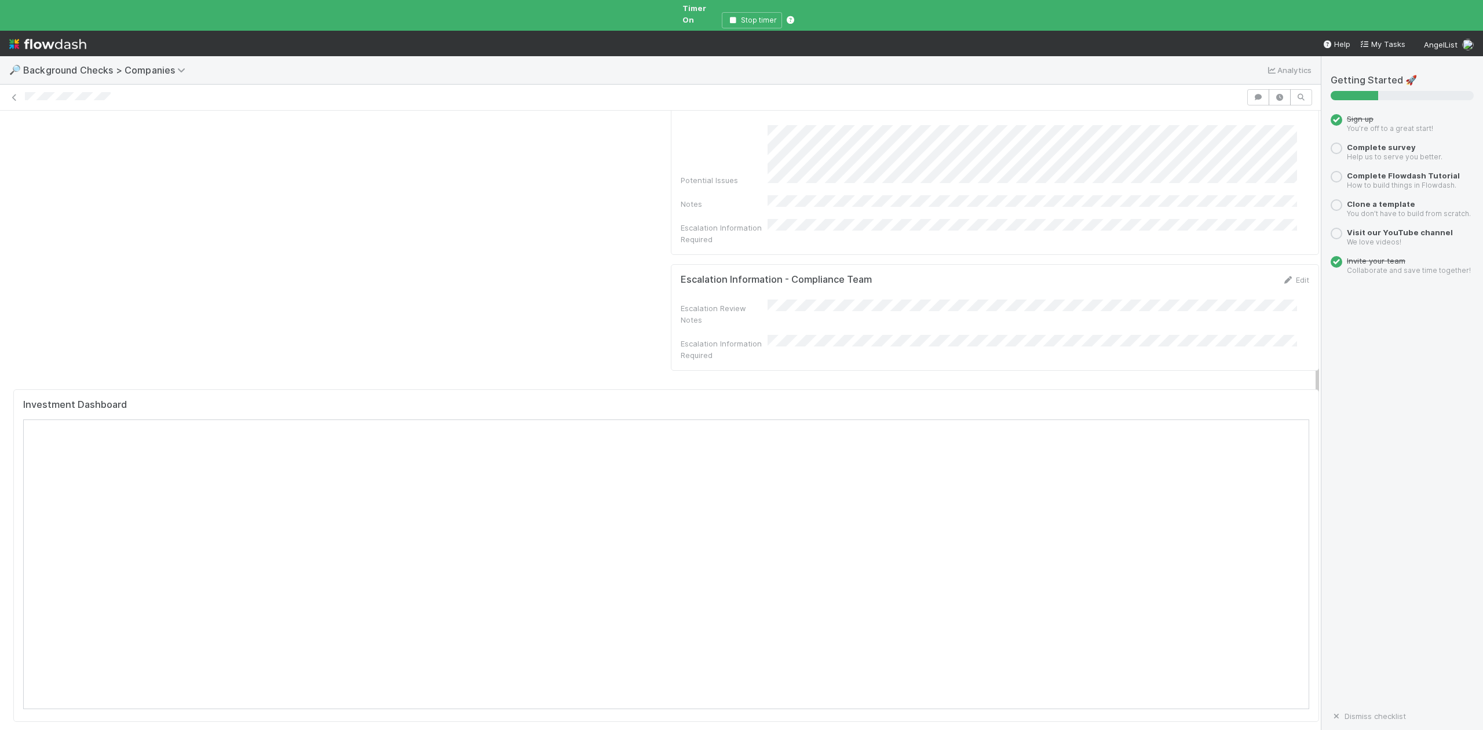
scroll to position [772, 0]
click at [735, 17] on icon "button" at bounding box center [733, 20] width 12 height 7
